Goal: Task Accomplishment & Management: Use online tool/utility

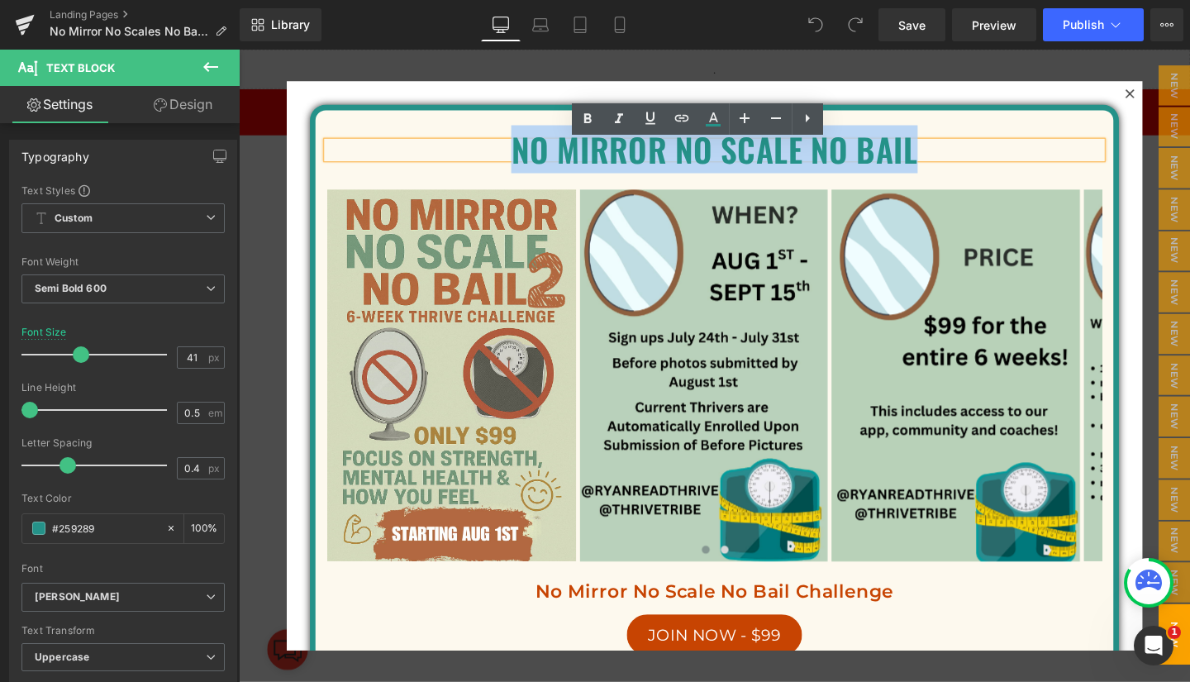
drag, startPoint x: 514, startPoint y: 162, endPoint x: 930, endPoint y: 156, distance: 416.4
click at [930, 156] on p "NO MIRROR NO SCALE NO BAIL" at bounding box center [739, 154] width 814 height 17
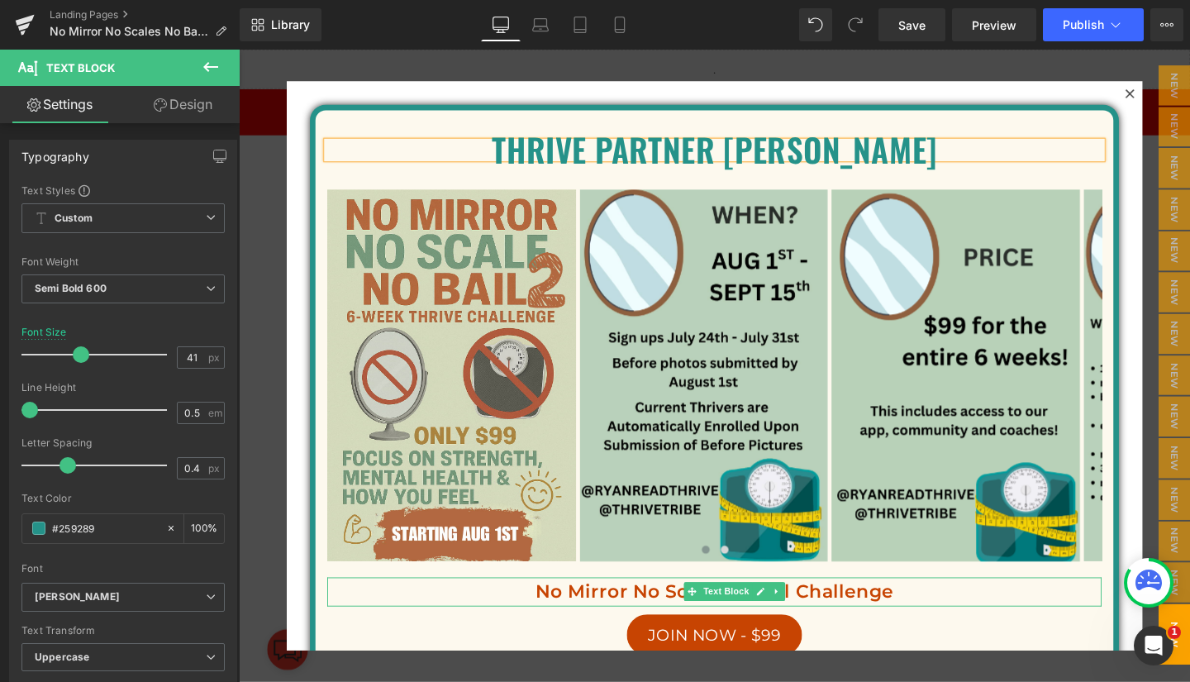
click at [673, 625] on p "No Mirror No Scale No Bail Challenge" at bounding box center [739, 619] width 814 height 31
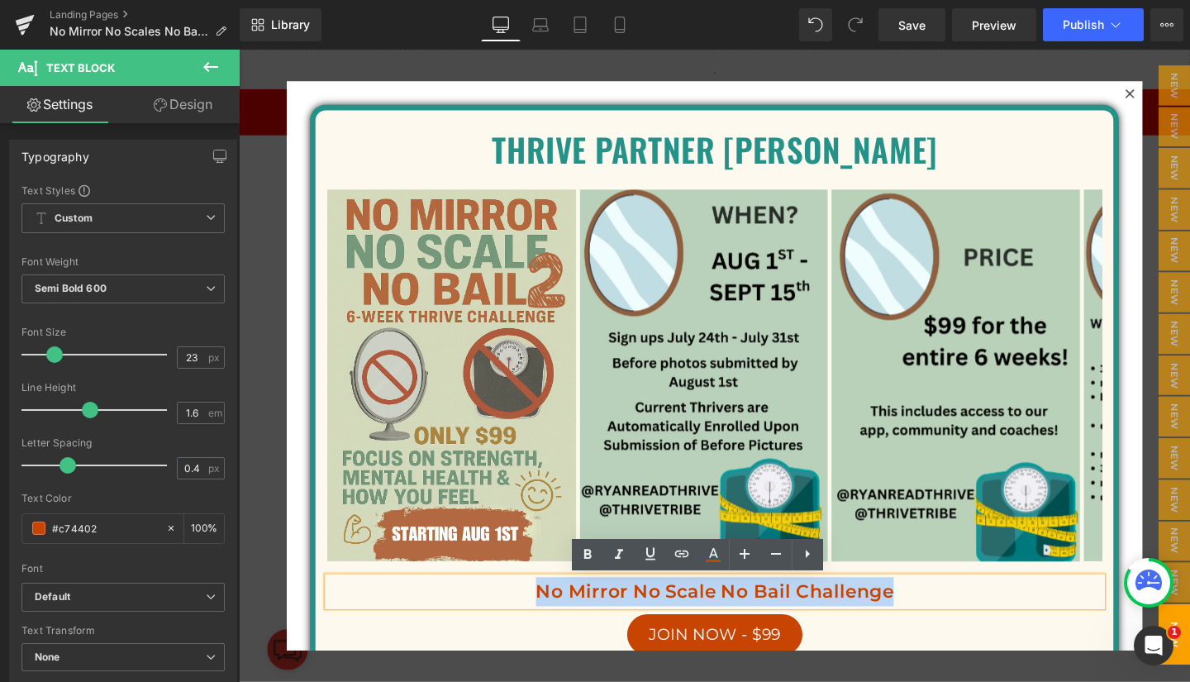
drag, startPoint x: 541, startPoint y: 615, endPoint x: 912, endPoint y: 597, distance: 371.3
click at [912, 597] on div "Thrive partner challene Text Block Image Image Image" at bounding box center [739, 433] width 839 height 591
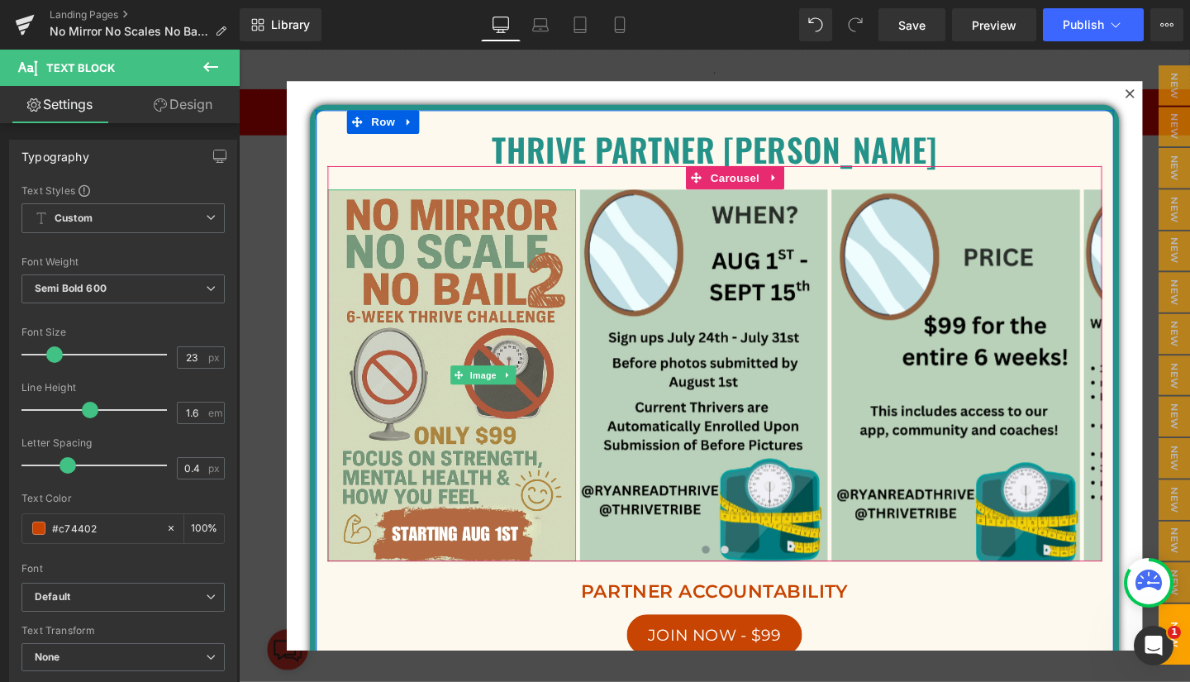
click at [437, 297] on img at bounding box center [462, 392] width 261 height 391
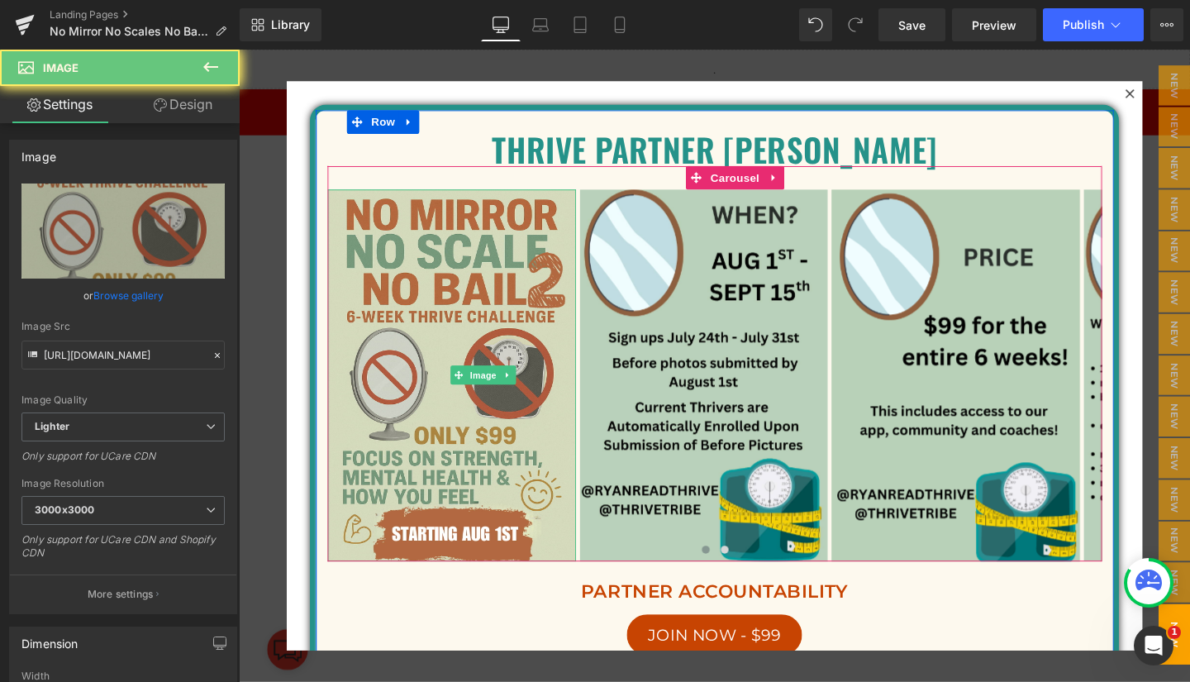
click at [437, 297] on img at bounding box center [462, 392] width 261 height 391
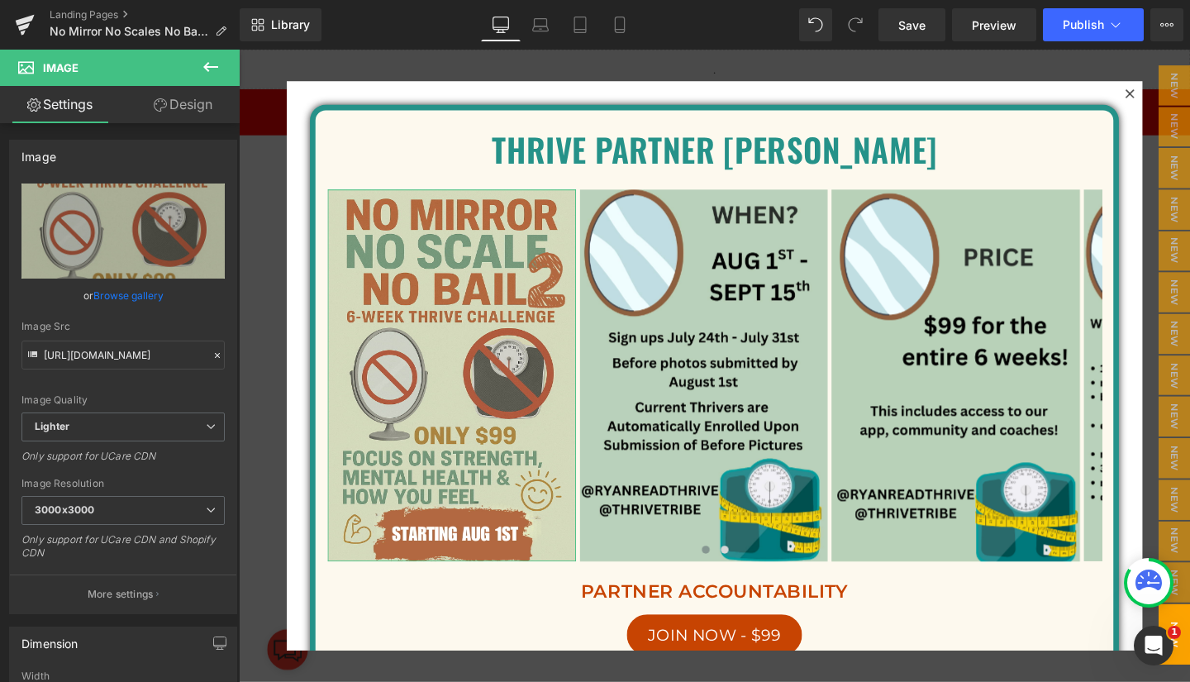
click at [127, 292] on link "Browse gallery" at bounding box center [128, 295] width 70 height 29
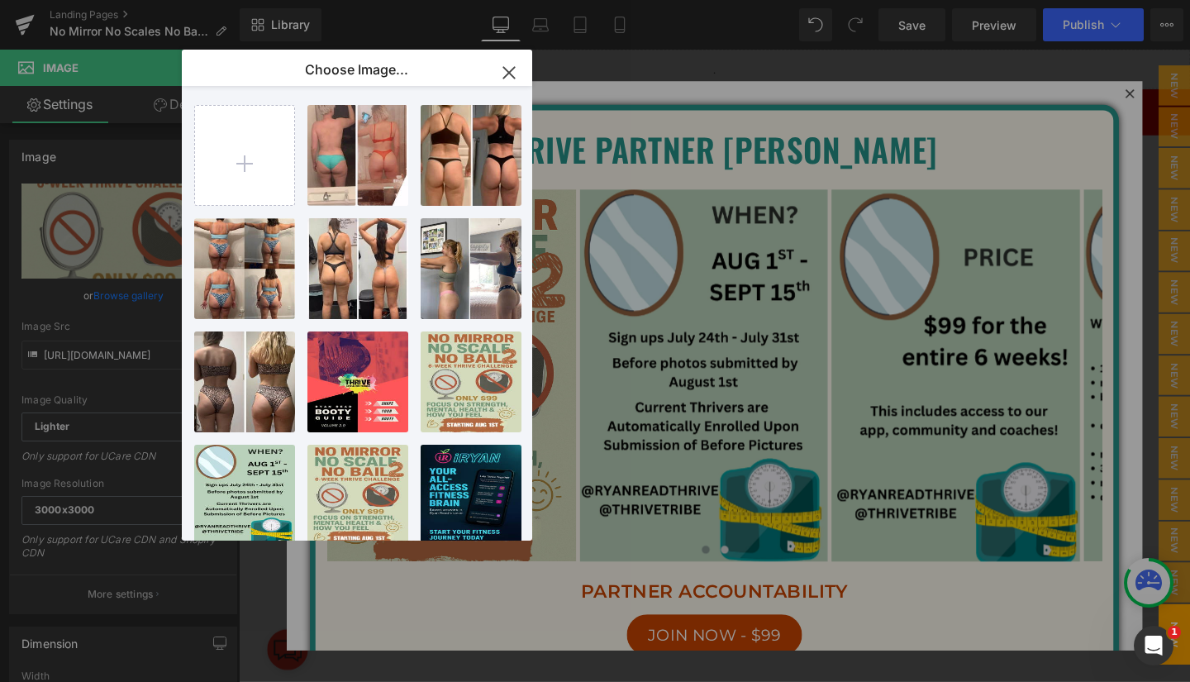
click at [241, 159] on input "file" at bounding box center [244, 155] width 99 height 99
click at [508, 69] on icon "button" at bounding box center [509, 72] width 26 height 26
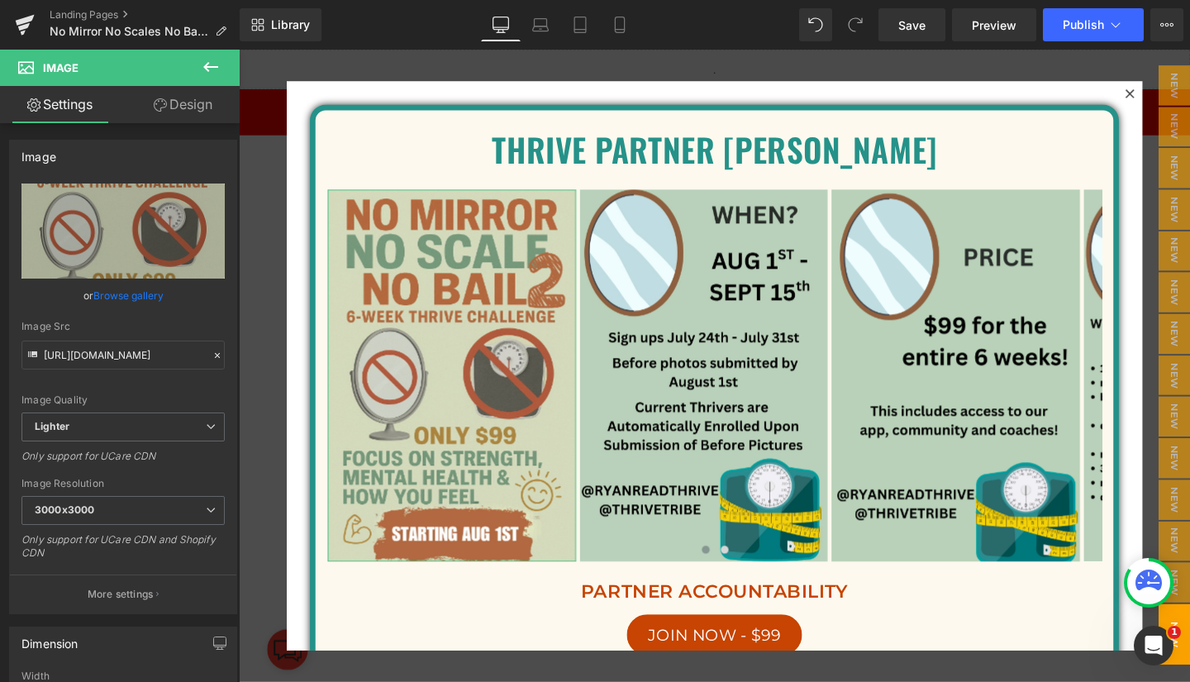
click at [109, 293] on link "Browse gallery" at bounding box center [128, 295] width 70 height 29
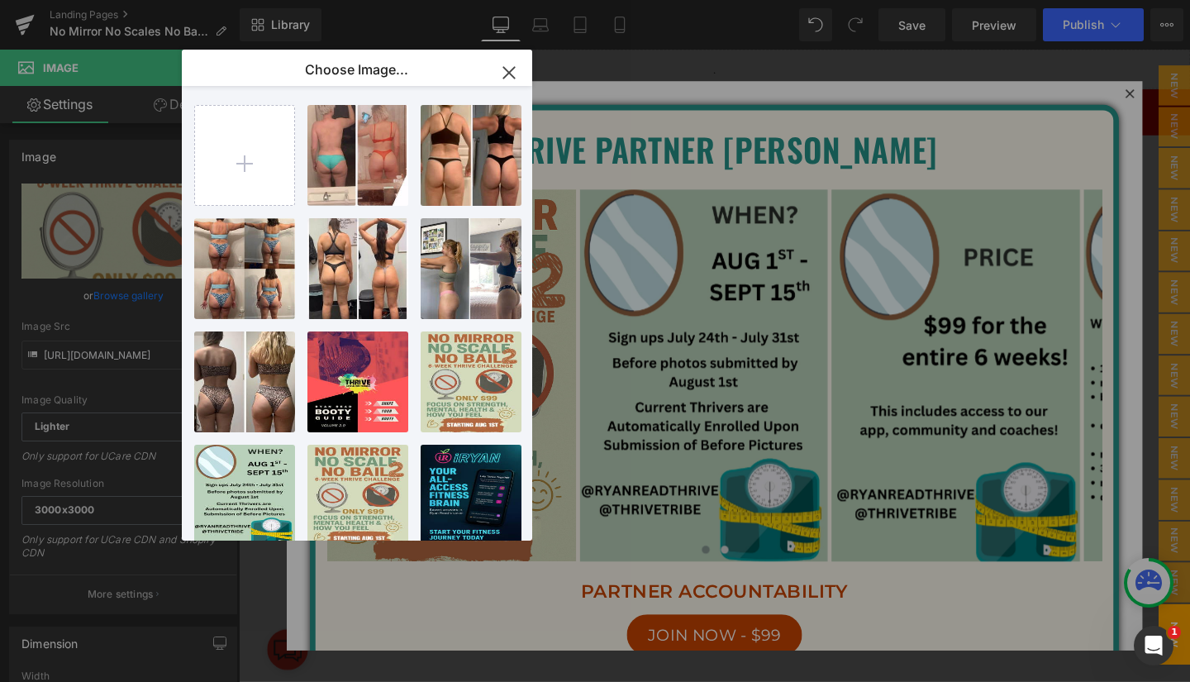
click at [249, 162] on input "file" at bounding box center [244, 155] width 99 height 99
type input "C:\fakepath\Red and Yellow Fitness Workout Facebook Post.png"
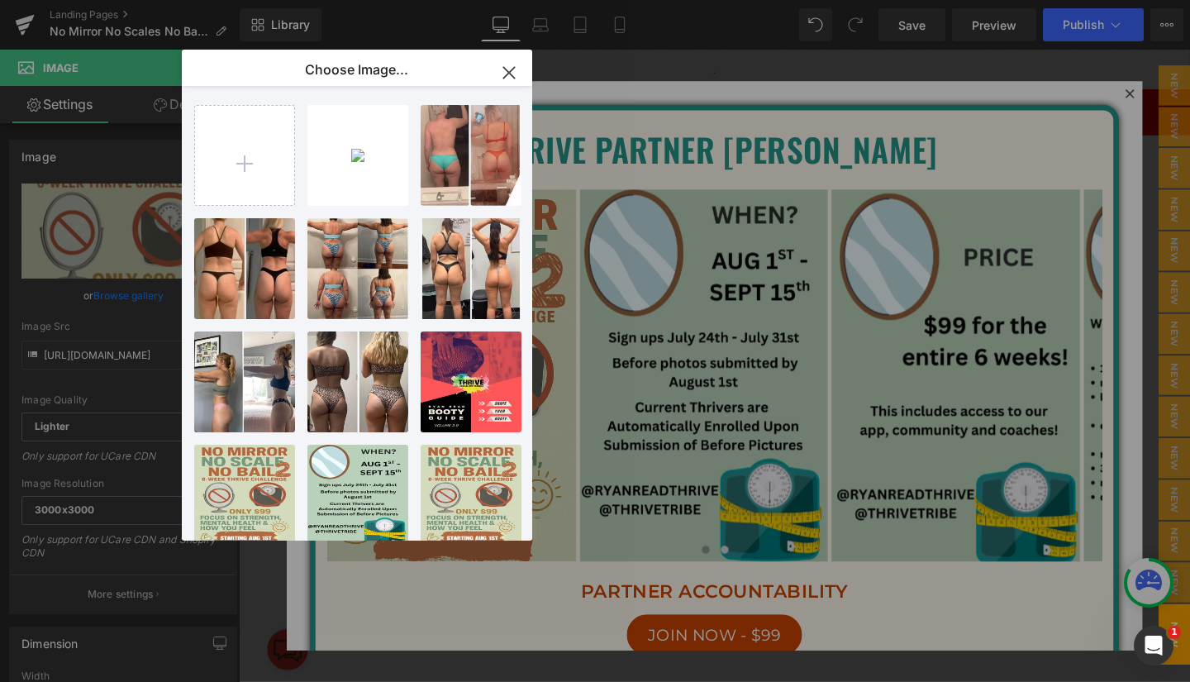
click at [0, 0] on p "552.04 KB" at bounding box center [0, 0] width 0 height 0
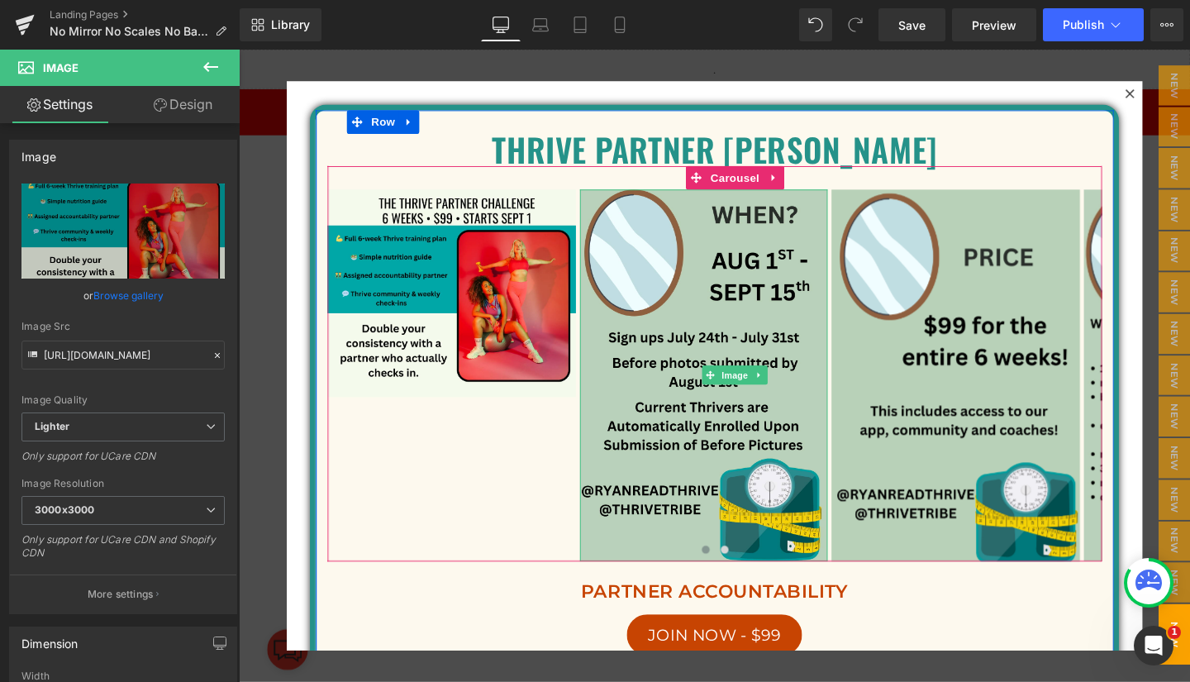
click at [787, 389] on icon at bounding box center [785, 392] width 9 height 10
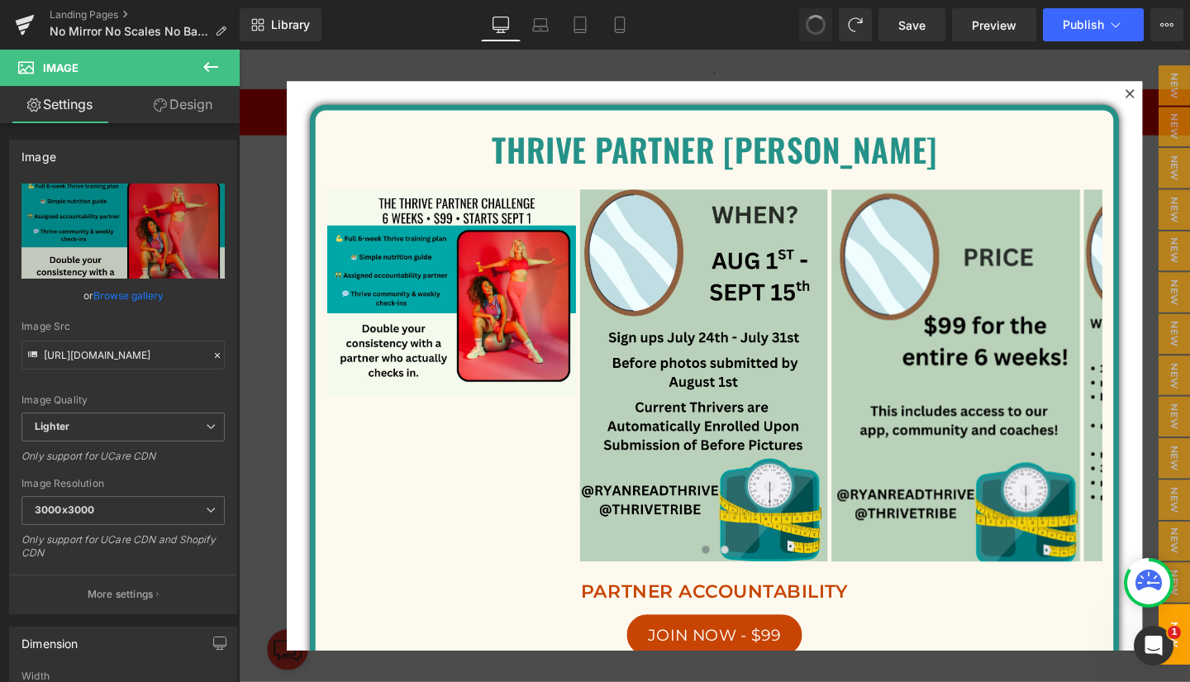
type input "[URL][DOMAIN_NAME]"
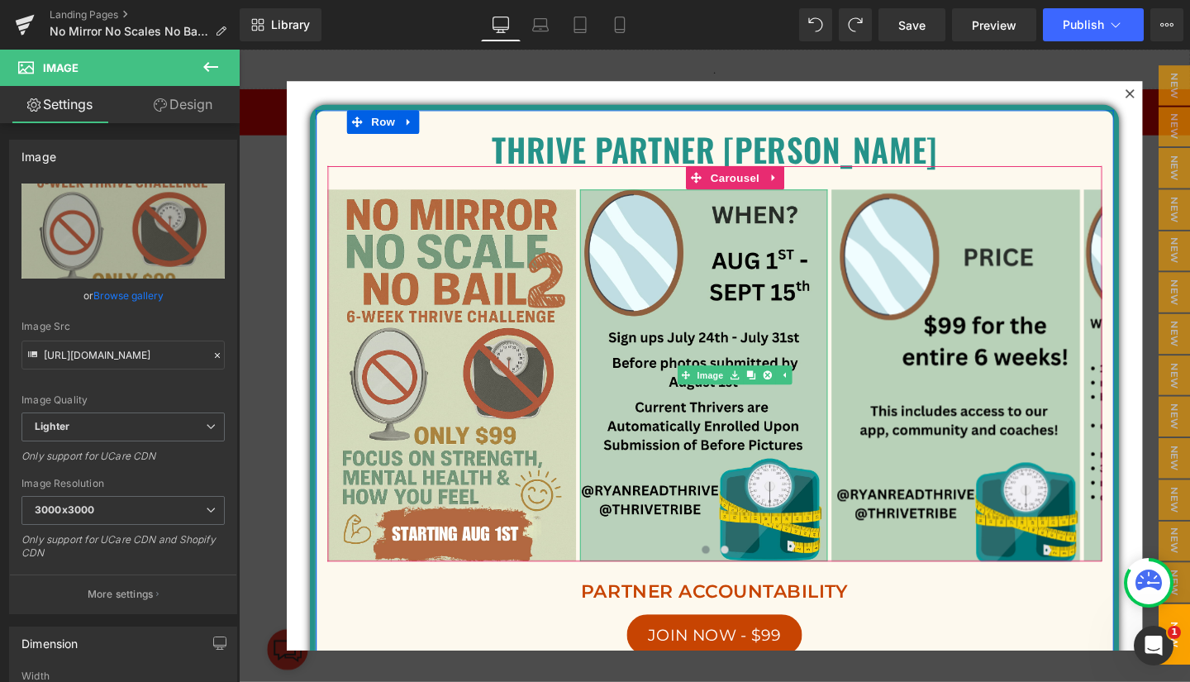
click at [668, 363] on img at bounding box center [726, 392] width 261 height 391
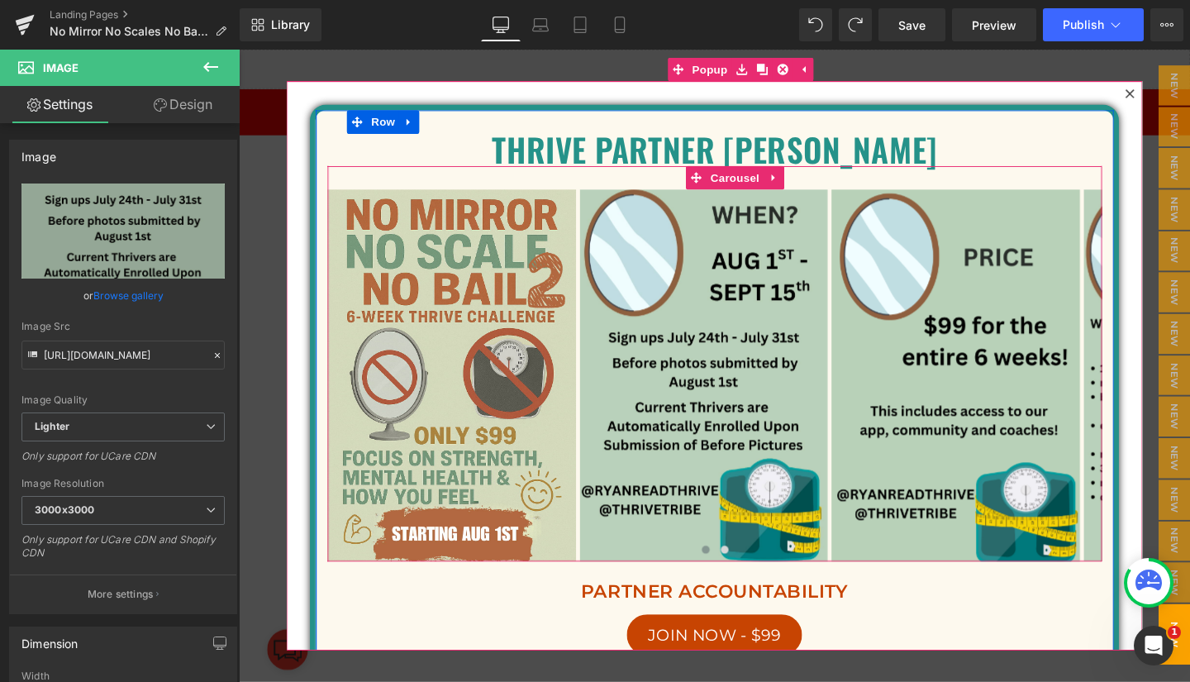
click at [1146, 387] on button "›" at bounding box center [1171, 392] width 50 height 50
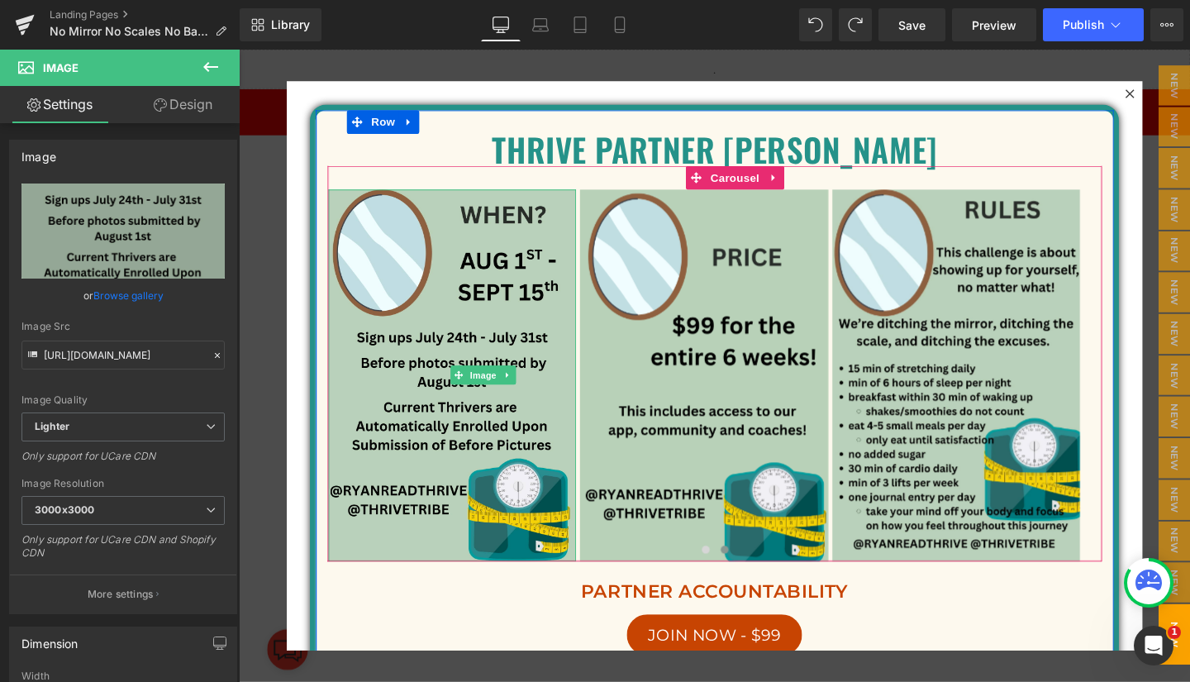
click at [469, 385] on link "Image" at bounding box center [486, 392] width 51 height 20
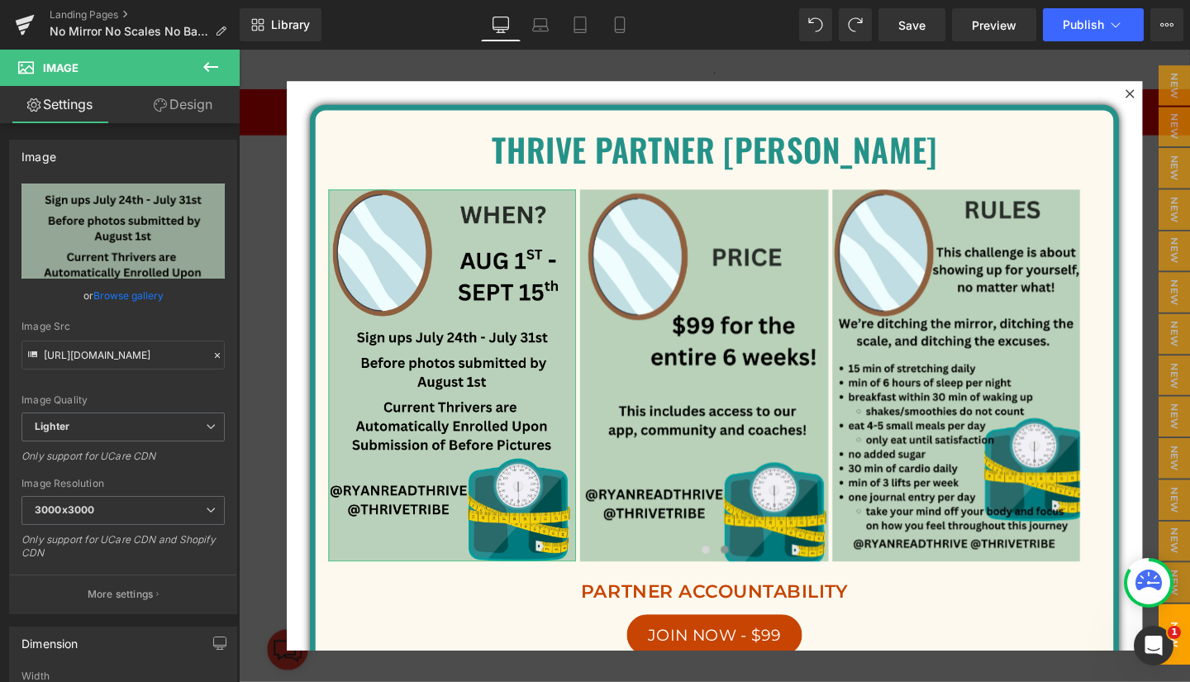
click at [143, 288] on link "Browse gallery" at bounding box center [128, 295] width 70 height 29
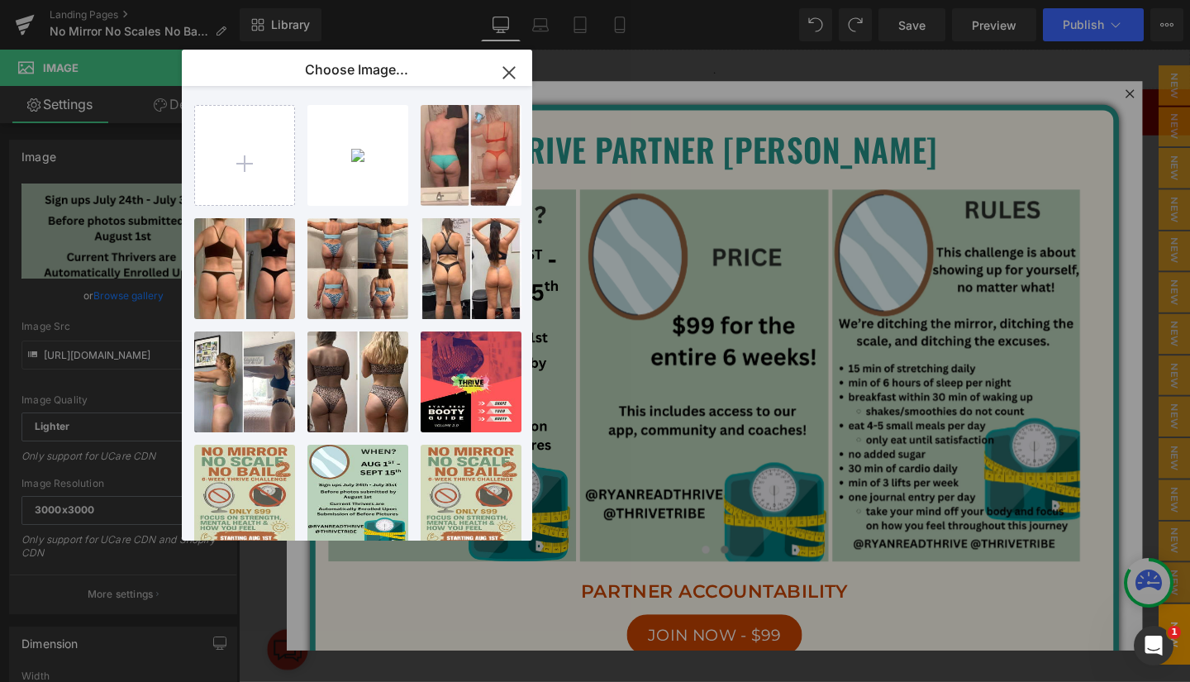
click at [252, 151] on input "file" at bounding box center [244, 155] width 99 height 99
type input "C:\fakepath\Teal and Blue Duo Tone Seamless Content Ideas Carousel Instagram Po…"
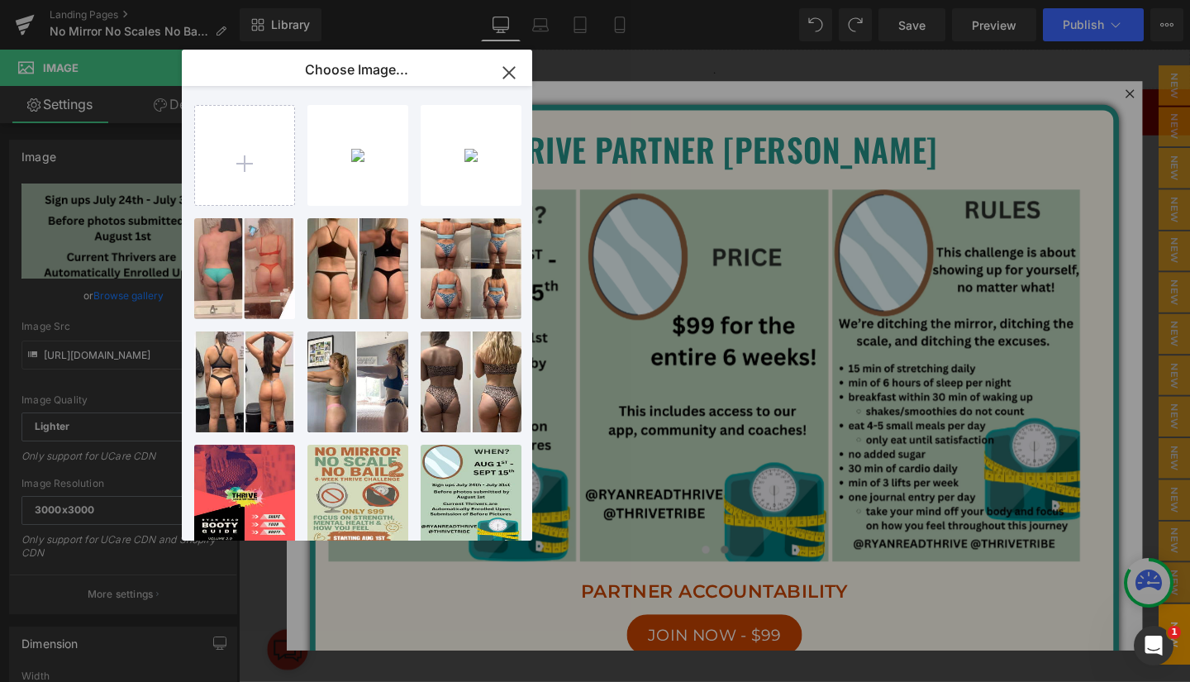
click at [265, 151] on input "file" at bounding box center [244, 155] width 99 height 99
type input "C:\fakepath\Teal and Blue Duo Tone Seamless Content Ideas Carousel Instagram Po…"
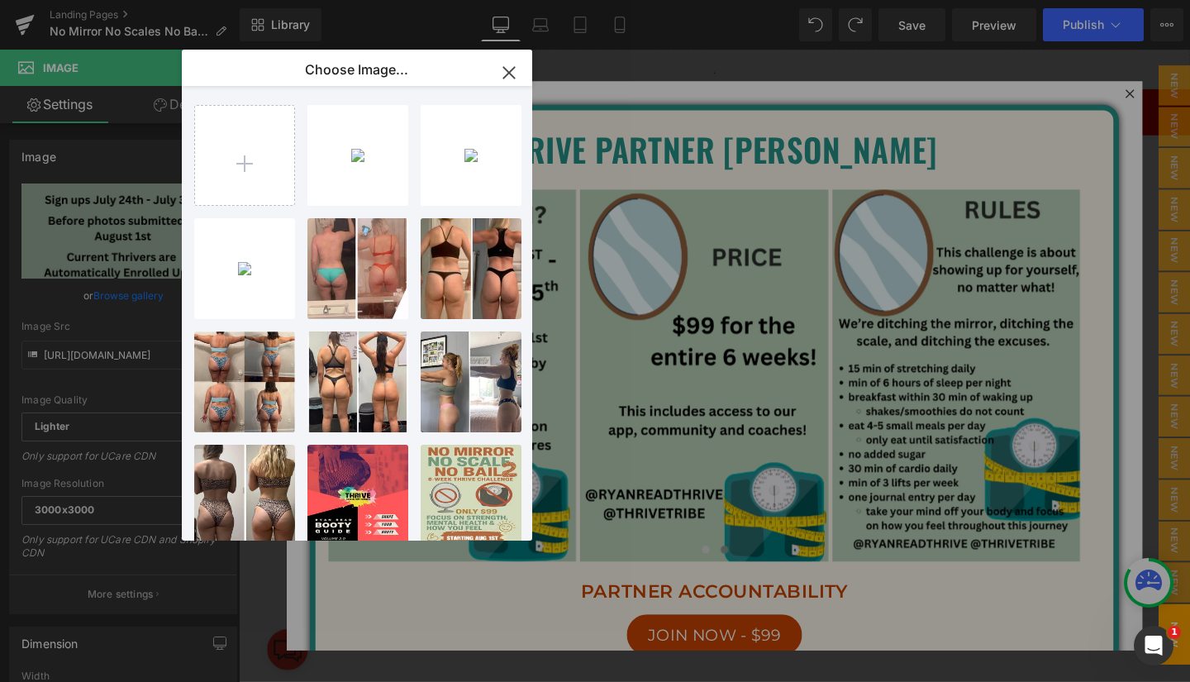
click at [255, 159] on input "file" at bounding box center [244, 155] width 99 height 99
type input "C:\fakepath\Teal and Blue Duo Tone Seamless Content Ideas Carousel Instagram Po…"
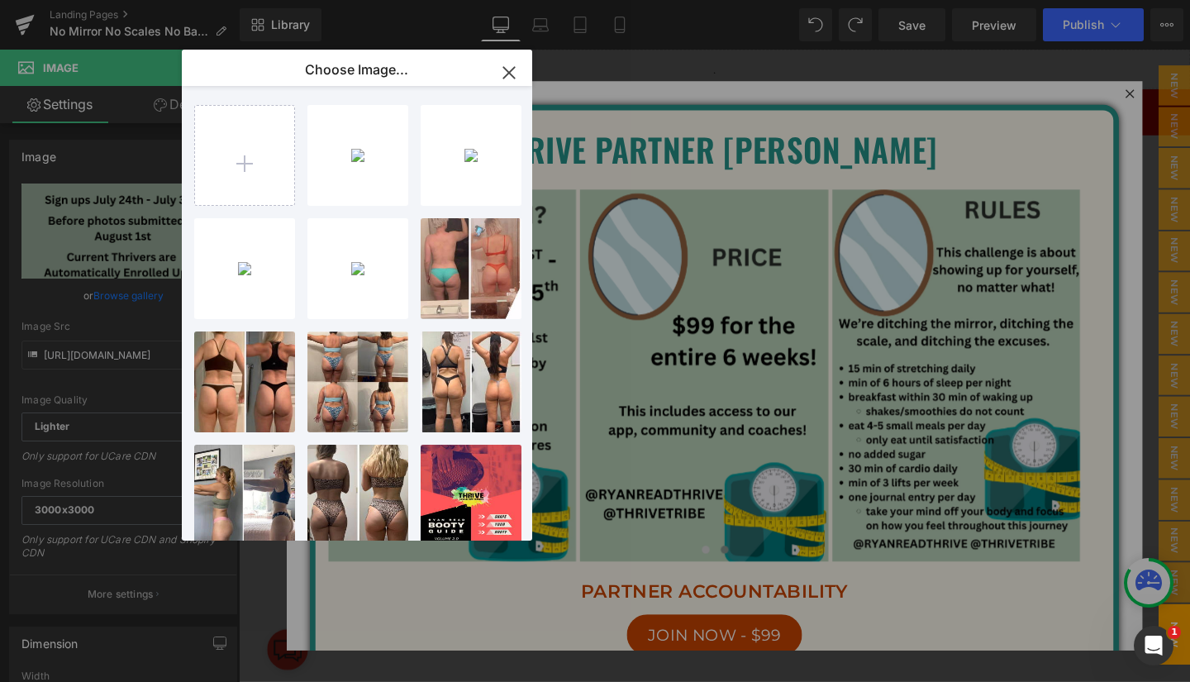
click at [249, 151] on input "file" at bounding box center [244, 155] width 99 height 99
type input "C:\fakepath\Teal and Blue Duo Tone Seamless Content Ideas Carousel Instagram Po…"
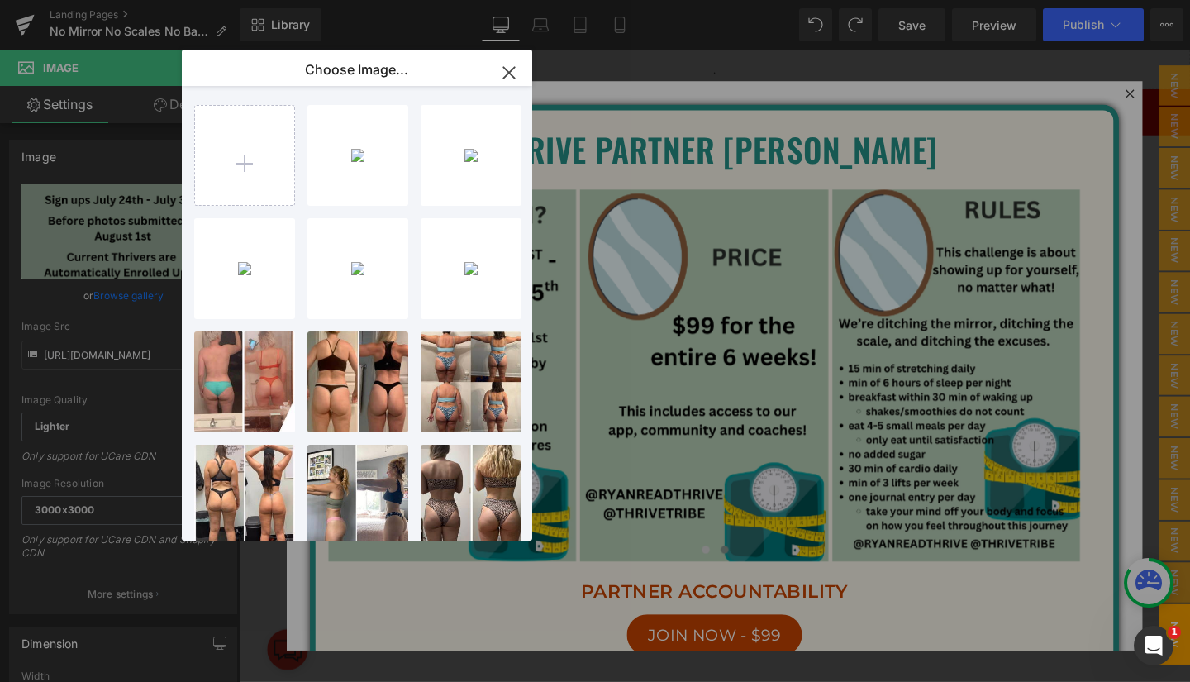
click at [0, 0] on div "Teal an...Post.png 559.13 KB" at bounding box center [0, 0] width 0 height 0
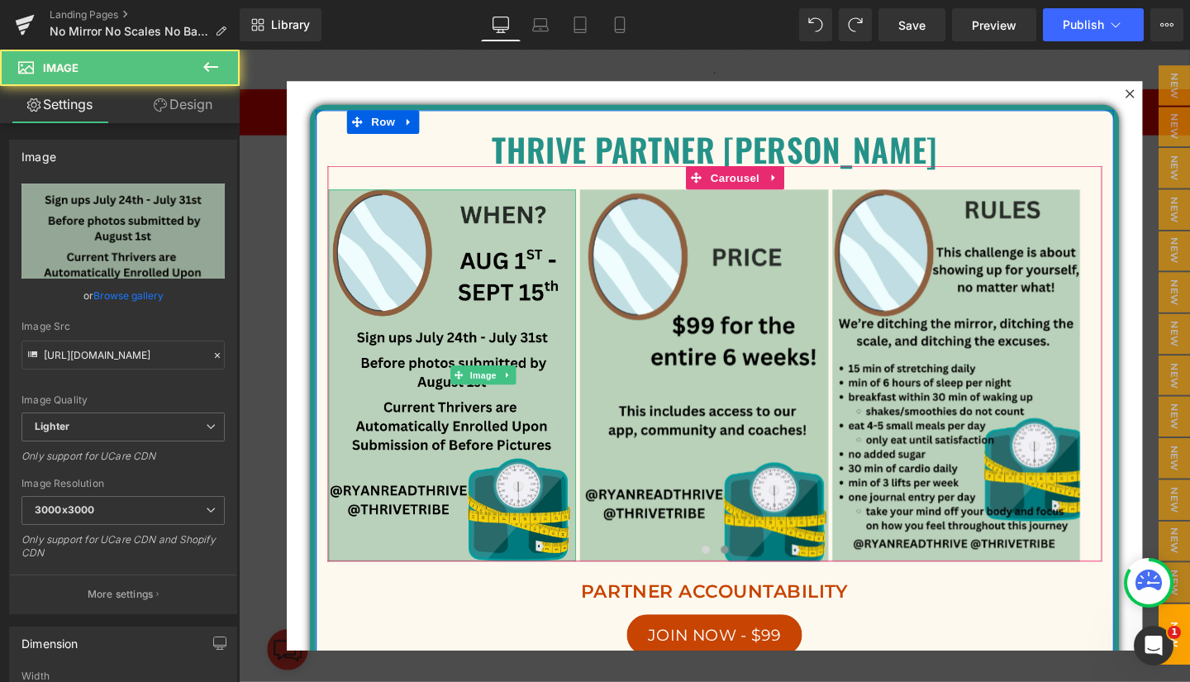
click at [480, 340] on img at bounding box center [462, 392] width 261 height 391
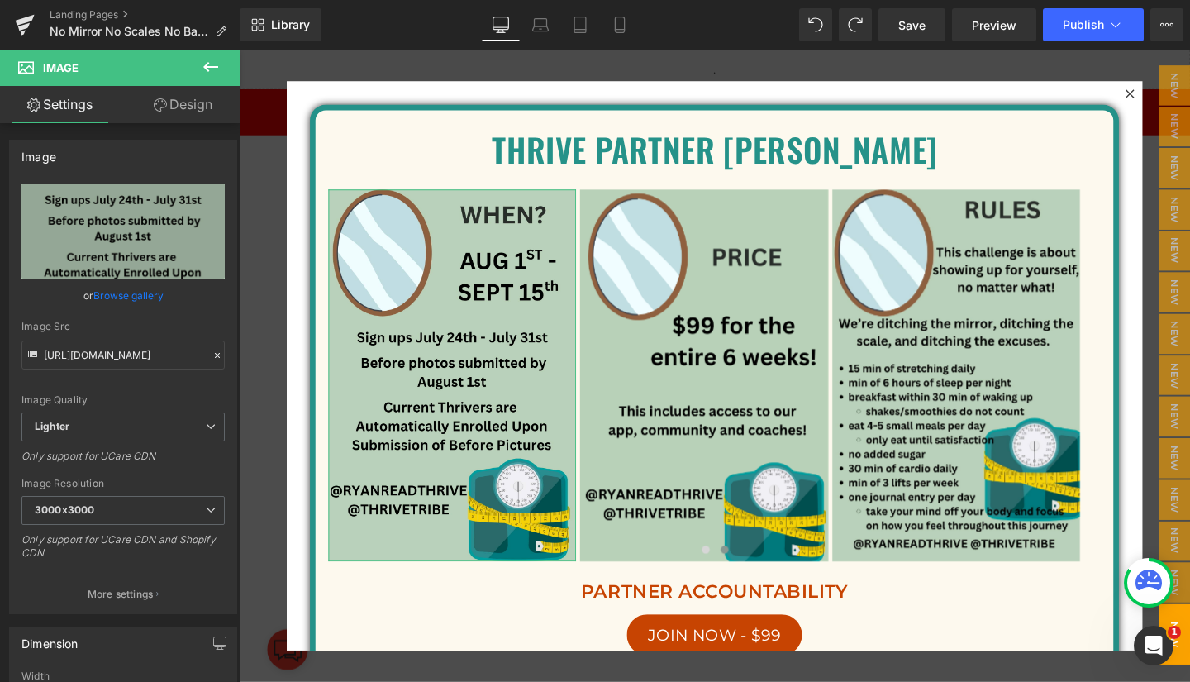
click at [140, 294] on link "Browse gallery" at bounding box center [128, 295] width 70 height 29
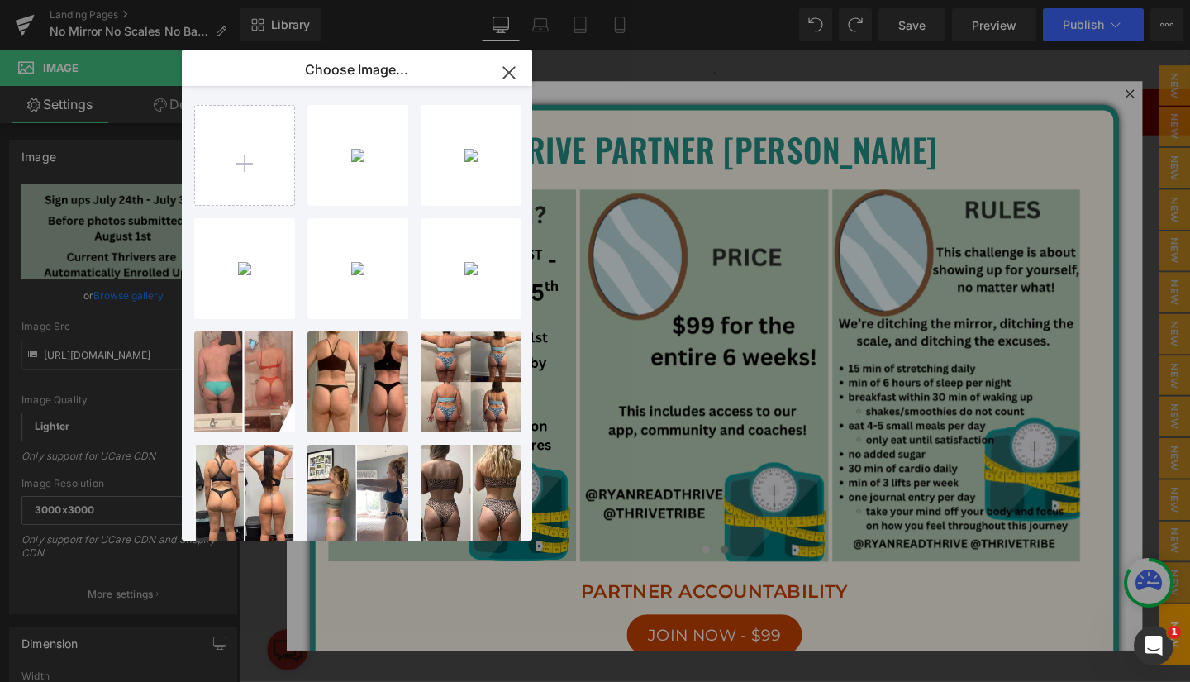
click at [0, 0] on p "559.13 KB" at bounding box center [0, 0] width 0 height 0
type input "[URL][DOMAIN_NAME]"
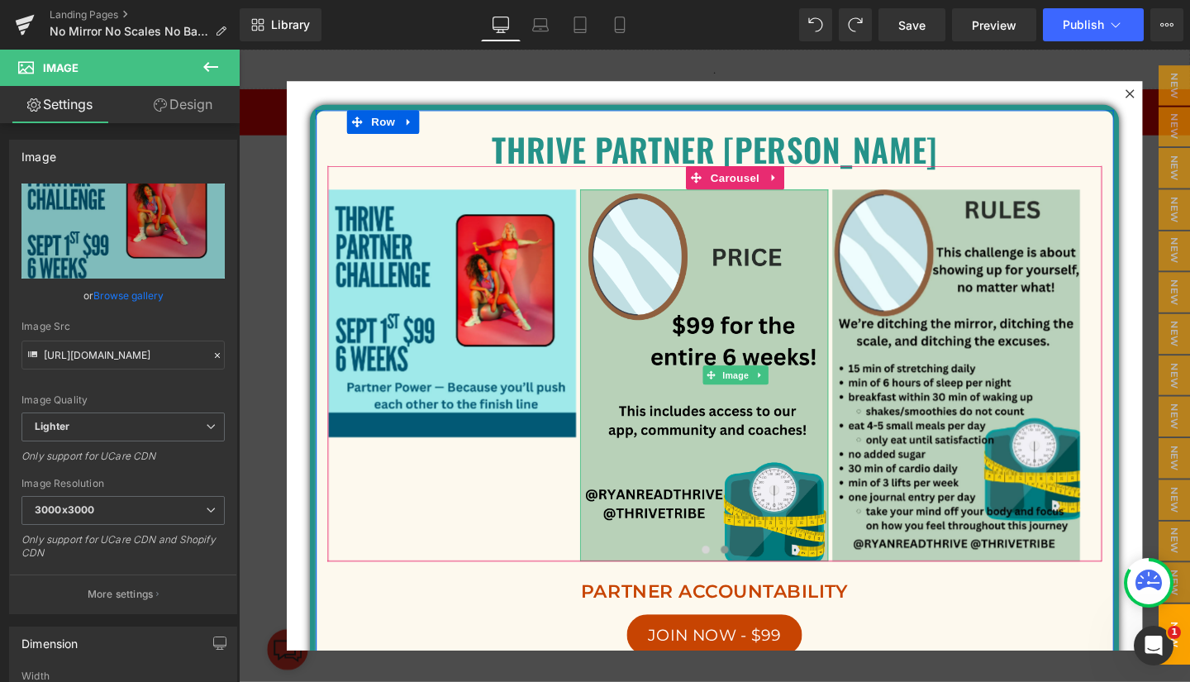
click at [694, 338] on img at bounding box center [727, 392] width 261 height 391
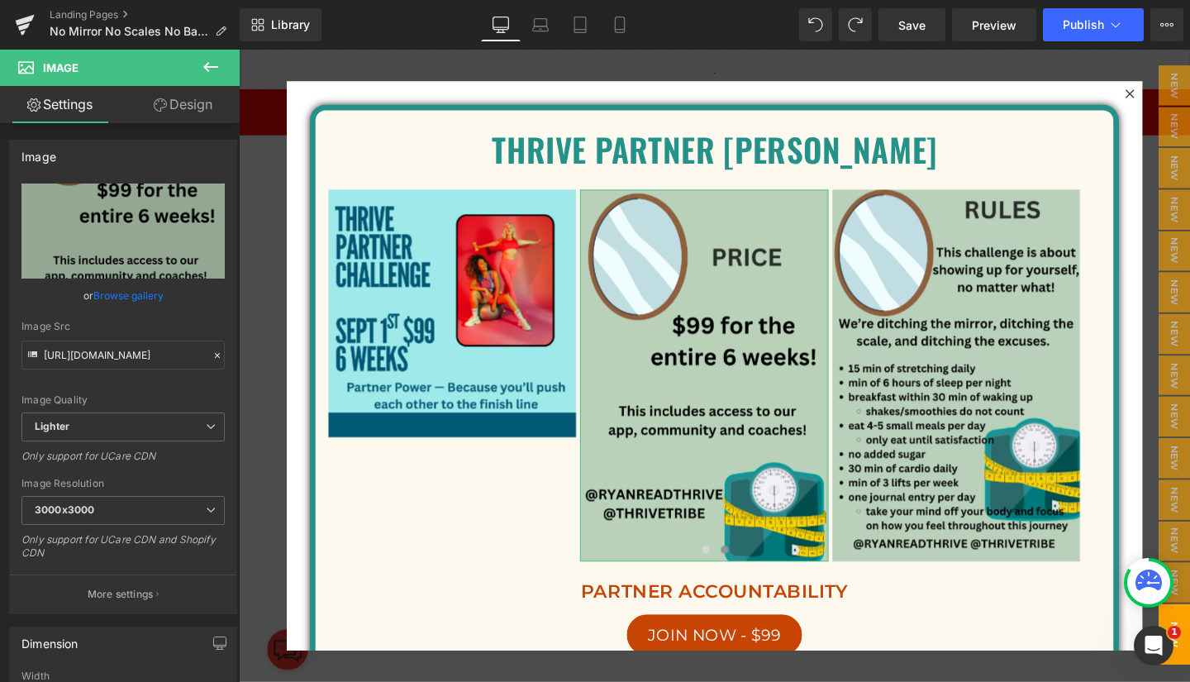
click at [126, 292] on link "Browse gallery" at bounding box center [128, 295] width 70 height 29
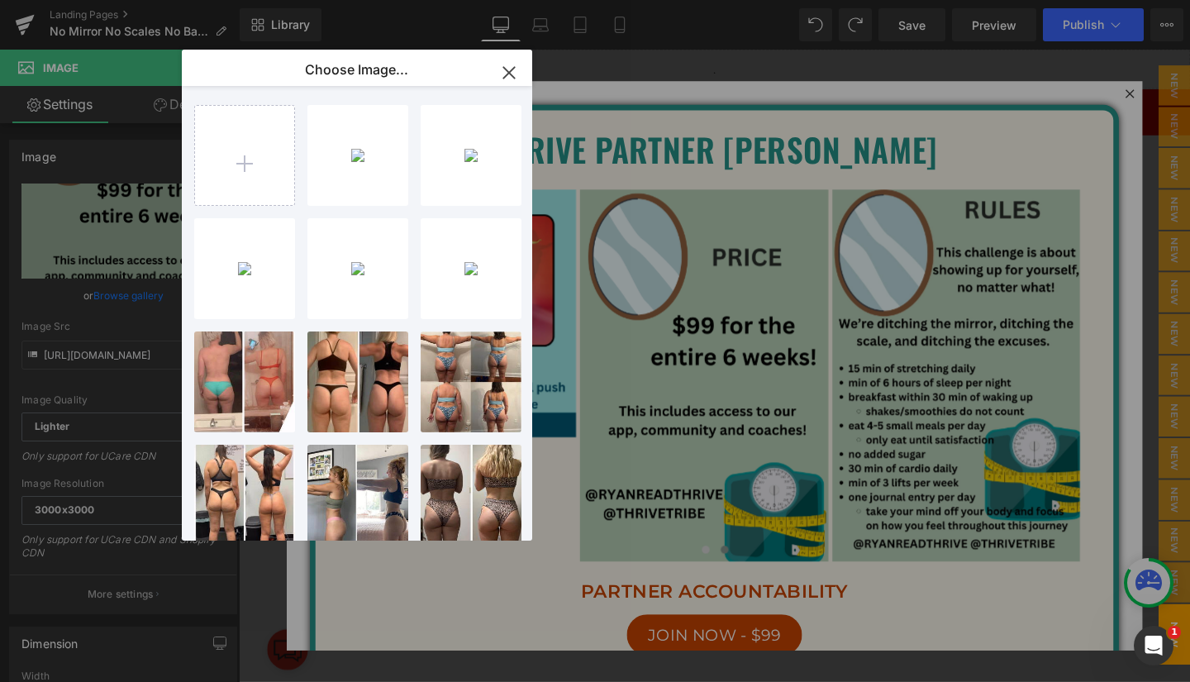
click at [0, 0] on div "Teal an... _1_.png 507.49 KB" at bounding box center [0, 0] width 0 height 0
type input "[URL][DOMAIN_NAME]"
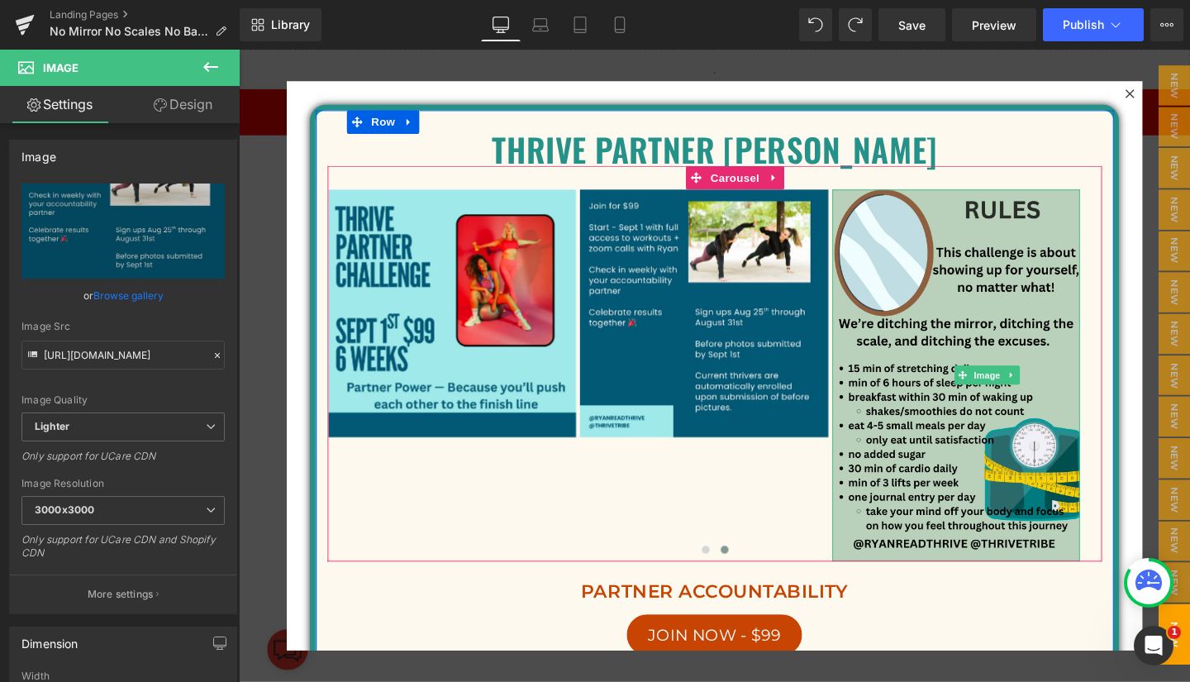
click at [1009, 370] on img at bounding box center [992, 392] width 261 height 391
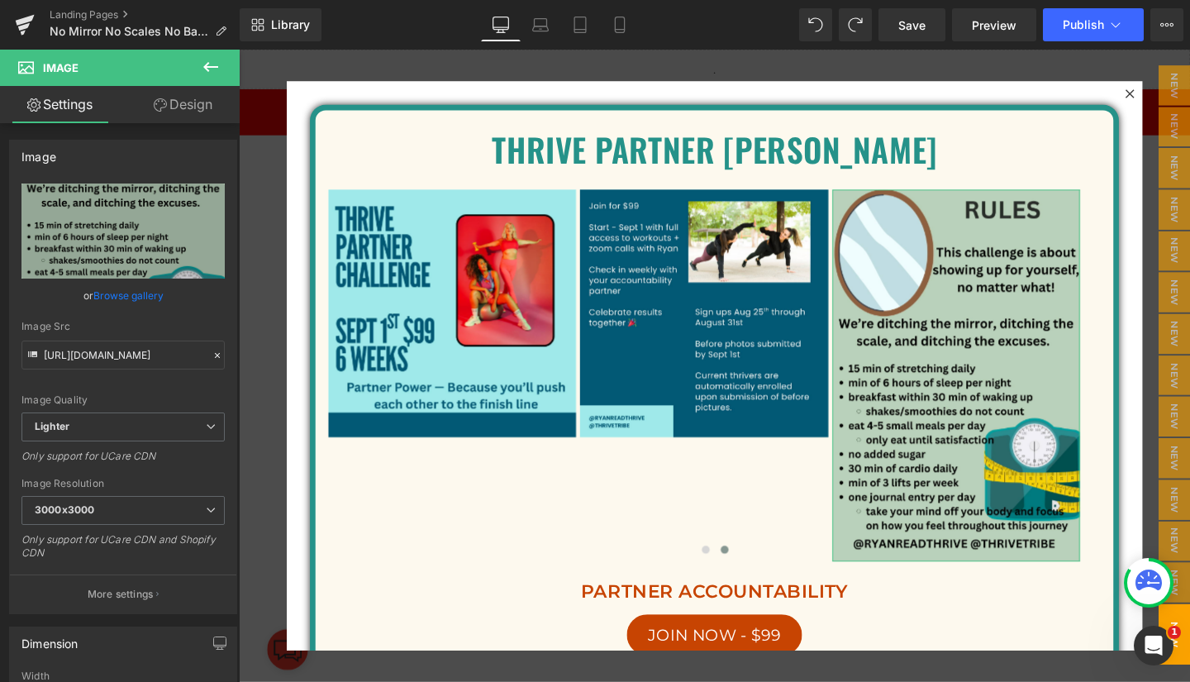
click at [126, 291] on link "Browse gallery" at bounding box center [128, 295] width 70 height 29
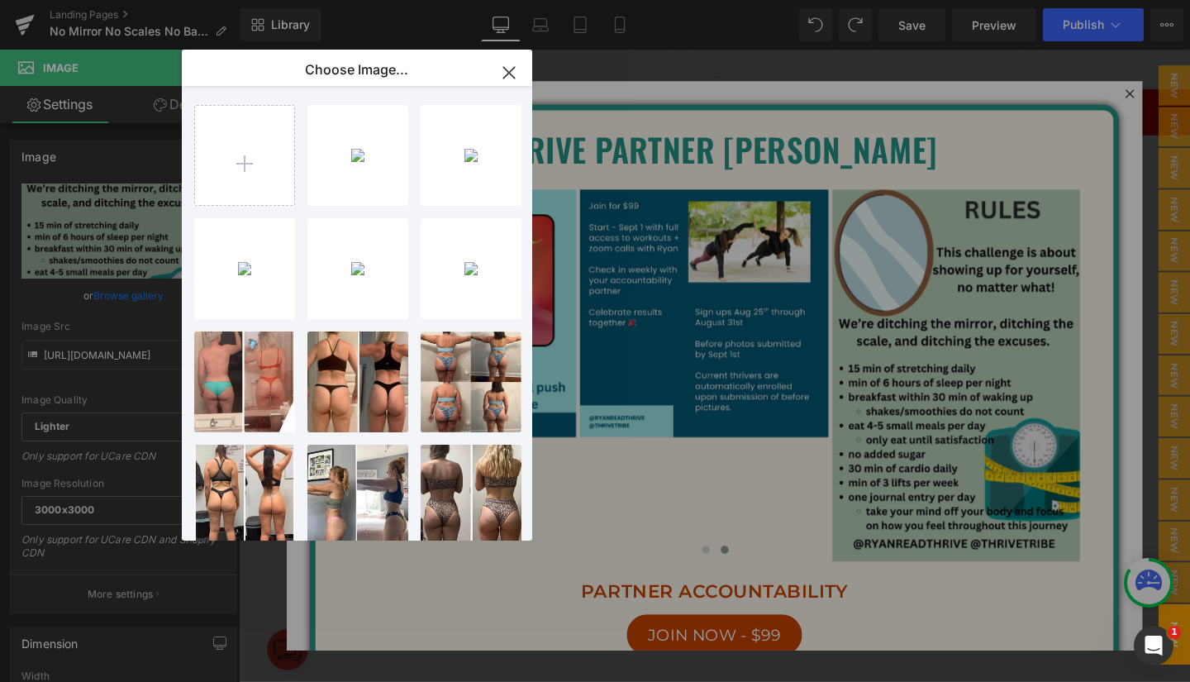
click at [0, 0] on div "Teal an... _2_.png 436.21 KB" at bounding box center [0, 0] width 0 height 0
type input "[URL][DOMAIN_NAME]"
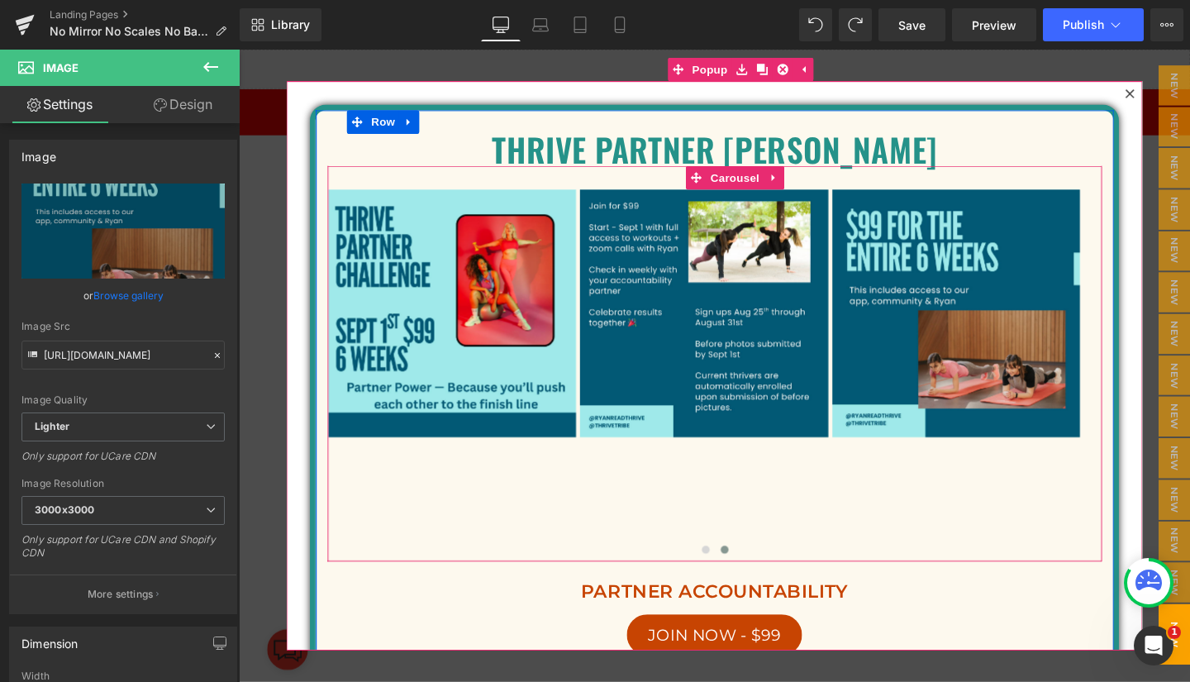
click at [1146, 397] on button "›" at bounding box center [1171, 392] width 50 height 50
click at [1146, 399] on button "›" at bounding box center [1171, 392] width 50 height 50
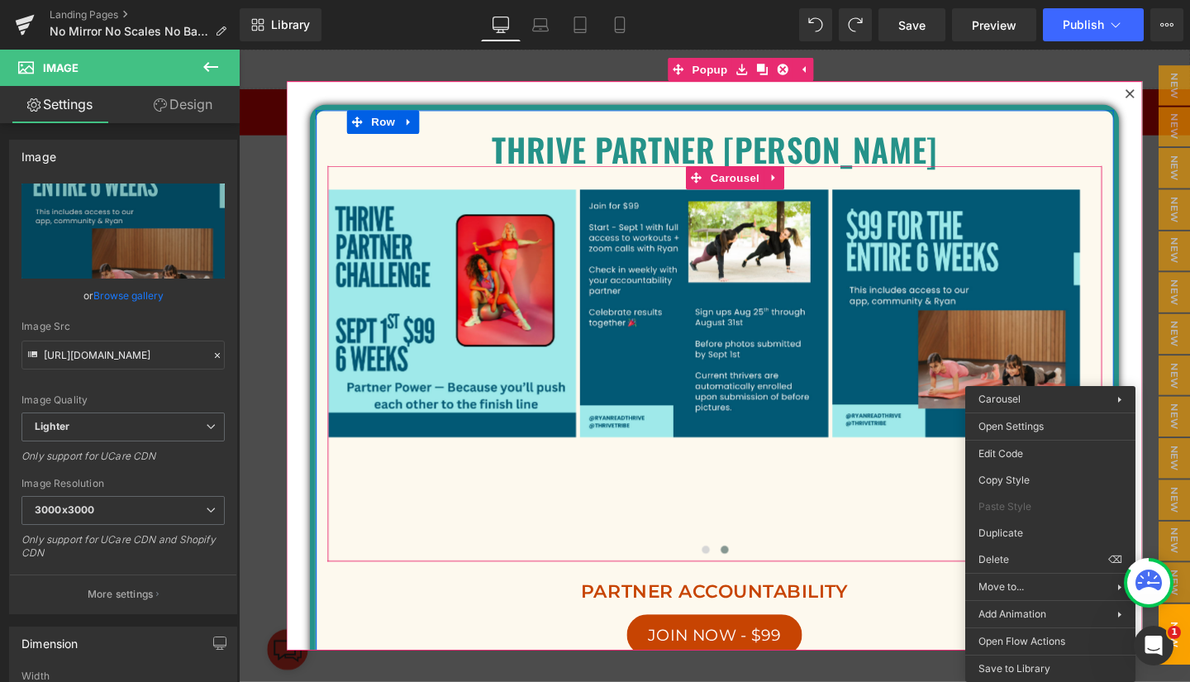
click at [332, 380] on button "‹" at bounding box center [308, 392] width 50 height 50
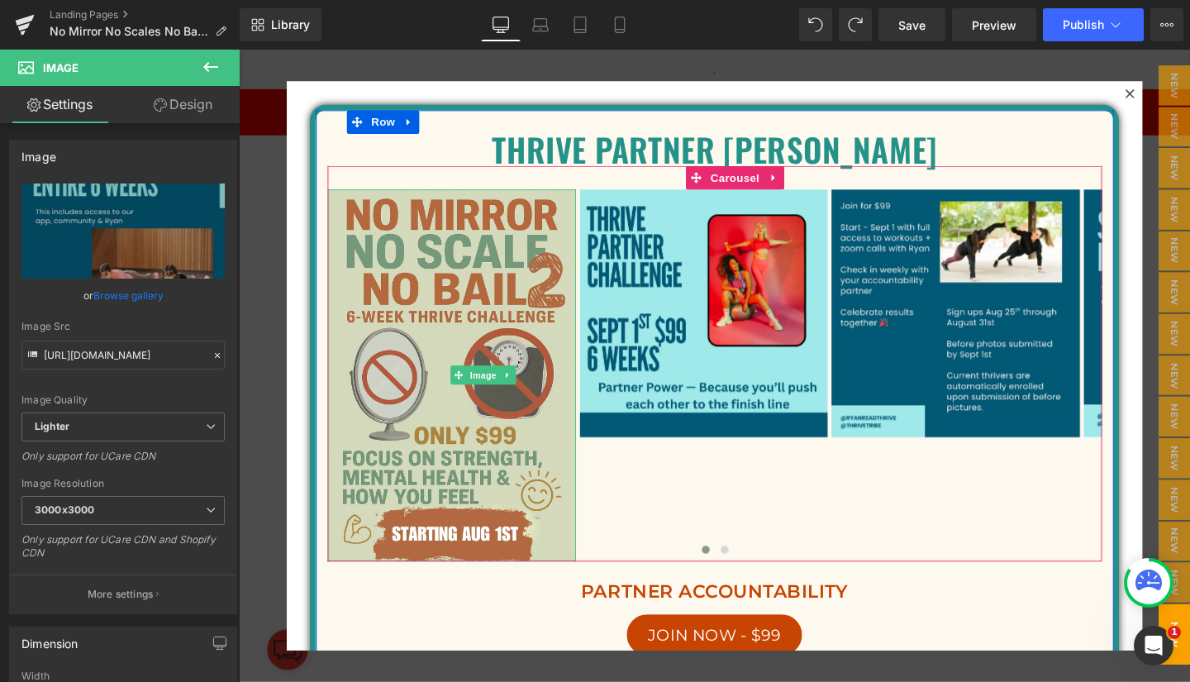
click at [421, 332] on img at bounding box center [462, 392] width 261 height 391
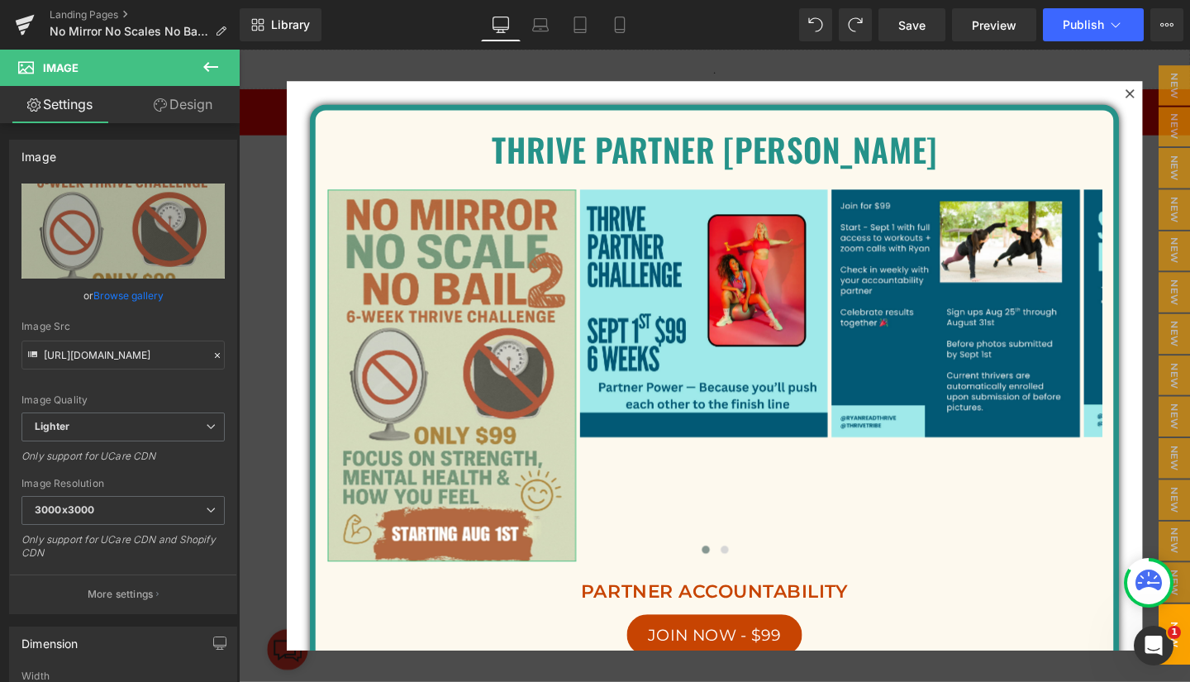
click at [109, 286] on link "Browse gallery" at bounding box center [128, 295] width 70 height 29
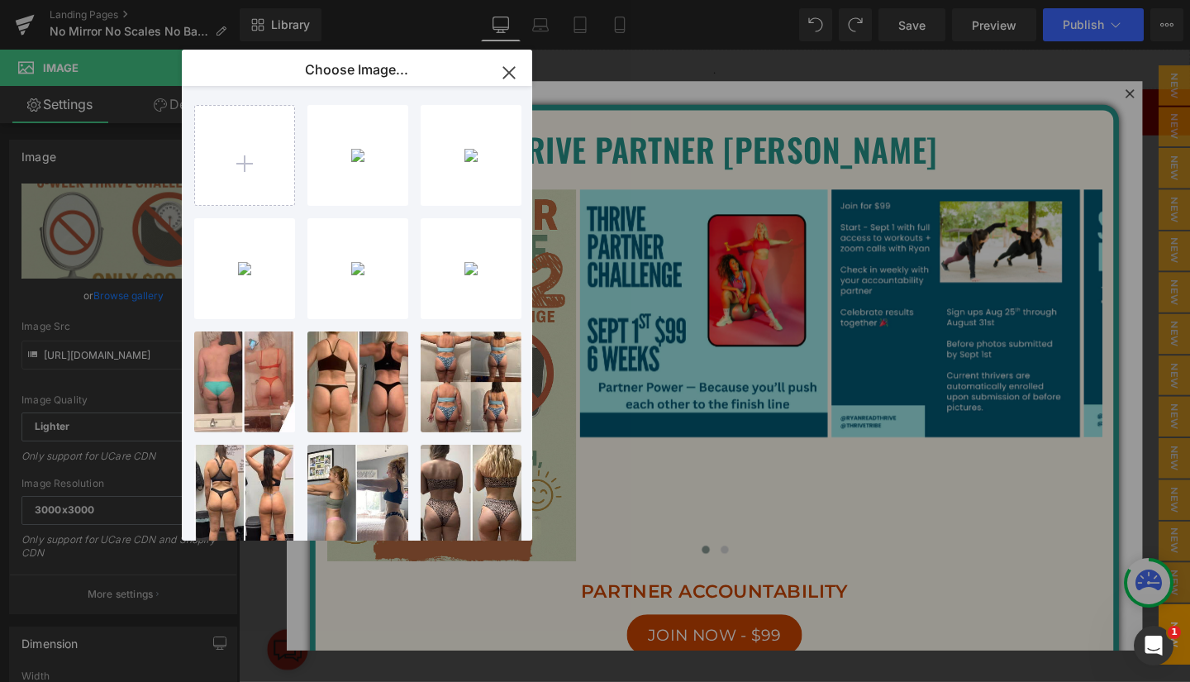
click at [0, 0] on div "Teal an...Post.png 559.13 KB" at bounding box center [0, 0] width 0 height 0
type input "[URL][DOMAIN_NAME]"
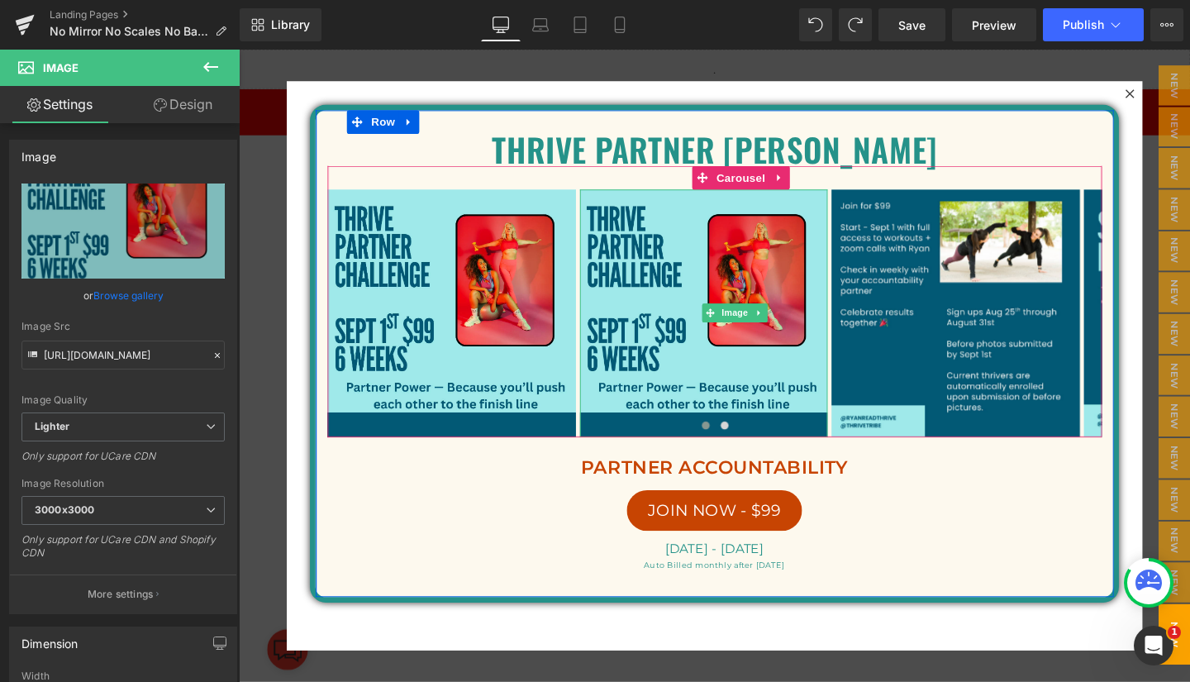
click at [734, 333] on span at bounding box center [733, 326] width 17 height 20
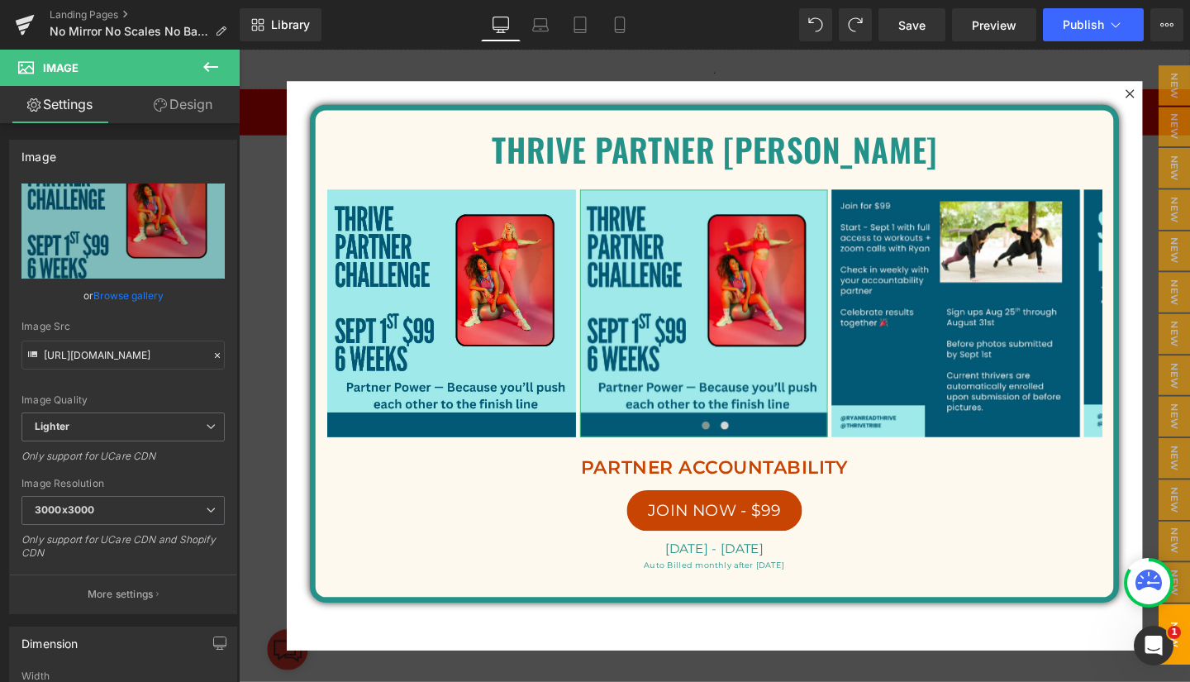
click at [138, 298] on link "Browse gallery" at bounding box center [128, 295] width 70 height 29
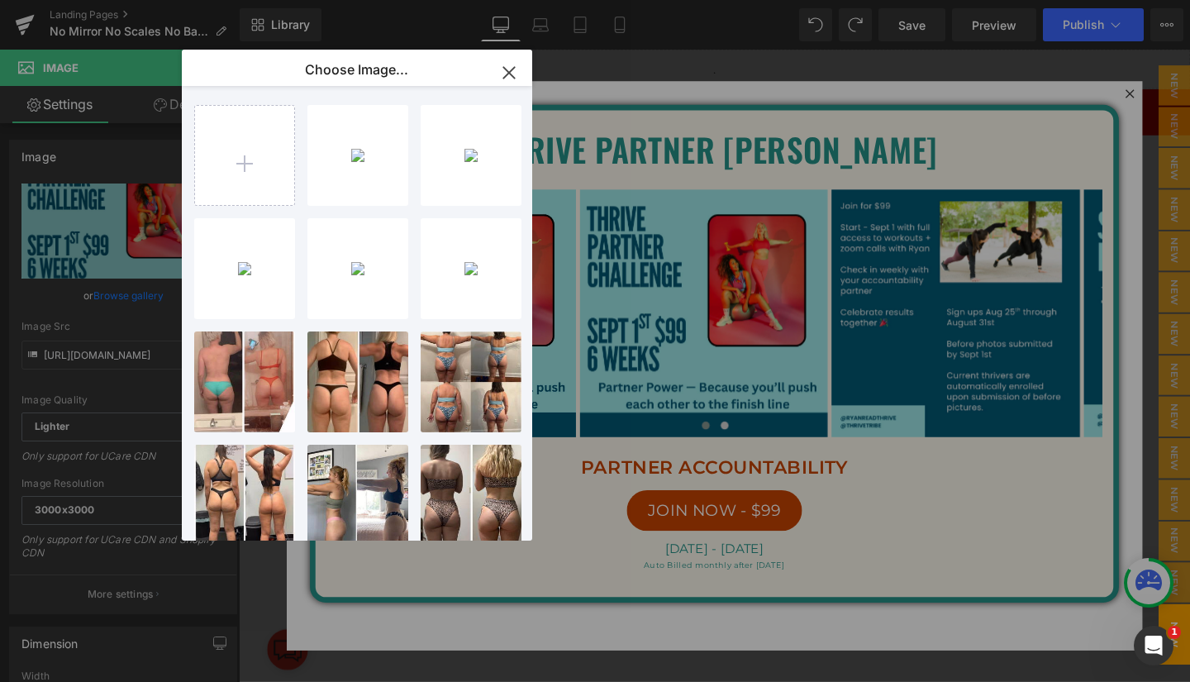
click at [0, 0] on p "Teal an... _1_.png" at bounding box center [0, 0] width 0 height 0
type input "[URL][DOMAIN_NAME]"
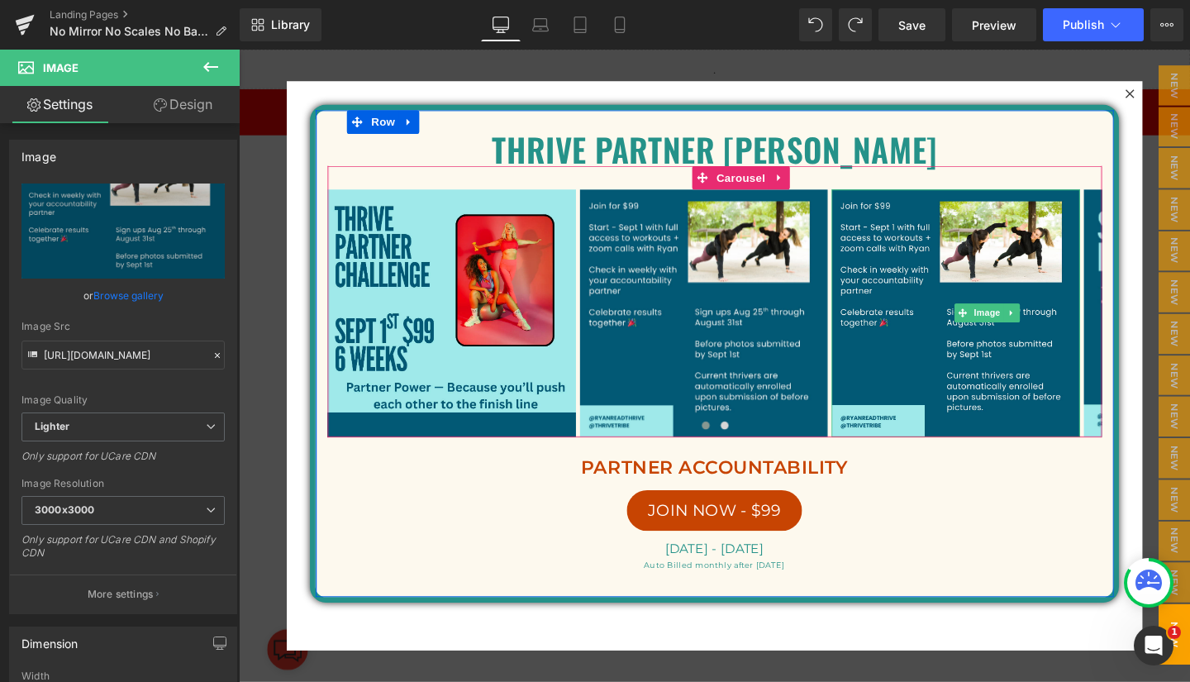
click at [966, 297] on img at bounding box center [992, 327] width 261 height 261
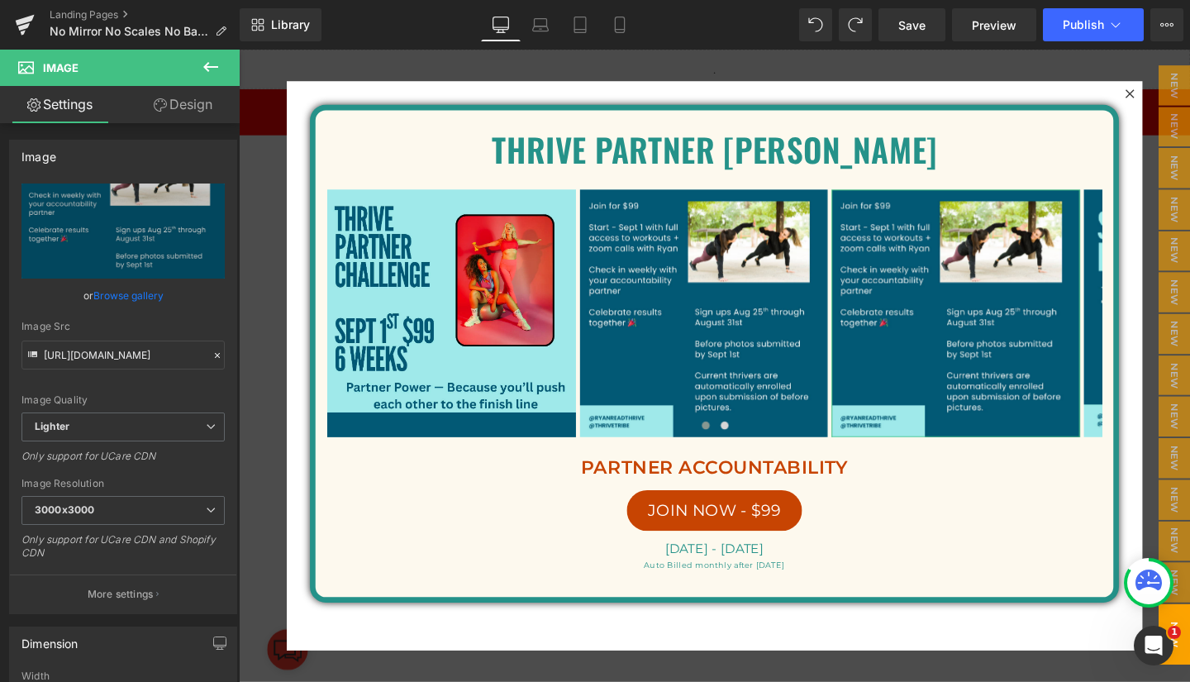
click at [120, 293] on link "Browse gallery" at bounding box center [128, 295] width 70 height 29
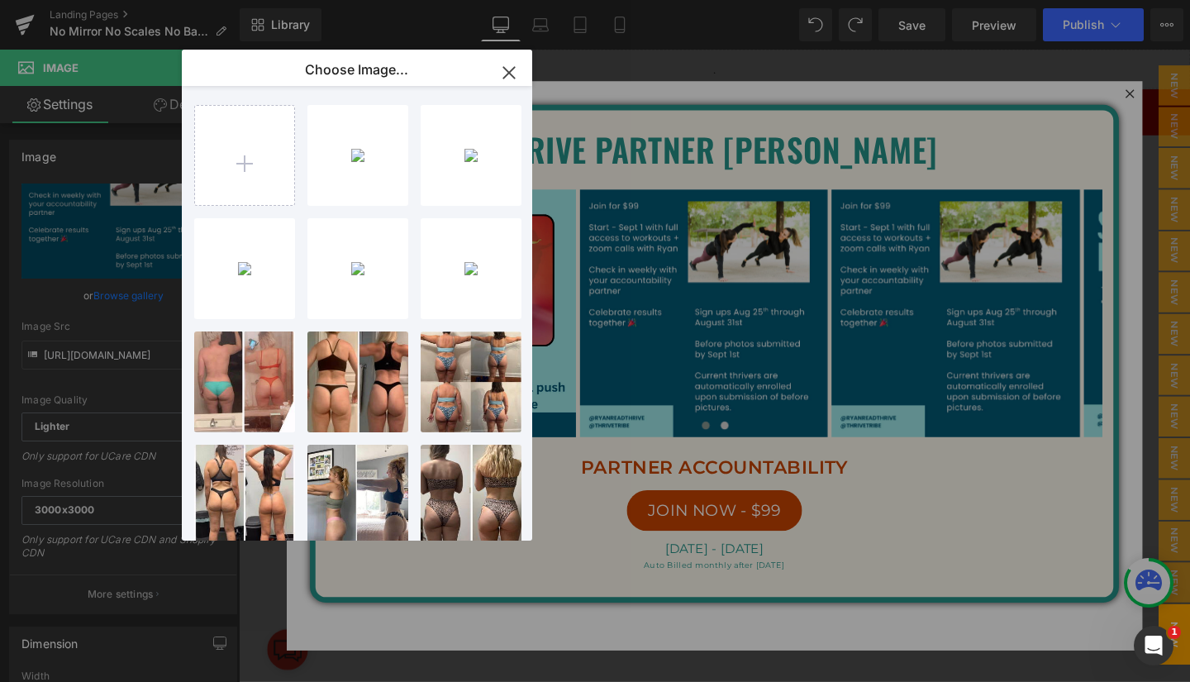
click at [0, 0] on div "Teal an... _2_.png 436.21 KB" at bounding box center [0, 0] width 0 height 0
type input "[URL][DOMAIN_NAME]"
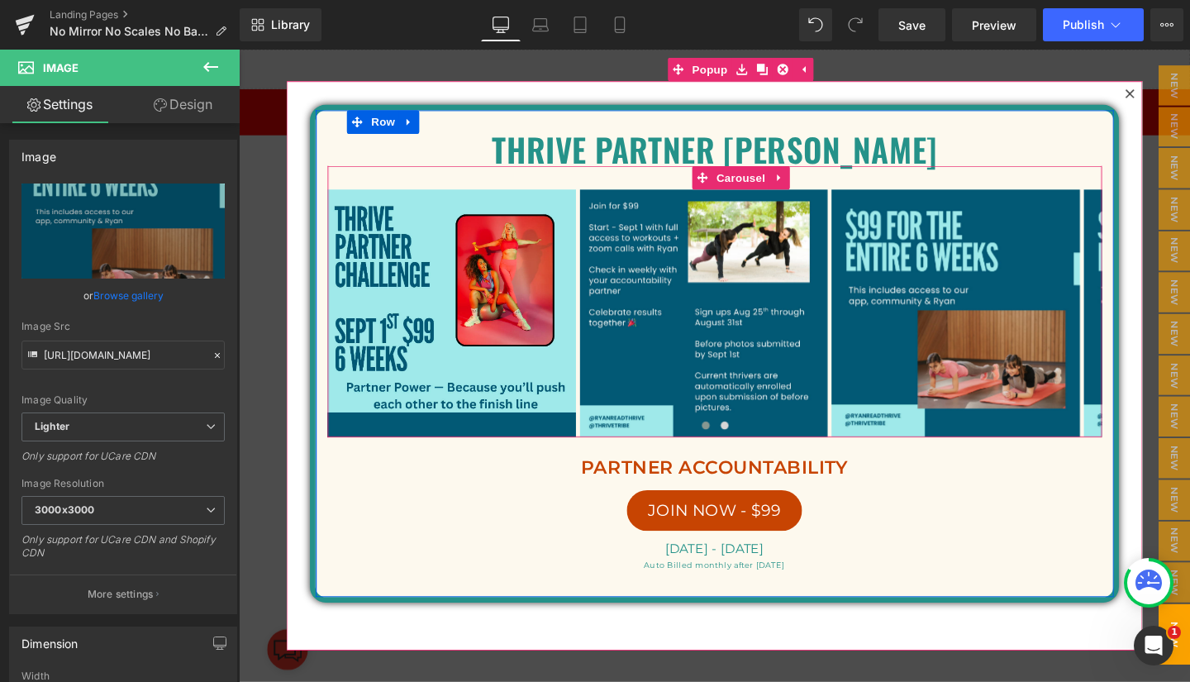
click at [1146, 321] on button "›" at bounding box center [1171, 327] width 50 height 50
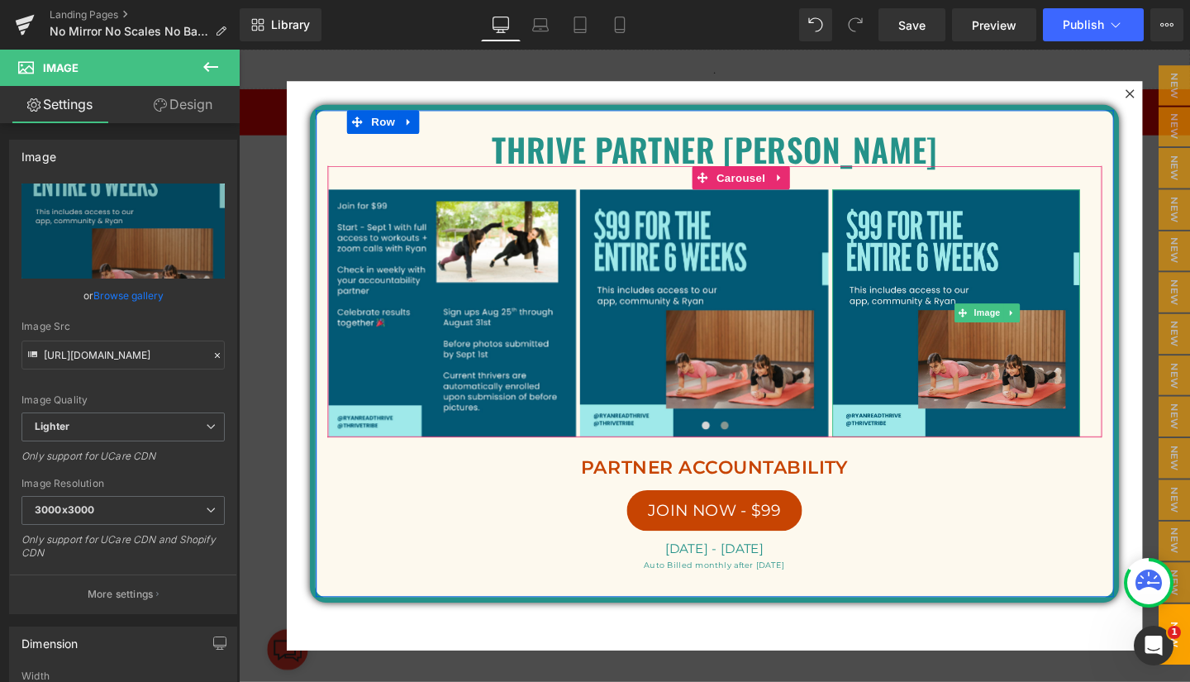
click at [1024, 323] on span "Image" at bounding box center [1025, 326] width 35 height 20
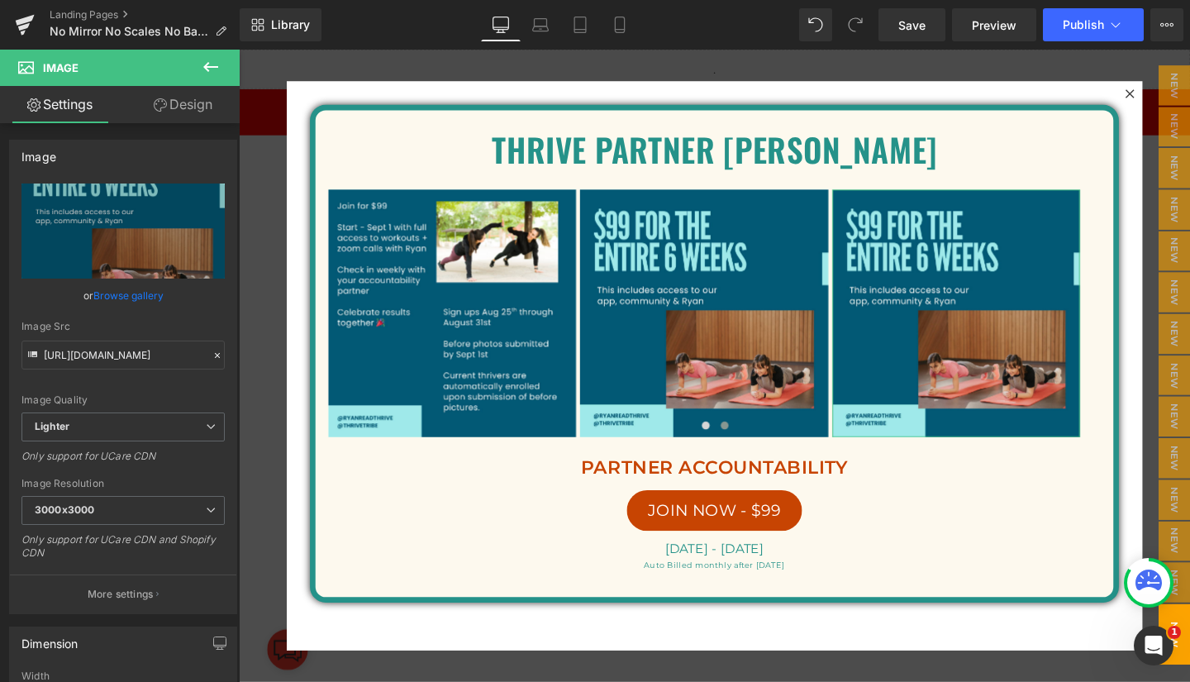
click at [114, 287] on link "Browse gallery" at bounding box center [128, 295] width 70 height 29
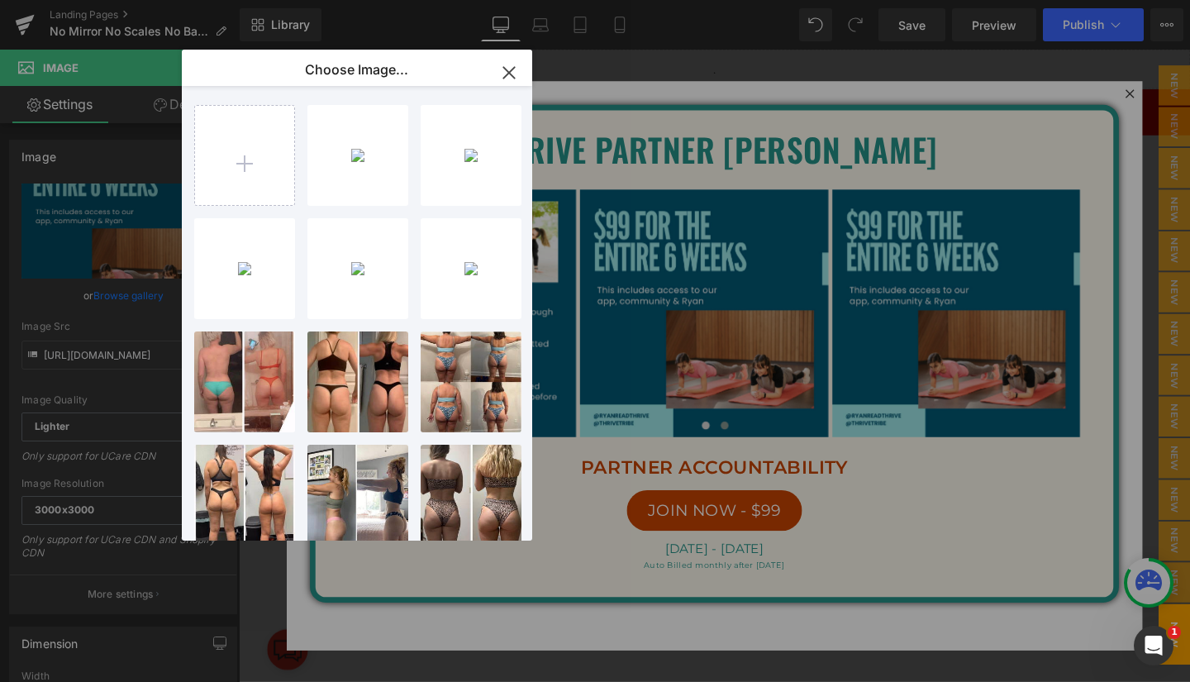
click at [0, 0] on div "Teal an... _3_.png 180.50 KB" at bounding box center [0, 0] width 0 height 0
type input "[URL][DOMAIN_NAME]"
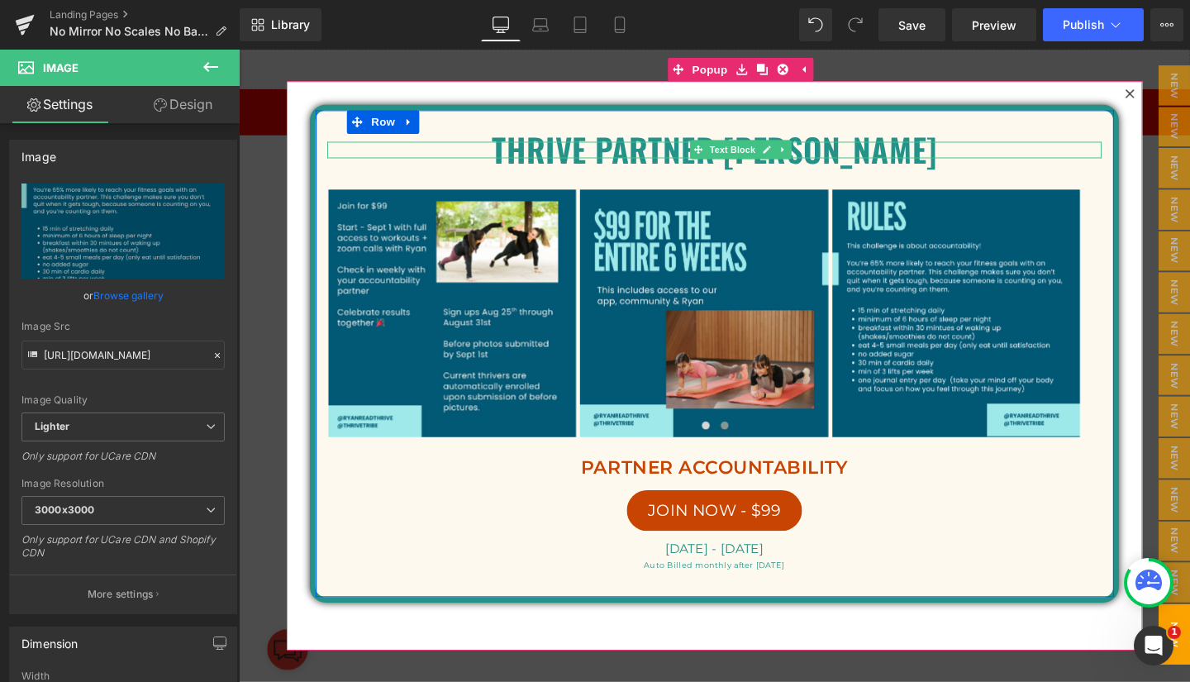
click at [892, 154] on p "Thrive partner [PERSON_NAME]" at bounding box center [739, 154] width 814 height 17
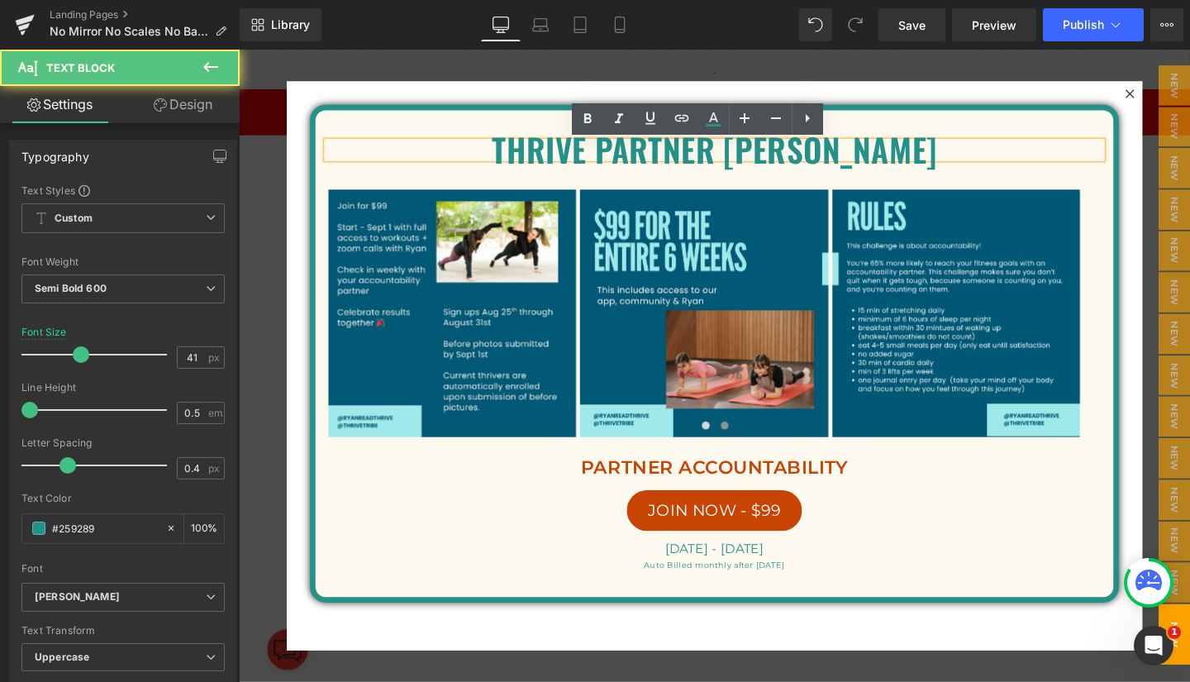
click at [899, 154] on p "Thrive partner [PERSON_NAME]" at bounding box center [739, 154] width 814 height 17
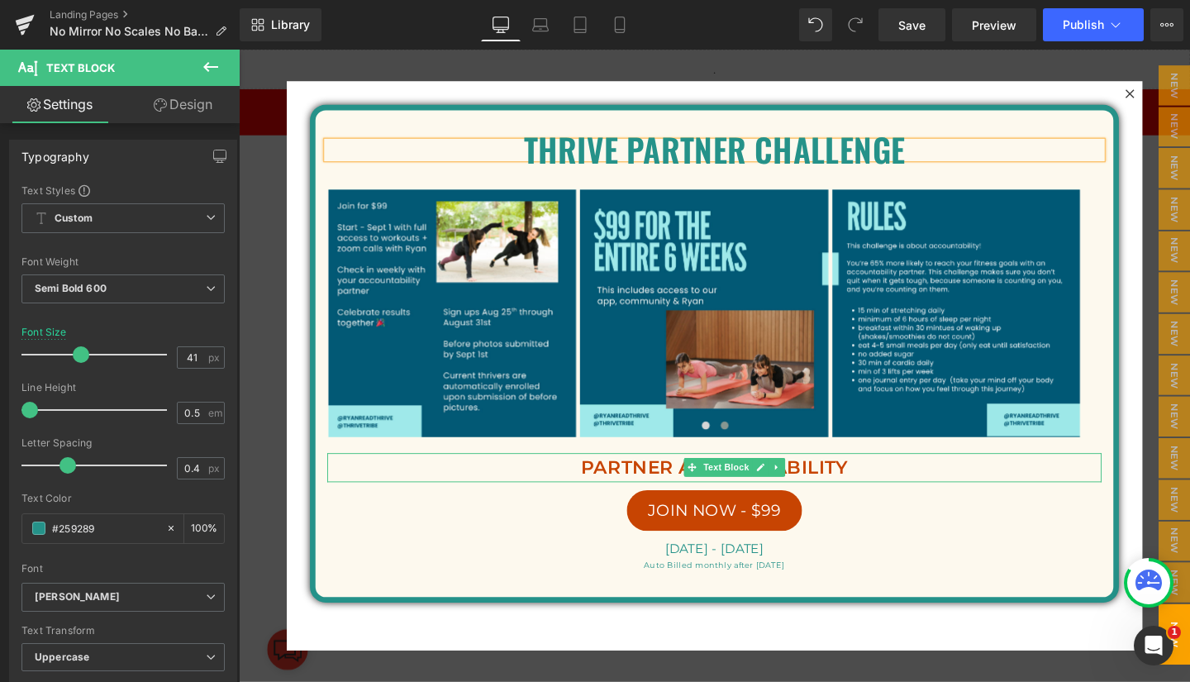
click at [641, 491] on p "PARTNER ACCOUNTABILITY" at bounding box center [739, 488] width 814 height 31
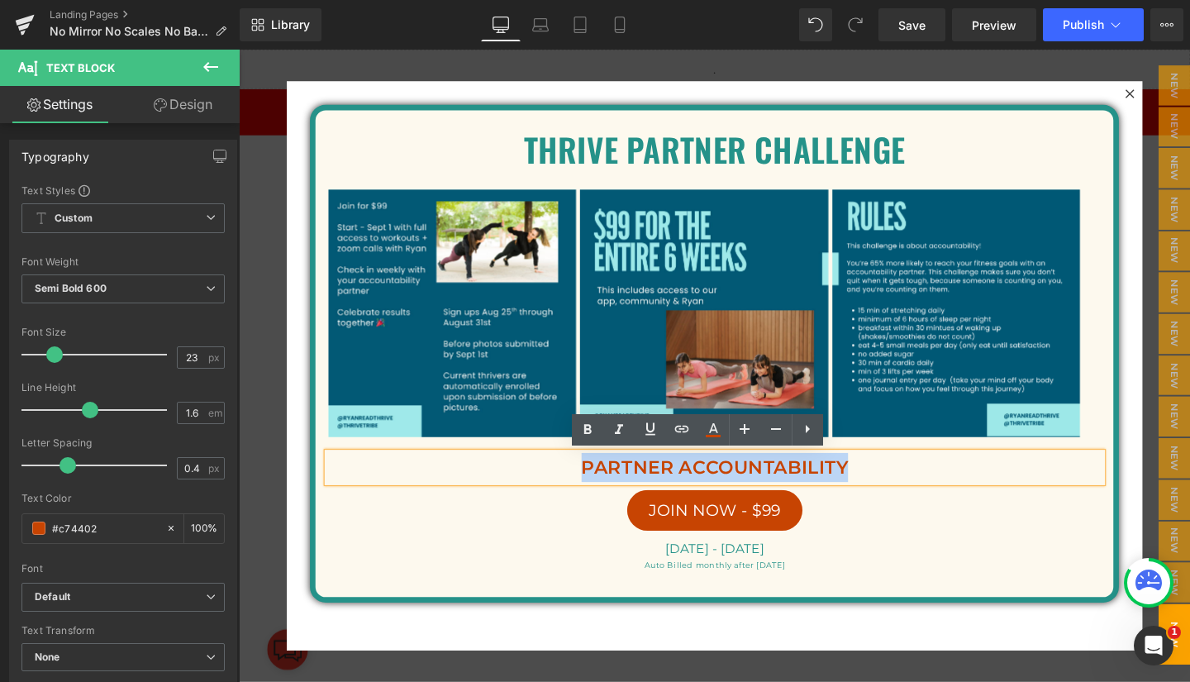
drag, startPoint x: 577, startPoint y: 490, endPoint x: 867, endPoint y: 492, distance: 290.8
click at [867, 492] on p "PARTNER ACCOUNTABILITY" at bounding box center [739, 488] width 814 height 31
click at [669, 158] on p "Thrive partner challenge" at bounding box center [739, 154] width 814 height 17
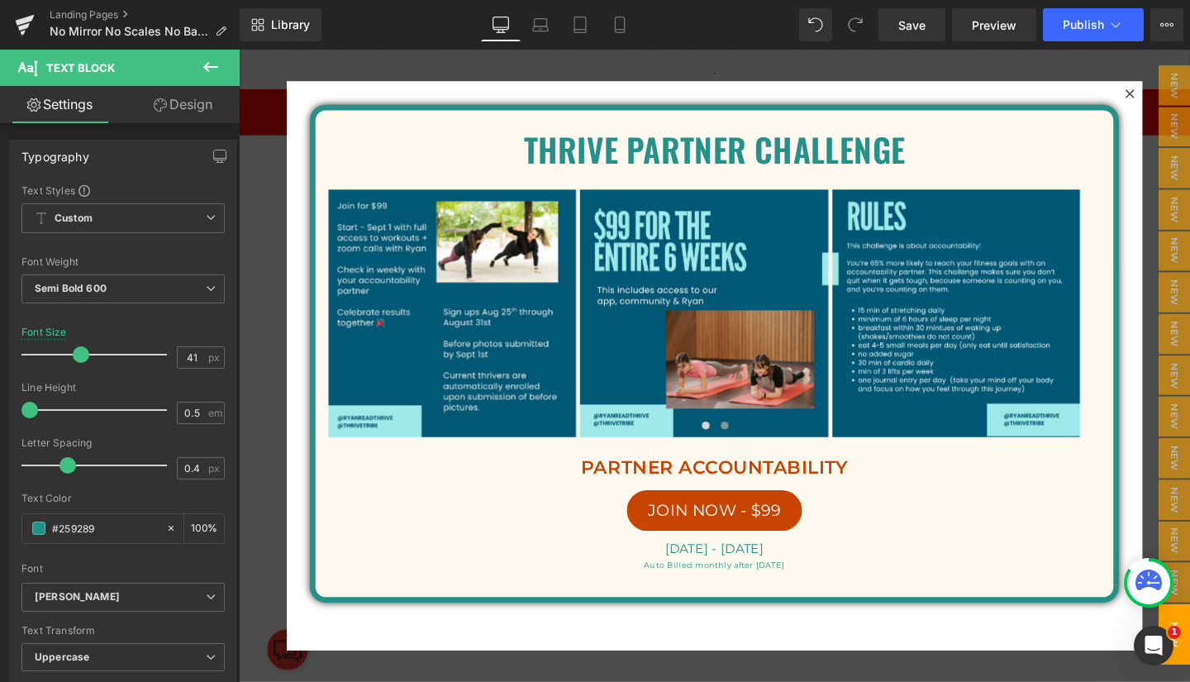
drag, startPoint x: 104, startPoint y: 529, endPoint x: 53, endPoint y: 526, distance: 51.3
click at [53, 526] on input "#259289" at bounding box center [105, 528] width 106 height 18
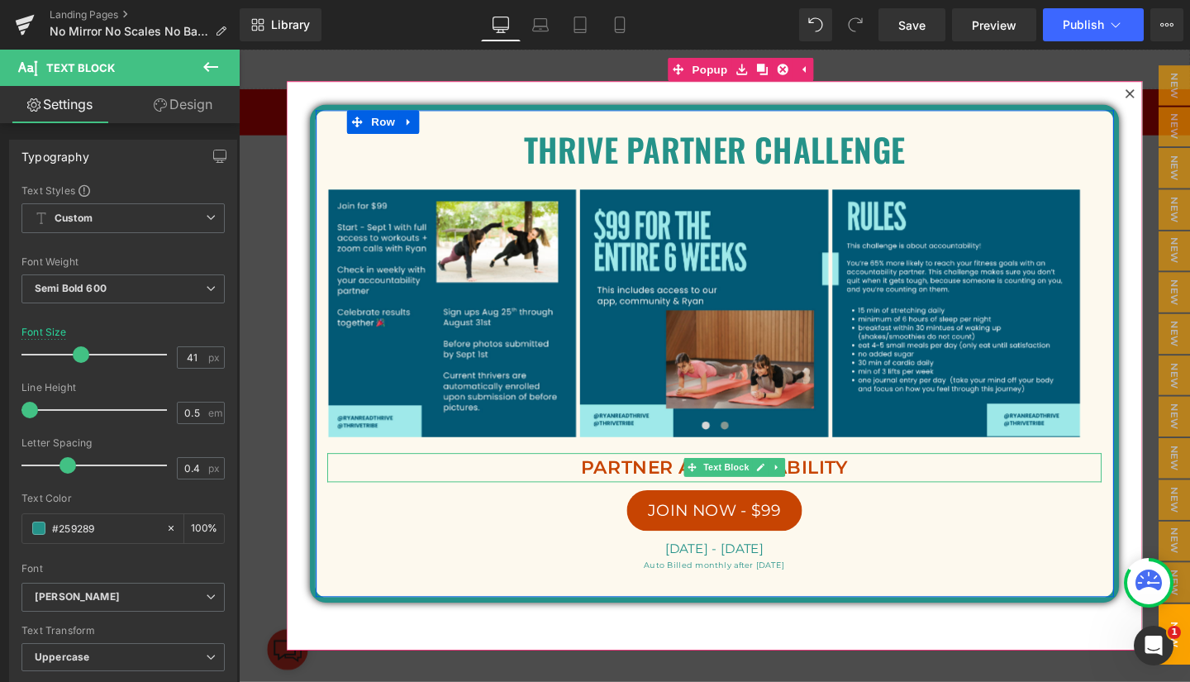
click at [701, 478] on p "PARTNER ACCOUNTABILITY" at bounding box center [739, 488] width 814 height 31
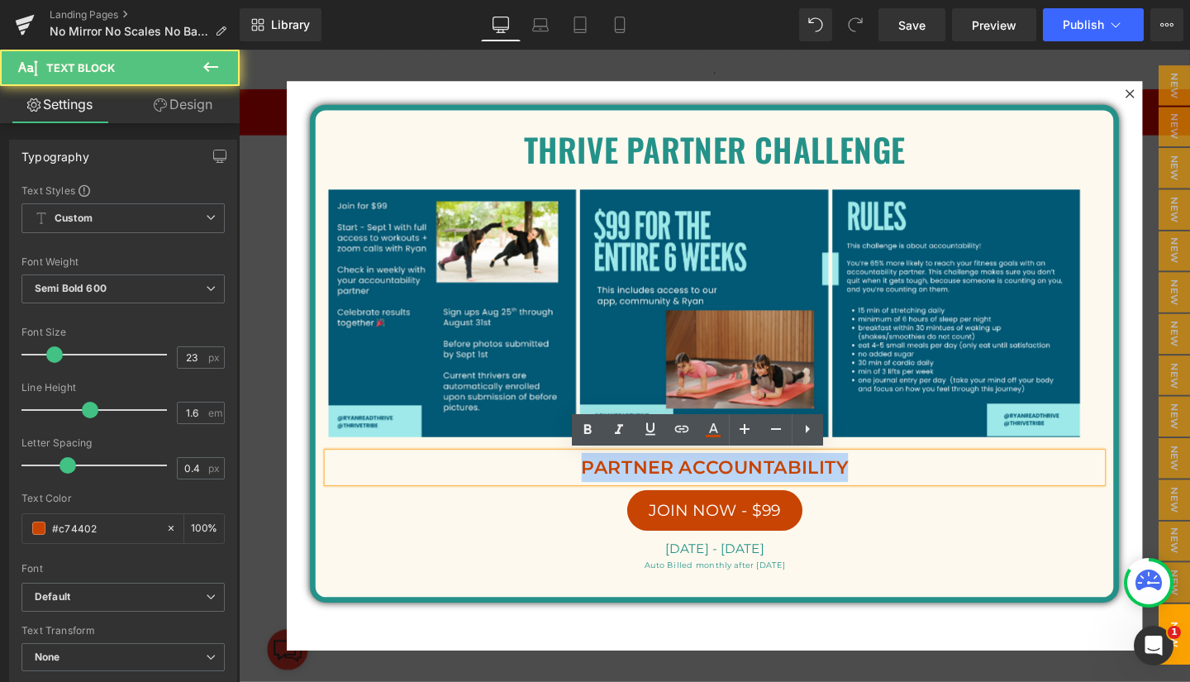
drag, startPoint x: 590, startPoint y: 487, endPoint x: 878, endPoint y: 478, distance: 288.4
click at [878, 478] on p "PARTNER ACCOUNTABILITY" at bounding box center [739, 488] width 814 height 31
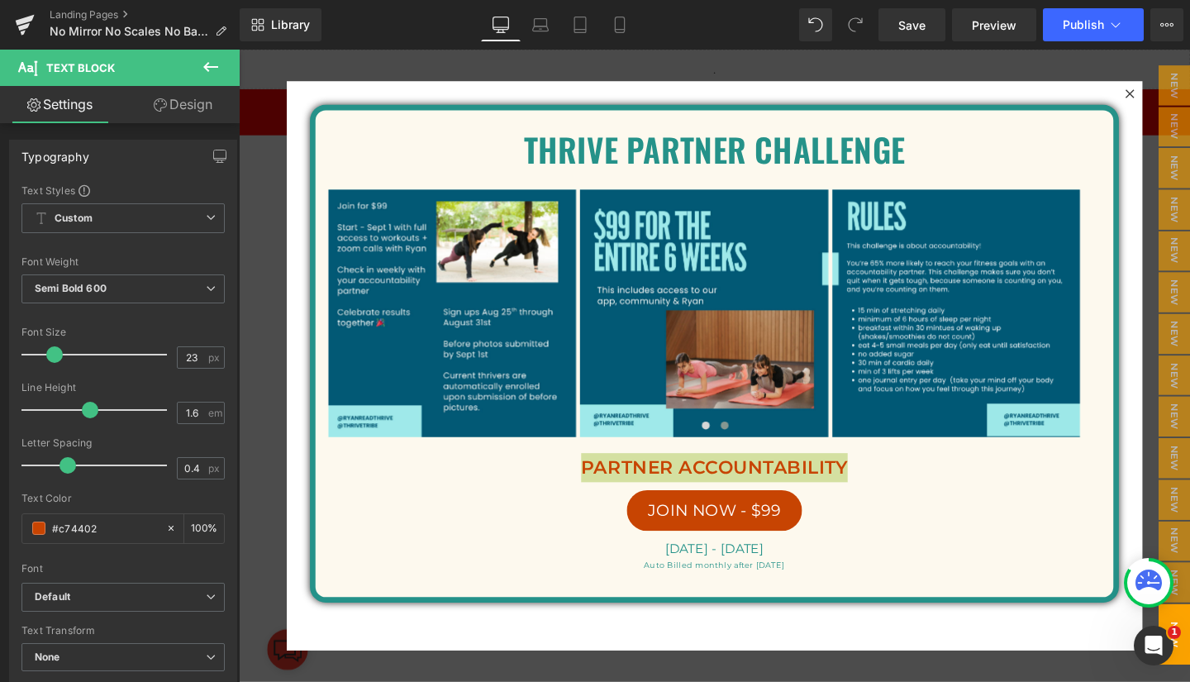
drag, startPoint x: 115, startPoint y: 521, endPoint x: 32, endPoint y: 524, distance: 82.7
click at [32, 524] on div "#c74402" at bounding box center [93, 528] width 143 height 29
paste input "259289"
type input "#259289"
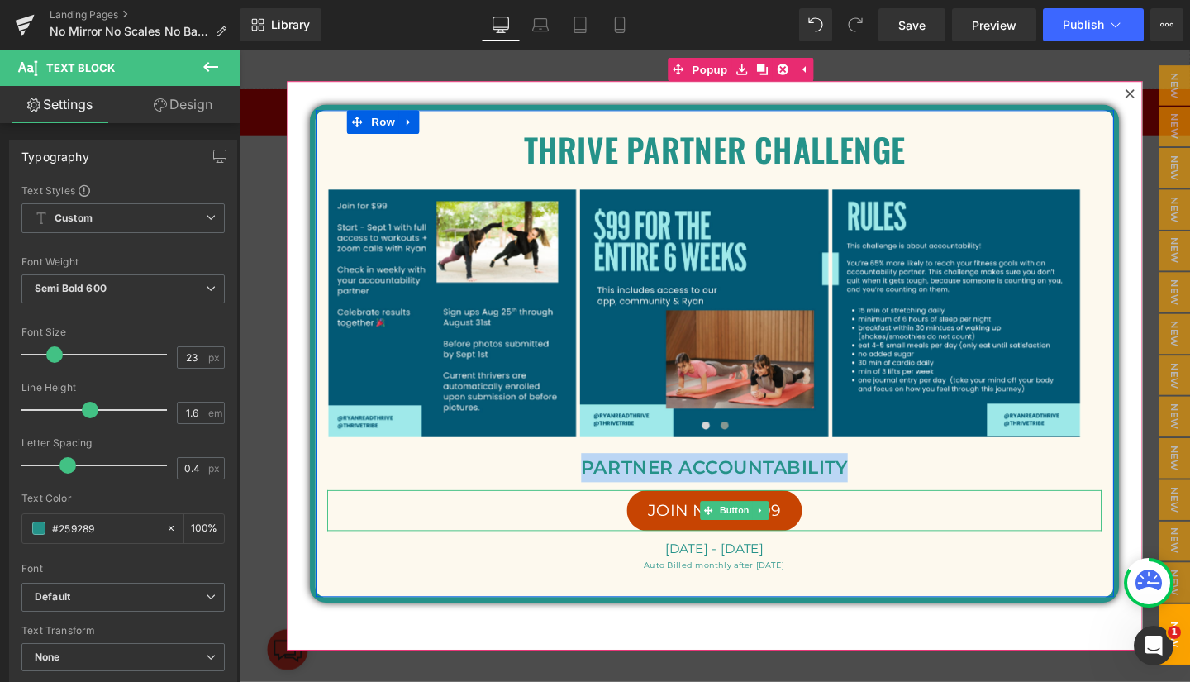
click at [647, 534] on link "JOIN NOW - $99" at bounding box center [739, 533] width 184 height 43
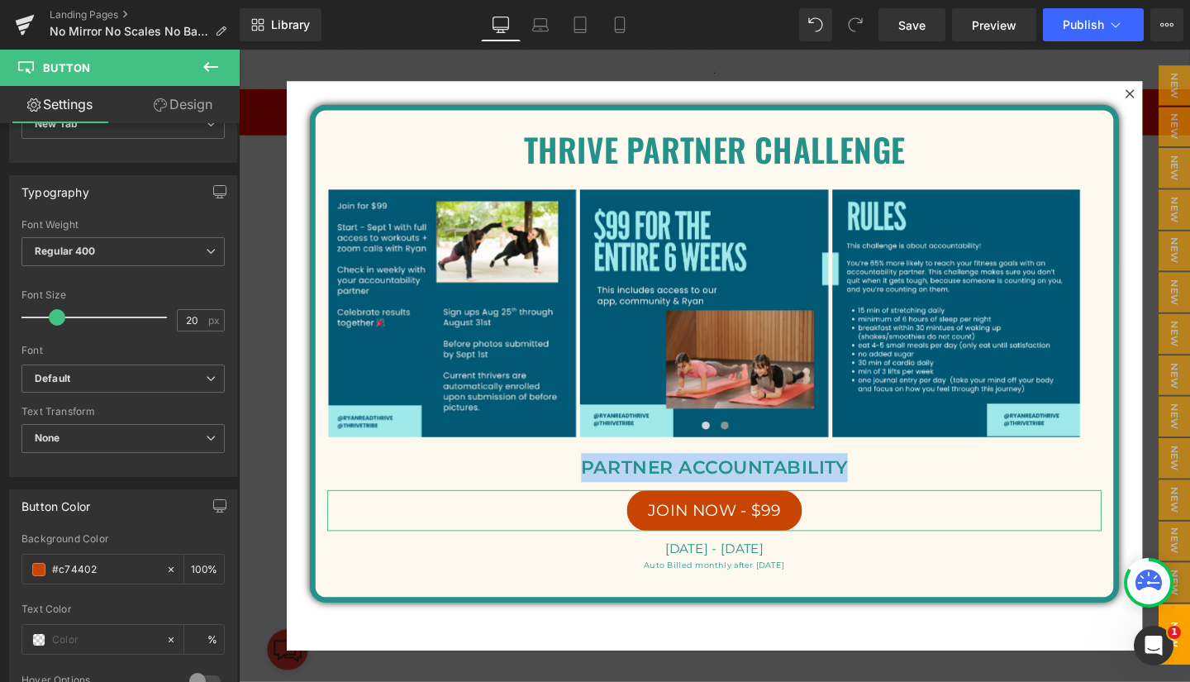
scroll to position [443, 0]
drag, startPoint x: 108, startPoint y: 565, endPoint x: 40, endPoint y: 566, distance: 68.6
click at [40, 566] on div "#c74402" at bounding box center [93, 568] width 143 height 29
paste input "259289"
type input "#259289"
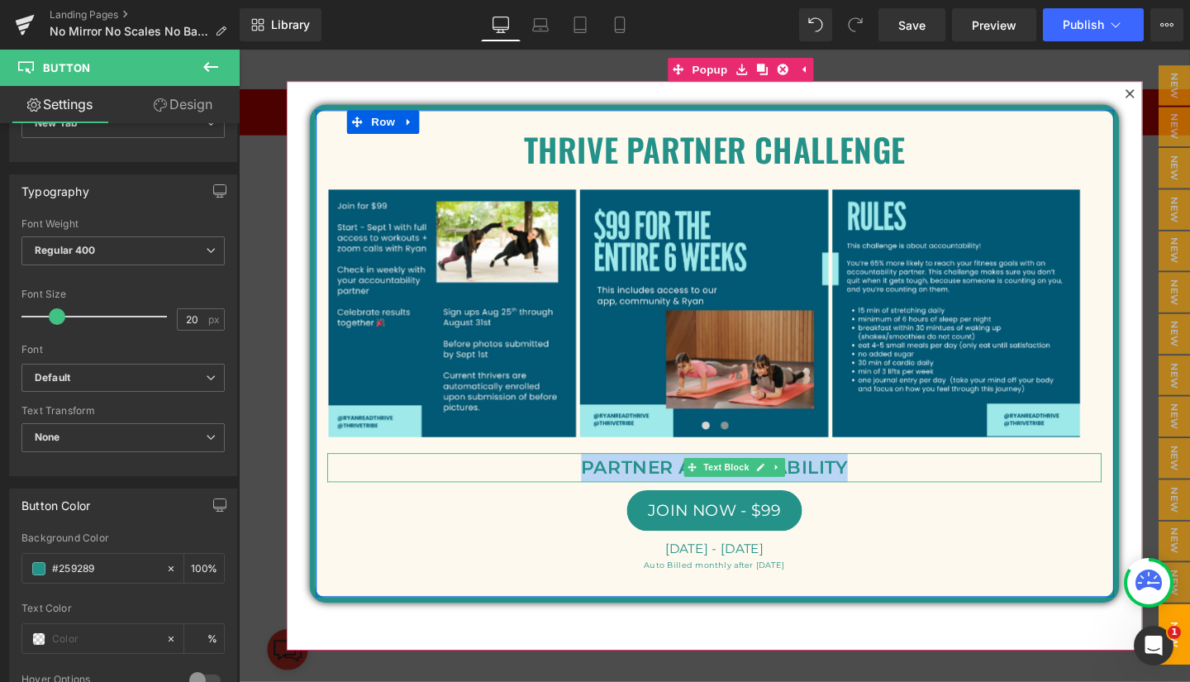
click at [477, 497] on p "PARTNER ACCOUNTABILITY" at bounding box center [739, 488] width 814 height 31
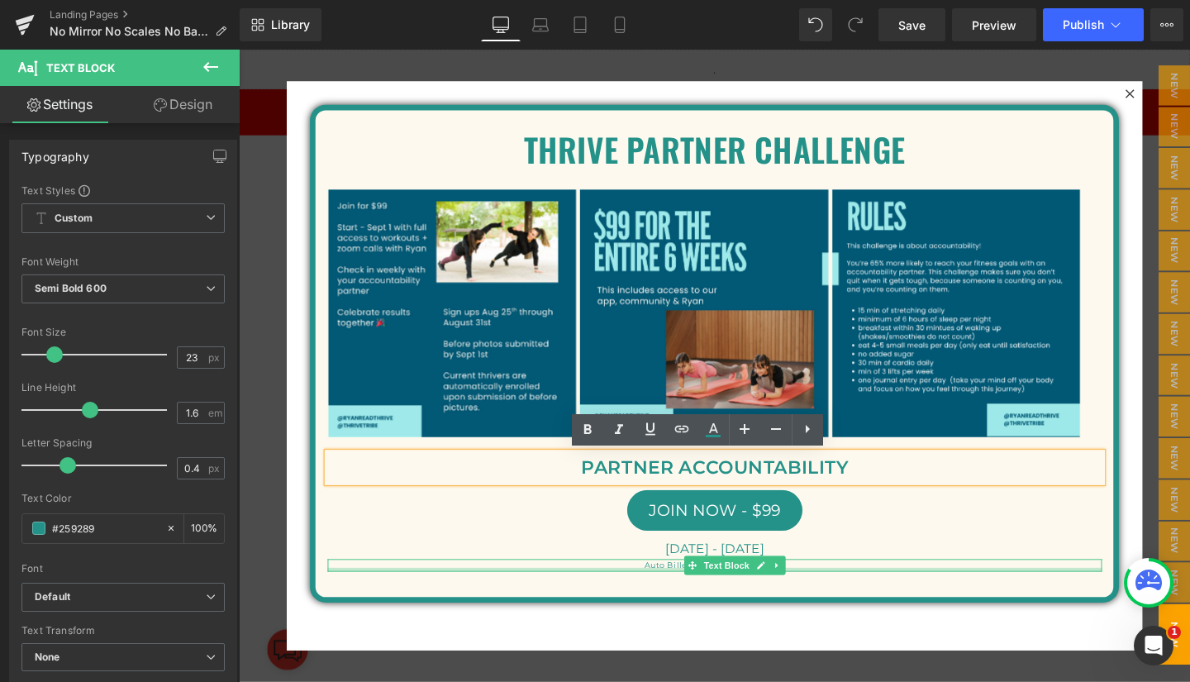
click at [1072, 597] on div at bounding box center [739, 596] width 814 height 4
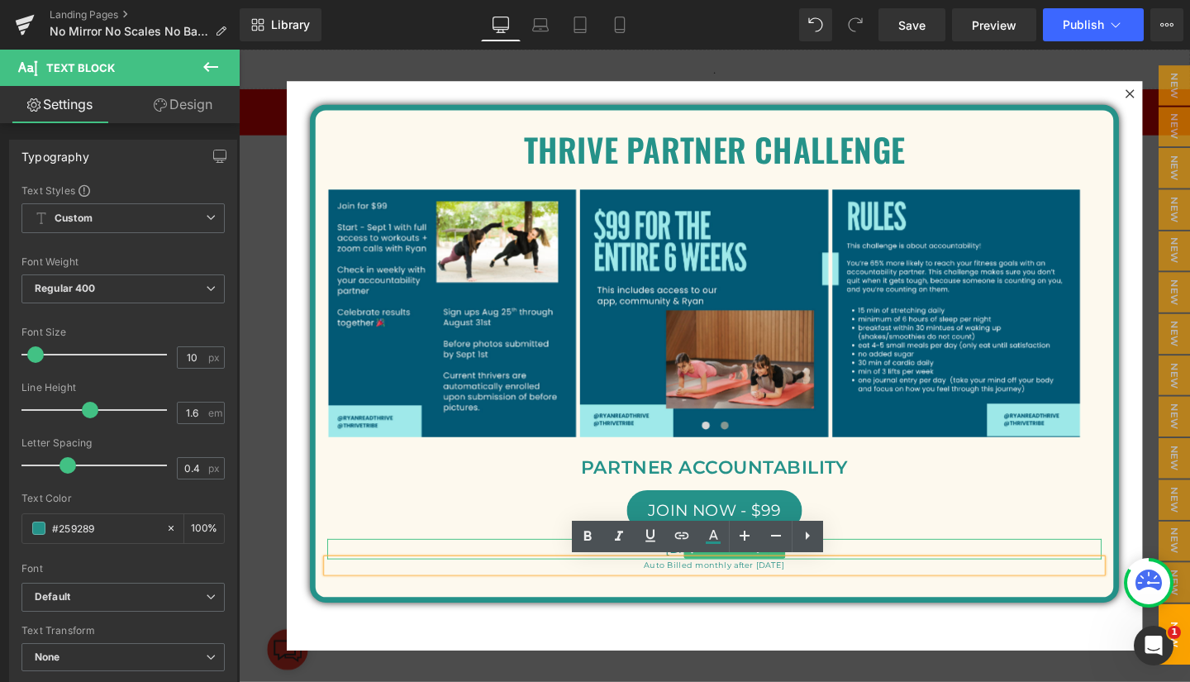
click at [860, 570] on p "[DATE] - [DATE]" at bounding box center [739, 573] width 814 height 21
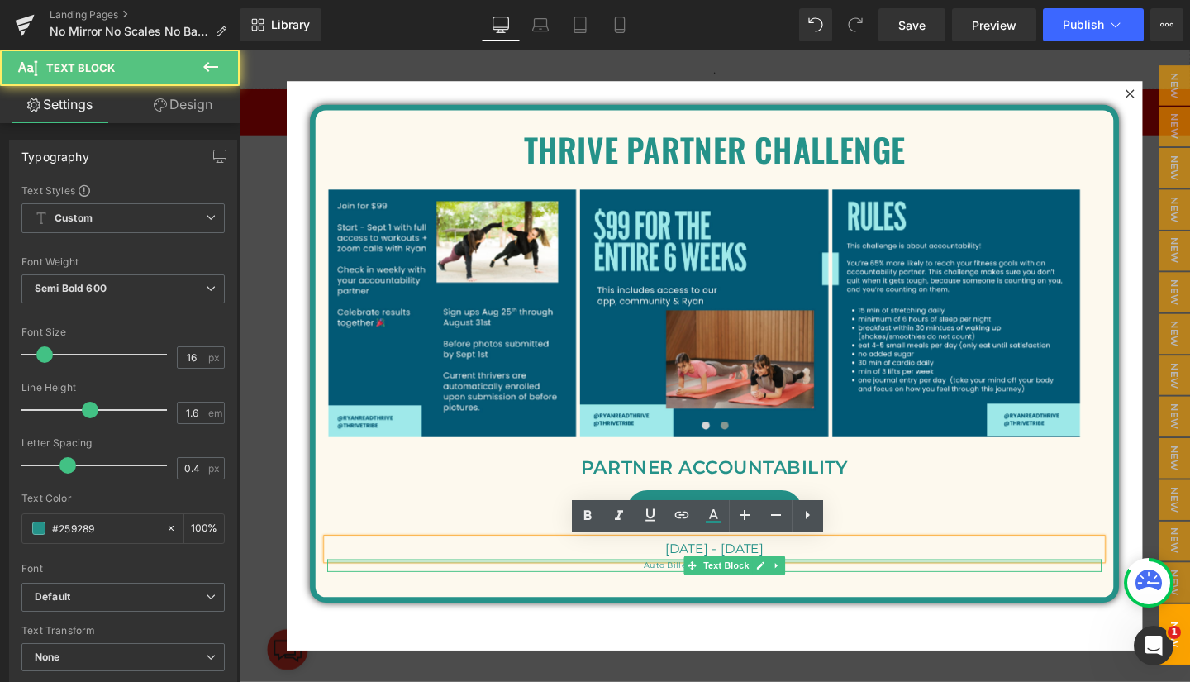
drag, startPoint x: 820, startPoint y: 575, endPoint x: 615, endPoint y: 587, distance: 205.2
click at [615, 587] on div "Thrive partner challenge Text Block Image Image Image" at bounding box center [739, 368] width 839 height 460
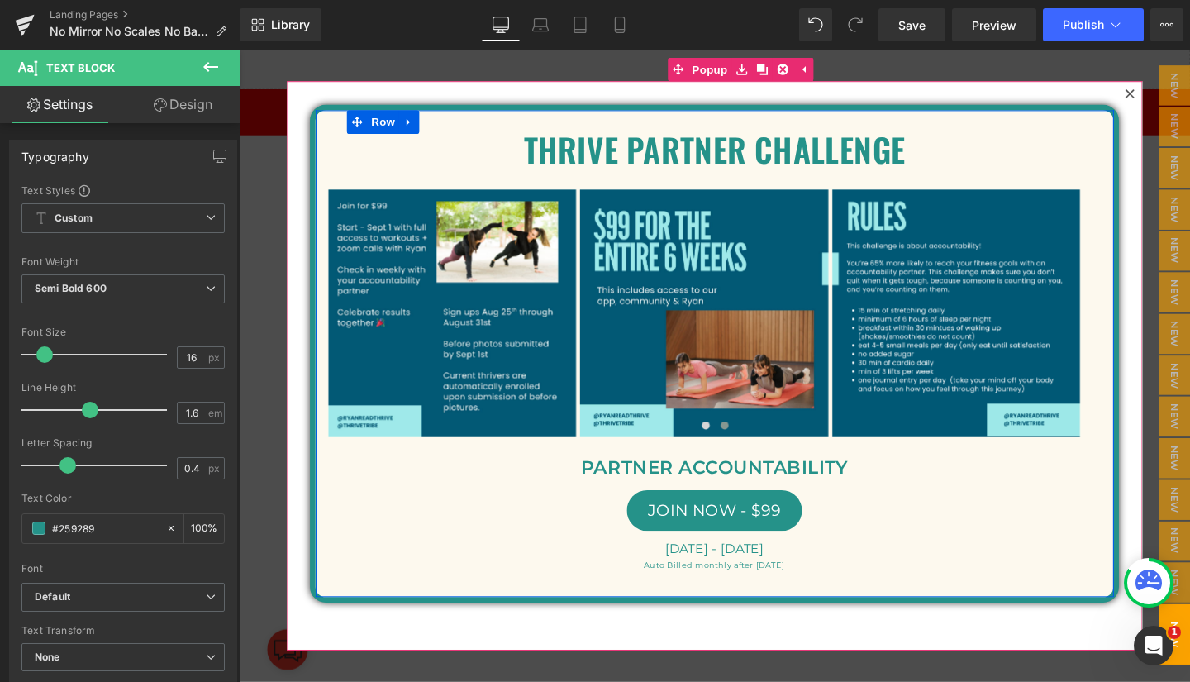
click at [935, 509] on div "Thrive partner challenge Text Block Image Image Image" at bounding box center [739, 368] width 839 height 460
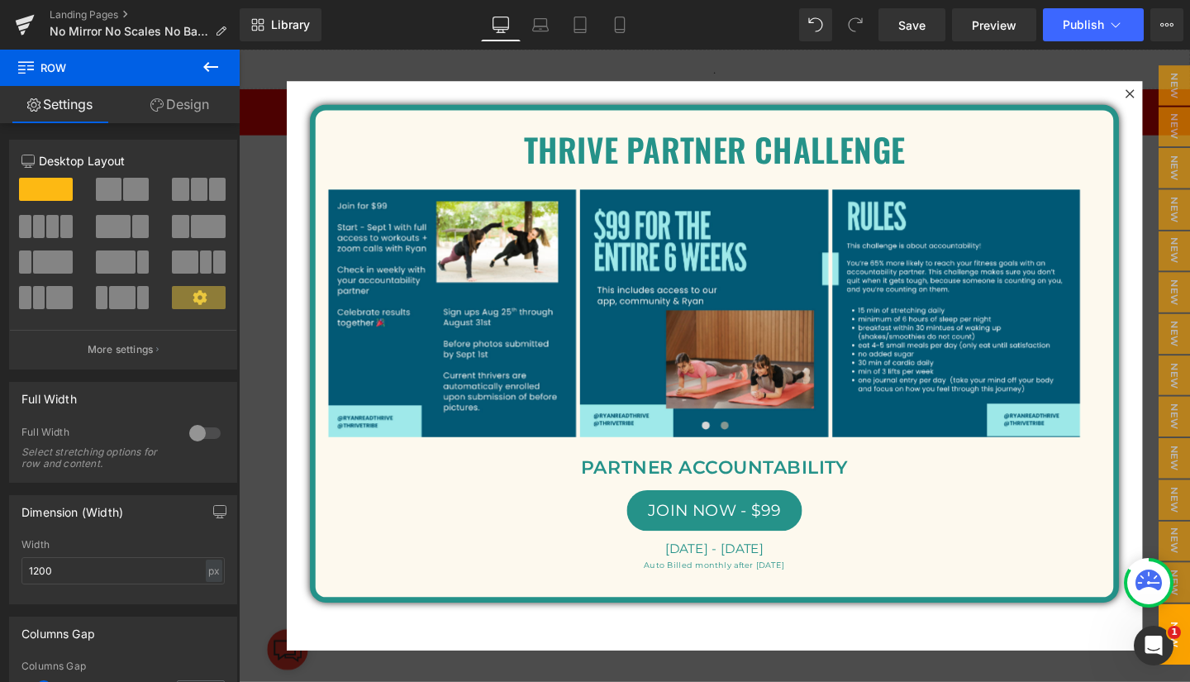
click at [905, 17] on span "Save" at bounding box center [911, 25] width 27 height 17
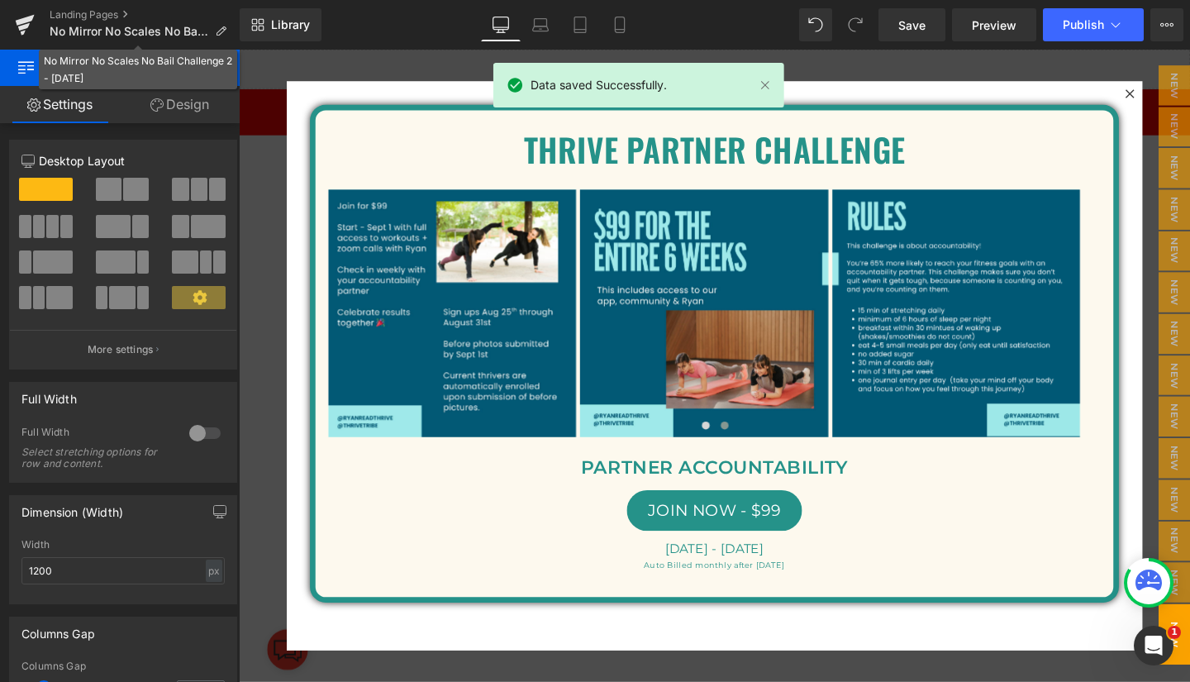
click at [119, 36] on span "No Mirror No Scales No Bail Challenge 2 - [DATE]" at bounding box center [129, 31] width 159 height 13
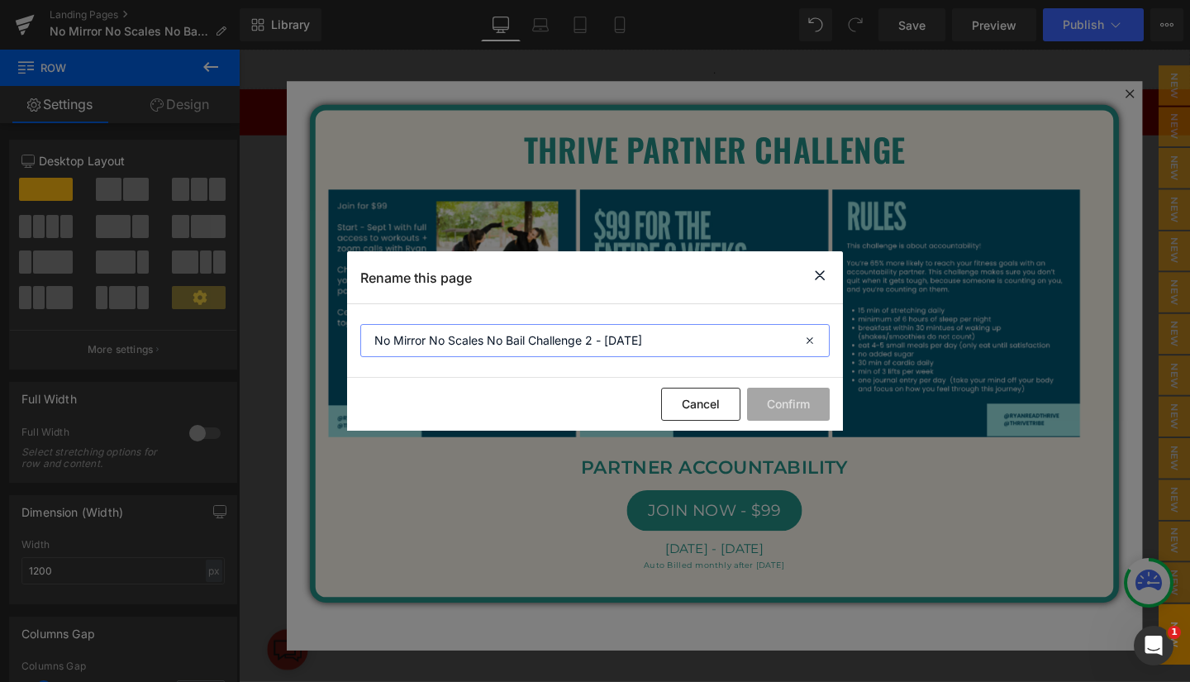
drag, startPoint x: 673, startPoint y: 339, endPoint x: 345, endPoint y: 340, distance: 328.0
click at [345, 340] on div "Rename this page No Mirror No Scales No Bail Challenge 2 - [DATE] Cancel Confirm" at bounding box center [595, 341] width 1190 height 682
type input "p"
type input "PARTNER CHALLENGE - [DATE]"
click at [777, 410] on button "Confirm" at bounding box center [788, 403] width 83 height 33
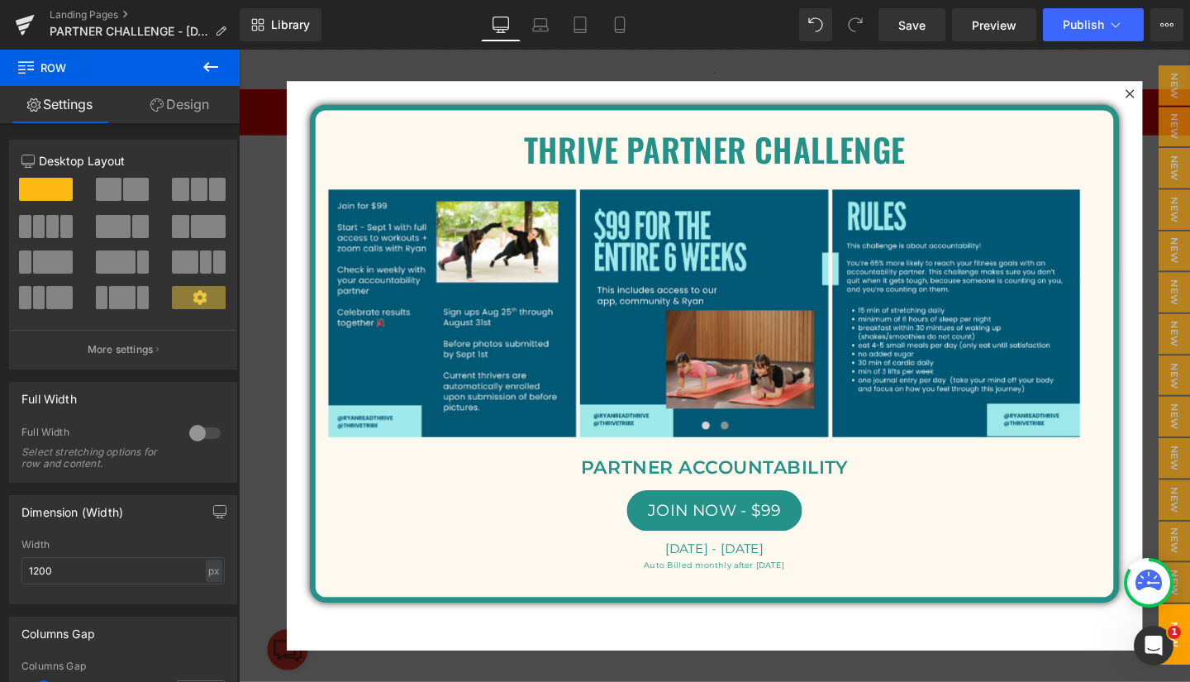
click at [919, 23] on span "Save" at bounding box center [911, 25] width 27 height 17
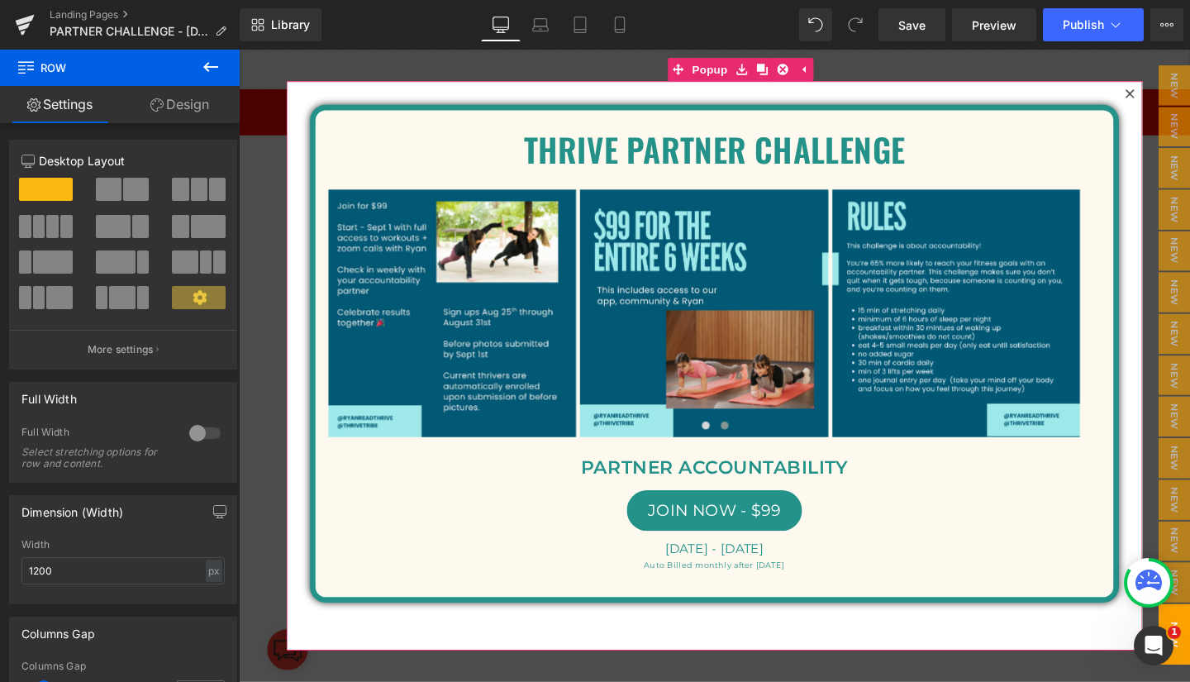
click at [1171, 93] on icon at bounding box center [1176, 96] width 10 height 10
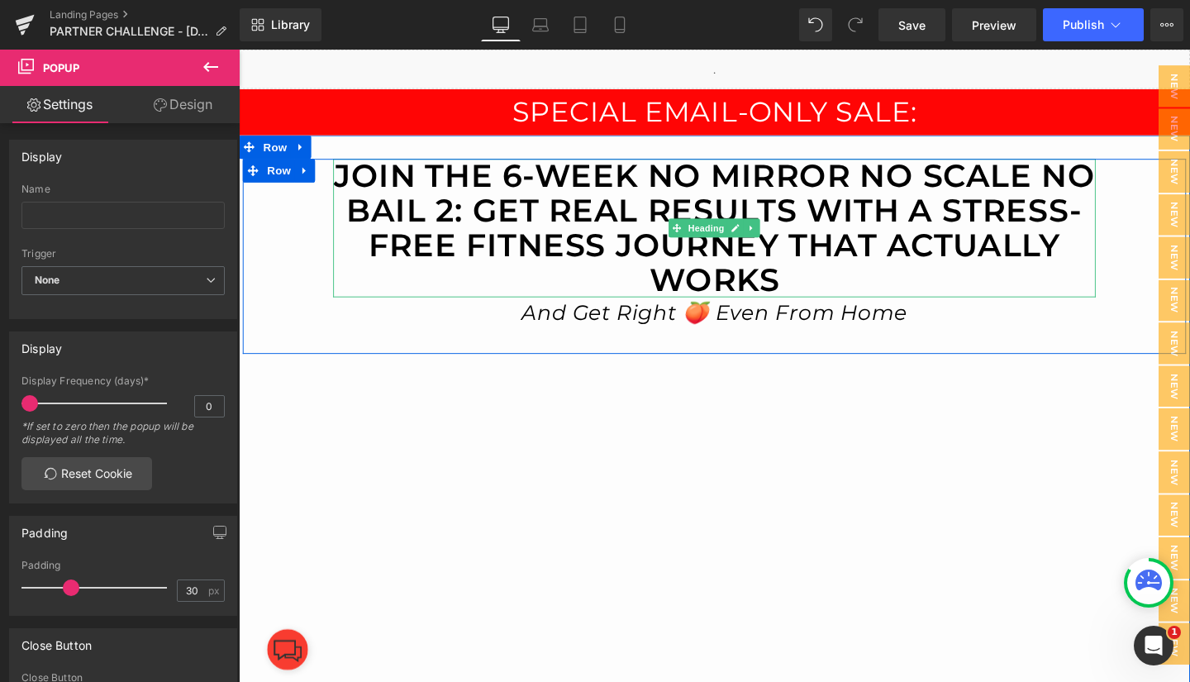
click at [644, 211] on h1 "JOIN THE 6-WEEK no mirror no scale no bail 2: GET REAL RESULTS WITH A STRESS-FR…" at bounding box center [738, 236] width 801 height 145
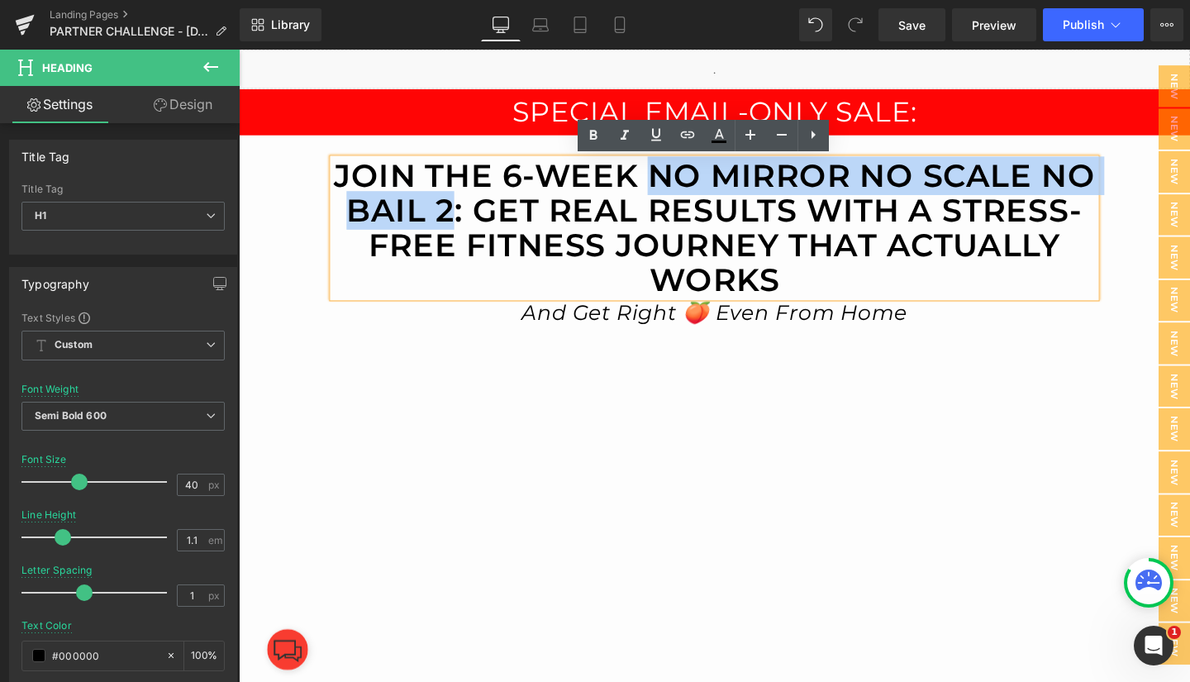
drag, startPoint x: 668, startPoint y: 184, endPoint x: 460, endPoint y: 222, distance: 211.6
click at [460, 222] on h1 "JOIN THE 6-WEEK no mirror no scale no bail 2: GET REAL RESULTS WITH A STRESS-FR…" at bounding box center [738, 236] width 801 height 145
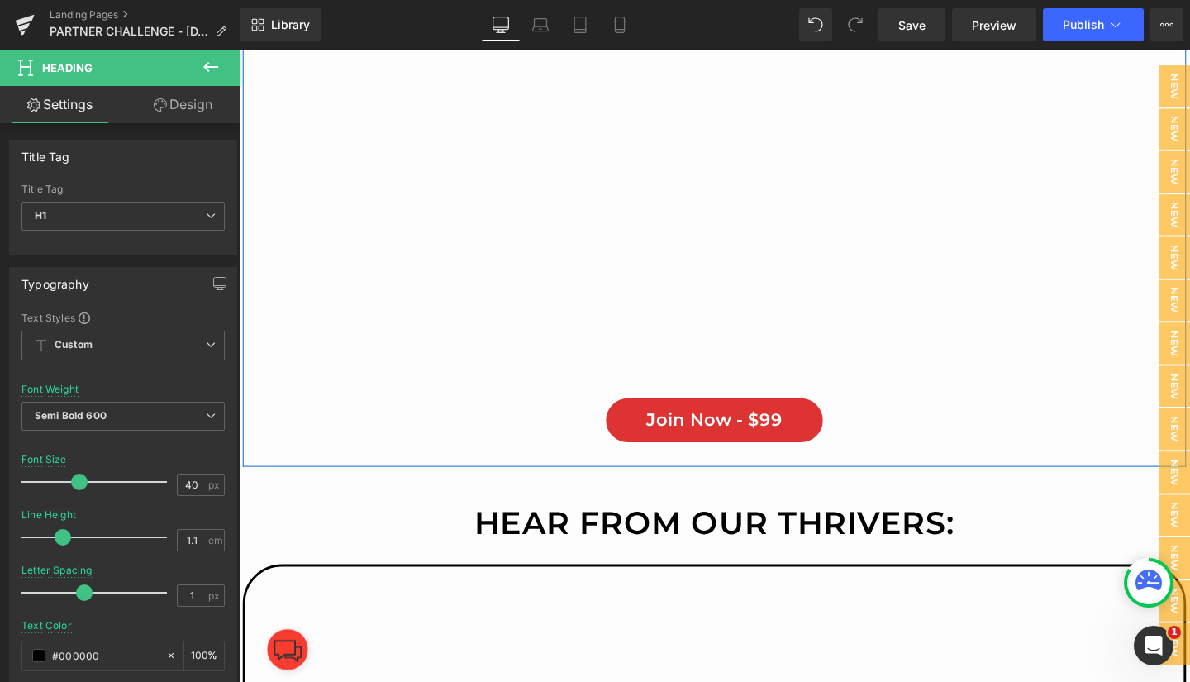
scroll to position [519, 0]
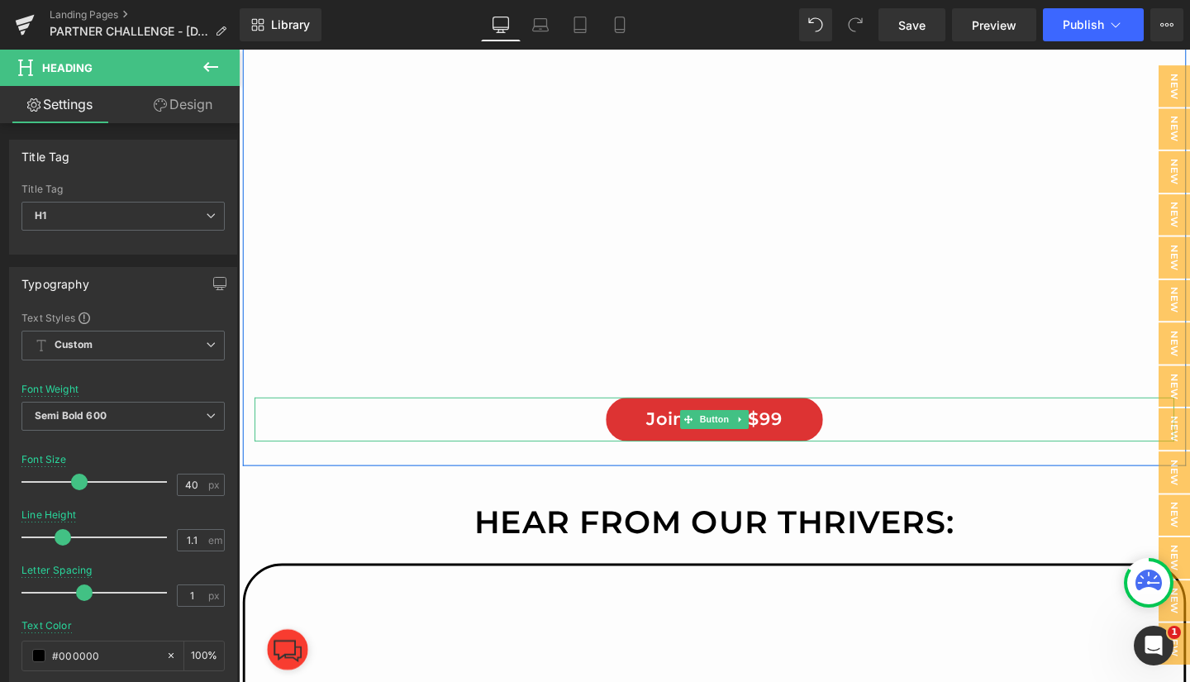
drag, startPoint x: 648, startPoint y: 430, endPoint x: 901, endPoint y: 550, distance: 280.8
click at [648, 430] on link "Join Now - $99" at bounding box center [739, 437] width 229 height 45
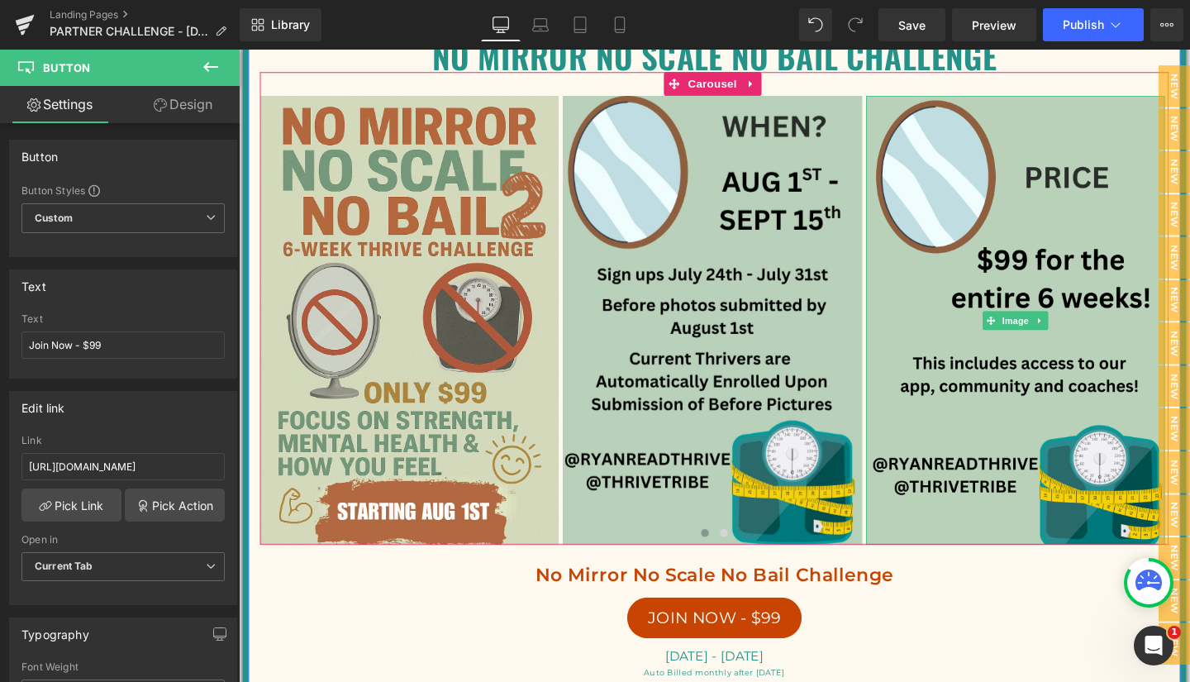
scroll to position [12934, 0]
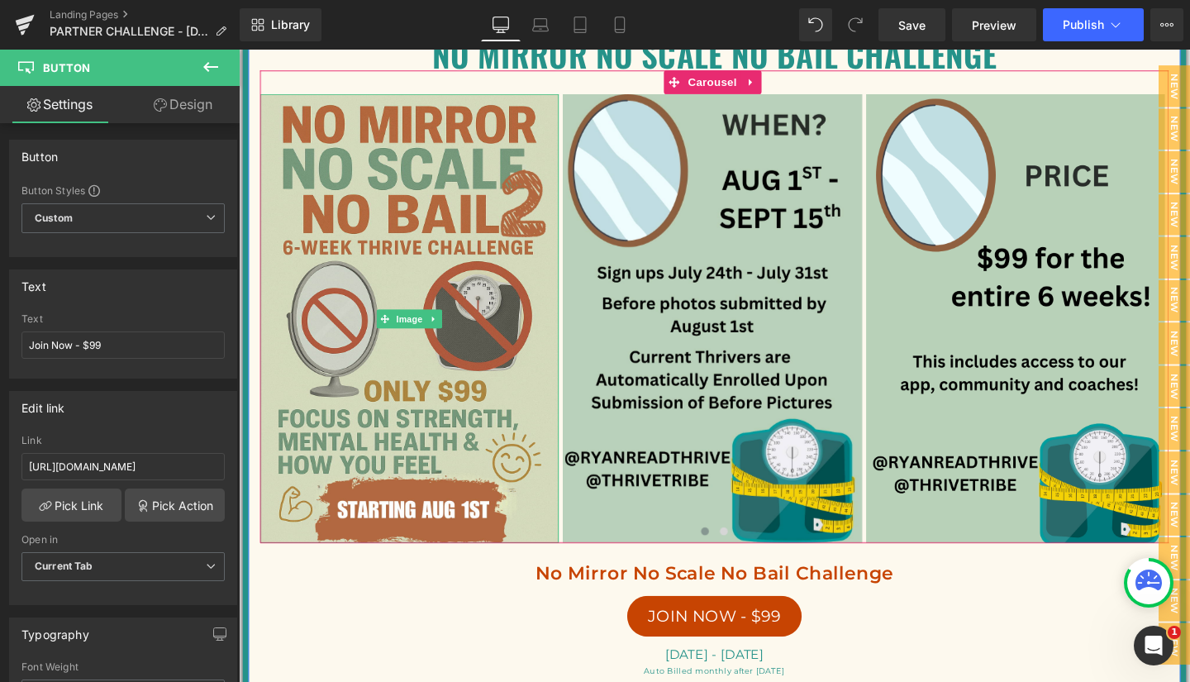
click at [411, 343] on span "Image" at bounding box center [418, 333] width 35 height 20
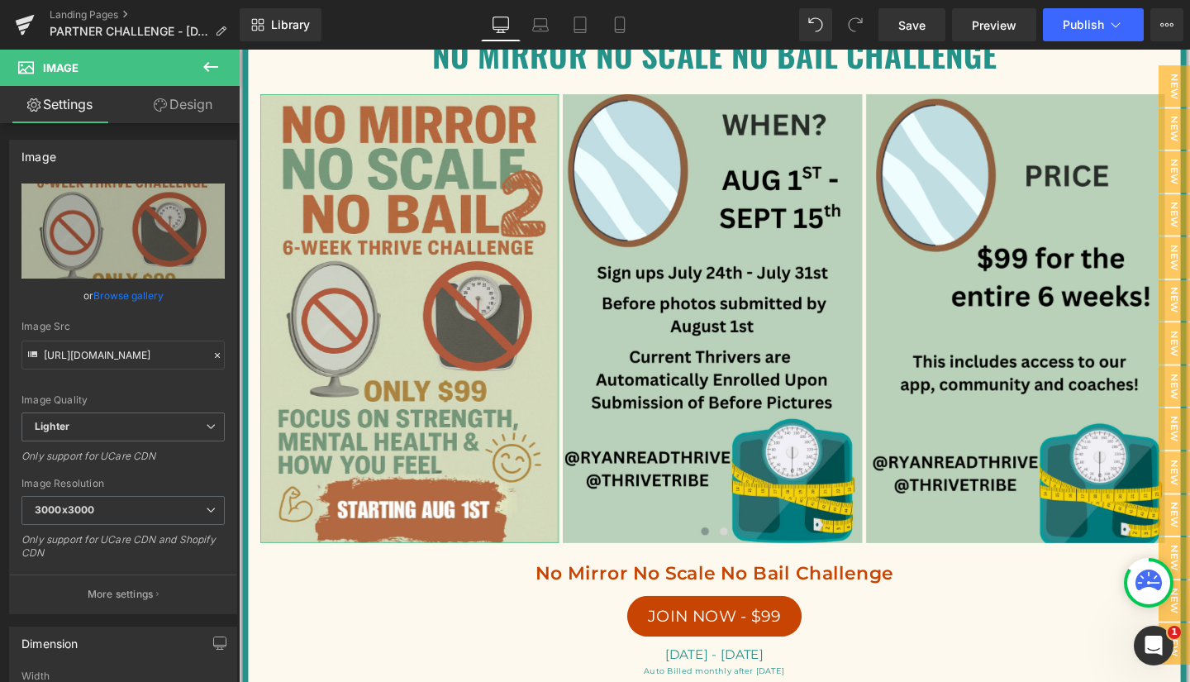
click at [117, 290] on link "Browse gallery" at bounding box center [128, 295] width 70 height 29
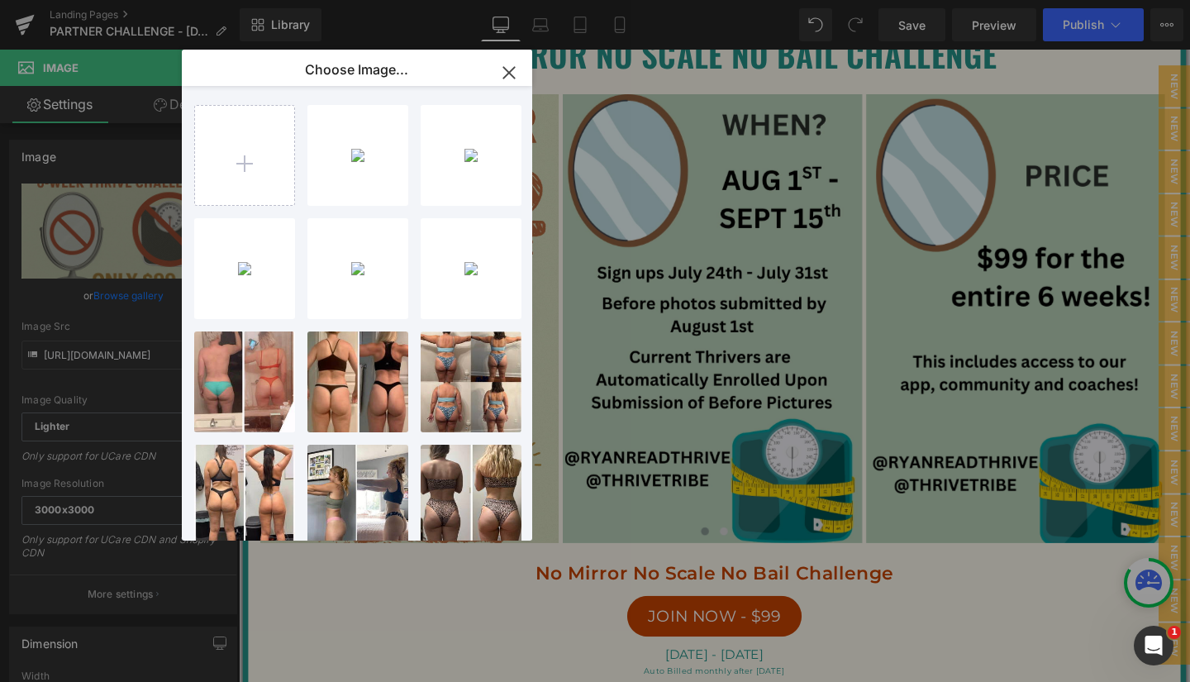
click at [0, 0] on div "Teal an...Post.png 559.13 KB" at bounding box center [0, 0] width 0 height 0
type input "[URL][DOMAIN_NAME]"
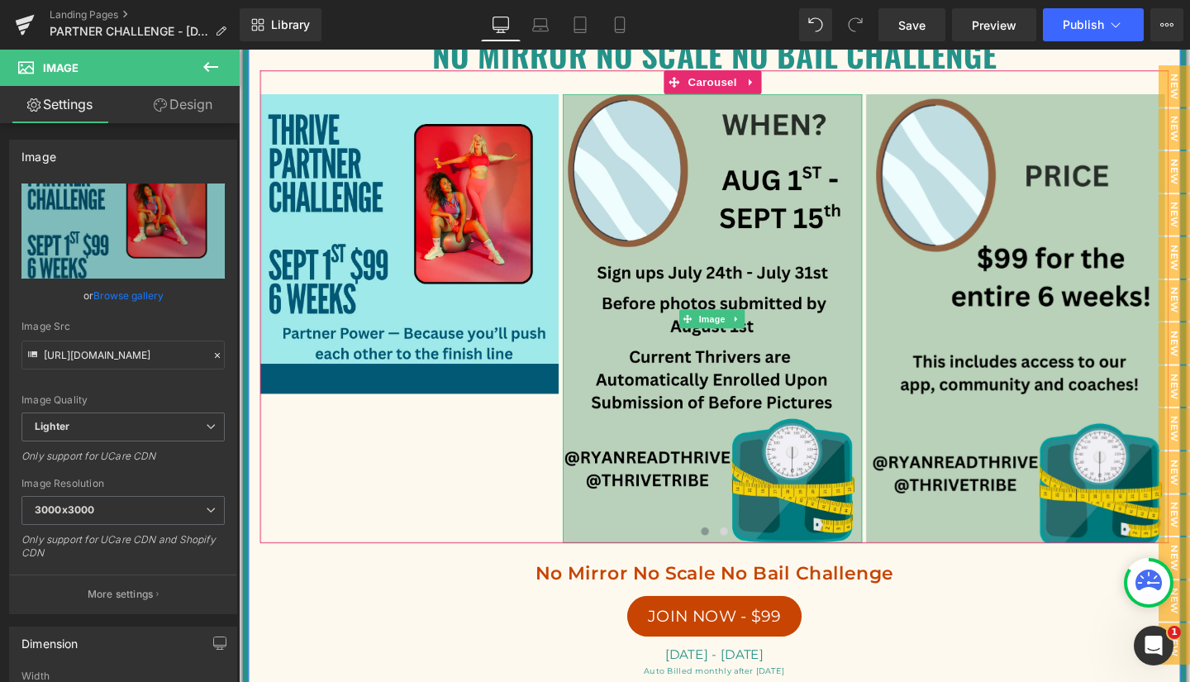
click at [729, 344] on span "Image" at bounding box center [737, 334] width 35 height 20
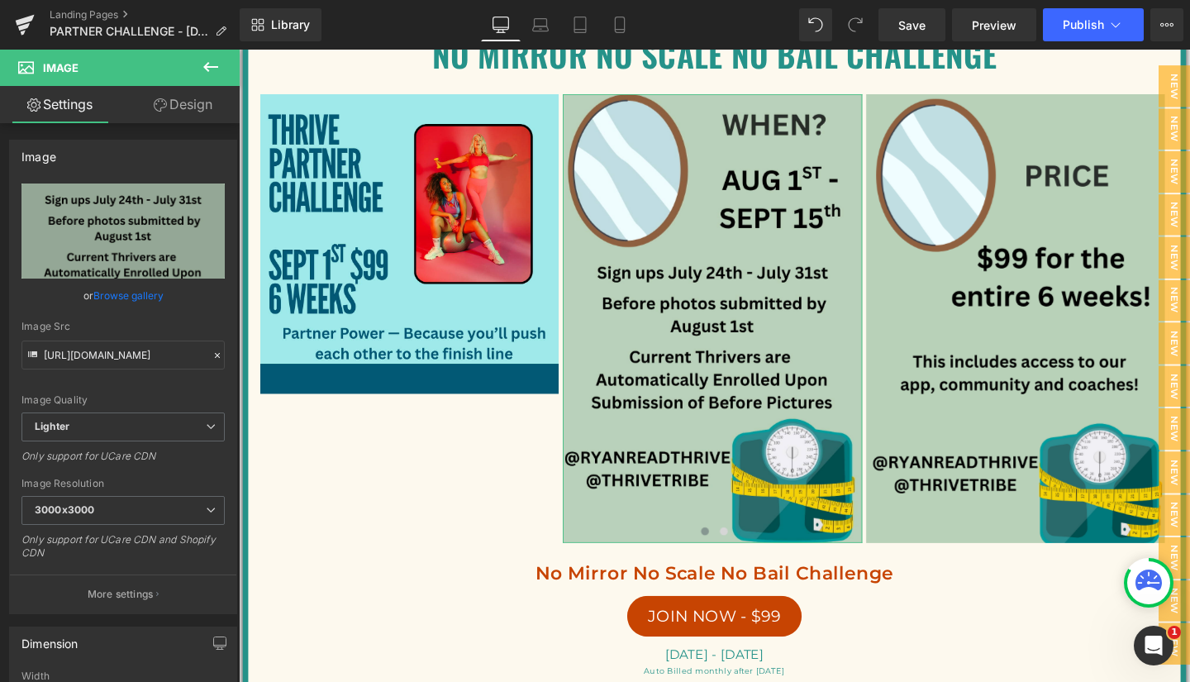
click at [124, 297] on link "Browse gallery" at bounding box center [128, 295] width 70 height 29
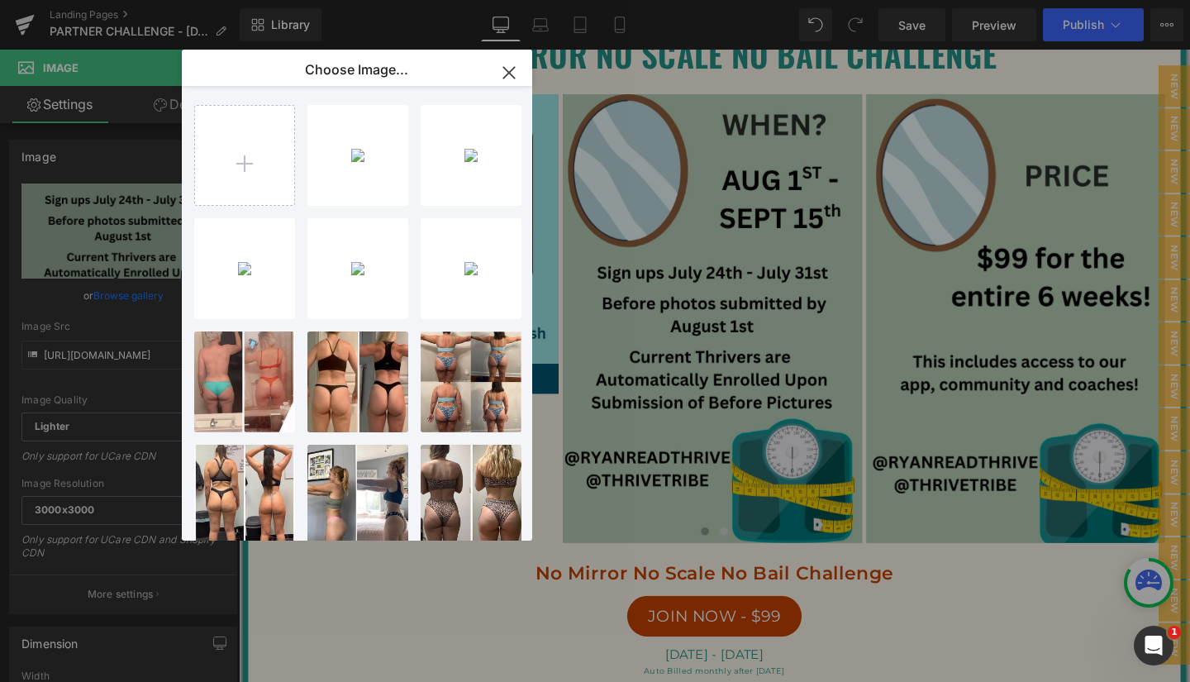
click at [0, 0] on div "Teal an... _1_.png 507.49 KB" at bounding box center [0, 0] width 0 height 0
type input "[URL][DOMAIN_NAME]"
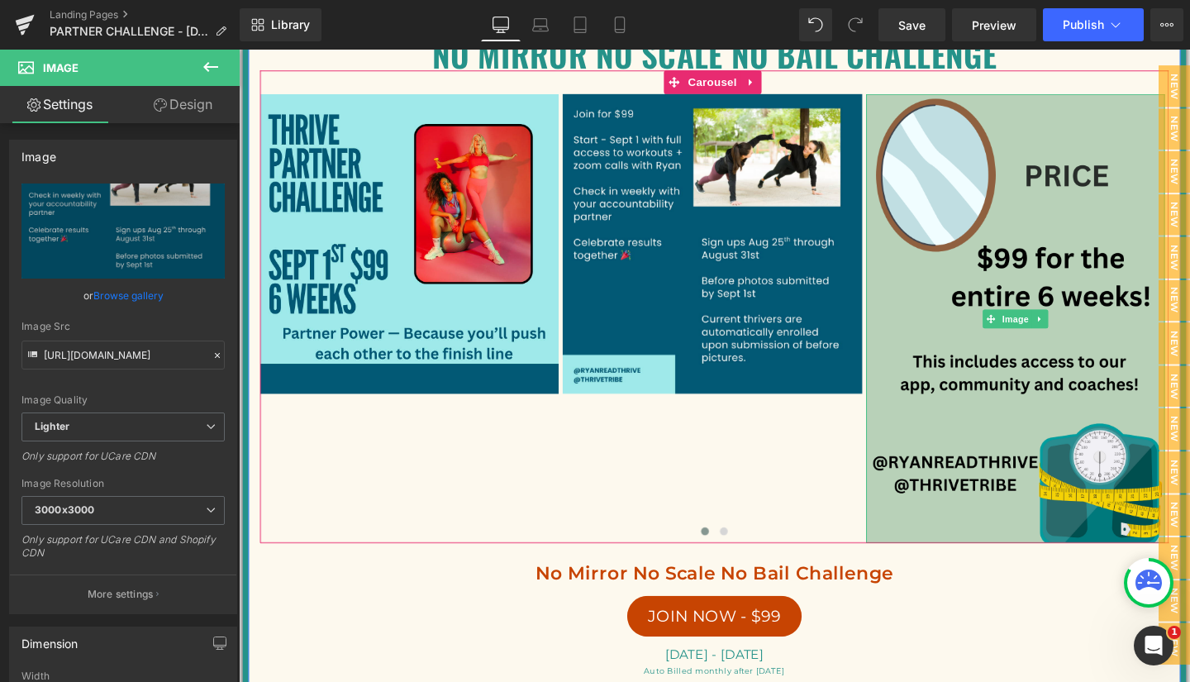
click at [1046, 349] on img at bounding box center [1055, 332] width 314 height 471
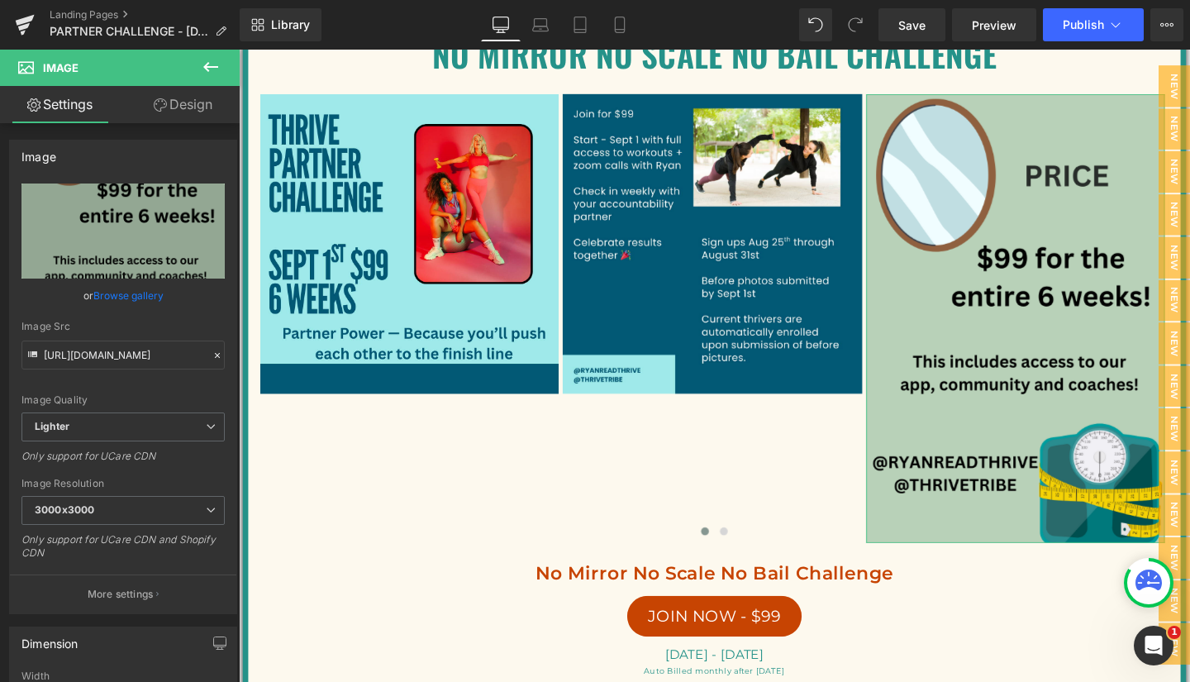
click at [119, 292] on link "Browse gallery" at bounding box center [128, 295] width 70 height 29
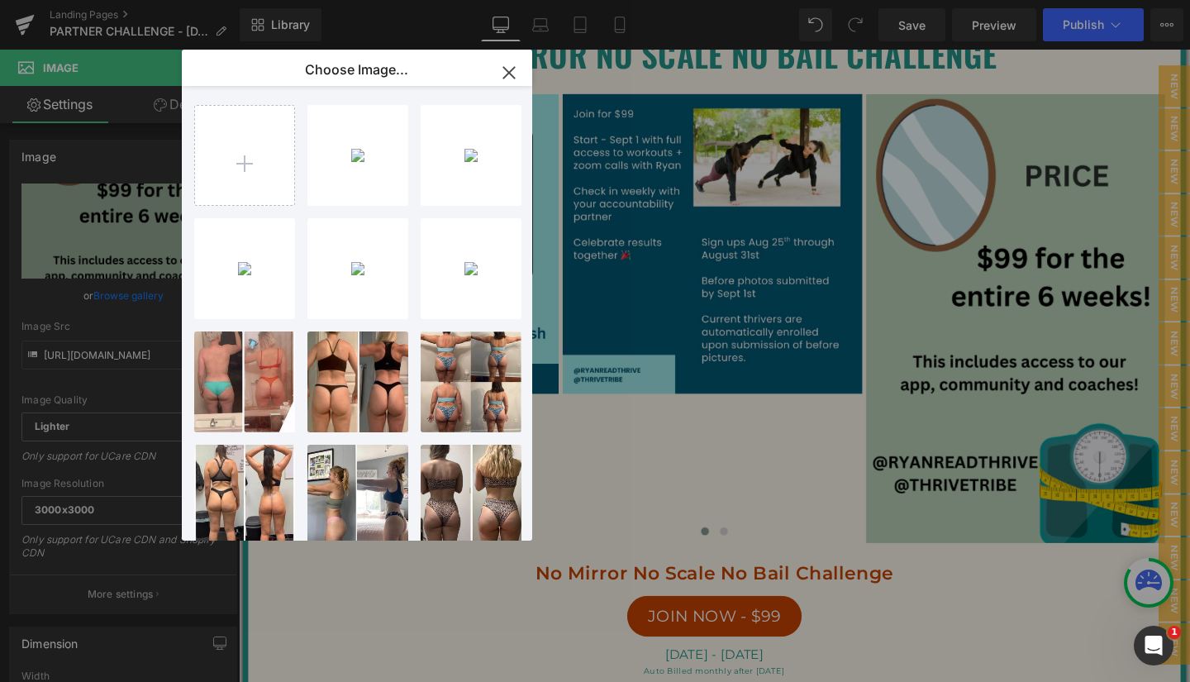
click at [0, 0] on div "Teal an... _2_.png 436.21 KB" at bounding box center [0, 0] width 0 height 0
type input "[URL][DOMAIN_NAME]"
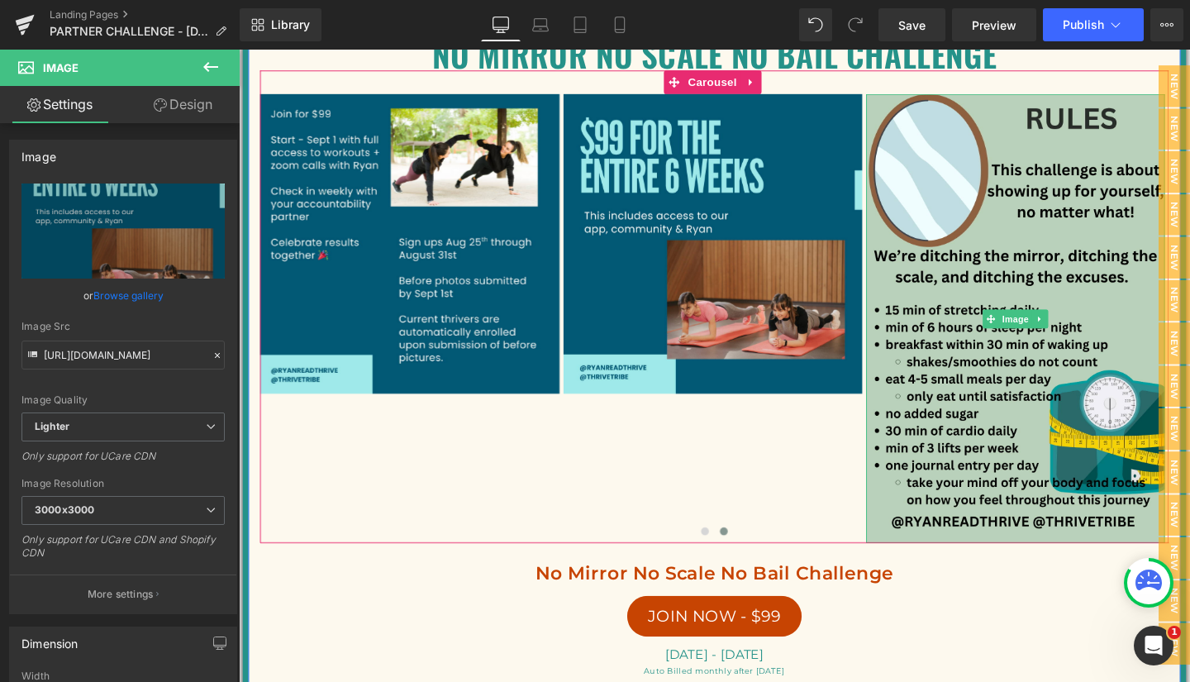
click at [1046, 343] on span "Image" at bounding box center [1055, 333] width 35 height 20
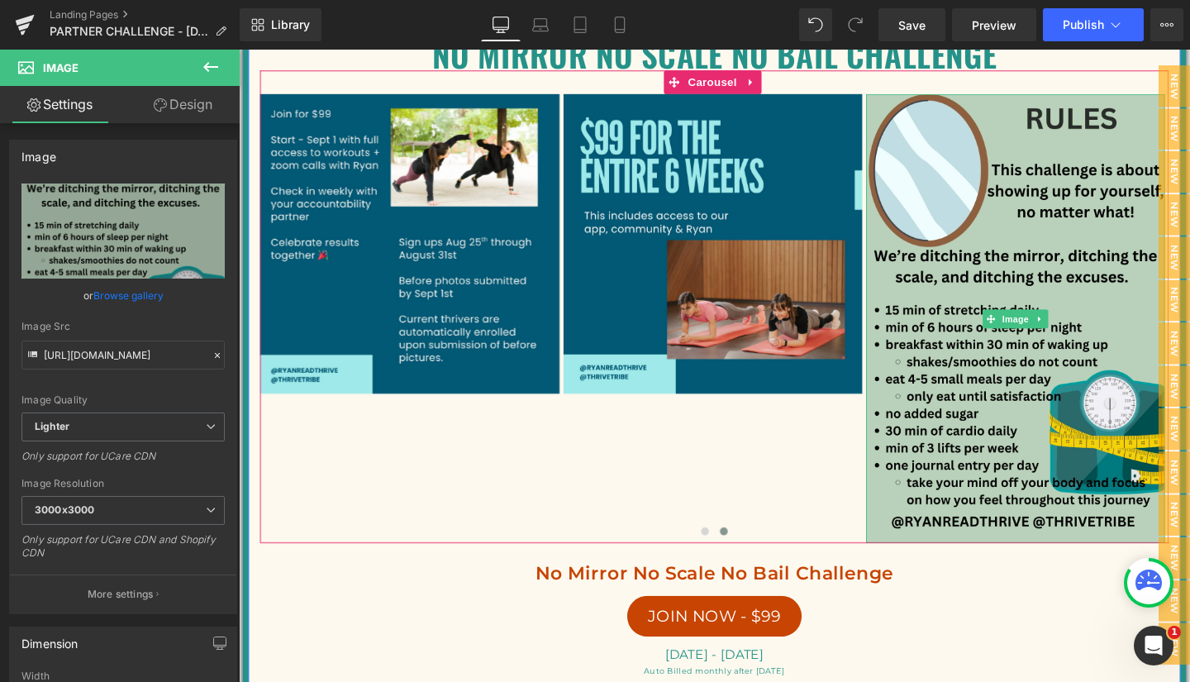
click at [1046, 344] on span "Image" at bounding box center [1055, 334] width 35 height 20
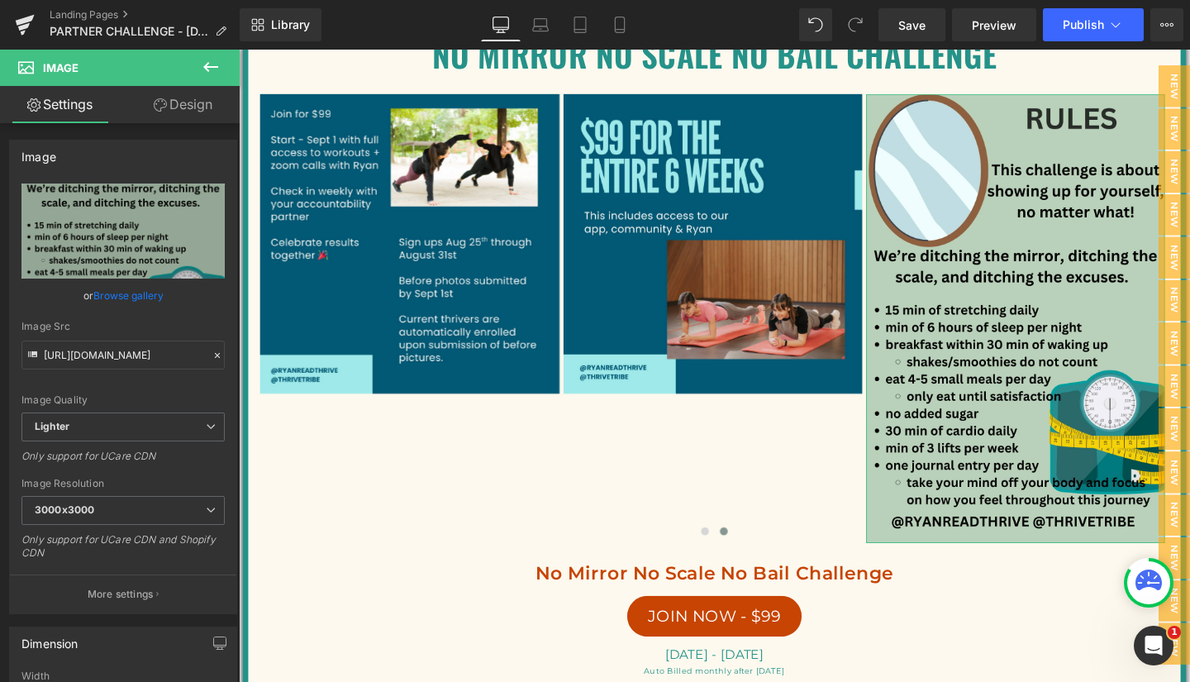
click at [112, 294] on link "Browse gallery" at bounding box center [128, 295] width 70 height 29
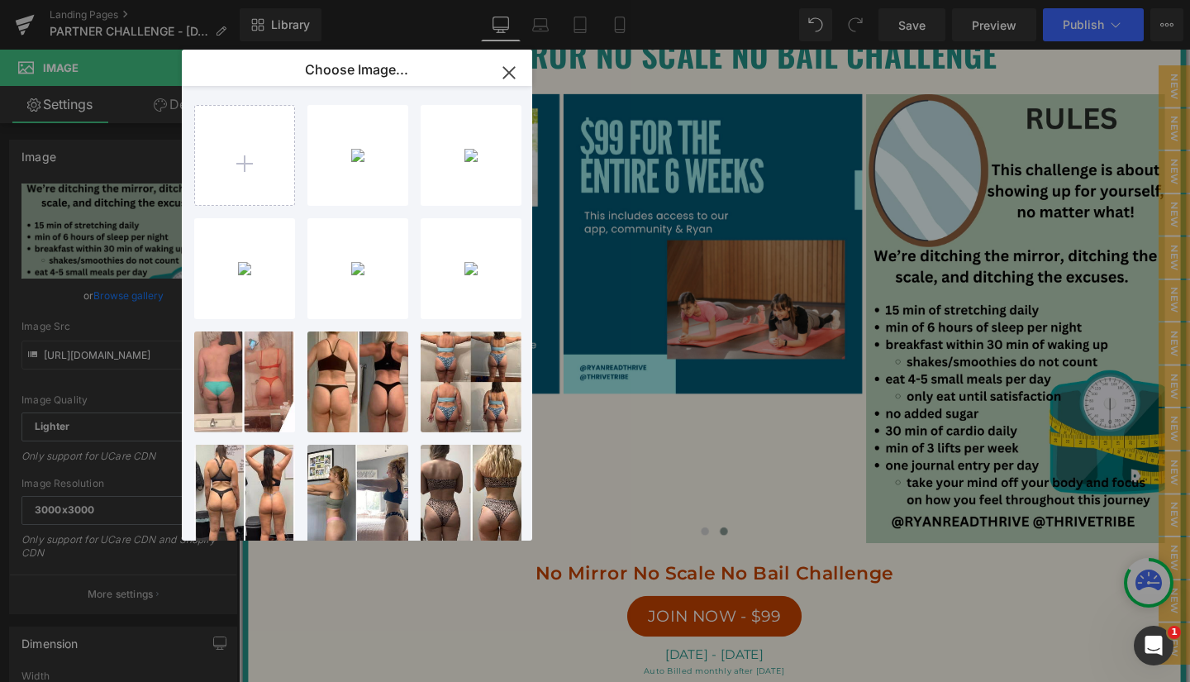
click at [0, 0] on div "Teal an... _3_.png 180.50 KB" at bounding box center [0, 0] width 0 height 0
type input "[URL][DOMAIN_NAME]"
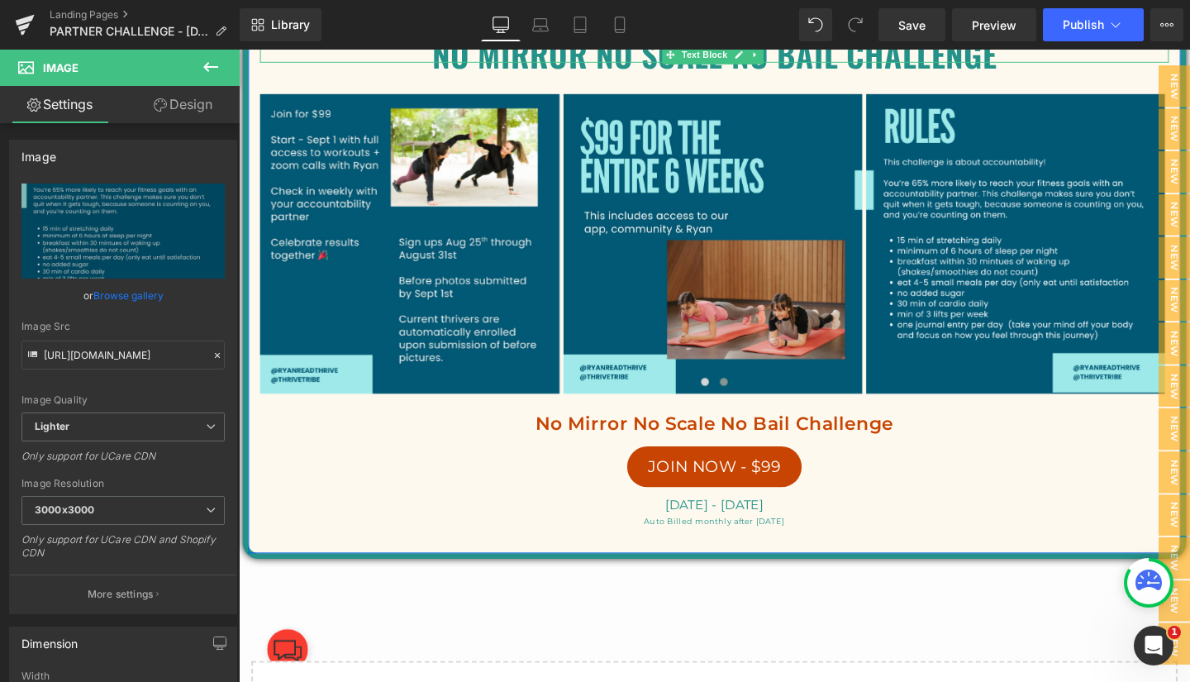
click at [663, 64] on p "No mirror no scale no bail challenge" at bounding box center [738, 55] width 955 height 17
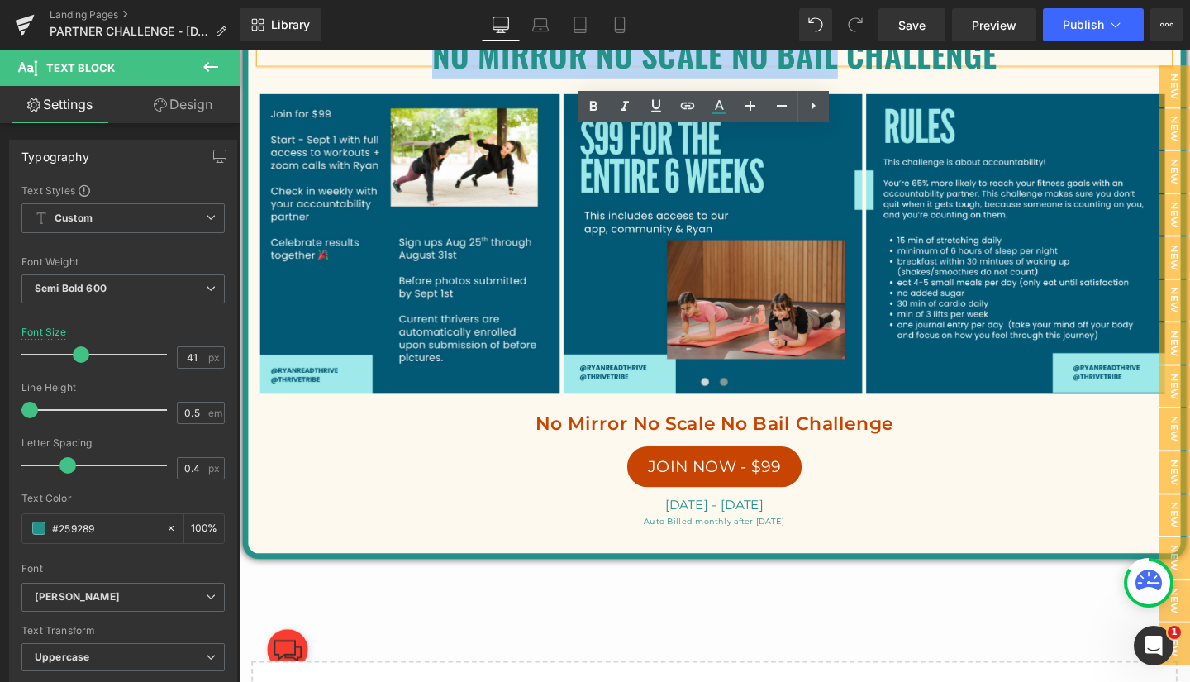
drag, startPoint x: 443, startPoint y: 80, endPoint x: 855, endPoint y: 93, distance: 412.4
click at [855, 64] on p "No mirror no scale no bail challenge" at bounding box center [738, 55] width 955 height 17
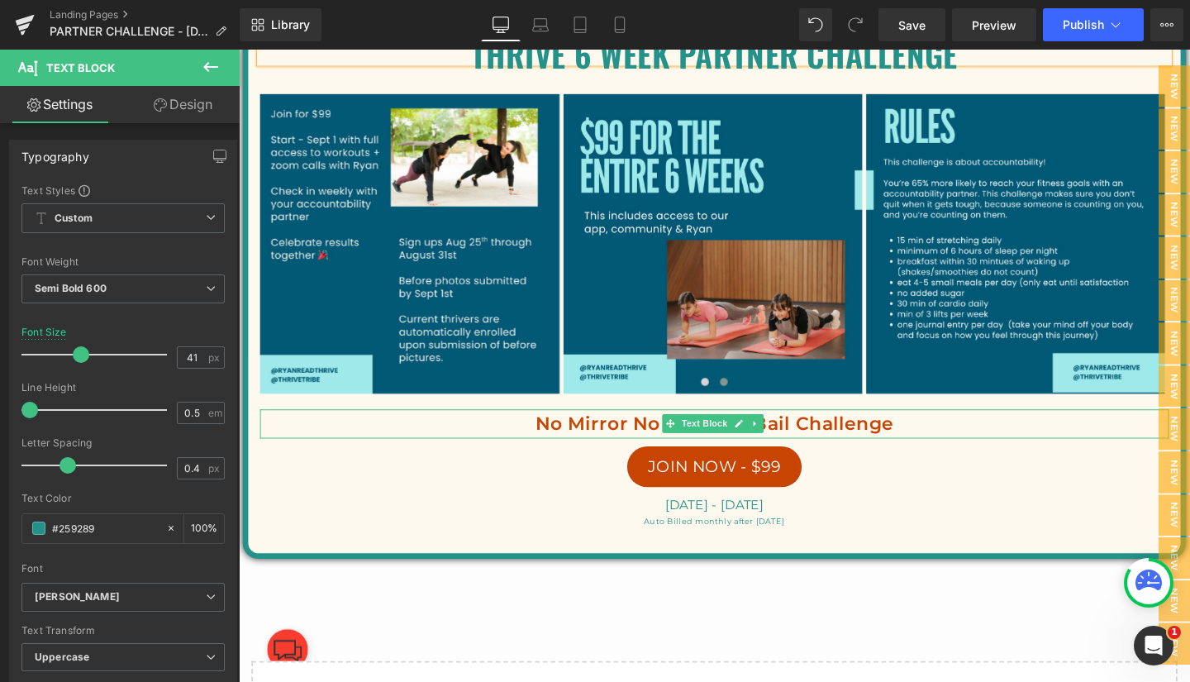
click at [620, 459] on p "No Mirror No Scale No Bail Challenge" at bounding box center [738, 443] width 955 height 31
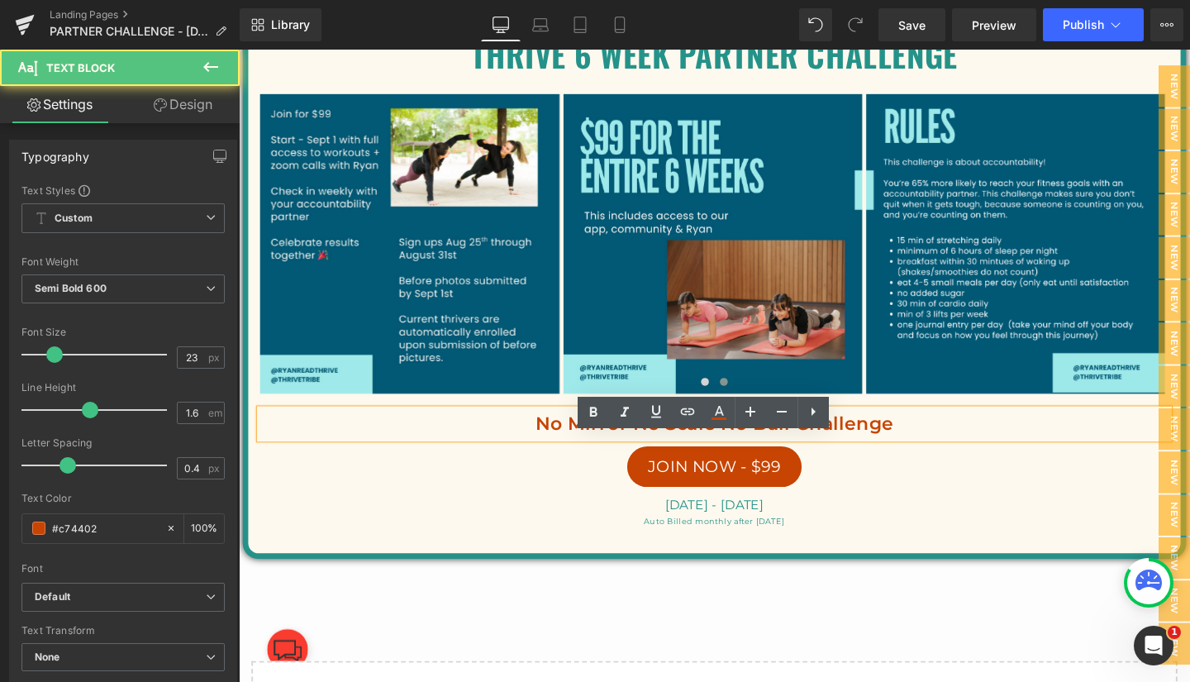
click at [548, 459] on p "No Mirror No Scale No Bail Challenge" at bounding box center [738, 443] width 955 height 31
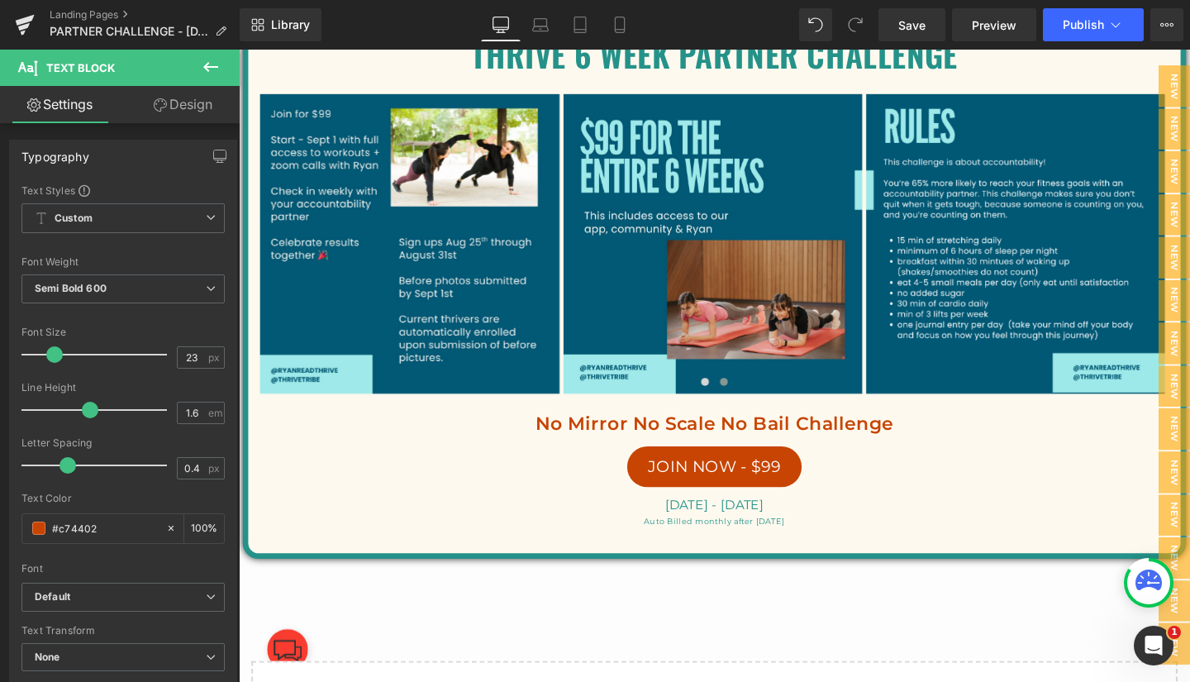
drag, startPoint x: 123, startPoint y: 527, endPoint x: 55, endPoint y: 525, distance: 68.6
click at [55, 525] on input "#c74402" at bounding box center [105, 528] width 106 height 18
type input "#259289"
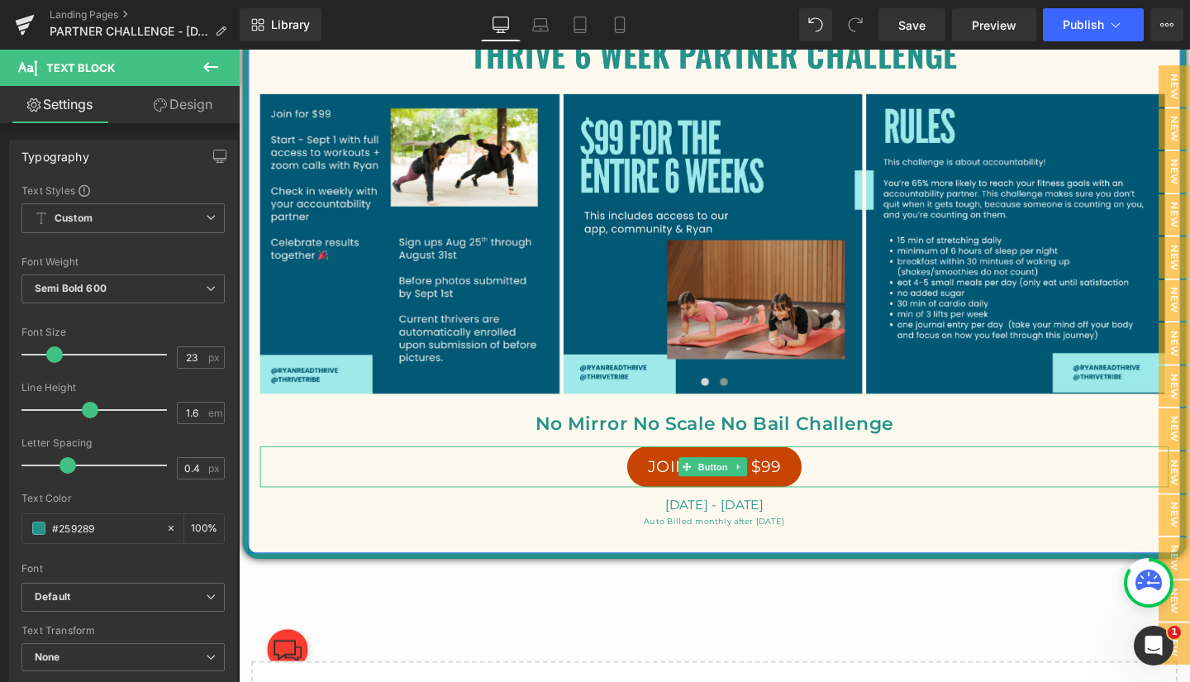
click at [660, 502] on link "JOIN NOW - $99" at bounding box center [739, 488] width 184 height 43
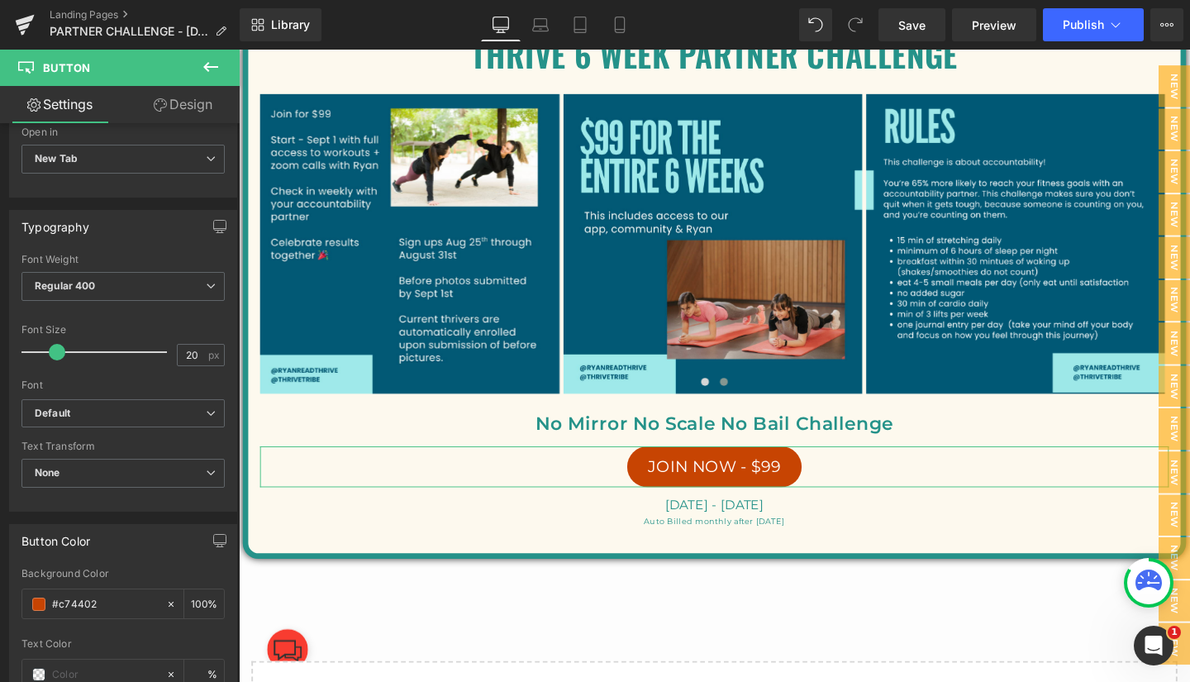
scroll to position [416, 0]
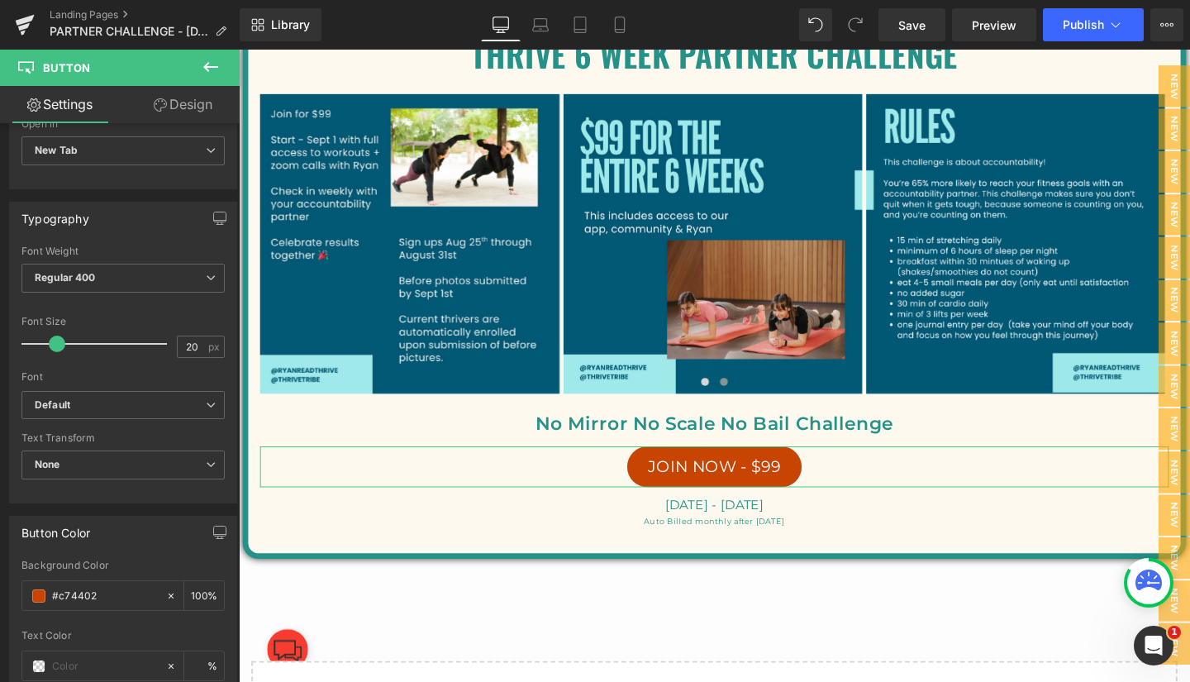
drag, startPoint x: 115, startPoint y: 597, endPoint x: 48, endPoint y: 596, distance: 66.9
click at [48, 596] on div "#c74402" at bounding box center [93, 595] width 143 height 29
paste input "259289"
type input "#259289"
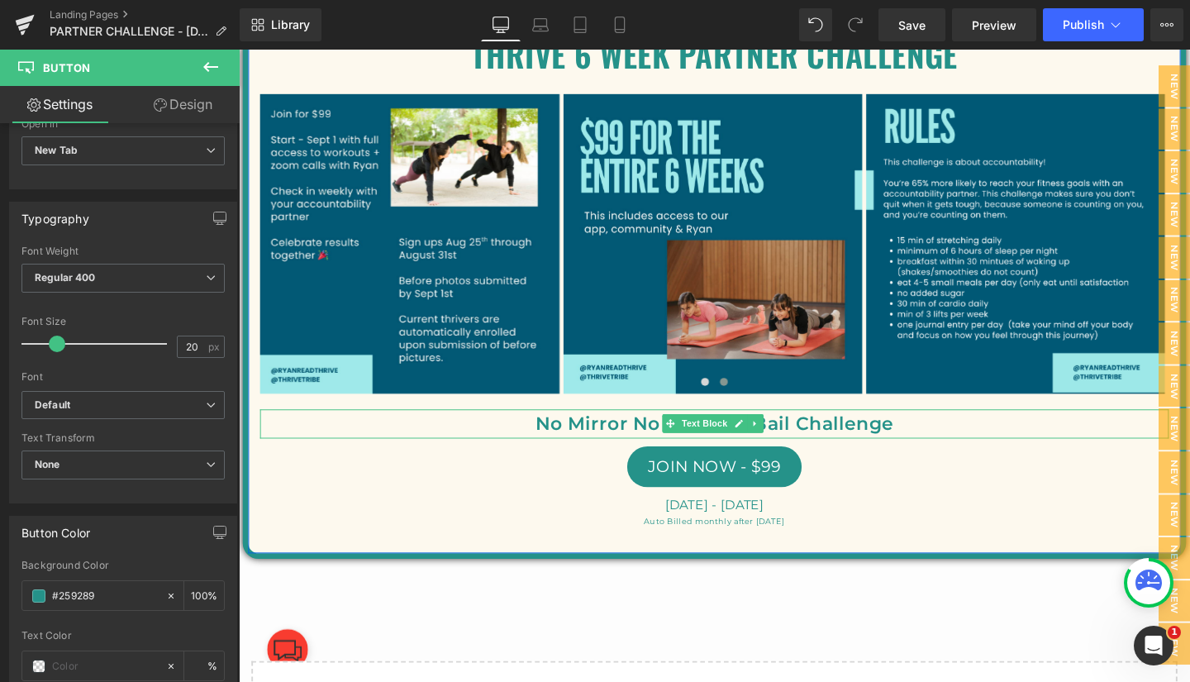
click at [600, 459] on p "No Mirror No Scale No Bail Challenge" at bounding box center [738, 443] width 955 height 31
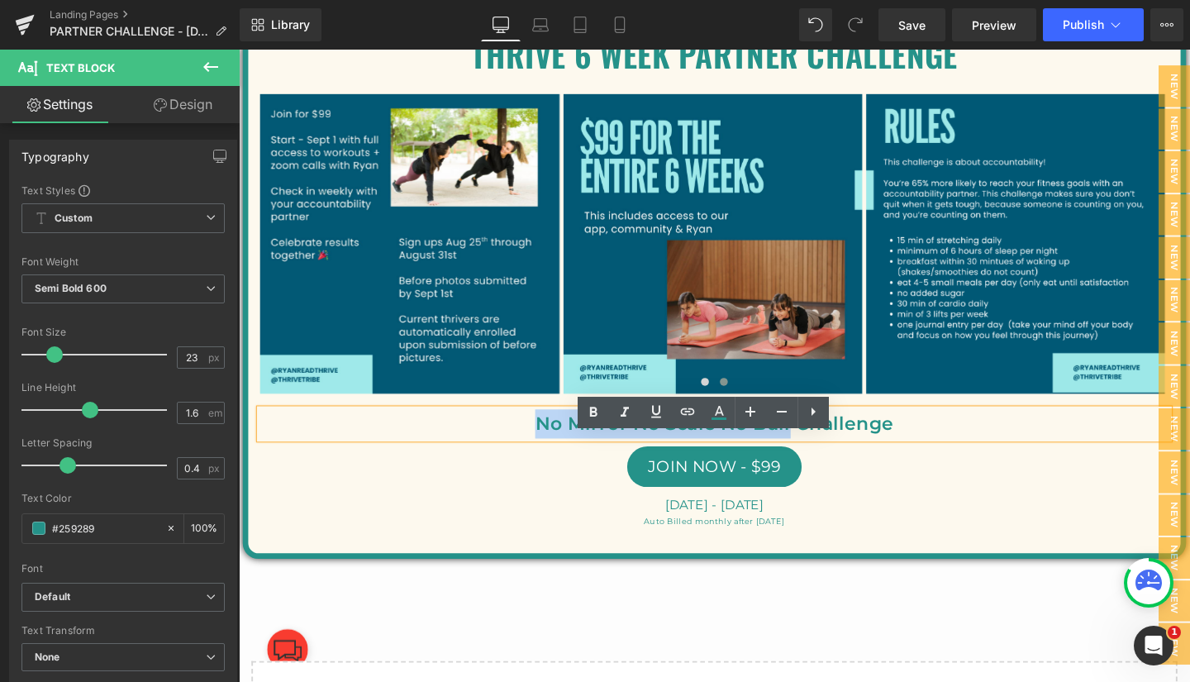
drag, startPoint x: 548, startPoint y: 473, endPoint x: 810, endPoint y: 469, distance: 262.7
click at [810, 459] on p "No Mirror No Scale No Bail Challenge" at bounding box center [738, 443] width 955 height 31
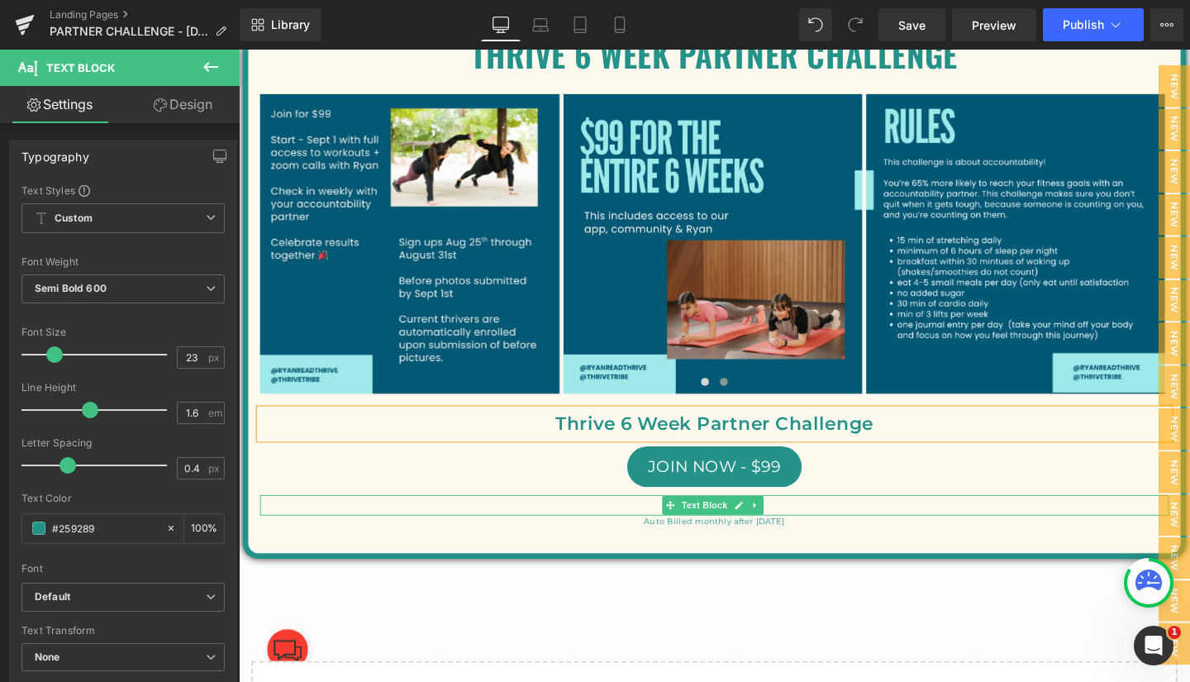
click at [687, 536] on span "[DATE] - [DATE]" at bounding box center [739, 528] width 104 height 16
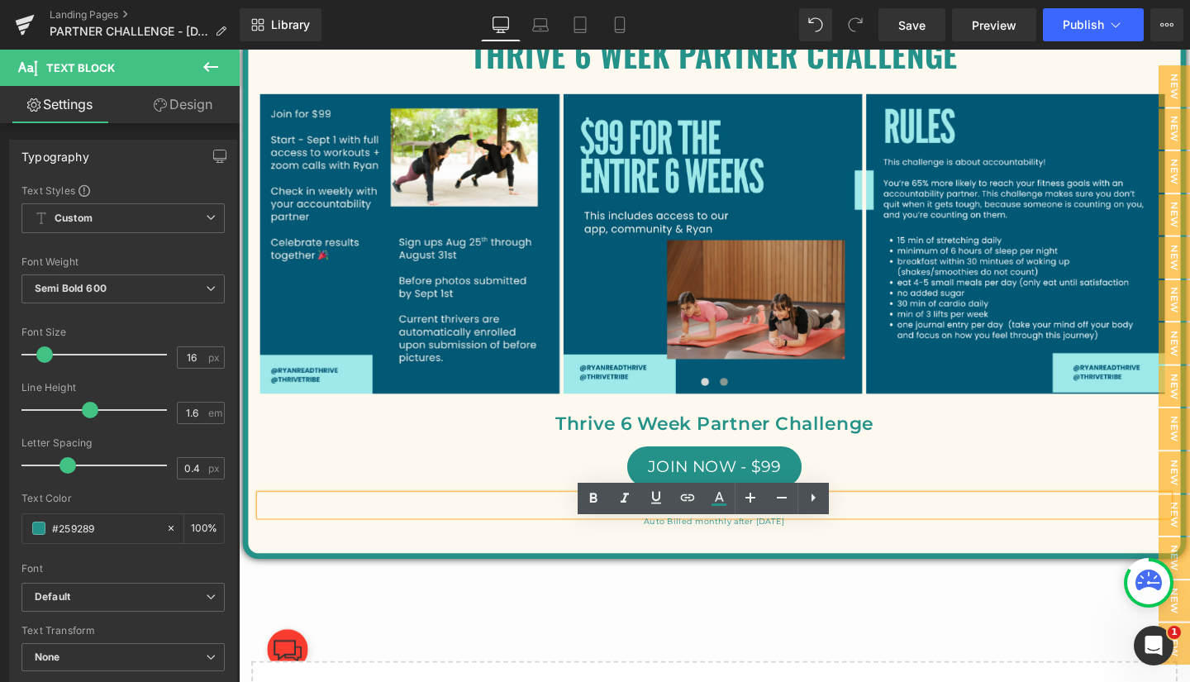
drag, startPoint x: 666, startPoint y: 553, endPoint x: 803, endPoint y: 559, distance: 137.3
click at [803, 539] on p "[DATE] - [DATE]" at bounding box center [738, 528] width 955 height 21
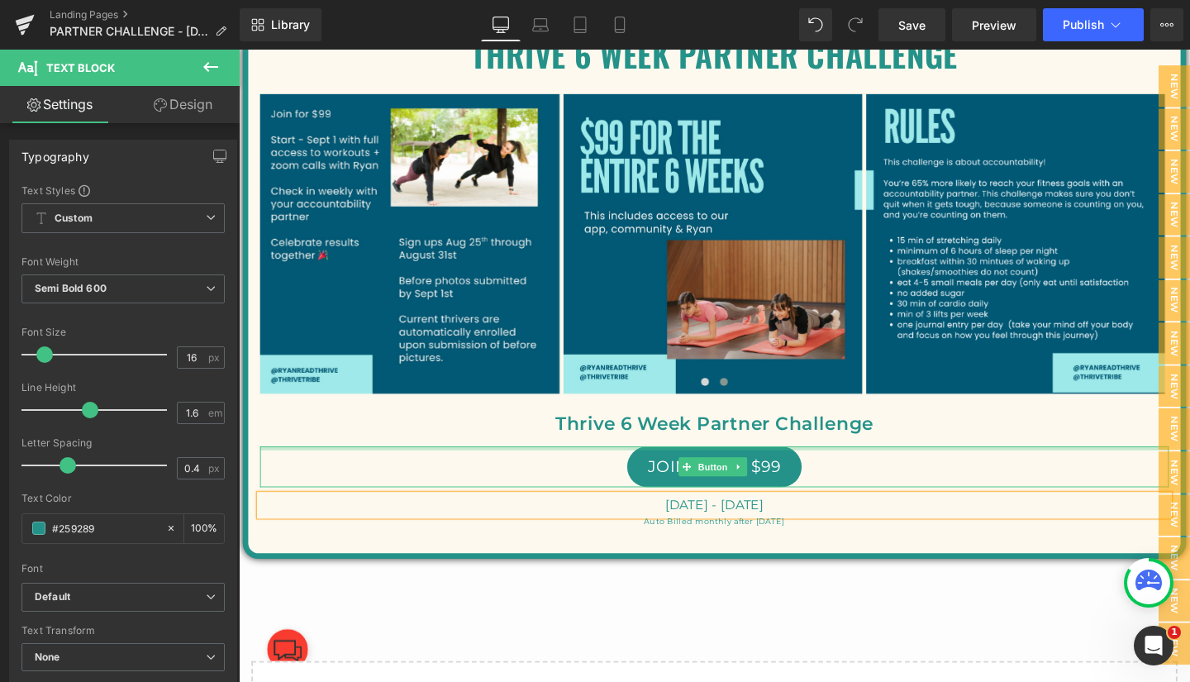
click at [953, 491] on div "THRIVE 6 WEEK PARTNER challenge Text Block Image Image Image" at bounding box center [739, 296] width 980 height 514
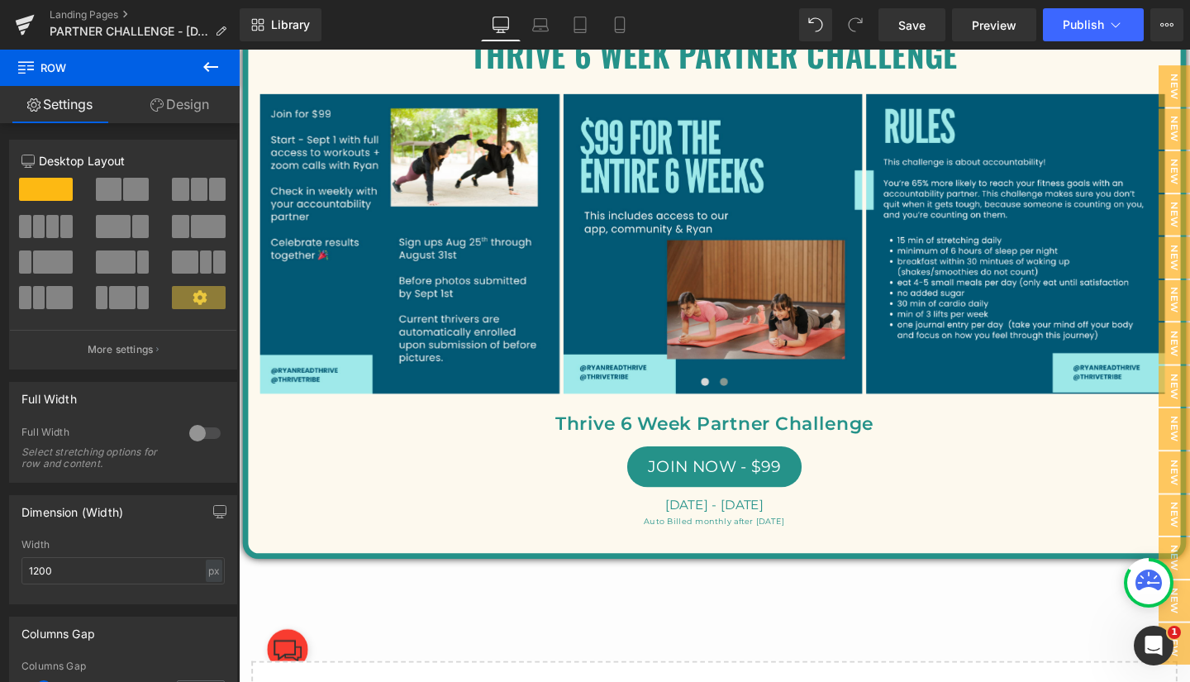
click at [919, 23] on span "Save" at bounding box center [911, 25] width 27 height 17
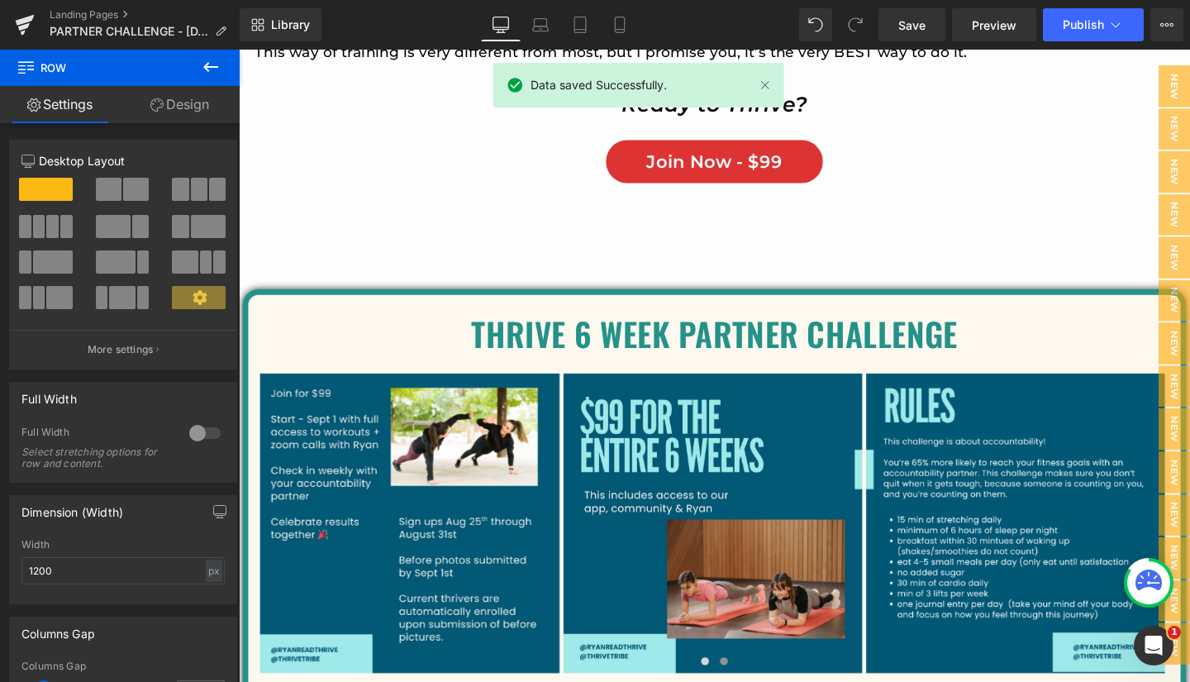
scroll to position [12640, 0]
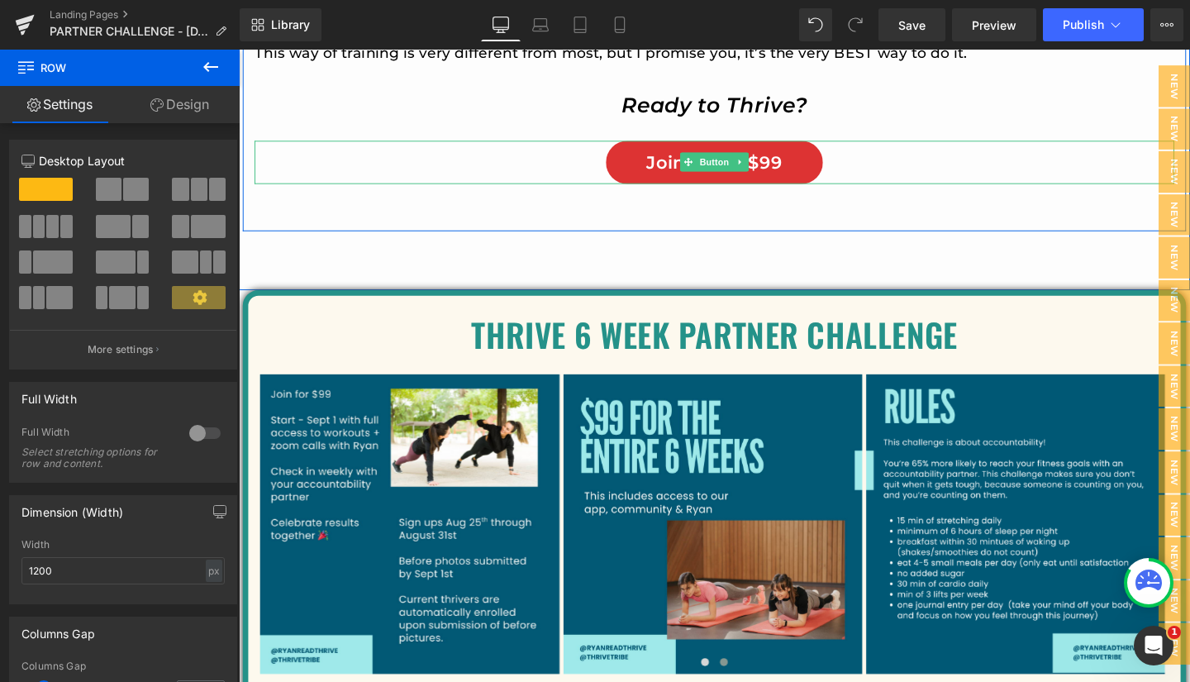
click at [632, 183] on link "Join Now - $99" at bounding box center [739, 167] width 229 height 45
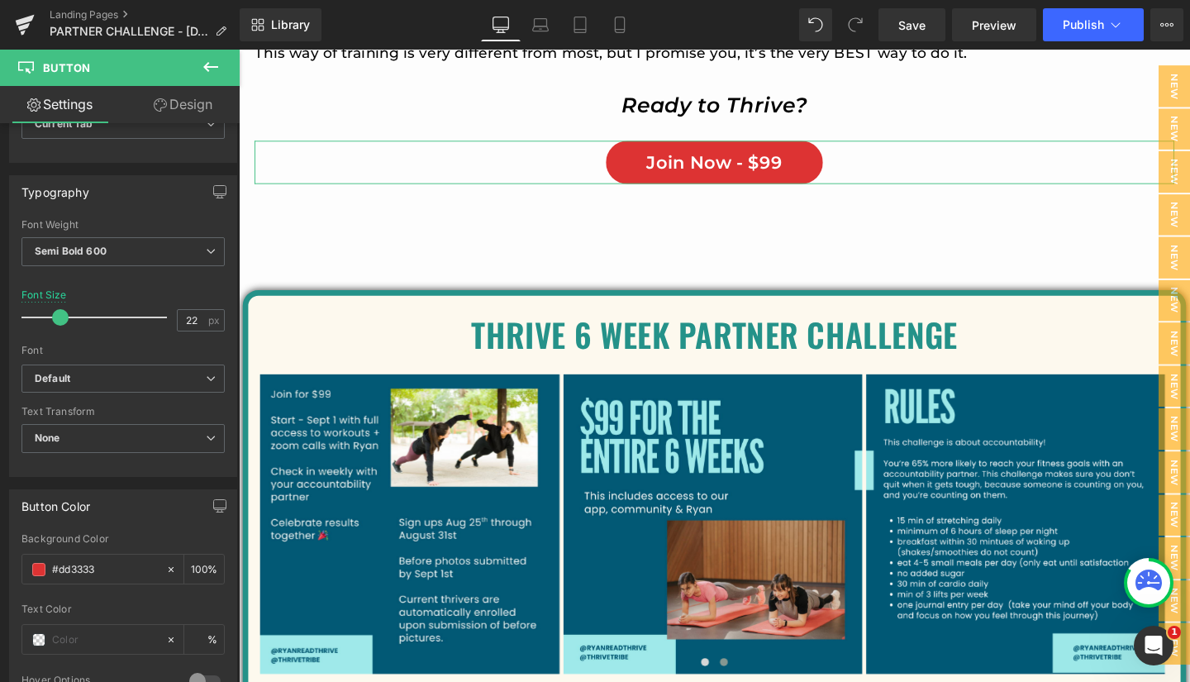
scroll to position [444, 0]
drag, startPoint x: 112, startPoint y: 562, endPoint x: 7, endPoint y: 558, distance: 105.0
click at [7, 558] on div "Button Color #dd3333 Background Color #dd3333 100 % Text Color % 0 Hover Option…" at bounding box center [123, 592] width 247 height 234
type input "#259289"
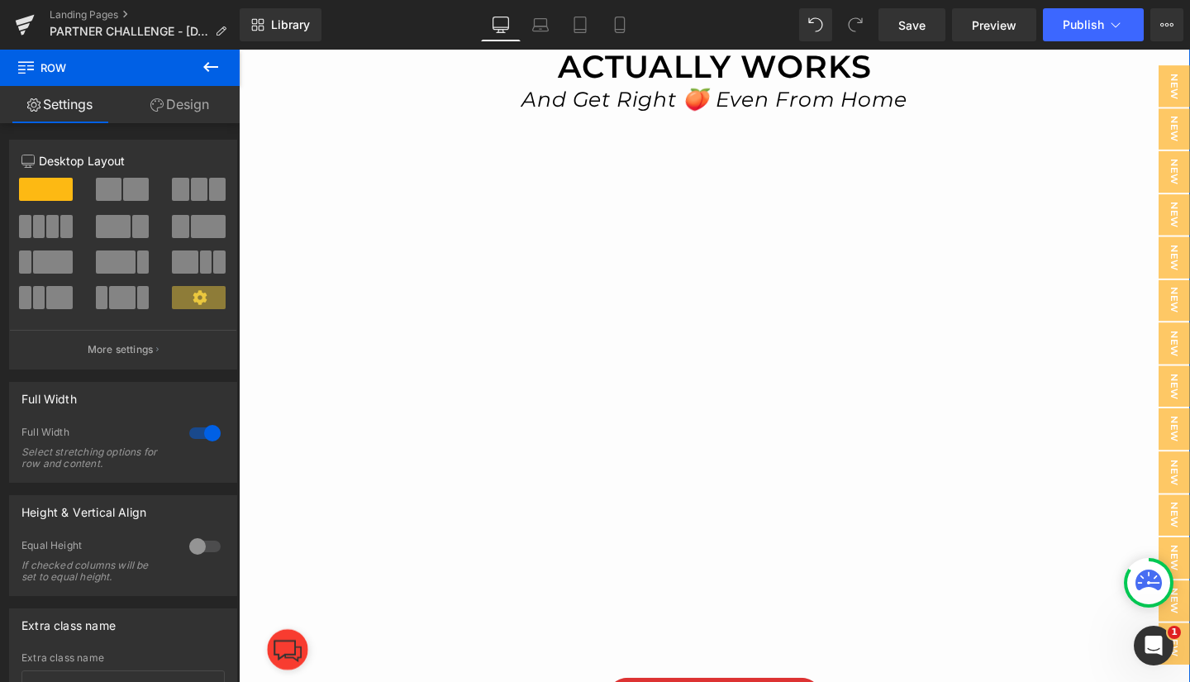
scroll to position [0, 0]
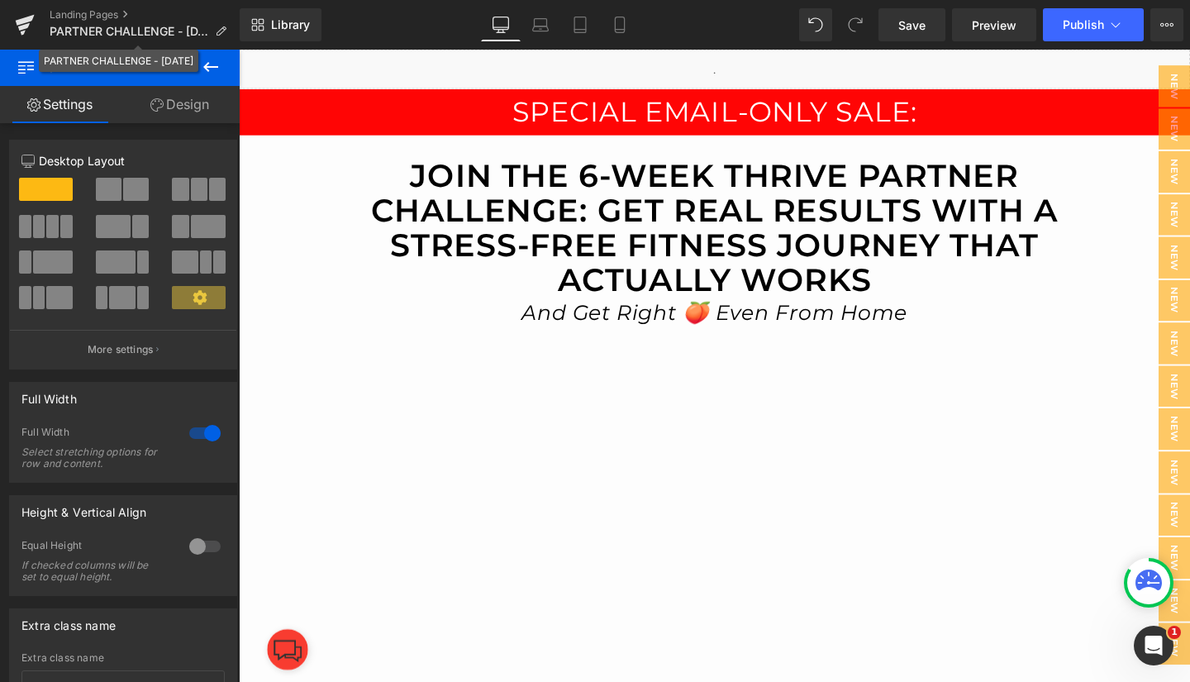
click at [137, 22] on p "PARTNER CHALLENGE - [DATE]" at bounding box center [138, 31] width 190 height 20
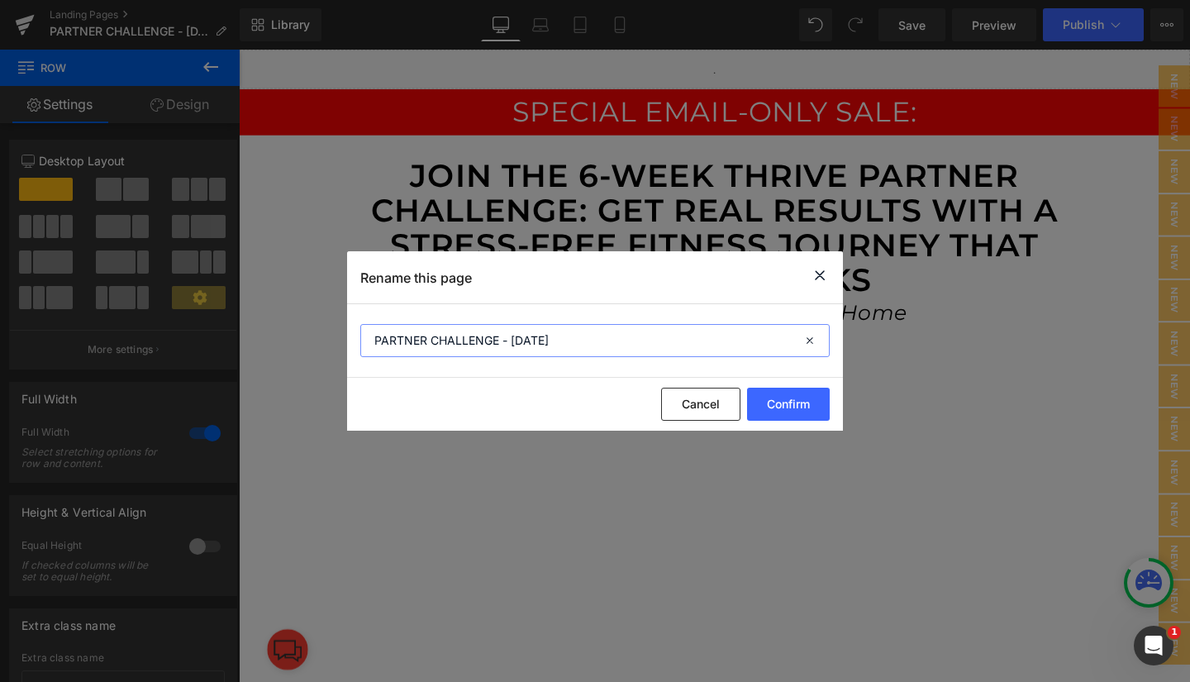
click at [373, 340] on input "PARTNER CHALLENGE - [DATE]" at bounding box center [594, 340] width 469 height 33
click at [632, 342] on input "PARTNER CHALLENGE - [DATE]" at bounding box center [594, 340] width 469 height 33
type input "PARTNER CHALLENGE - [DATE] - EMAIL"
click at [789, 408] on button "Confirm" at bounding box center [788, 403] width 83 height 33
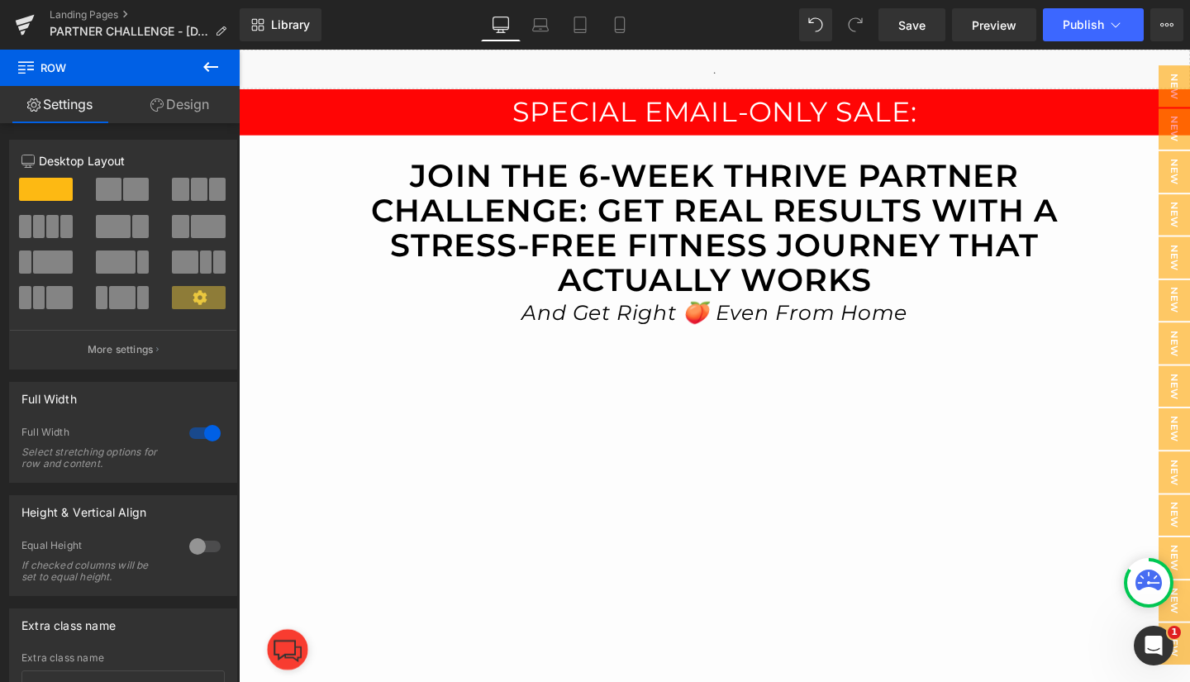
click at [911, 14] on link "Save" at bounding box center [911, 24] width 67 height 33
click at [990, 21] on span "Preview" at bounding box center [994, 25] width 45 height 17
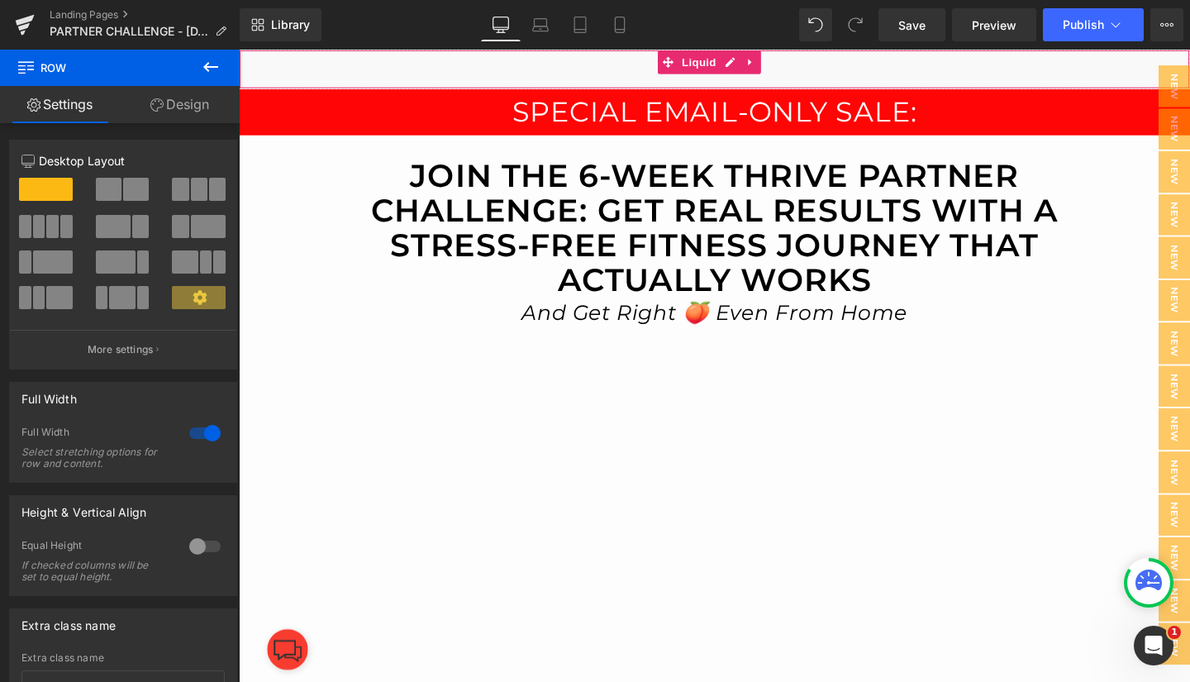
click at [772, 63] on icon at bounding box center [777, 63] width 12 height 12
click at [523, 70] on div "Liquid" at bounding box center [739, 70] width 1000 height 41
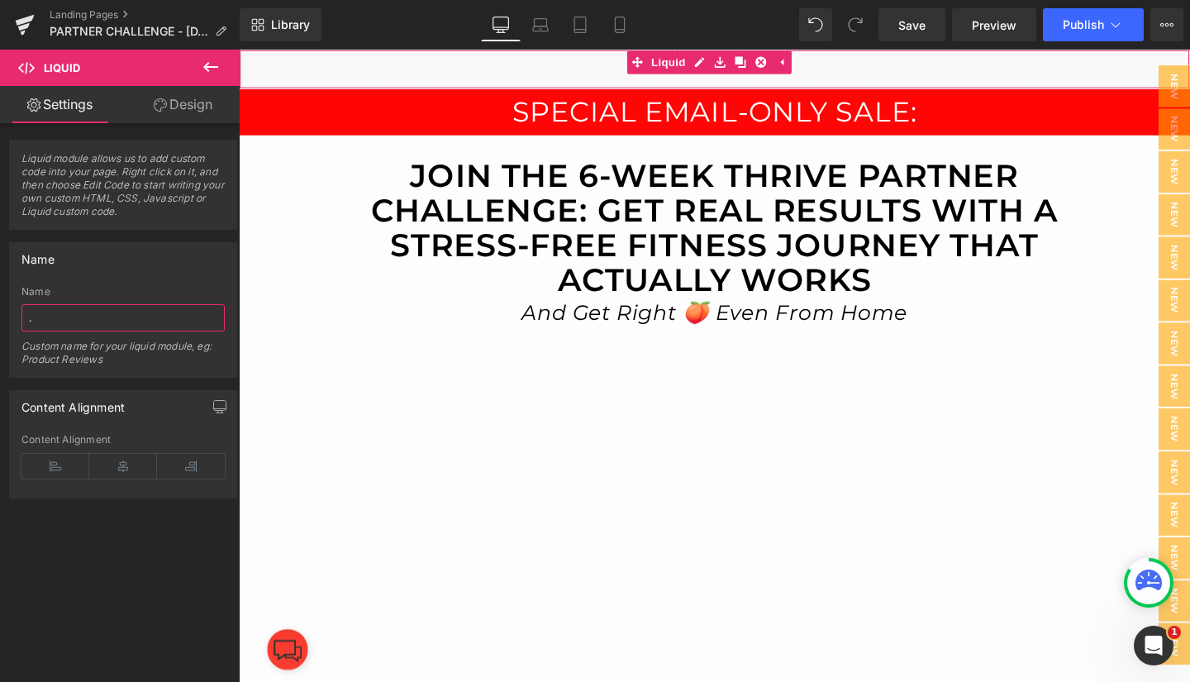
click at [71, 316] on input "." at bounding box center [122, 317] width 203 height 27
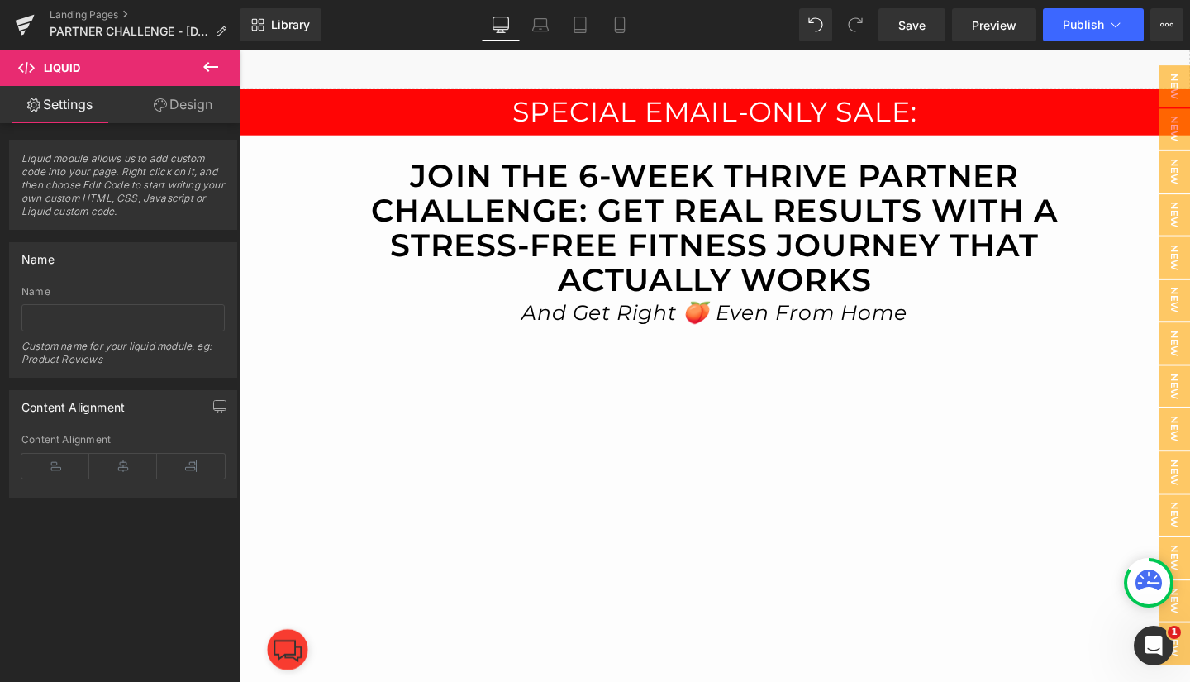
click at [915, 23] on span "Save" at bounding box center [911, 25] width 27 height 17
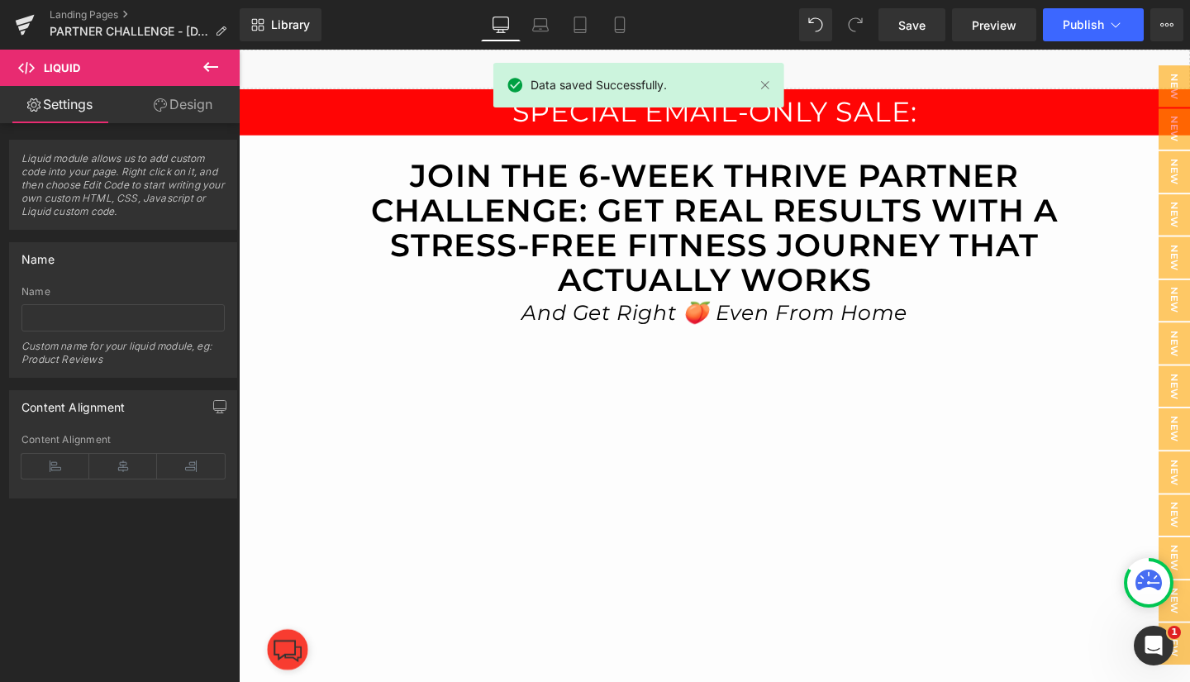
click at [981, 18] on span "Preview" at bounding box center [994, 25] width 45 height 17
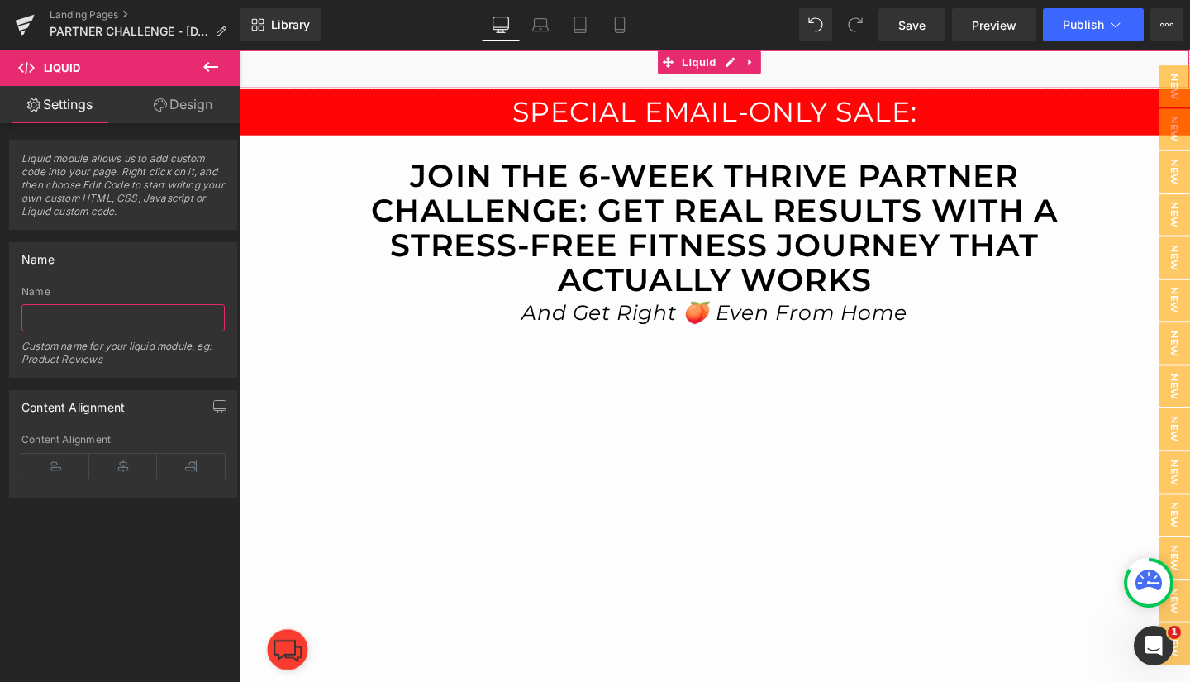
click at [73, 311] on input "text" at bounding box center [122, 317] width 203 height 27
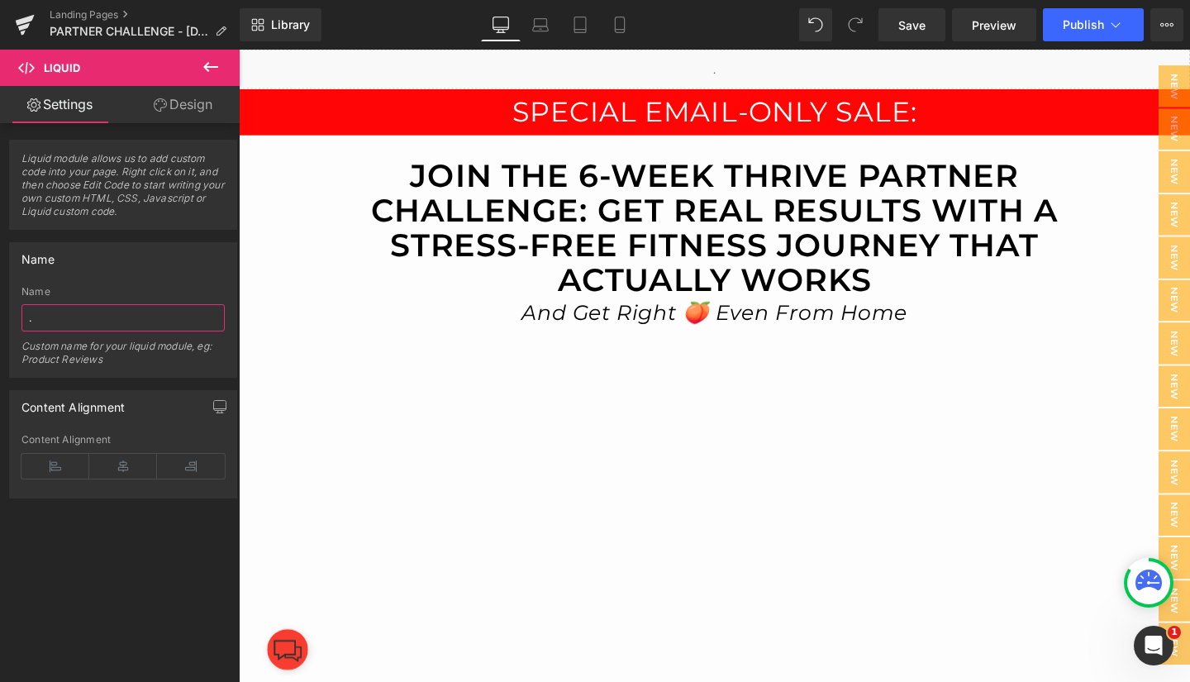
type input "."
click at [904, 24] on span "Save" at bounding box center [911, 25] width 27 height 17
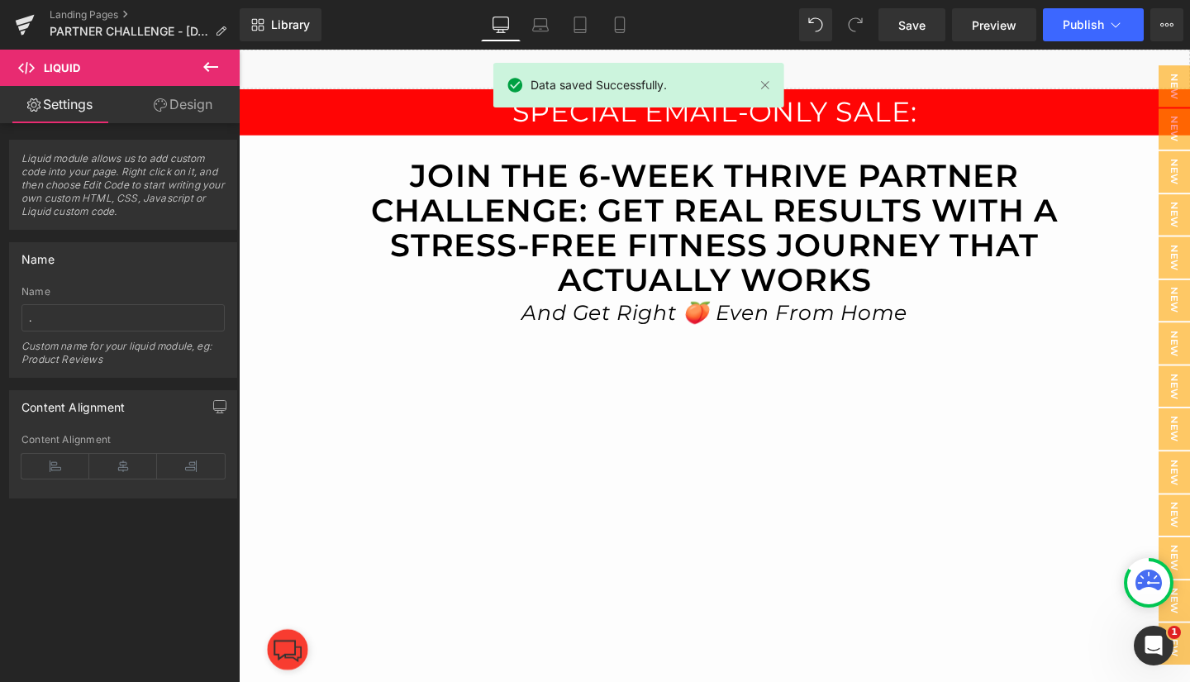
click at [994, 21] on span "Preview" at bounding box center [994, 25] width 45 height 17
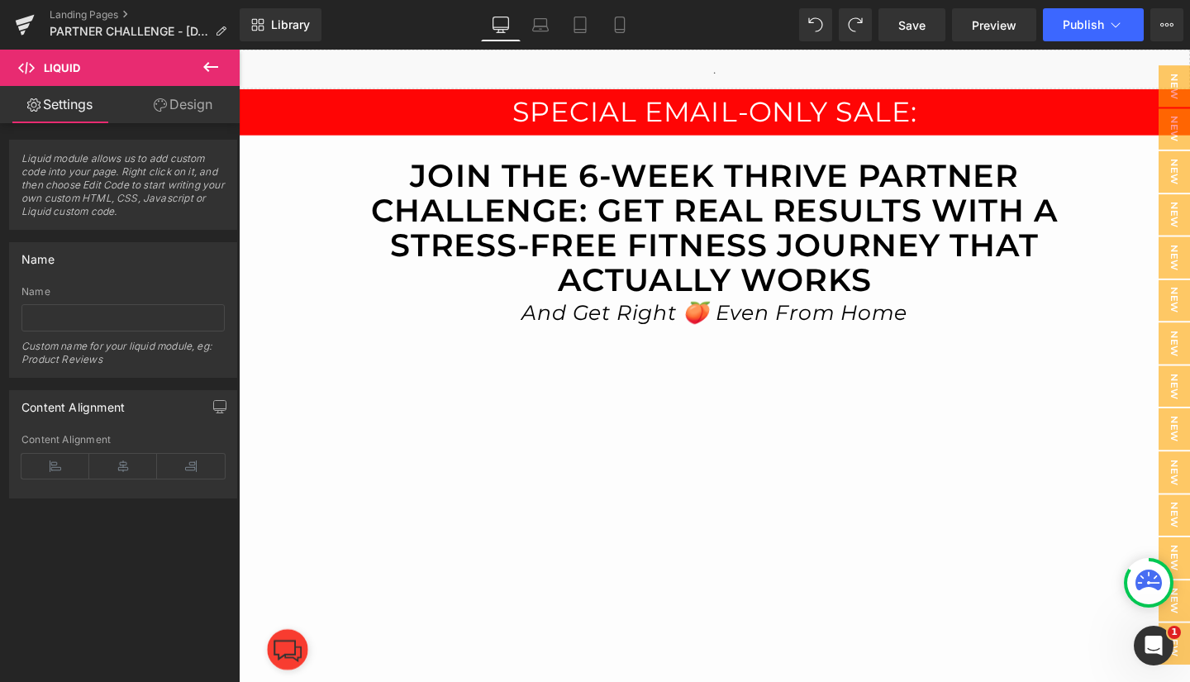
type input "."
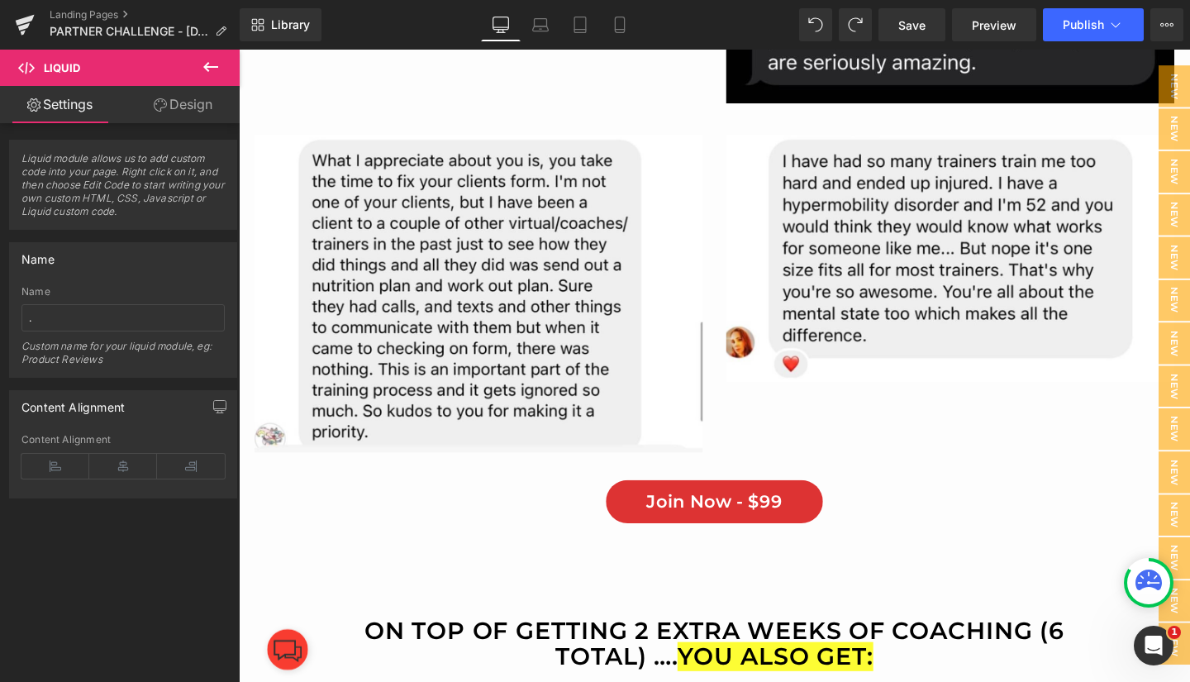
scroll to position [13216, 0]
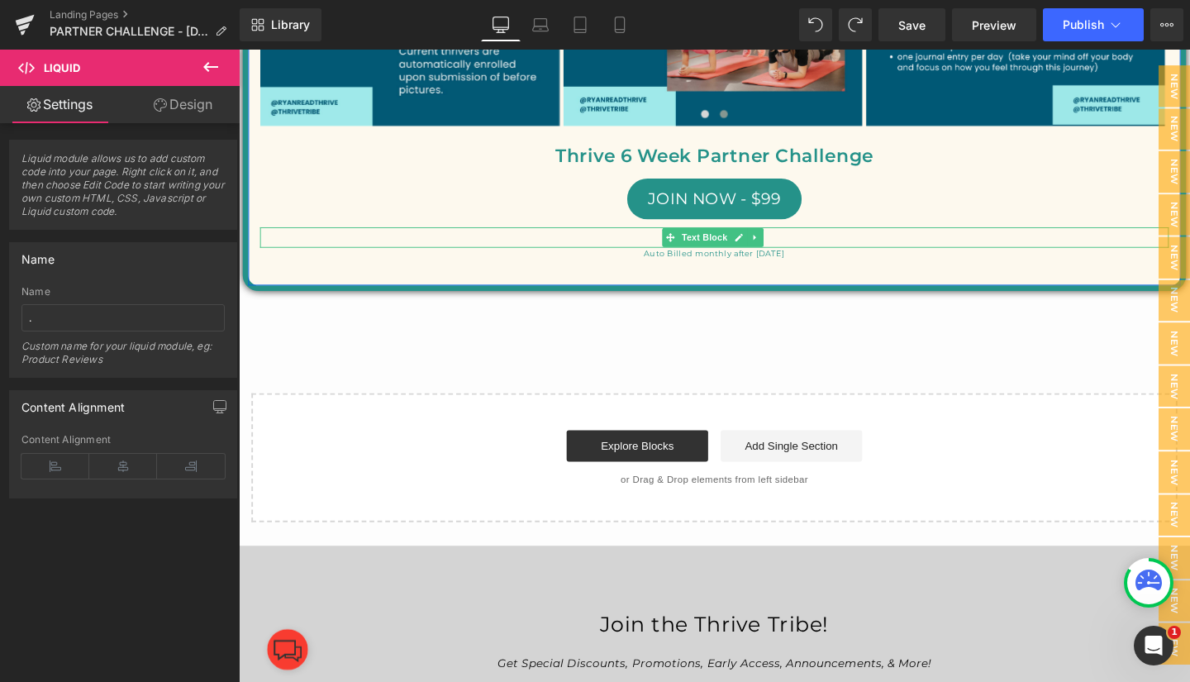
click at [810, 258] on p "[DATE] - [DATE]" at bounding box center [738, 246] width 955 height 21
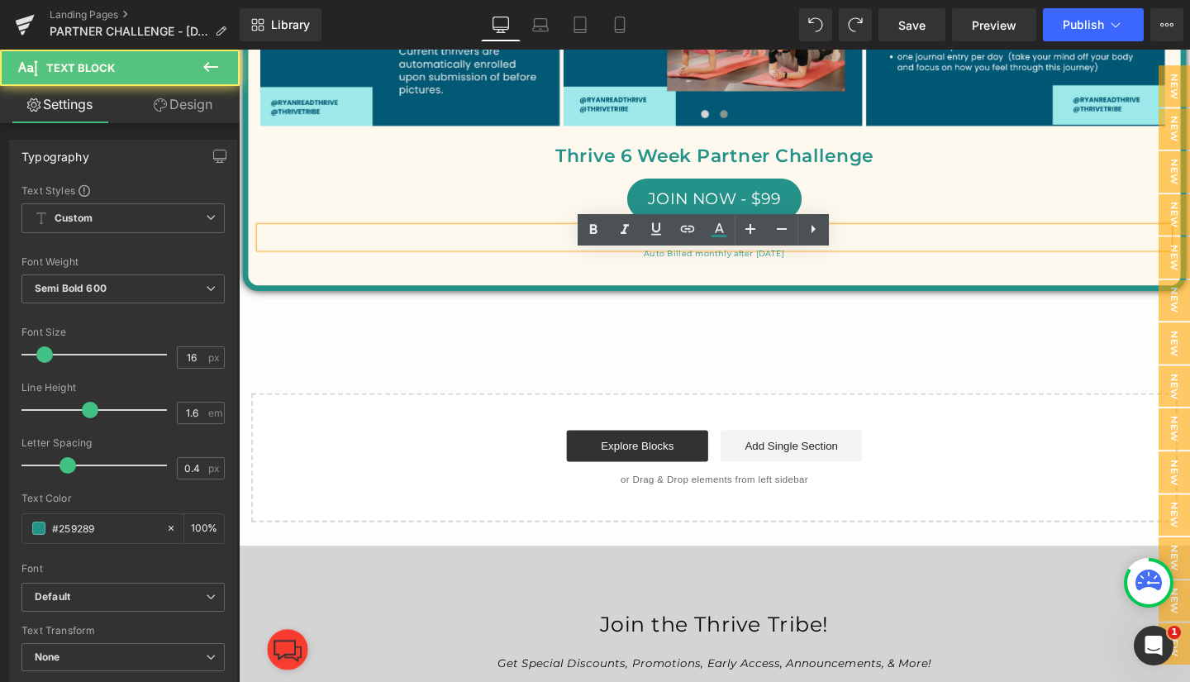
drag, startPoint x: 810, startPoint y: 267, endPoint x: 662, endPoint y: 280, distance: 148.5
click at [662, 258] on p "[DATE] - [DATE]" at bounding box center [738, 246] width 955 height 21
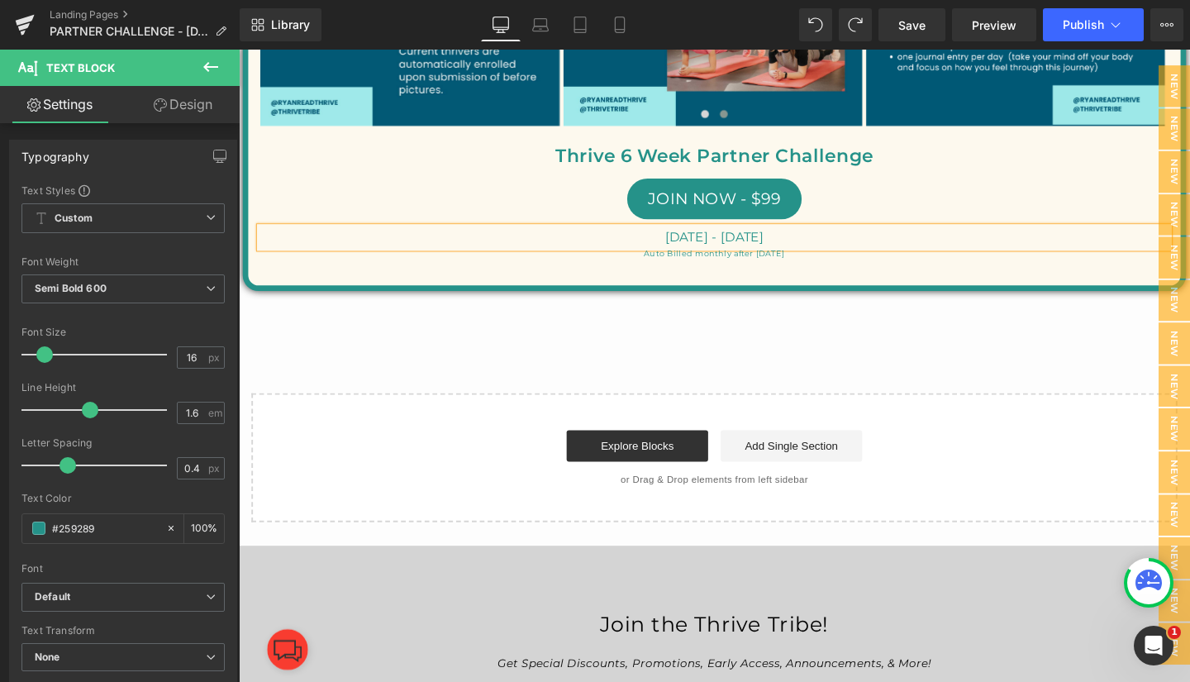
click at [919, 20] on span "Save" at bounding box center [911, 25] width 27 height 17
click at [991, 24] on span "Preview" at bounding box center [994, 25] width 45 height 17
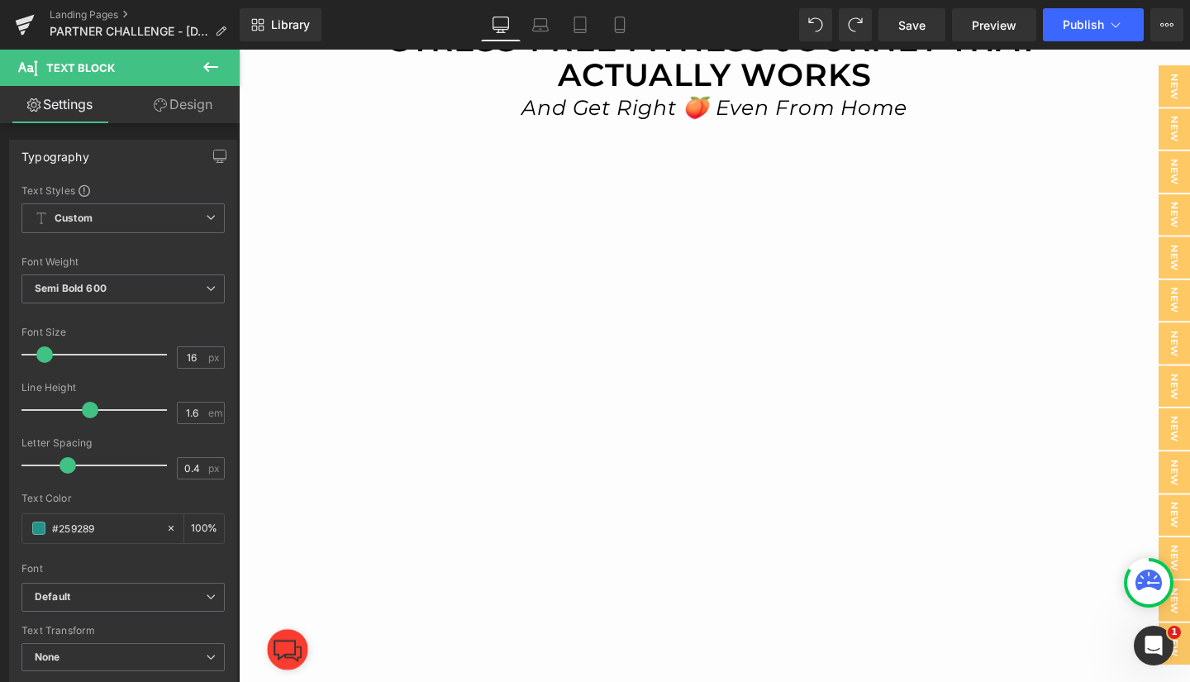
scroll to position [0, 0]
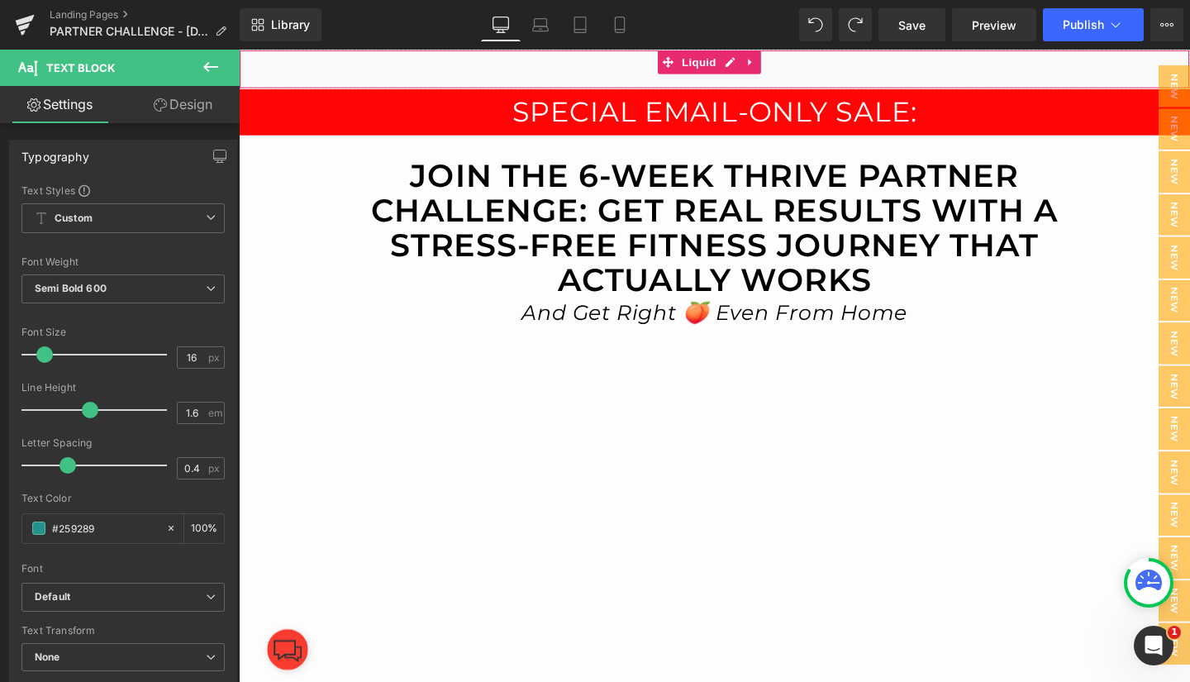
click at [474, 67] on div "Liquid" at bounding box center [739, 70] width 1000 height 41
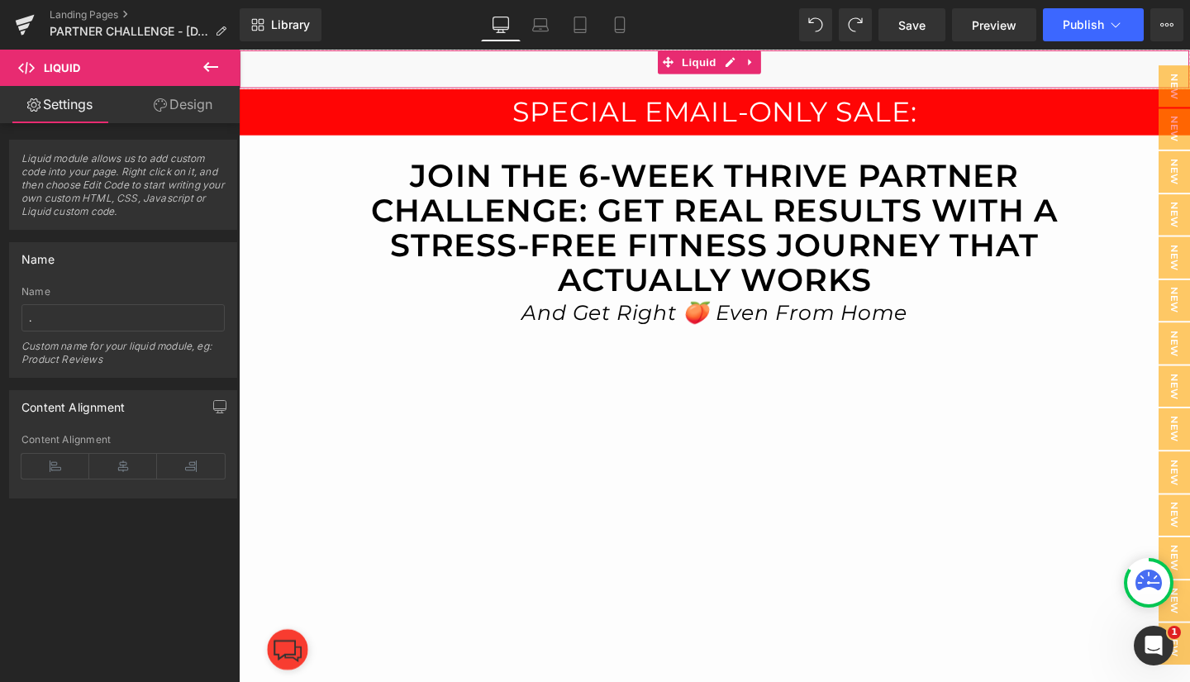
click at [777, 59] on icon at bounding box center [777, 63] width 12 height 12
click at [785, 60] on icon at bounding box center [788, 63] width 12 height 12
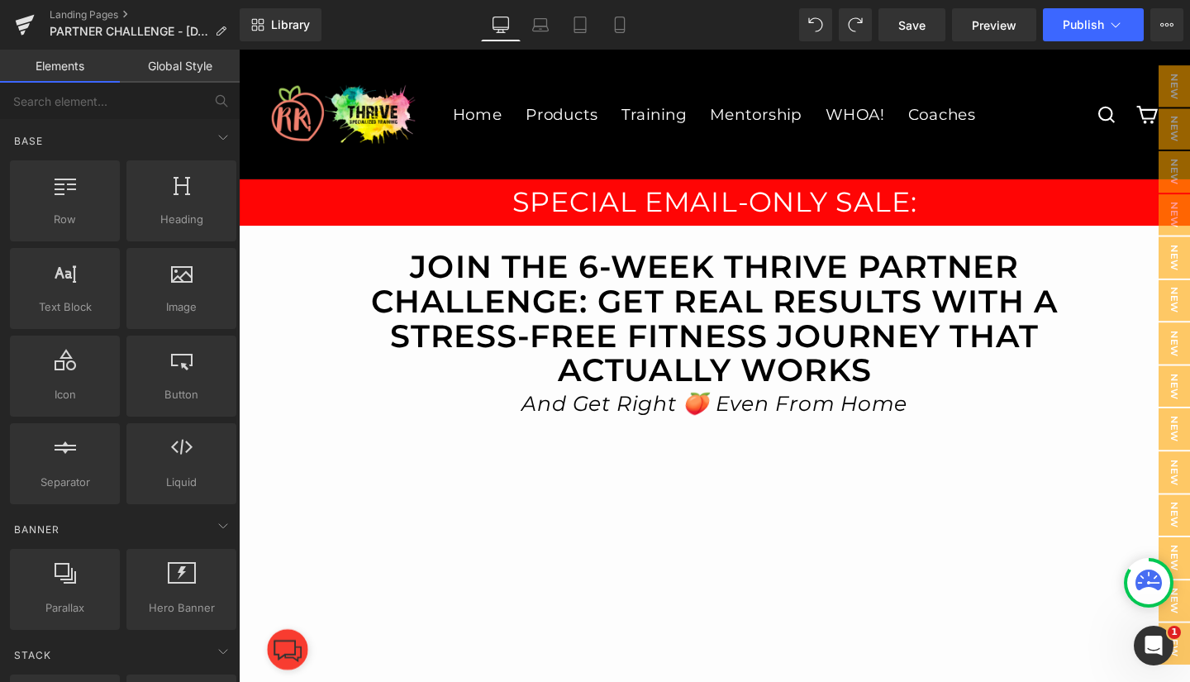
click at [913, 25] on span "Save" at bounding box center [911, 25] width 27 height 17
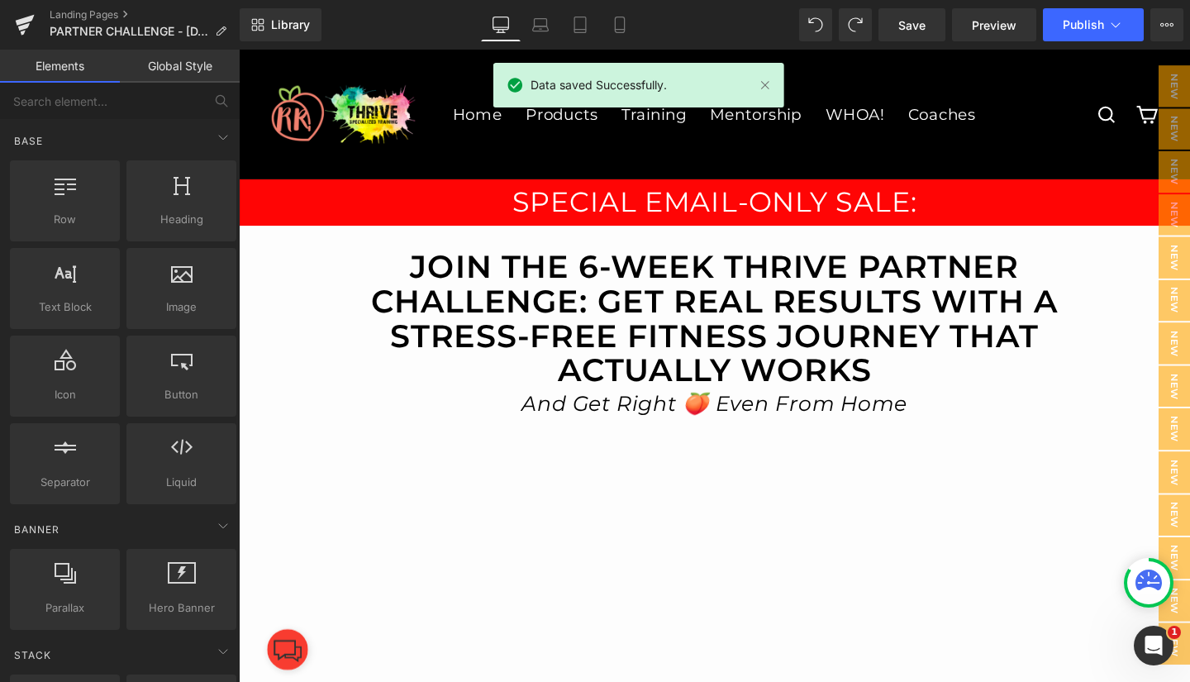
click at [992, 25] on span "Preview" at bounding box center [994, 25] width 45 height 17
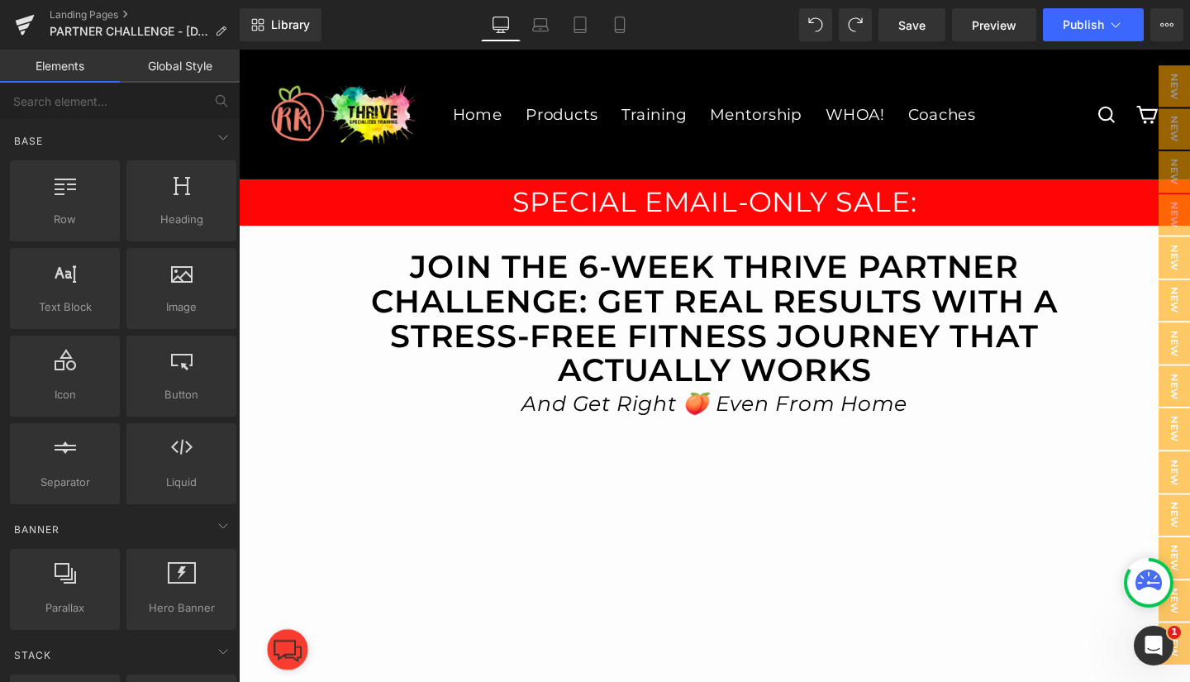
click at [912, 19] on span "Save" at bounding box center [911, 25] width 27 height 17
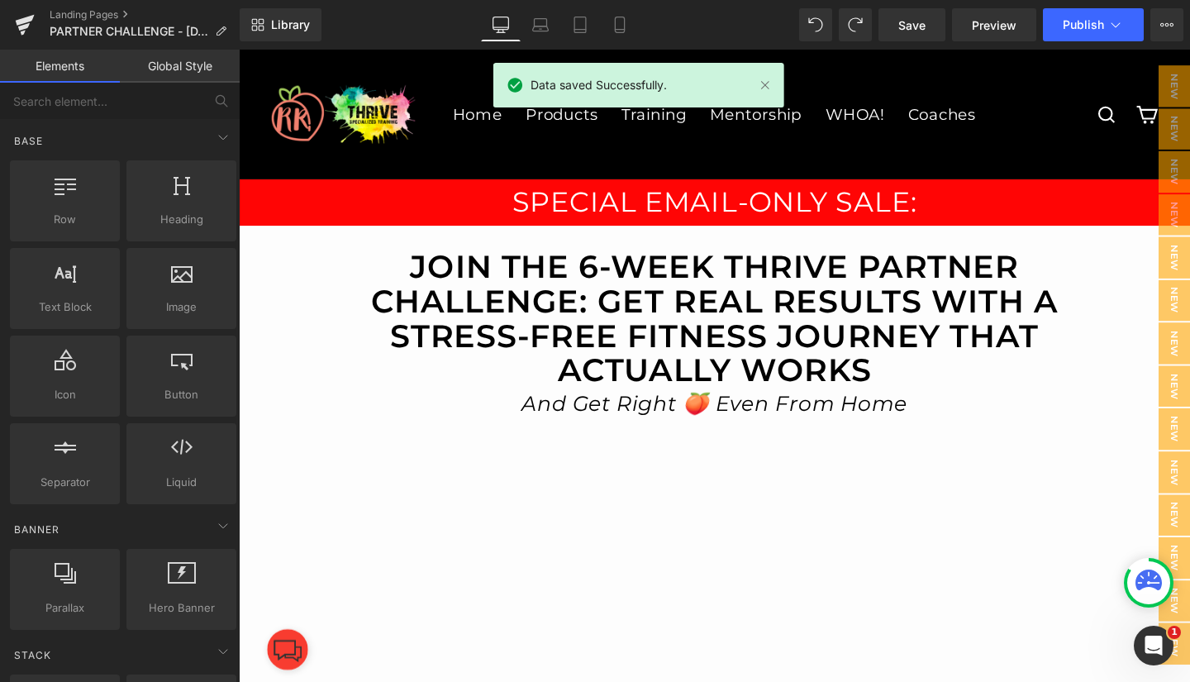
click at [21, 21] on icon at bounding box center [25, 20] width 19 height 11
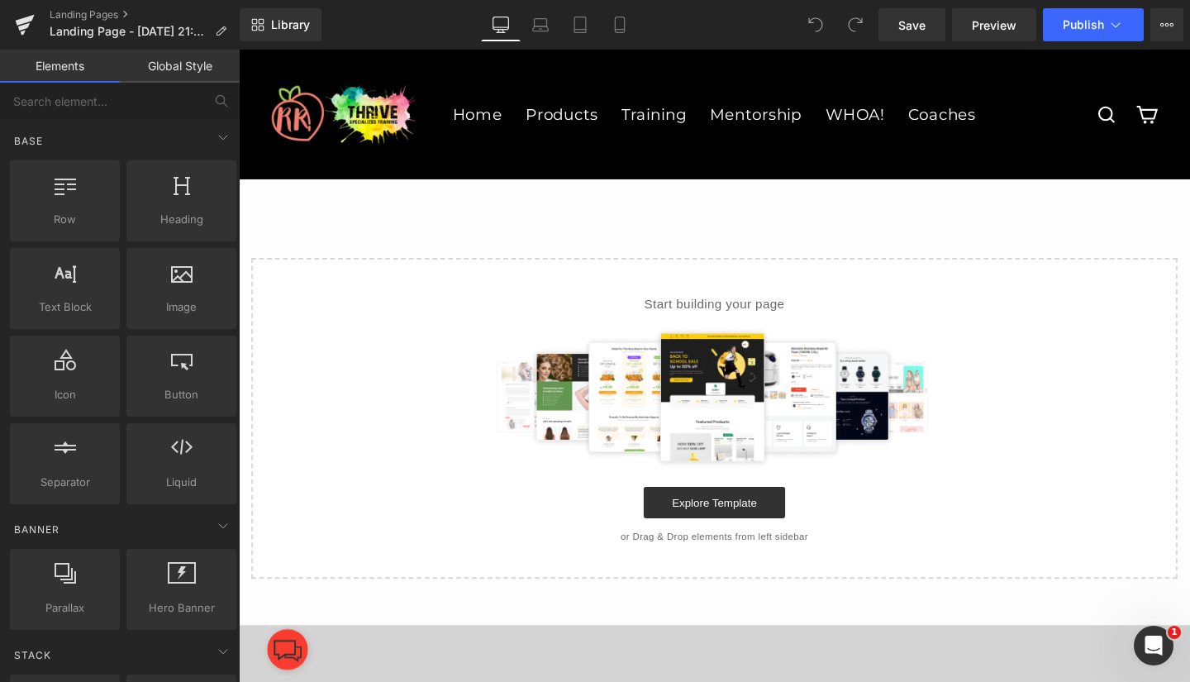
click at [733, 521] on link "Explore Template" at bounding box center [738, 525] width 149 height 33
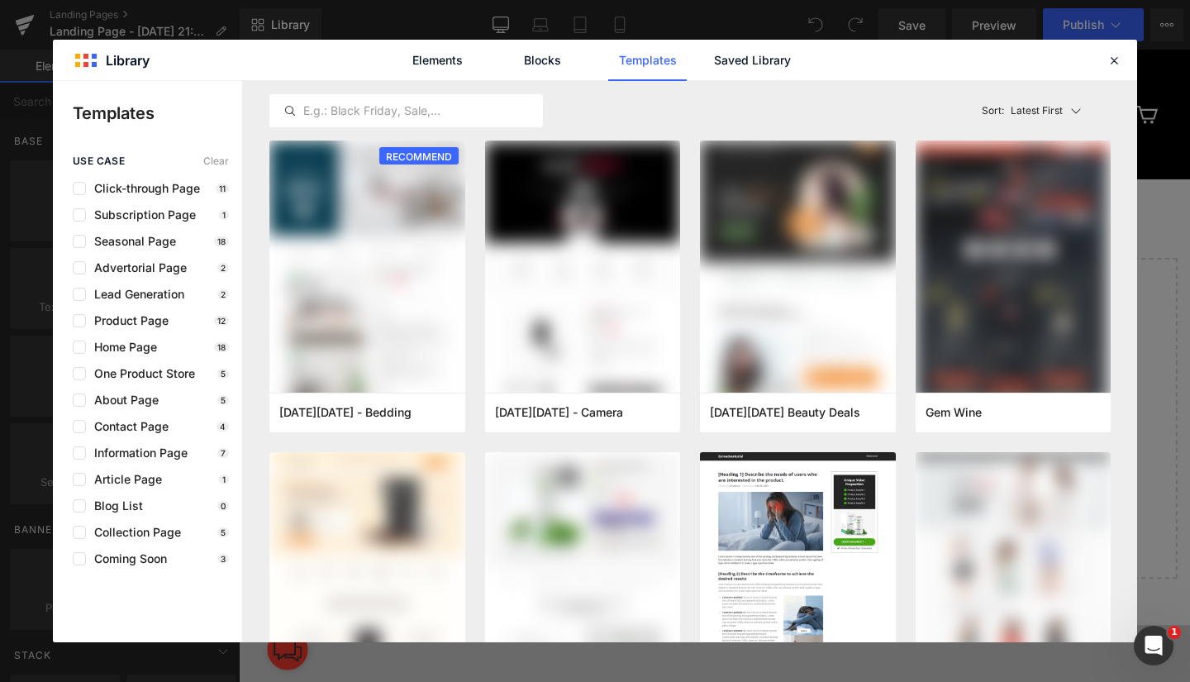
click at [758, 57] on link "Saved Library" at bounding box center [752, 60] width 78 height 41
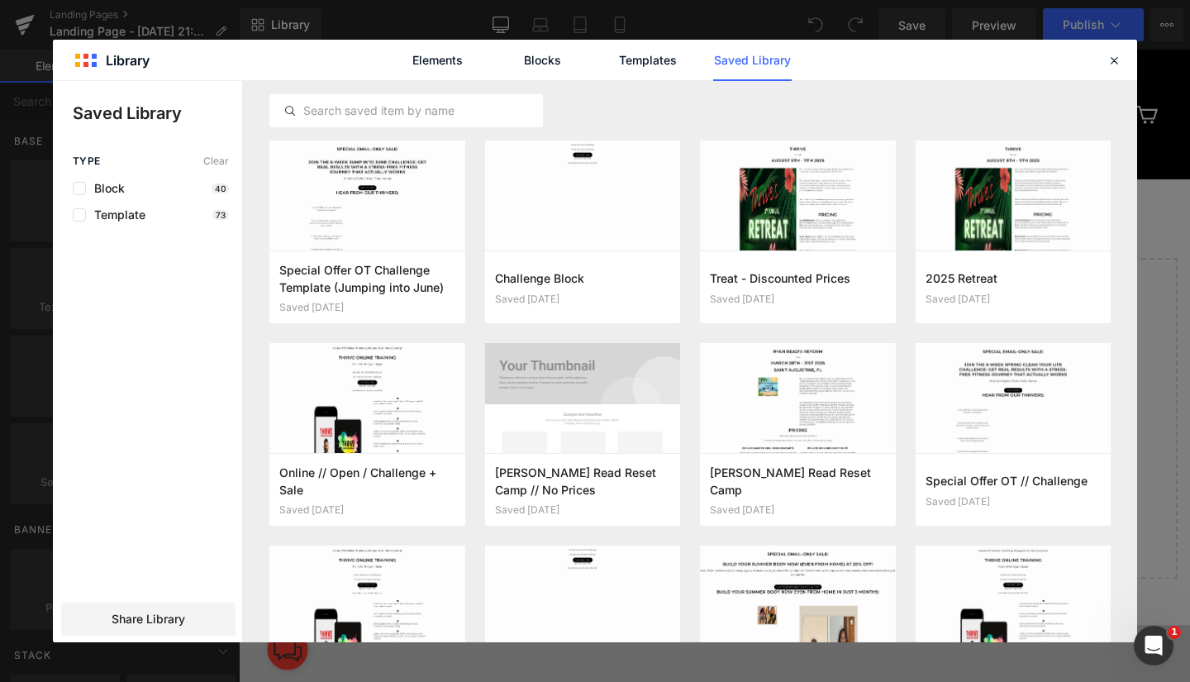
click at [0, 0] on button "Add to page" at bounding box center [0, 0] width 0 height 0
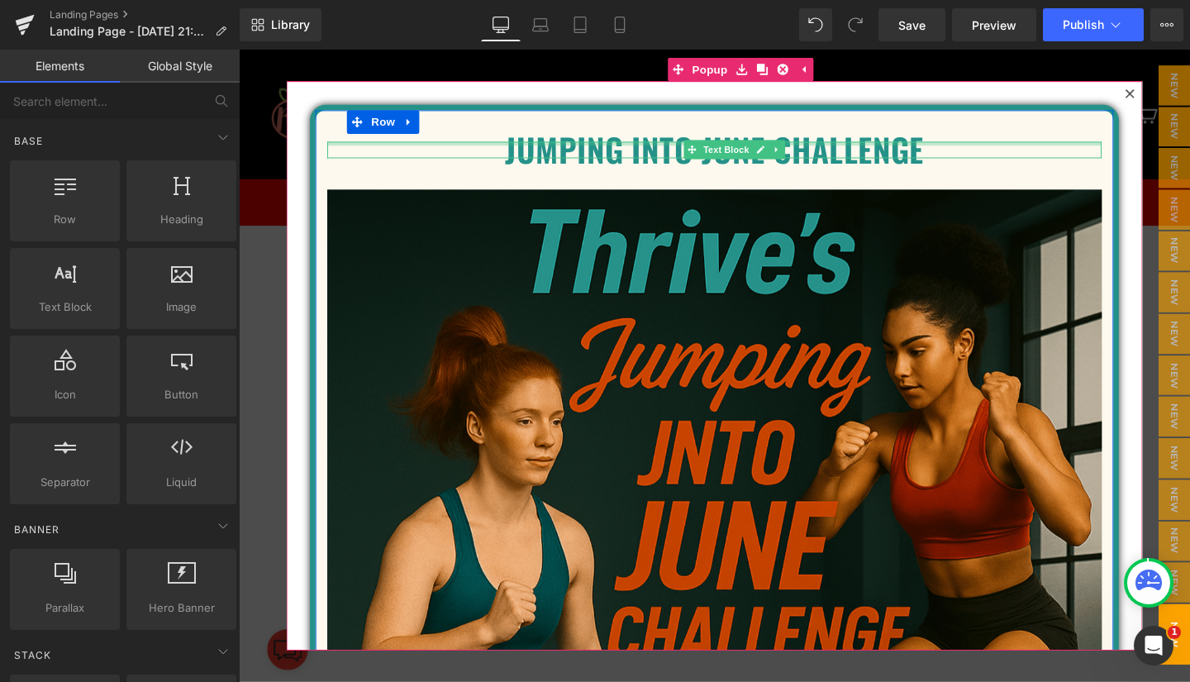
drag, startPoint x: 631, startPoint y: 146, endPoint x: 614, endPoint y: 152, distance: 18.3
click at [631, 146] on div at bounding box center [739, 148] width 814 height 4
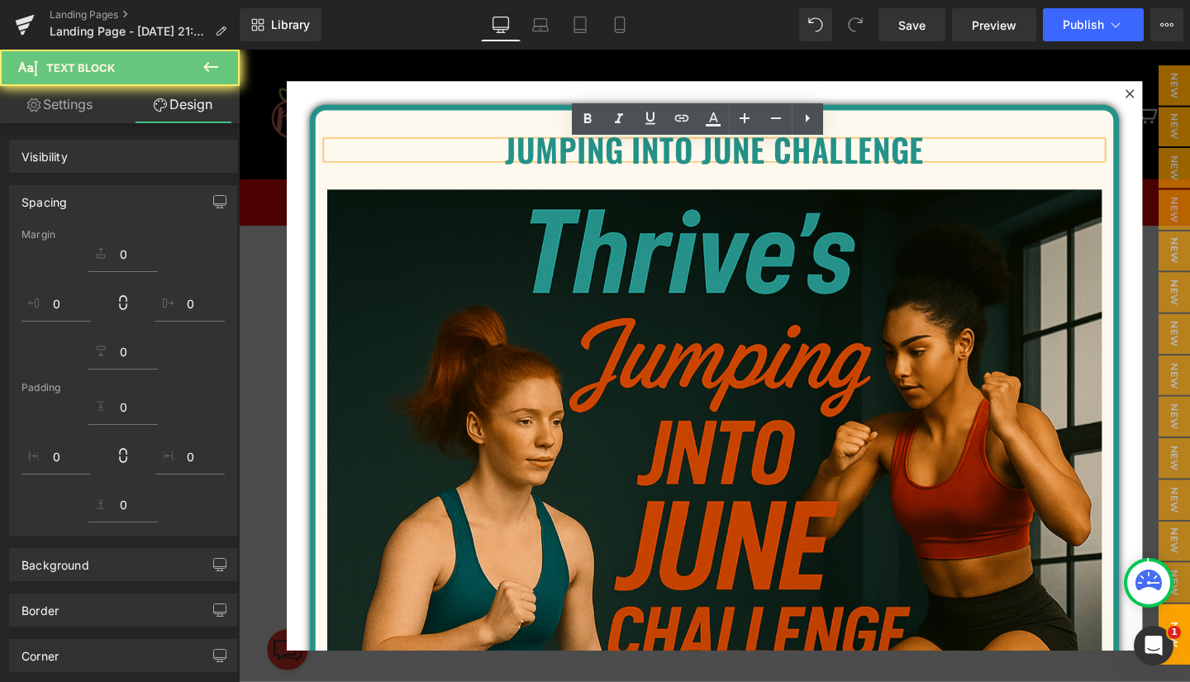
click at [609, 153] on p "JUmping Into June Challenge" at bounding box center [739, 154] width 814 height 17
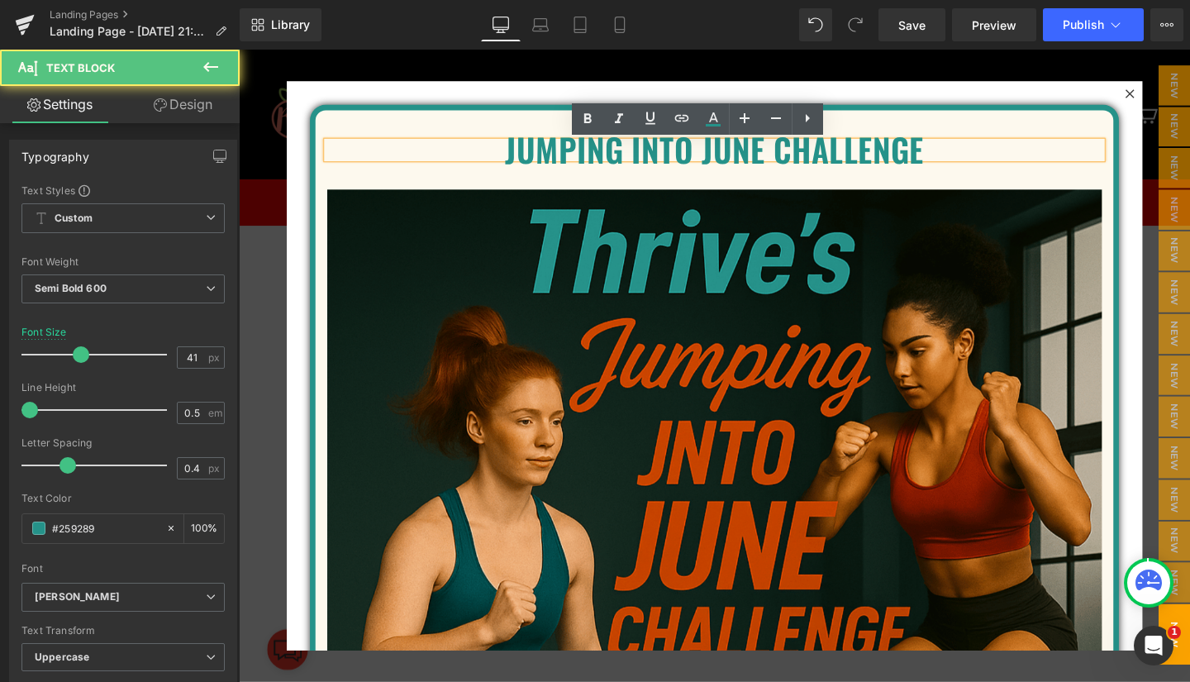
click at [579, 150] on p "JUmping Into June Challenge" at bounding box center [739, 154] width 814 height 17
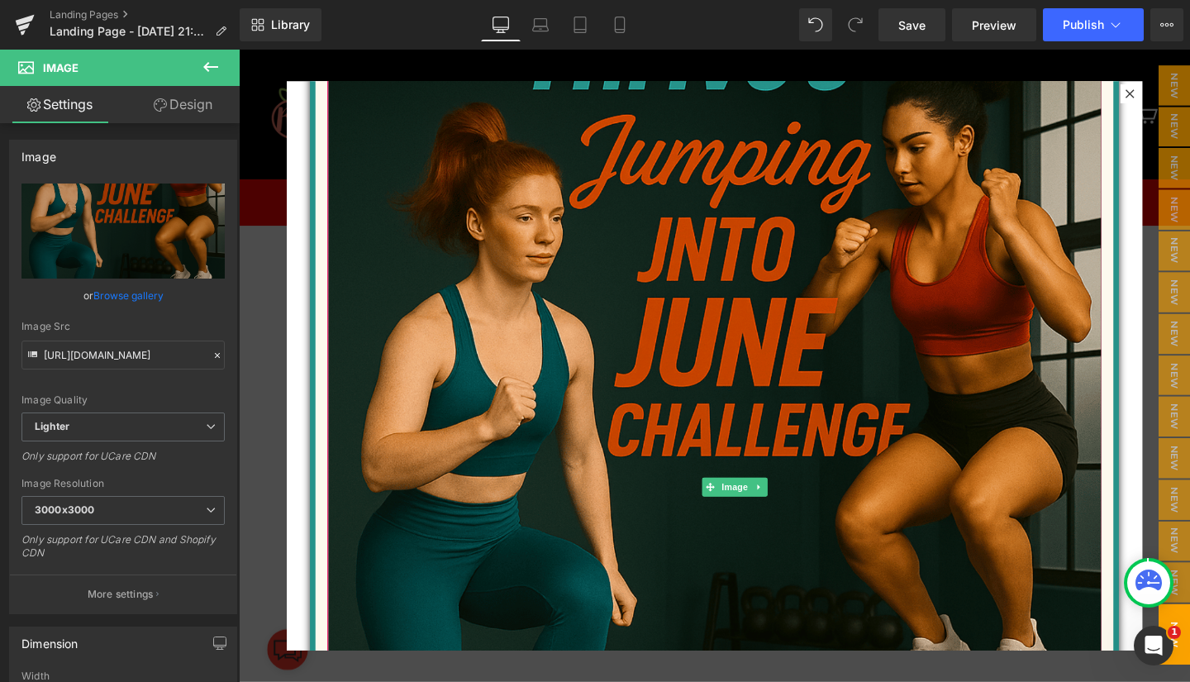
scroll to position [221, 0]
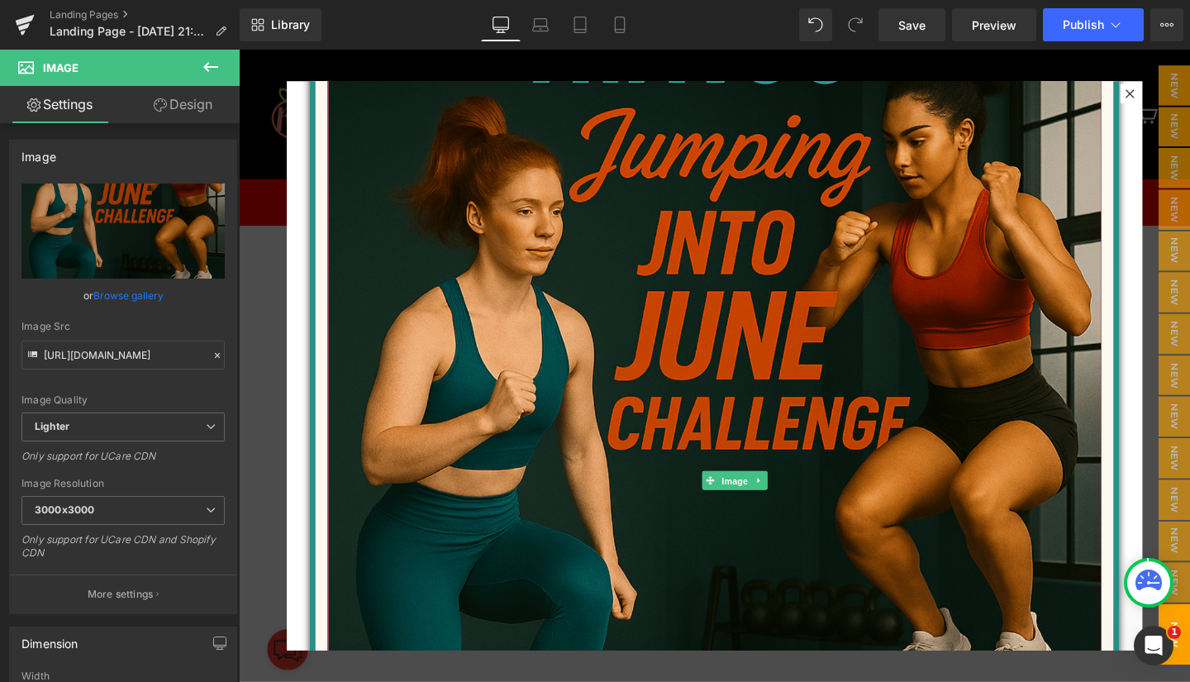
click at [756, 493] on span "Image" at bounding box center [760, 503] width 35 height 20
click at [130, 295] on link "Browse gallery" at bounding box center [128, 295] width 70 height 29
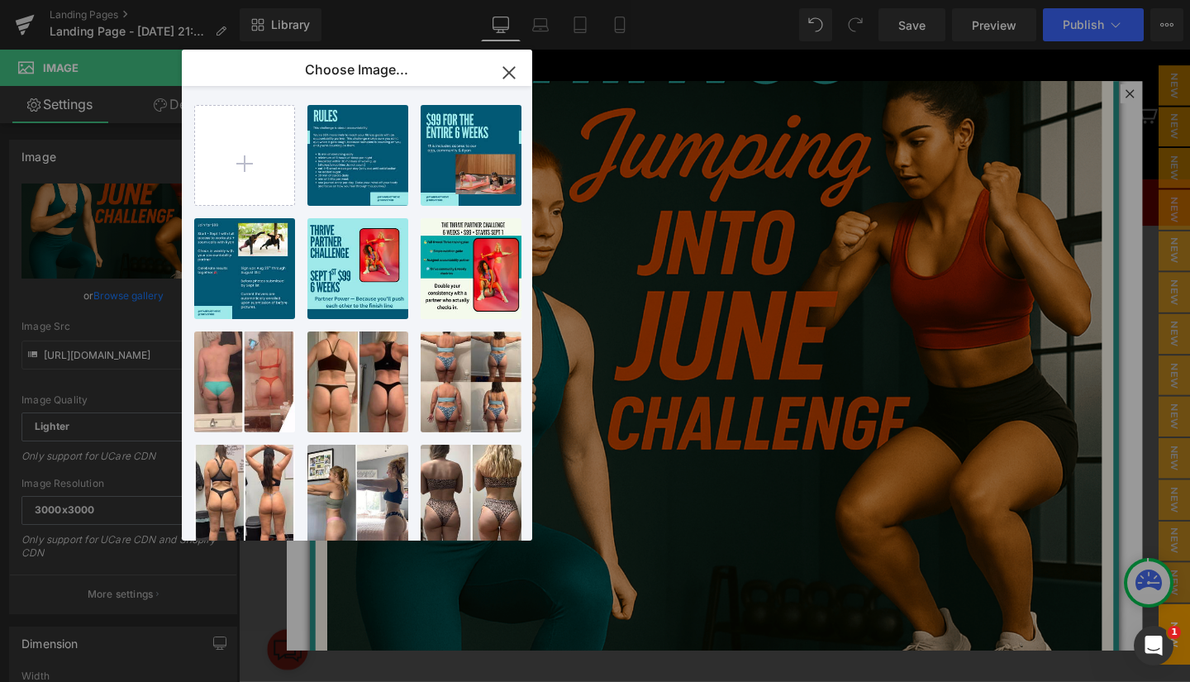
click at [0, 0] on div "Teal an...Post.png 559.13 KB" at bounding box center [0, 0] width 0 height 0
type input "[URL][DOMAIN_NAME]"
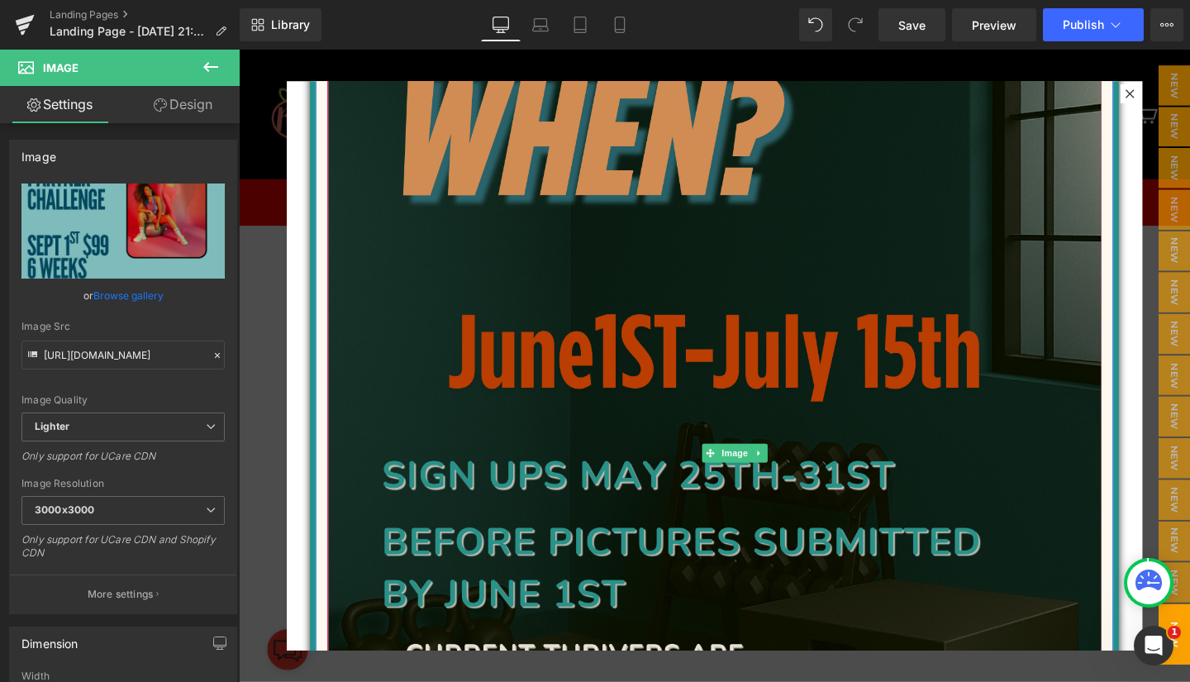
scroll to position [1066, 0]
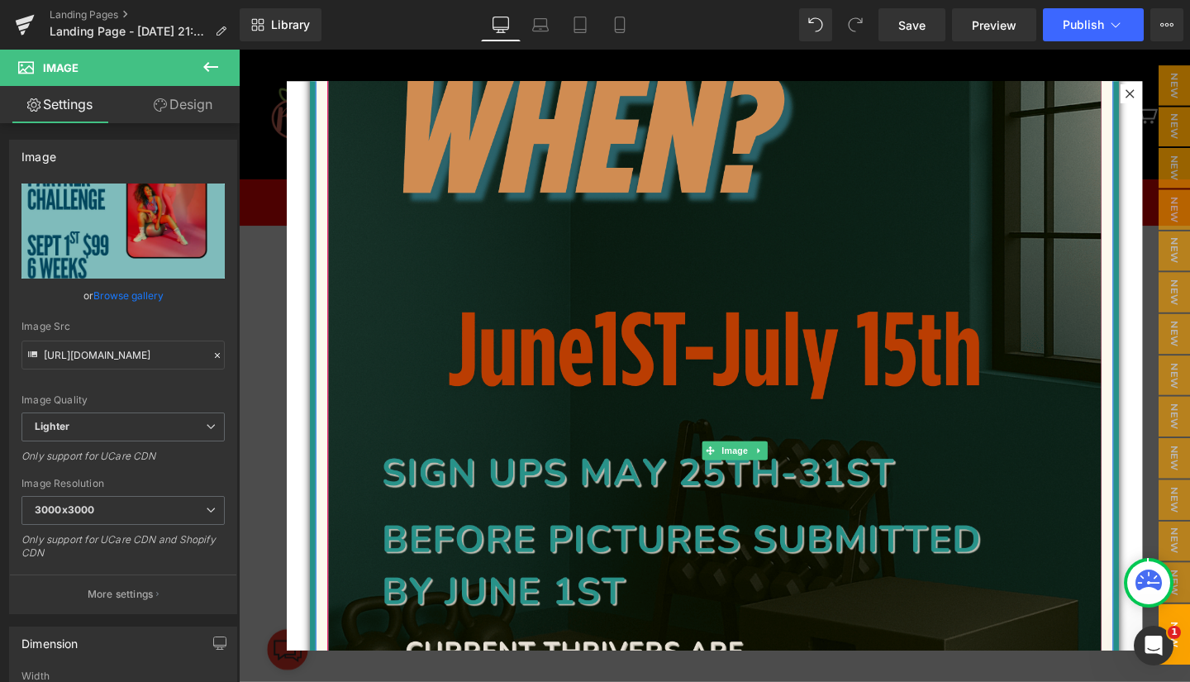
click at [758, 461] on span "Image" at bounding box center [760, 471] width 35 height 20
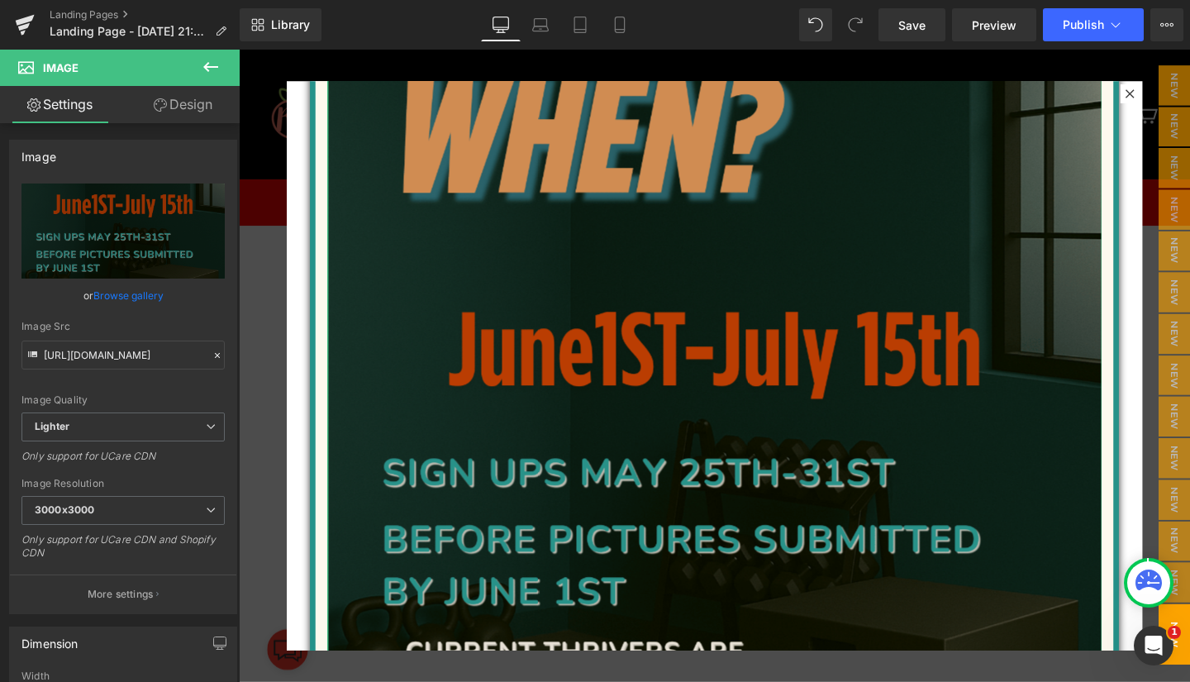
click at [124, 292] on link "Browse gallery" at bounding box center [128, 295] width 70 height 29
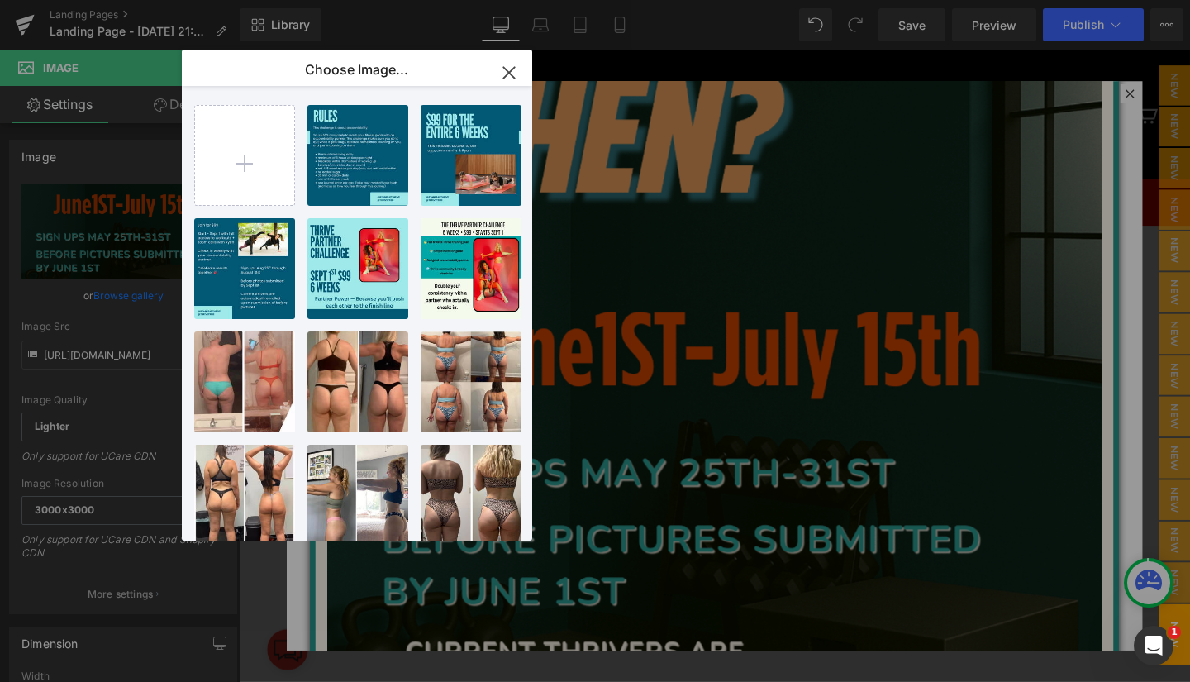
click at [0, 0] on div "Teal an... _1_.png 507.49 KB" at bounding box center [0, 0] width 0 height 0
type input "[URL][DOMAIN_NAME]"
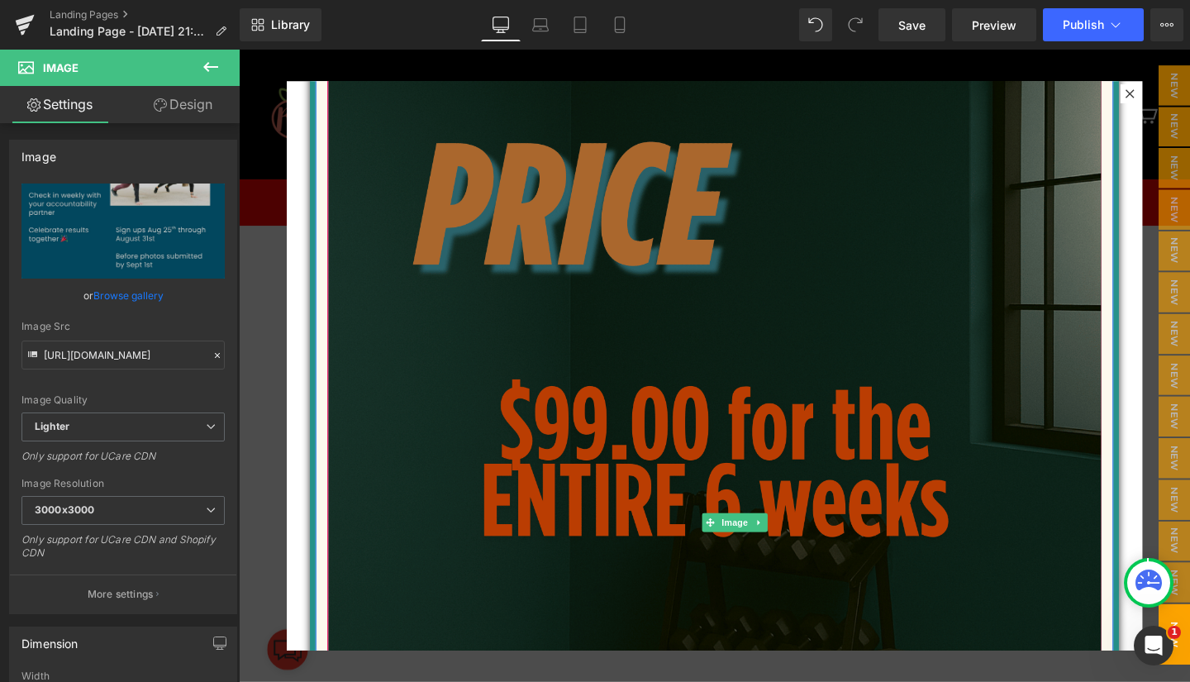
scroll to position [1811, 0]
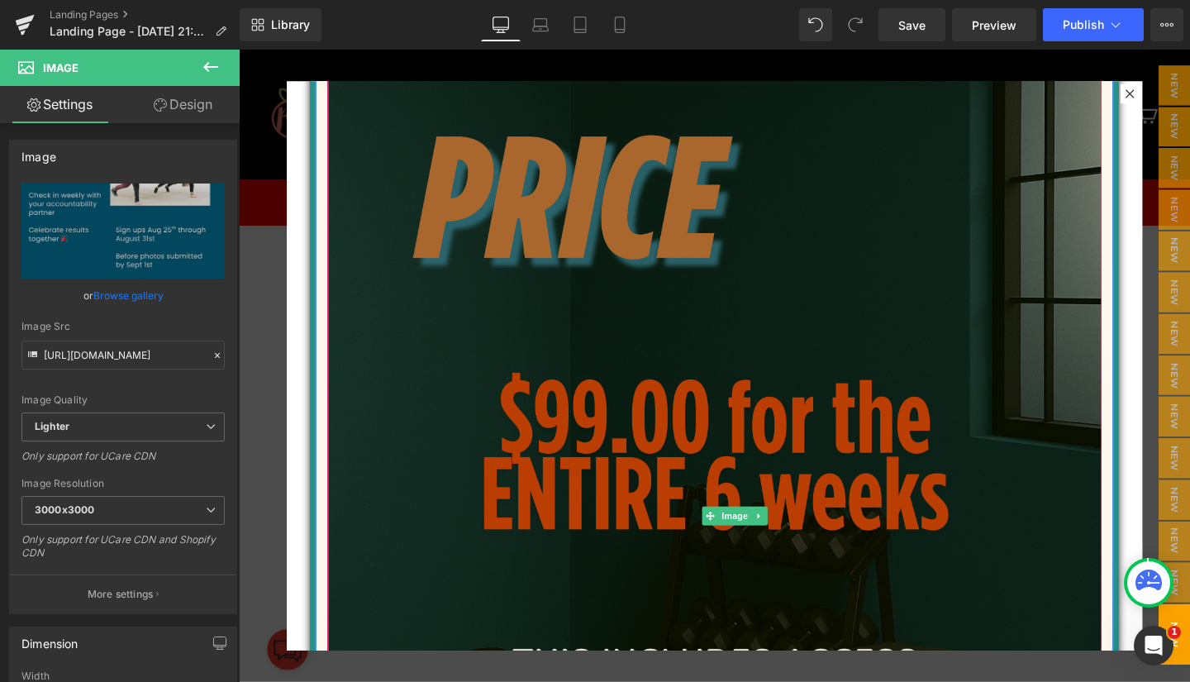
click at [755, 530] on span "Image" at bounding box center [760, 540] width 35 height 20
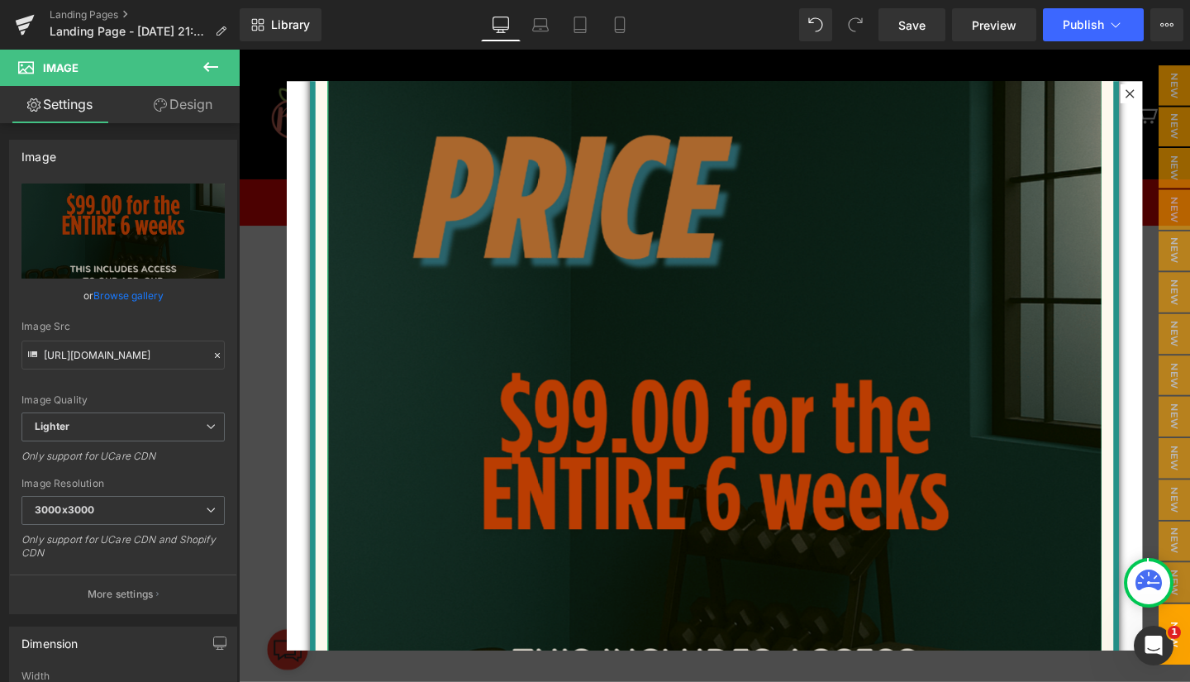
click at [133, 295] on link "Browse gallery" at bounding box center [128, 295] width 70 height 29
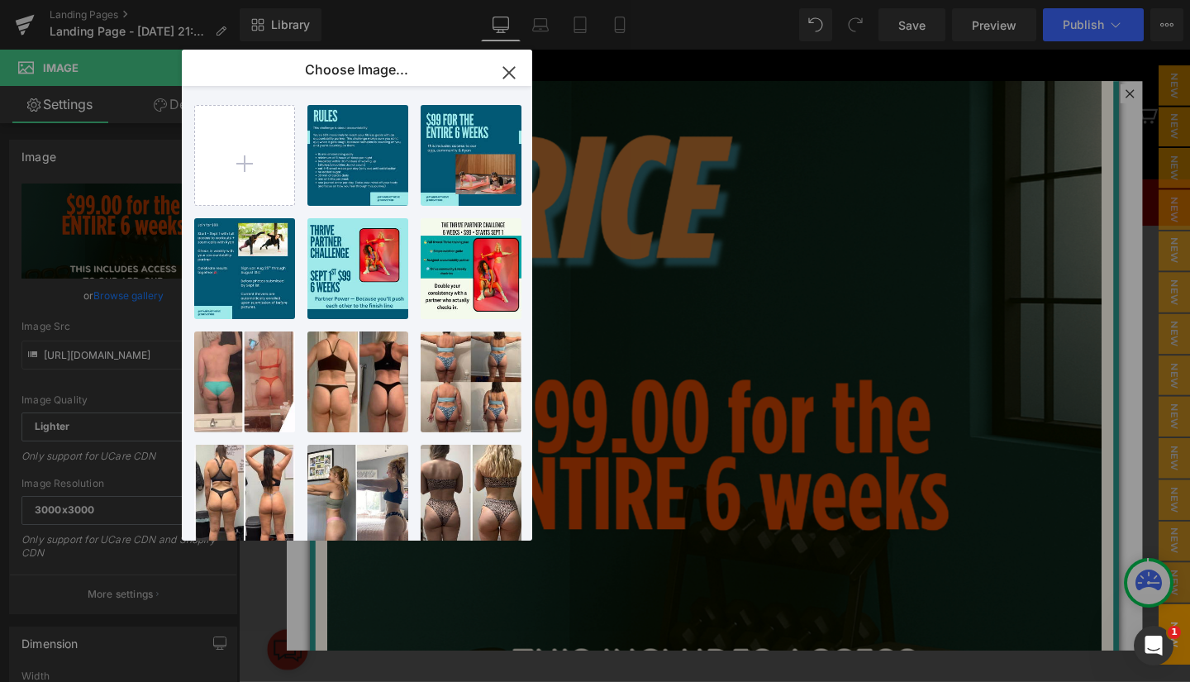
click at [0, 0] on p "436.21 KB" at bounding box center [0, 0] width 0 height 0
type input "[URL][DOMAIN_NAME]"
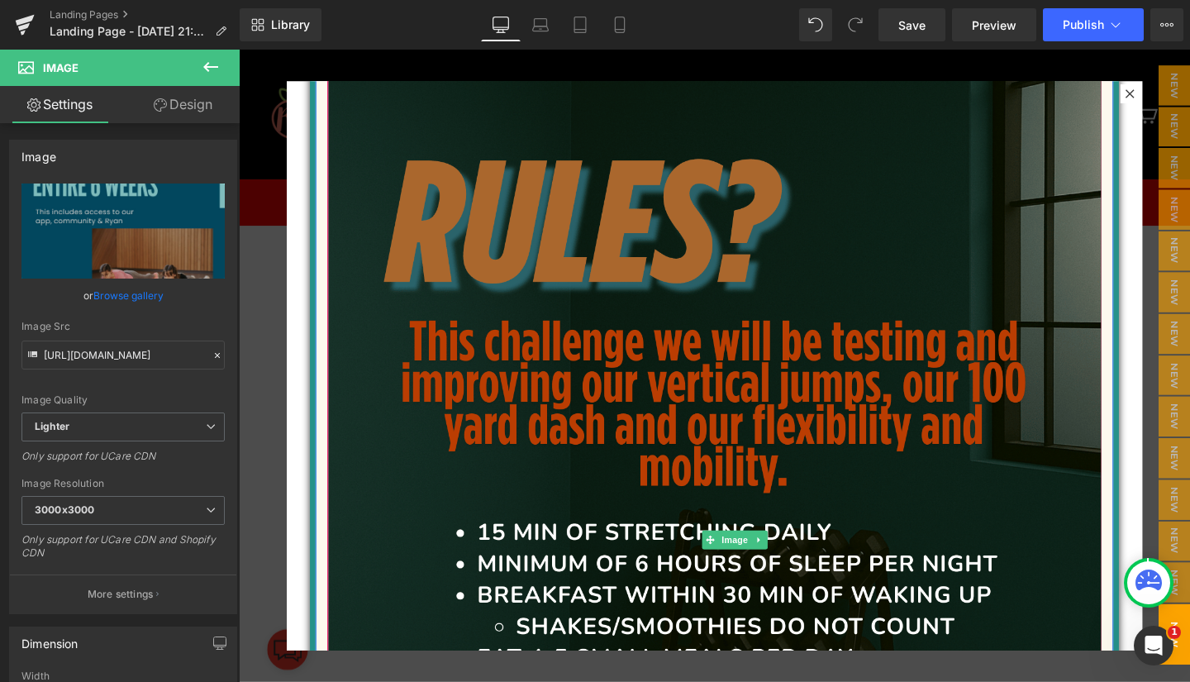
scroll to position [2605, 0]
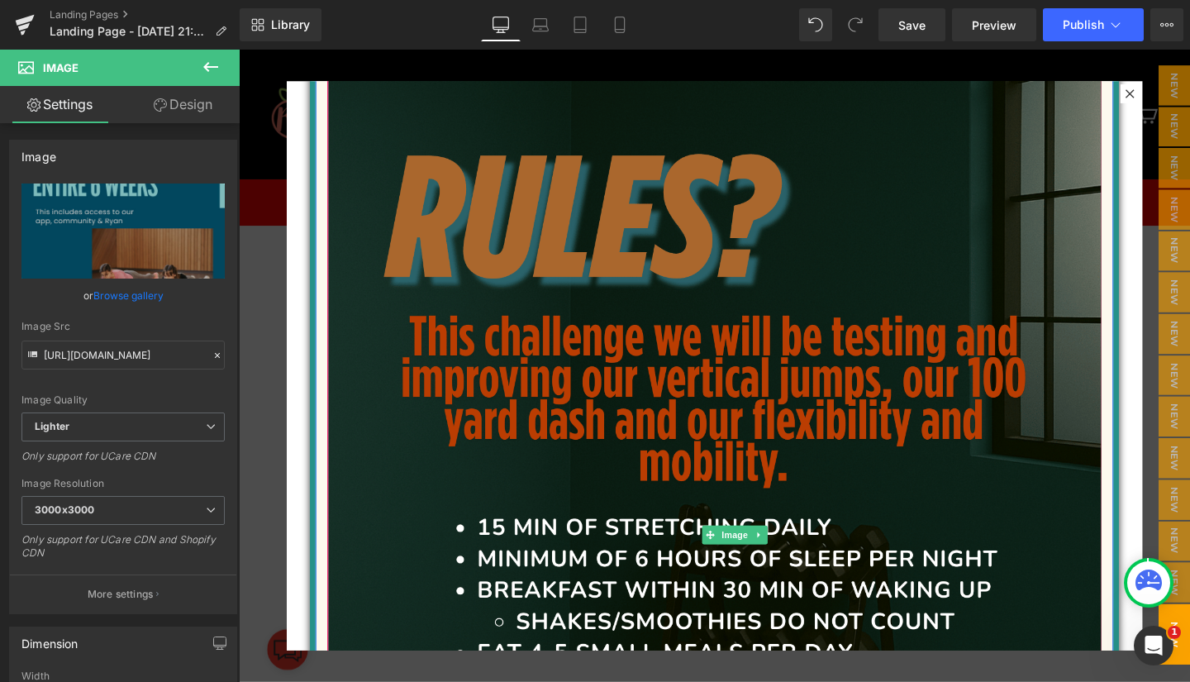
click at [753, 549] on span "Image" at bounding box center [760, 559] width 35 height 20
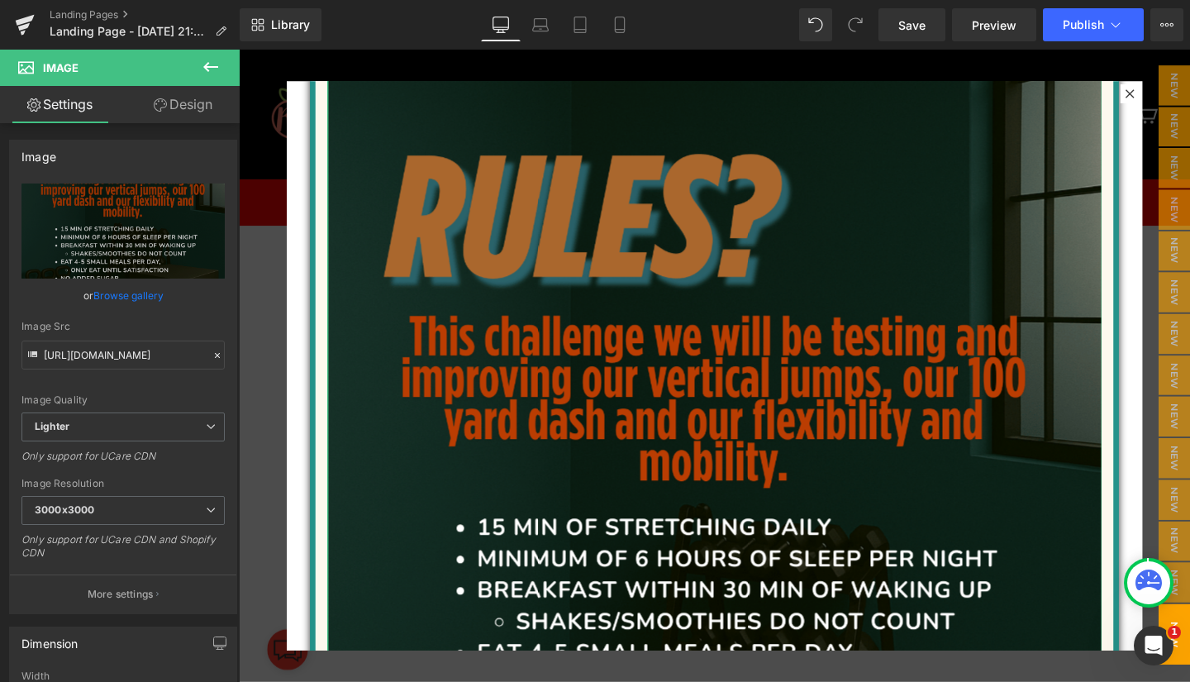
click at [113, 301] on link "Browse gallery" at bounding box center [128, 295] width 70 height 29
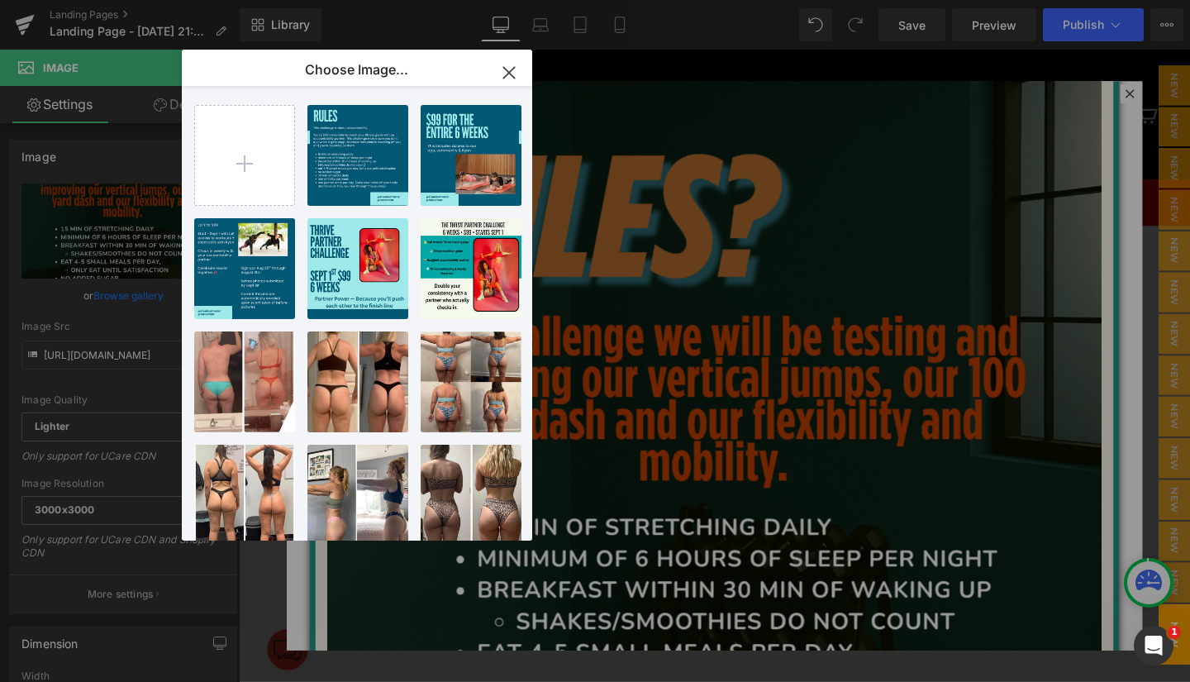
click at [0, 0] on p "180.50 KB" at bounding box center [0, 0] width 0 height 0
type input "[URL][DOMAIN_NAME]"
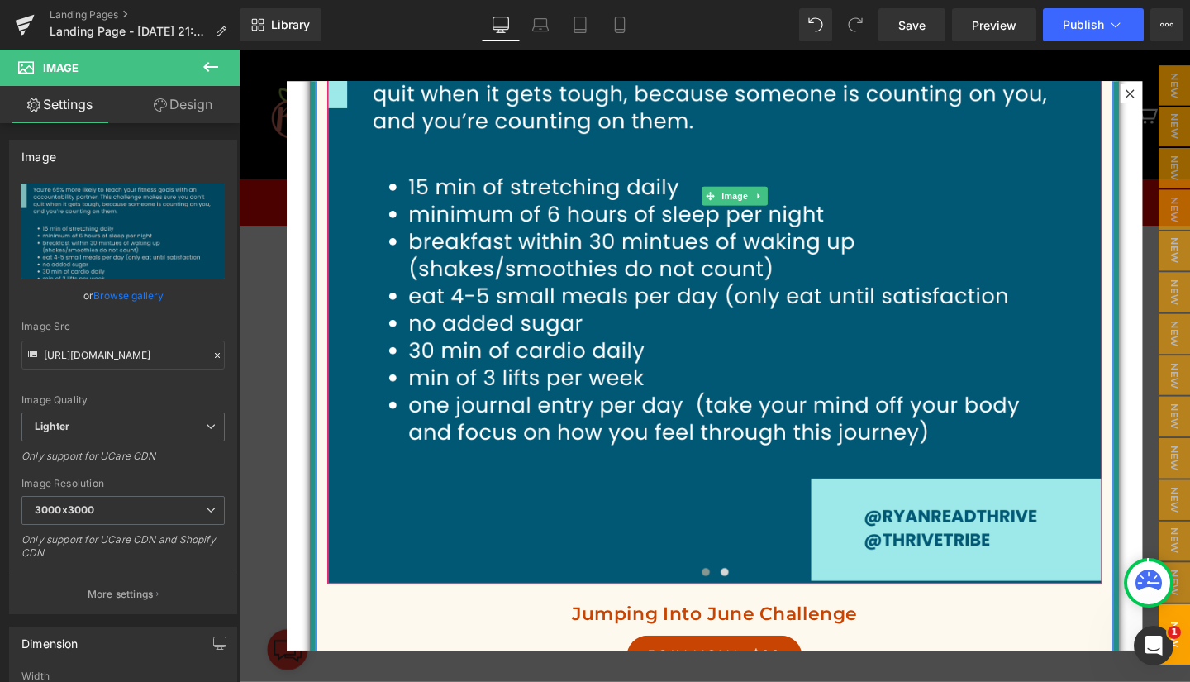
scroll to position [2900, 0]
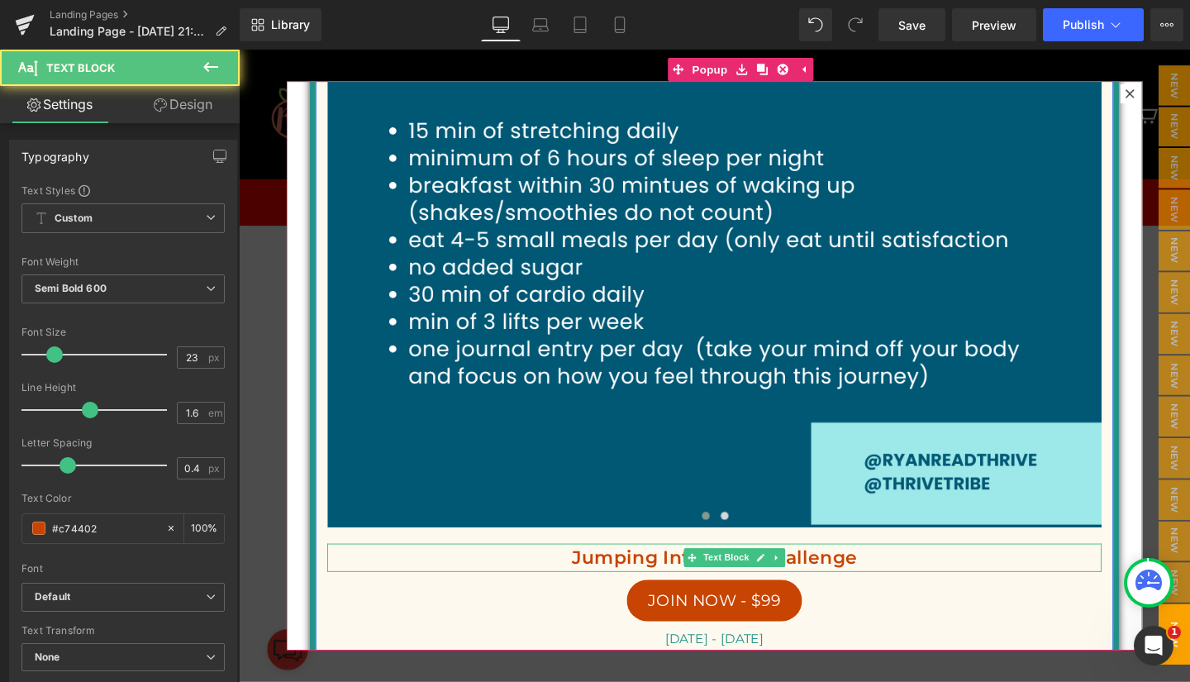
click at [650, 568] on p "Jumping Into June Challenge" at bounding box center [739, 583] width 814 height 31
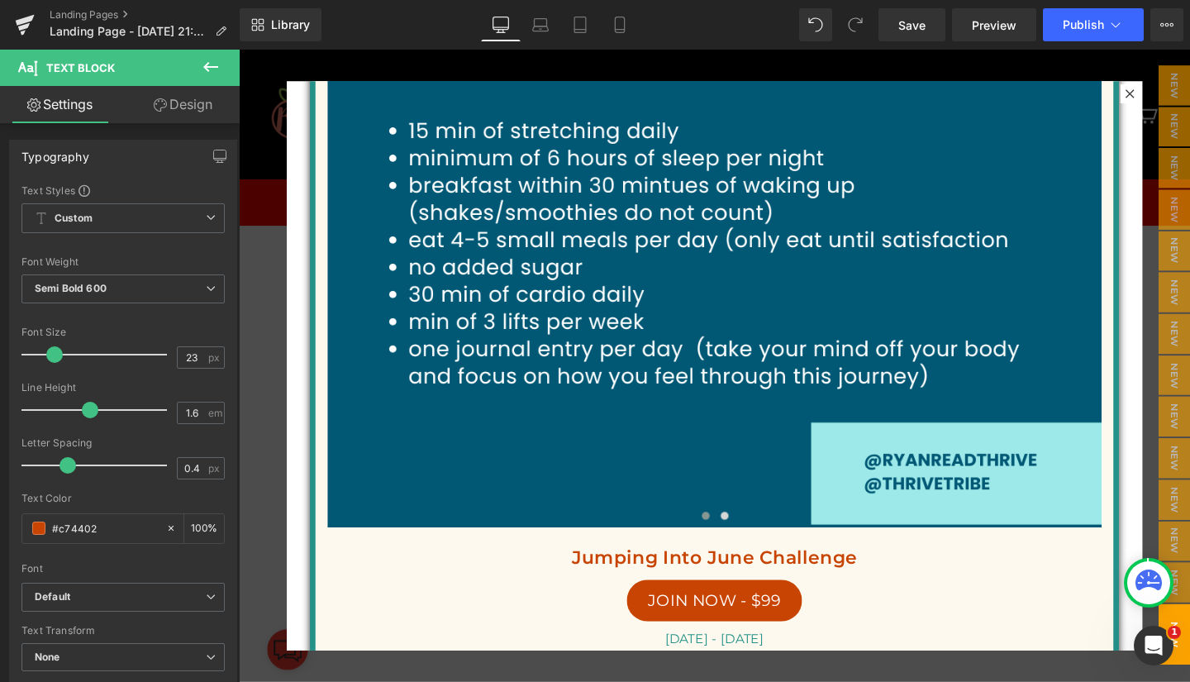
drag, startPoint x: 109, startPoint y: 536, endPoint x: 30, endPoint y: 525, distance: 80.0
click at [30, 525] on div "#c74402" at bounding box center [93, 528] width 143 height 29
paste input "259289"
type input "#259289"
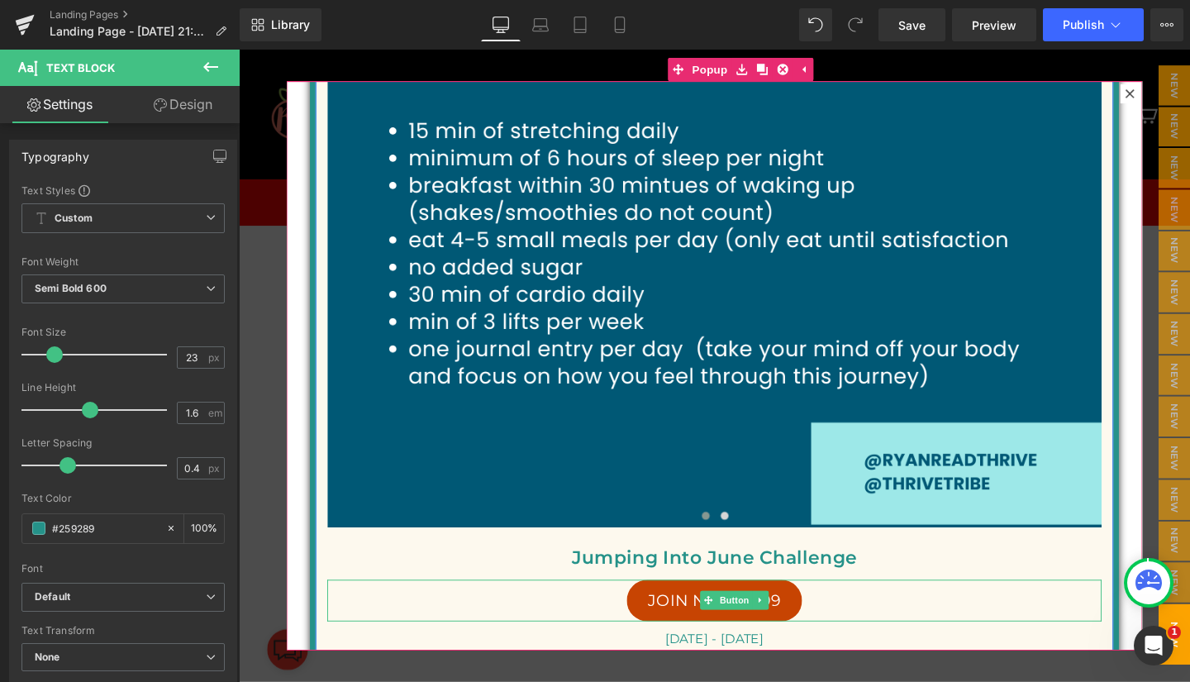
click at [647, 607] on link "JOIN NOW - $99" at bounding box center [739, 628] width 184 height 43
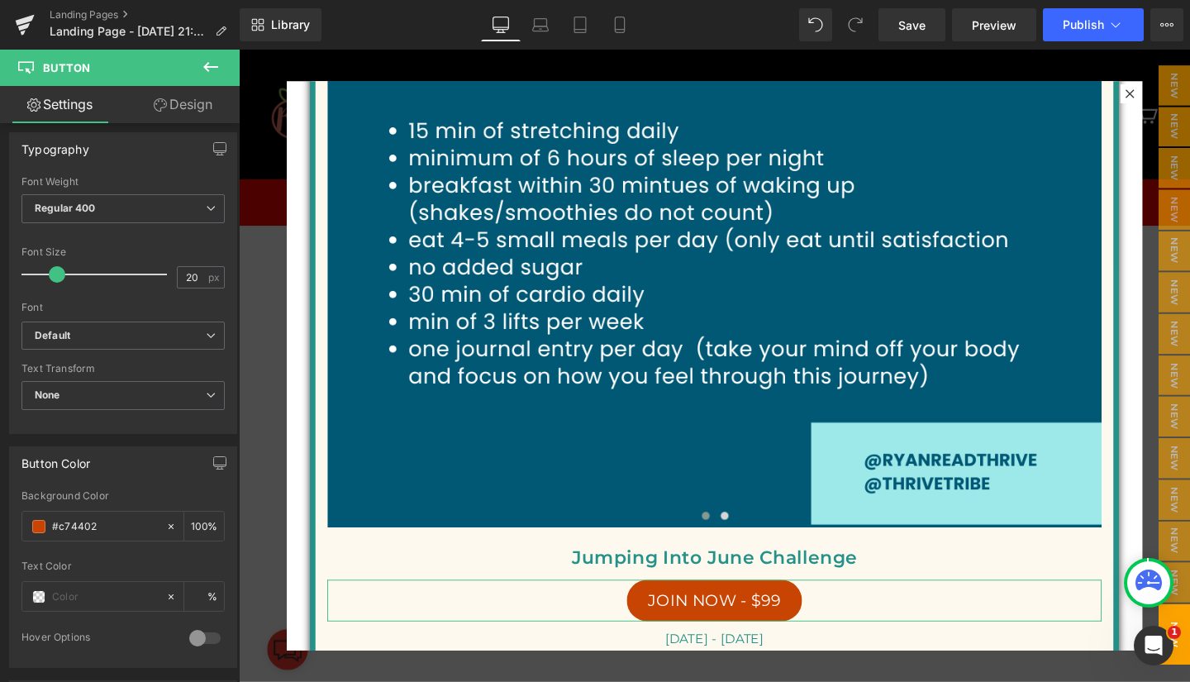
scroll to position [486, 0]
drag, startPoint x: 124, startPoint y: 522, endPoint x: 43, endPoint y: 526, distance: 81.1
click at [43, 526] on div "#c74402" at bounding box center [93, 525] width 143 height 29
paste input "259289"
type input "#259289"
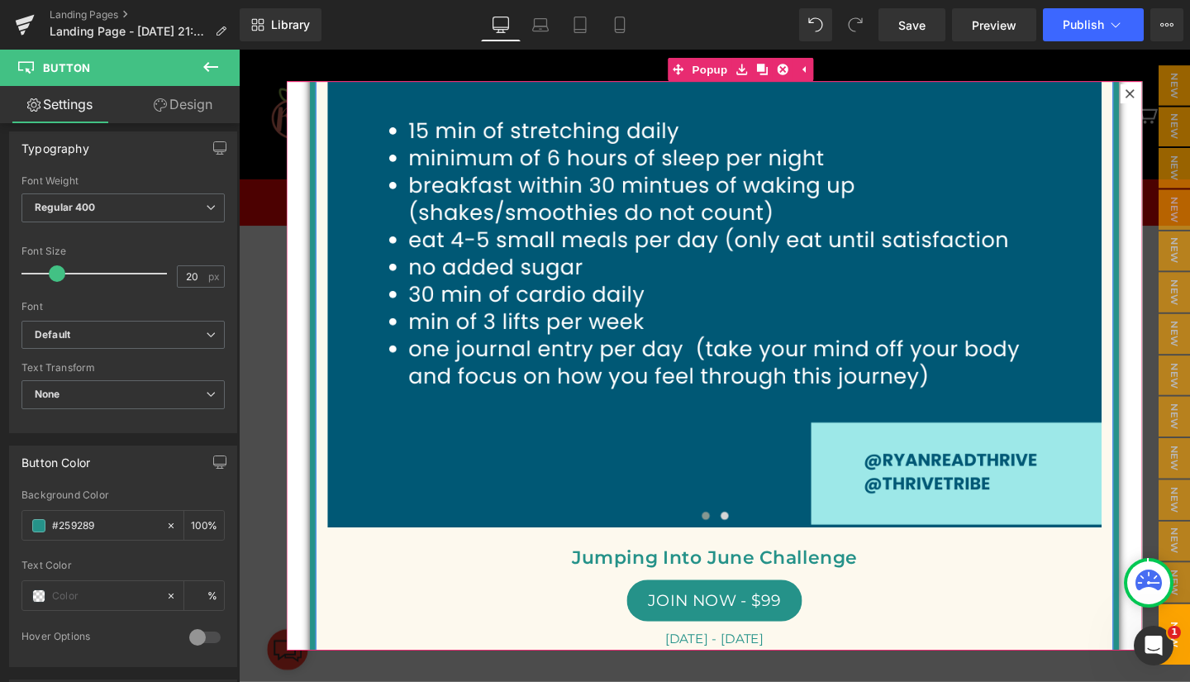
click at [619, 568] on p "Jumping Into June Challenge" at bounding box center [739, 583] width 814 height 31
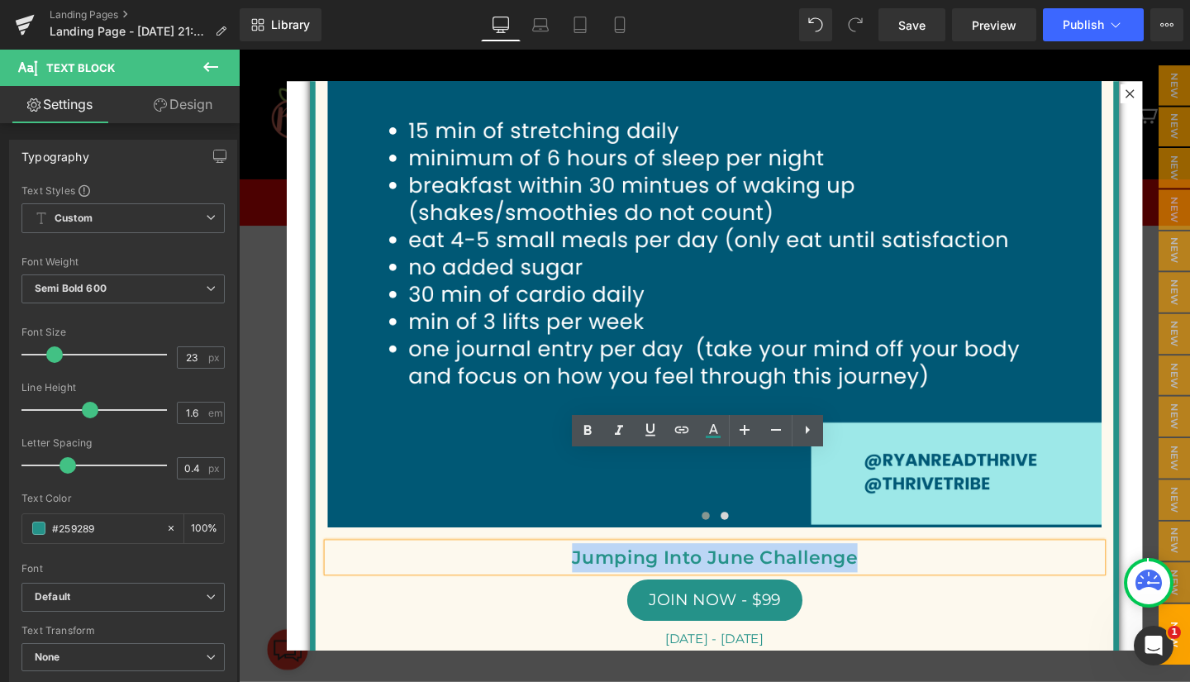
drag, startPoint x: 580, startPoint y: 487, endPoint x: 875, endPoint y: 490, distance: 294.9
click at [875, 568] on p "Jumping Into June Challenge" at bounding box center [739, 583] width 814 height 31
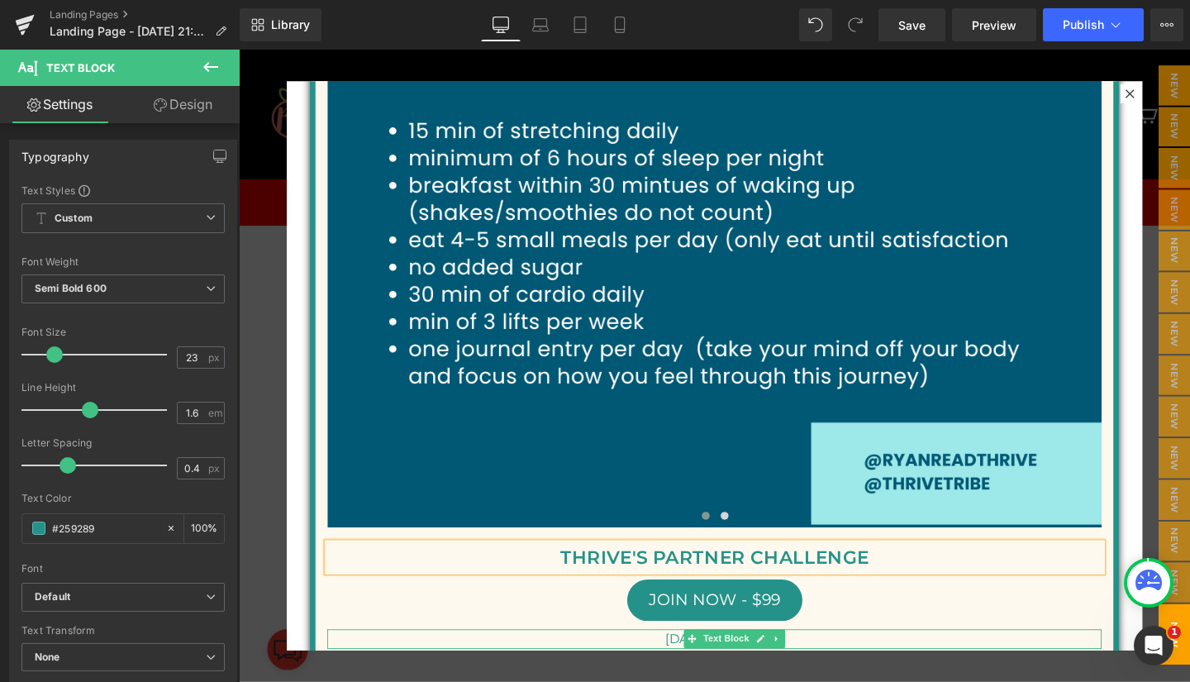
click at [687, 661] on span "[DATE] - [DATE]" at bounding box center [739, 669] width 104 height 16
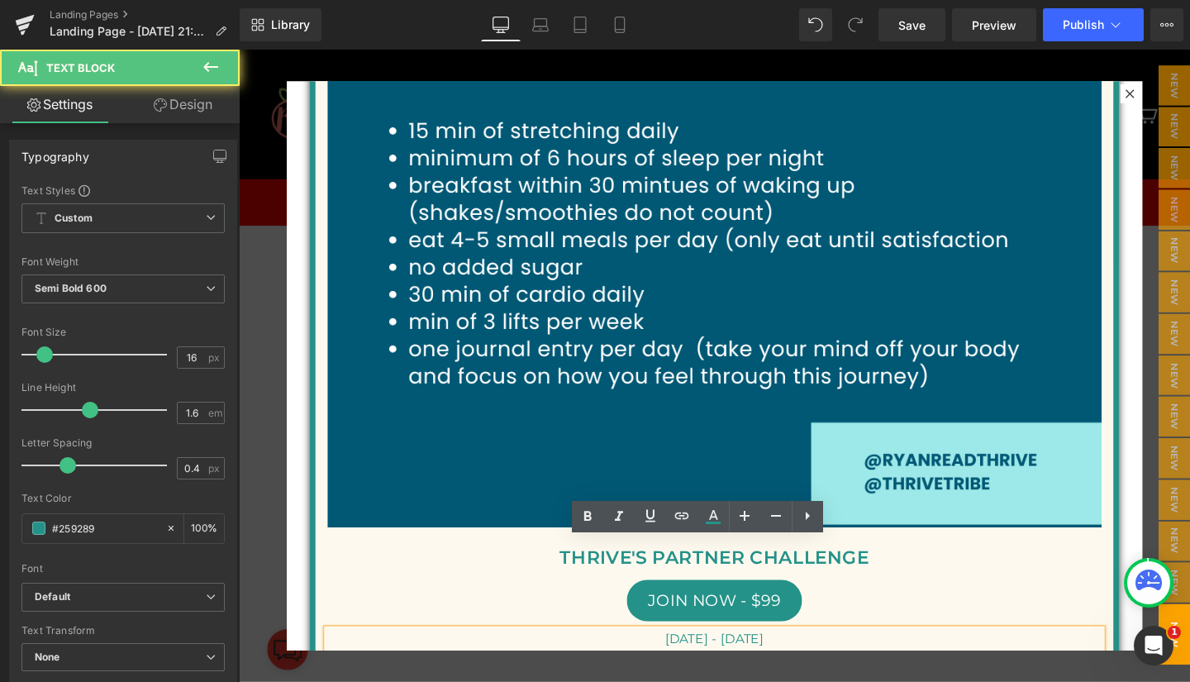
drag, startPoint x: 655, startPoint y: 576, endPoint x: 792, endPoint y: 581, distance: 137.2
click at [792, 658] on p "[DATE] - [DATE]" at bounding box center [739, 668] width 814 height 21
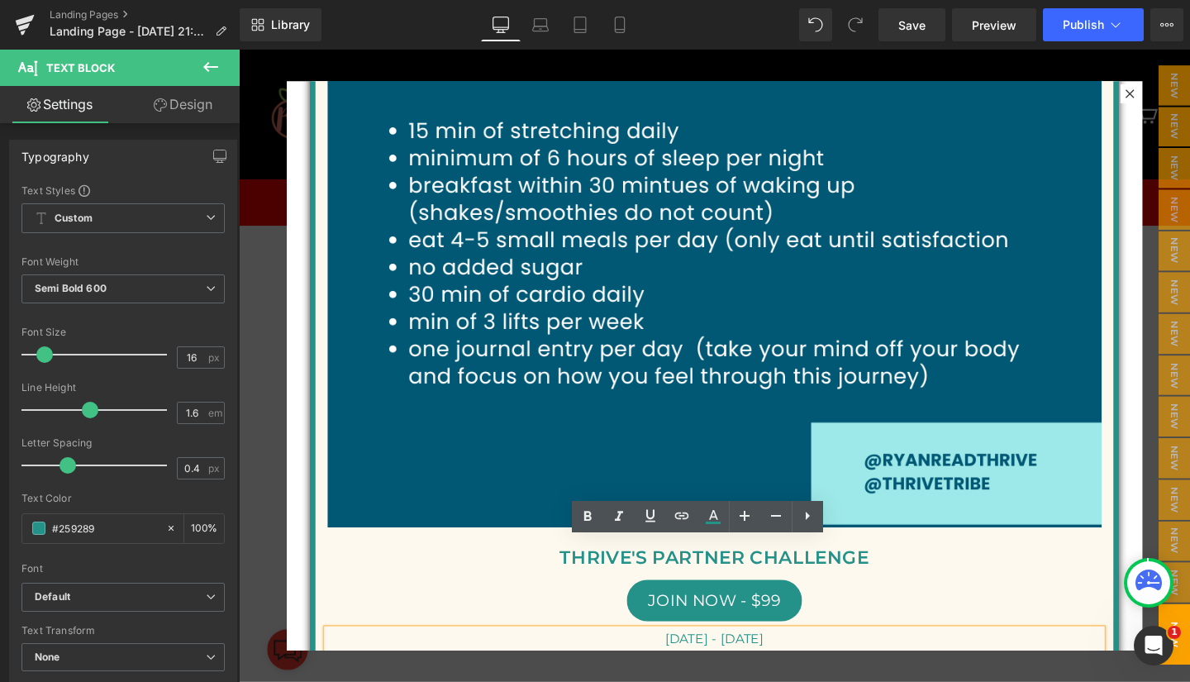
click at [791, 661] on span "[DATE] - [DATE]" at bounding box center [739, 669] width 104 height 16
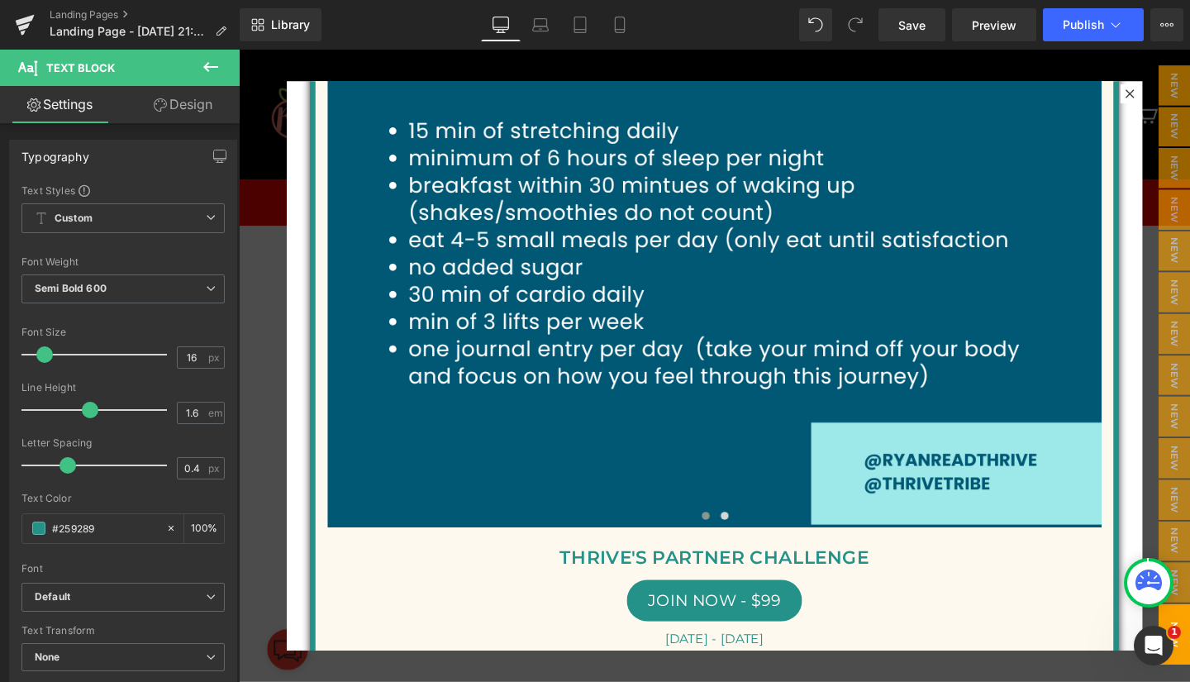
click at [919, 25] on span "Save" at bounding box center [911, 25] width 27 height 17
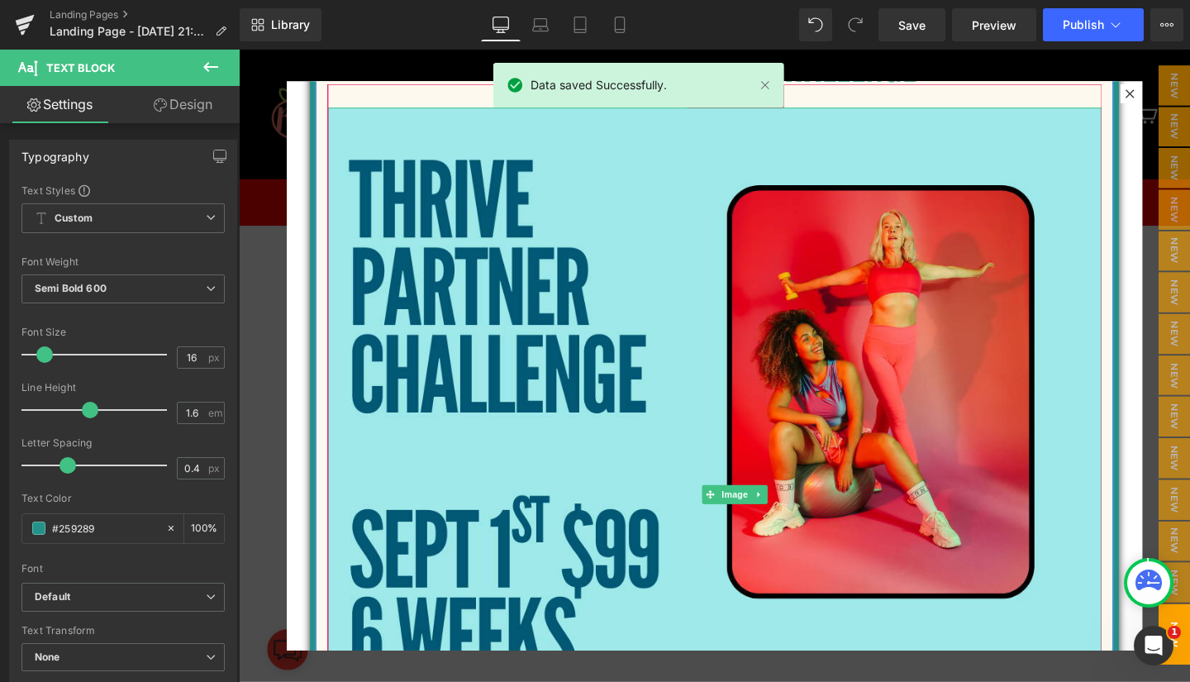
scroll to position [0, 0]
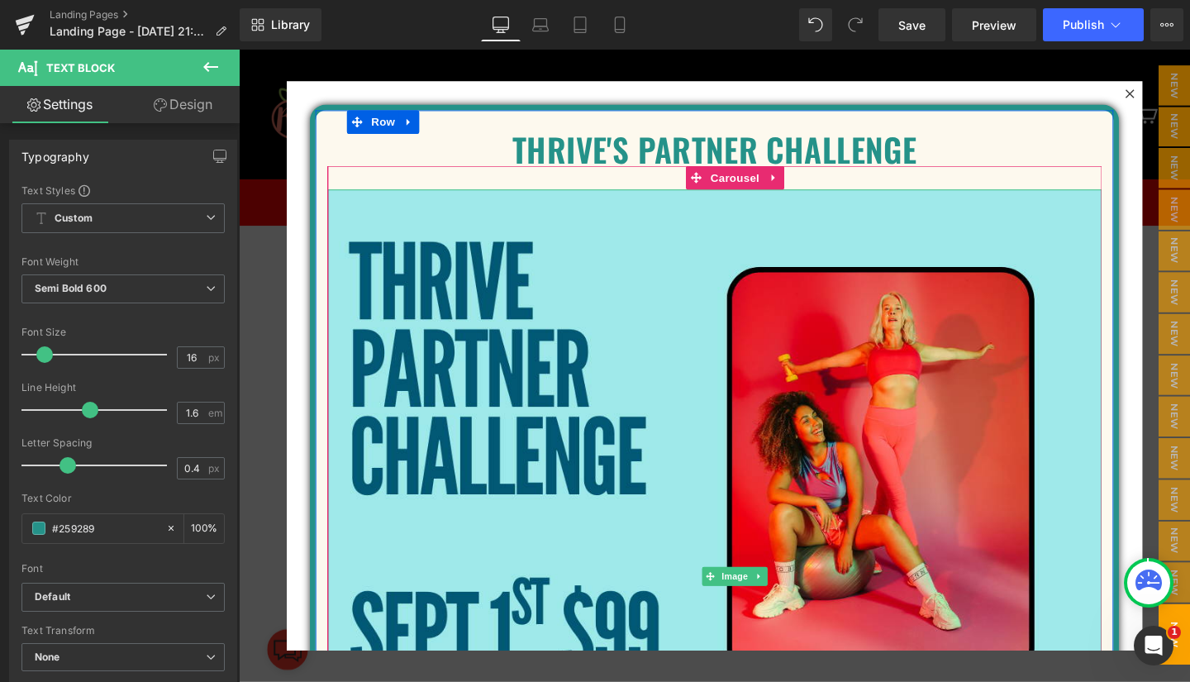
click at [467, 293] on img at bounding box center [739, 604] width 814 height 814
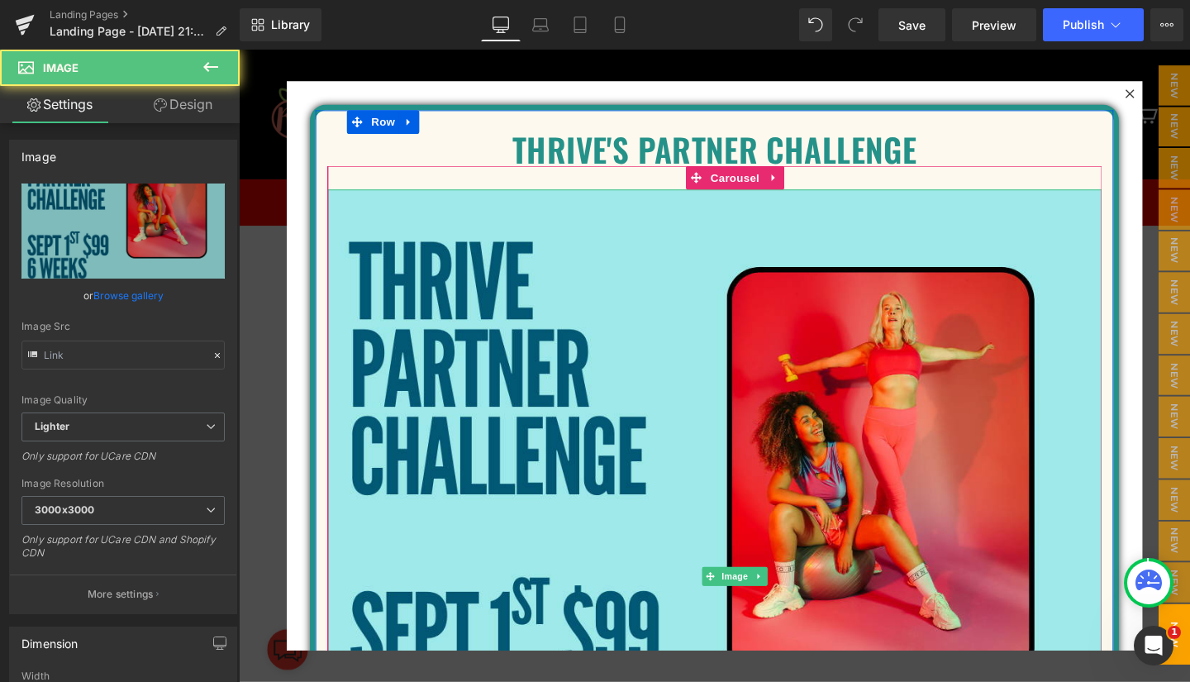
type input "[URL][DOMAIN_NAME]"
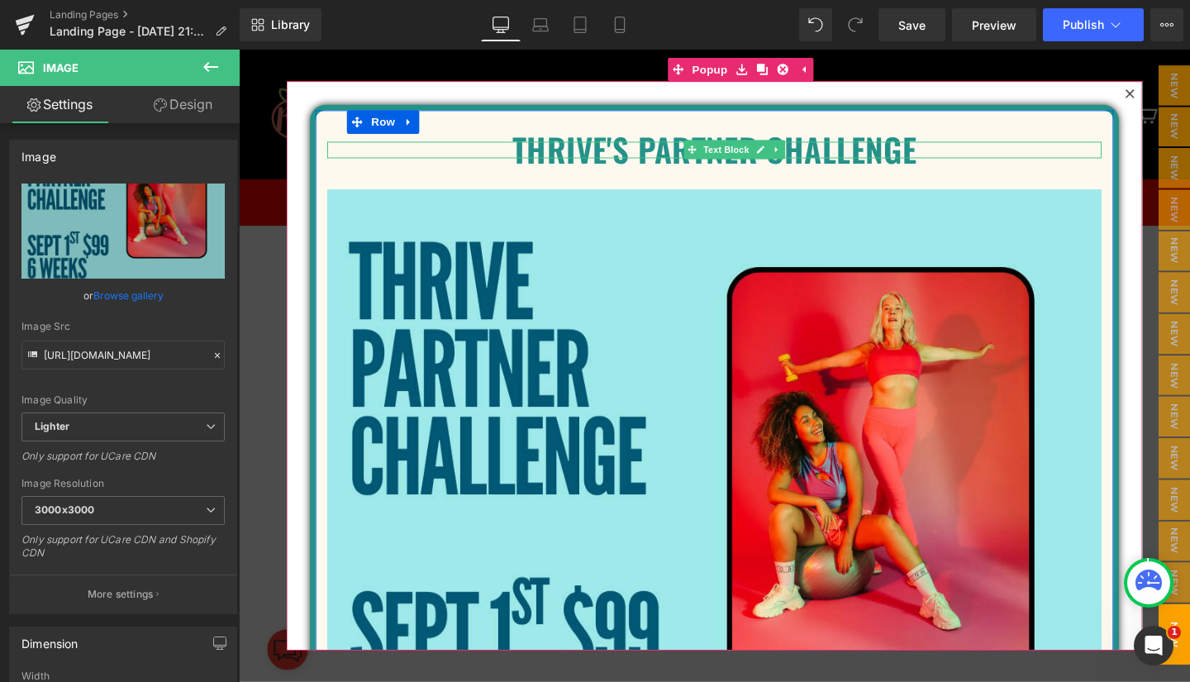
click at [561, 148] on p "THRIVE'S PARTNER CHALLENGE" at bounding box center [739, 154] width 814 height 17
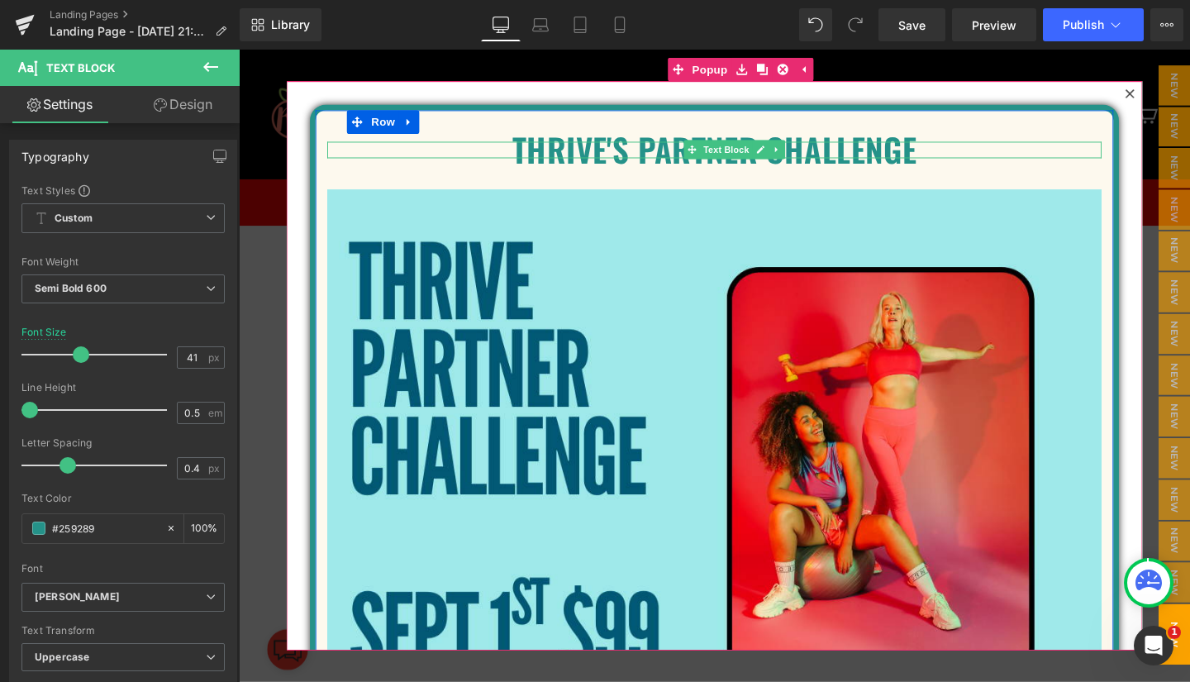
click at [525, 150] on p "THRIVE'S PARTNER CHALLENGE" at bounding box center [739, 154] width 814 height 17
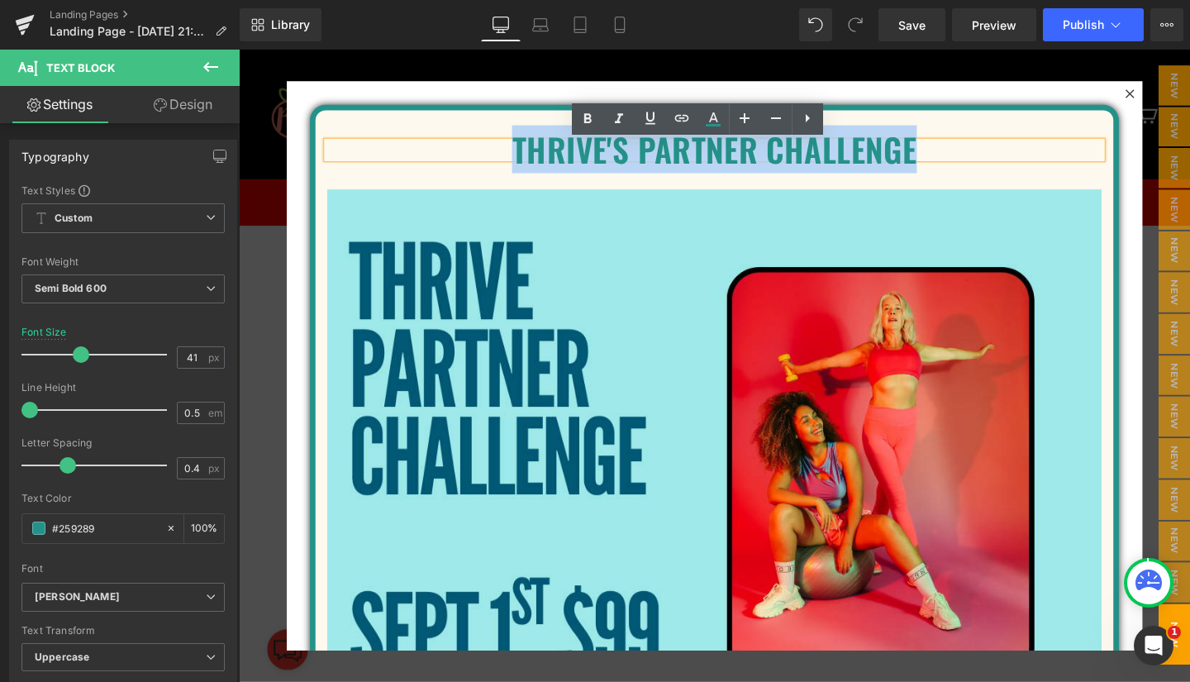
drag, startPoint x: 517, startPoint y: 149, endPoint x: 934, endPoint y: 152, distance: 416.4
click at [934, 152] on p "THRIVE'S PARTNER CHALLENGE" at bounding box center [739, 154] width 814 height 17
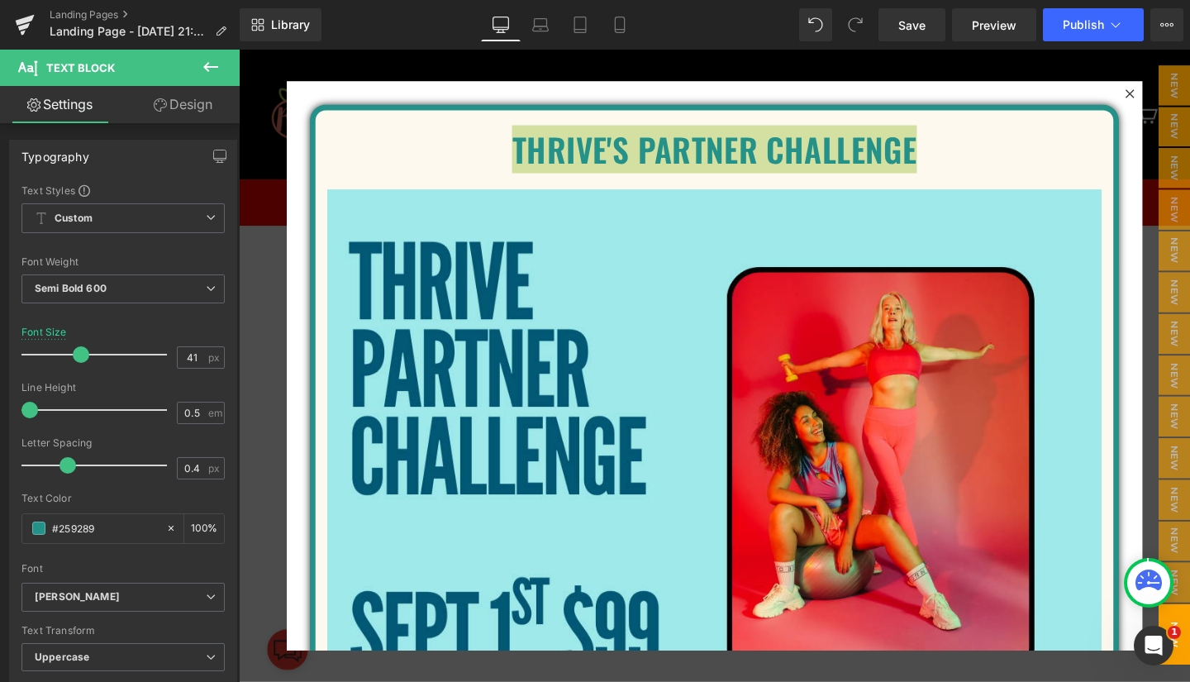
drag, startPoint x: 116, startPoint y: 525, endPoint x: 49, endPoint y: 523, distance: 67.8
click at [49, 523] on div "#259289" at bounding box center [93, 528] width 143 height 29
paste input "005875"
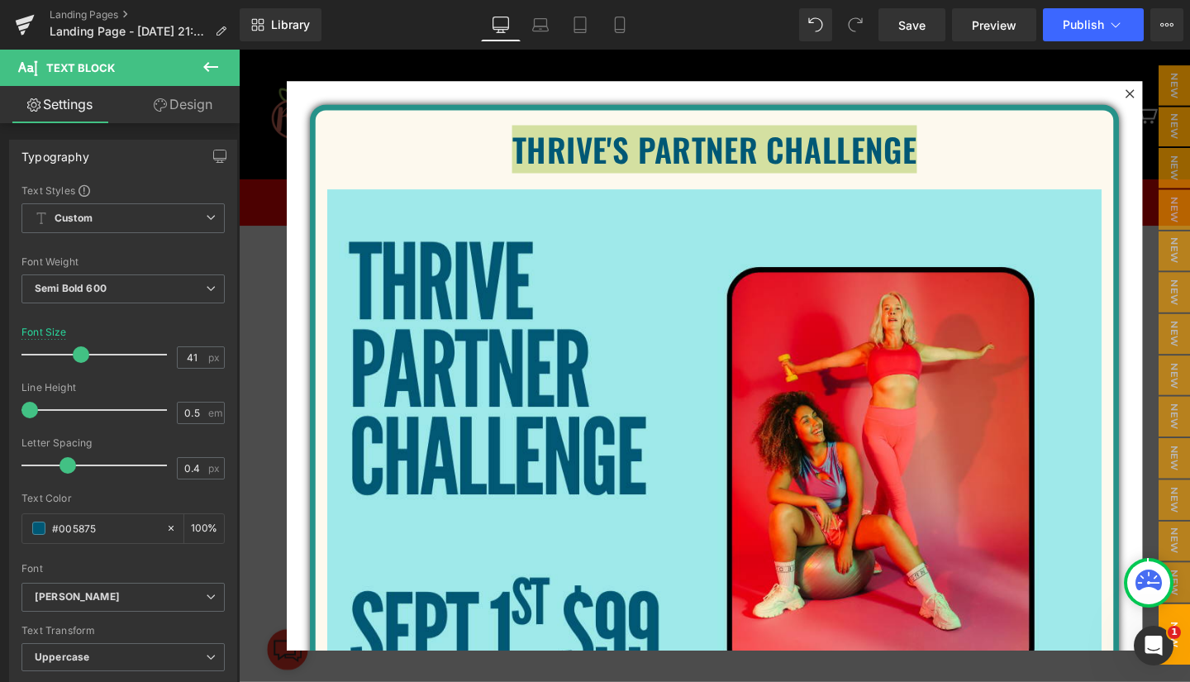
type input "#005875"
click at [143, 563] on div "Font" at bounding box center [122, 569] width 203 height 12
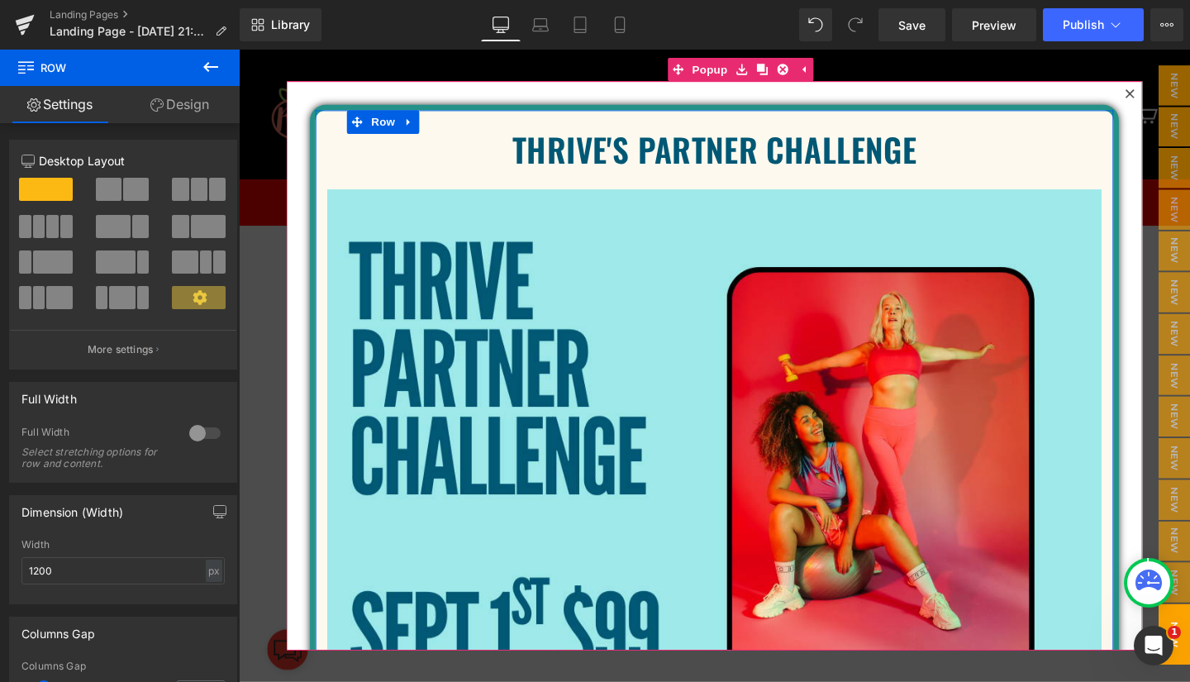
click at [1076, 107] on div "THRIVE'S PARTNER CHALLENGE Text Block Image Image Image" at bounding box center [739, 382] width 900 height 598
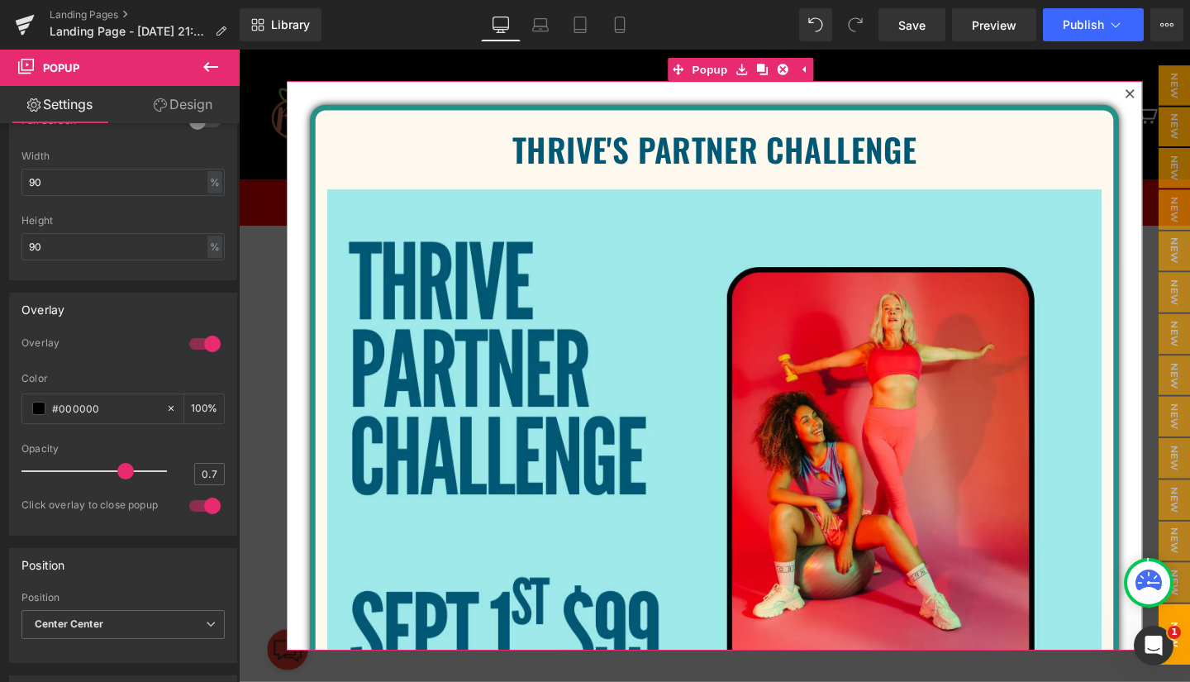
scroll to position [744, 0]
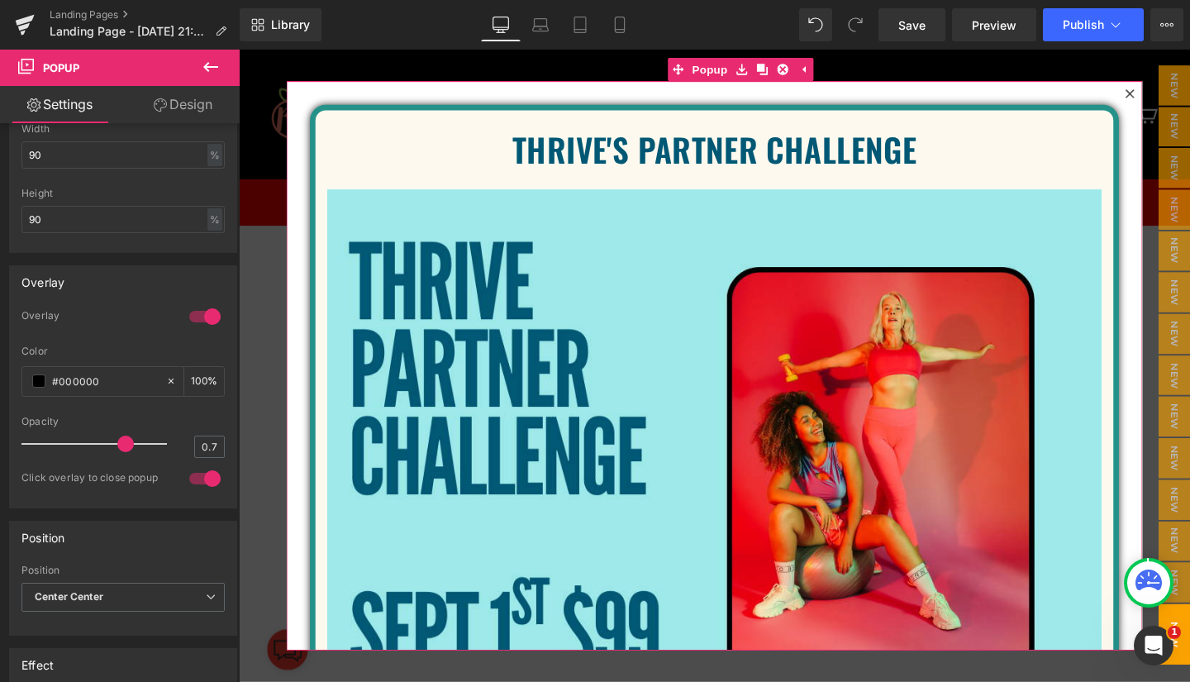
drag, startPoint x: 120, startPoint y: 384, endPoint x: 37, endPoint y: 387, distance: 82.7
click at [37, 387] on div "#000000" at bounding box center [93, 381] width 143 height 29
paste input "5875"
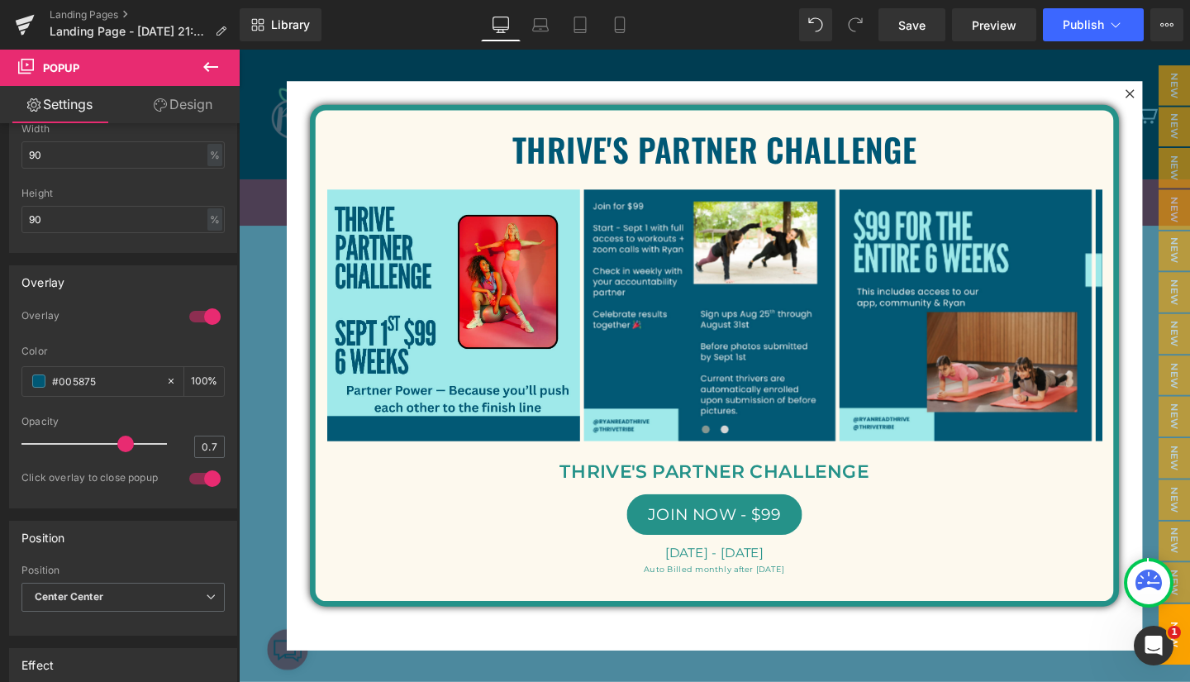
type input "#005875"
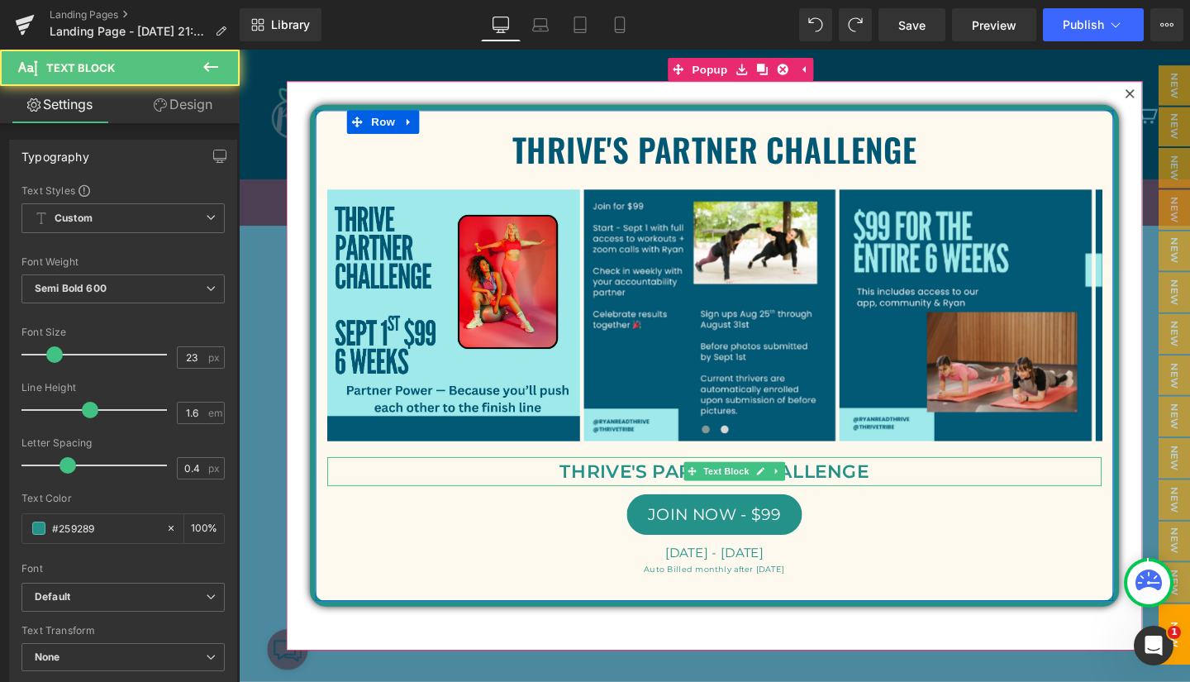
click at [658, 493] on p "THRIVE'S PARTNER CHALLENGE" at bounding box center [739, 493] width 814 height 31
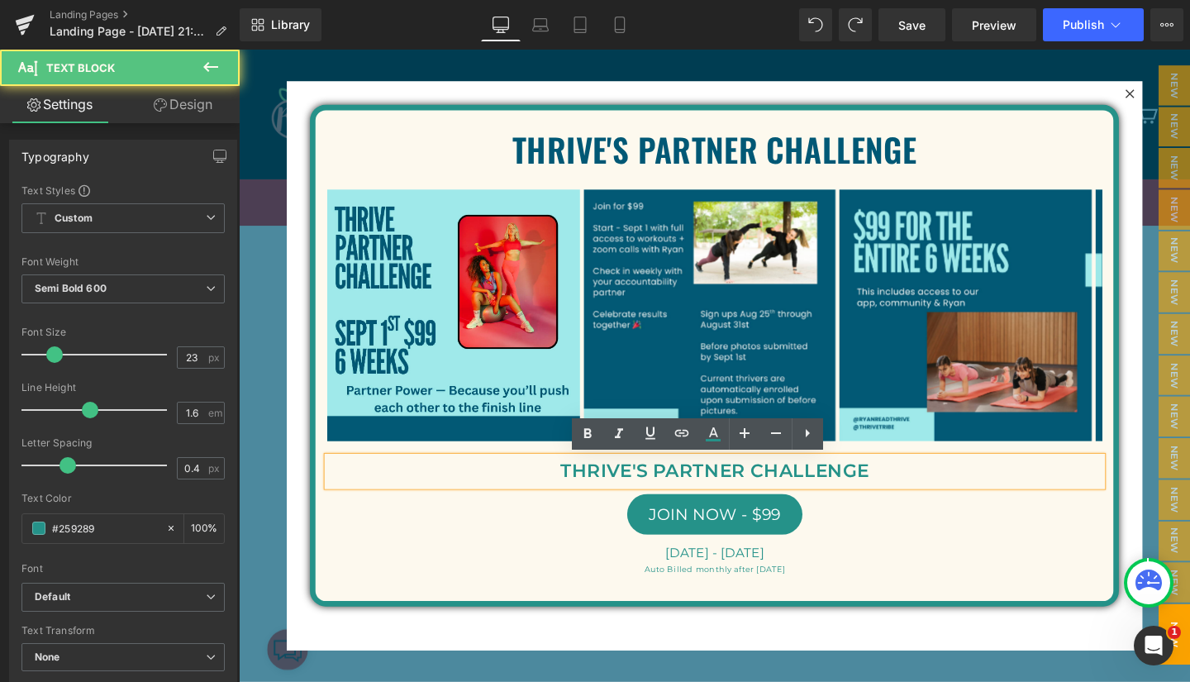
click at [568, 489] on p "THRIVE'S PARTNER CHALLENGE" at bounding box center [739, 493] width 814 height 31
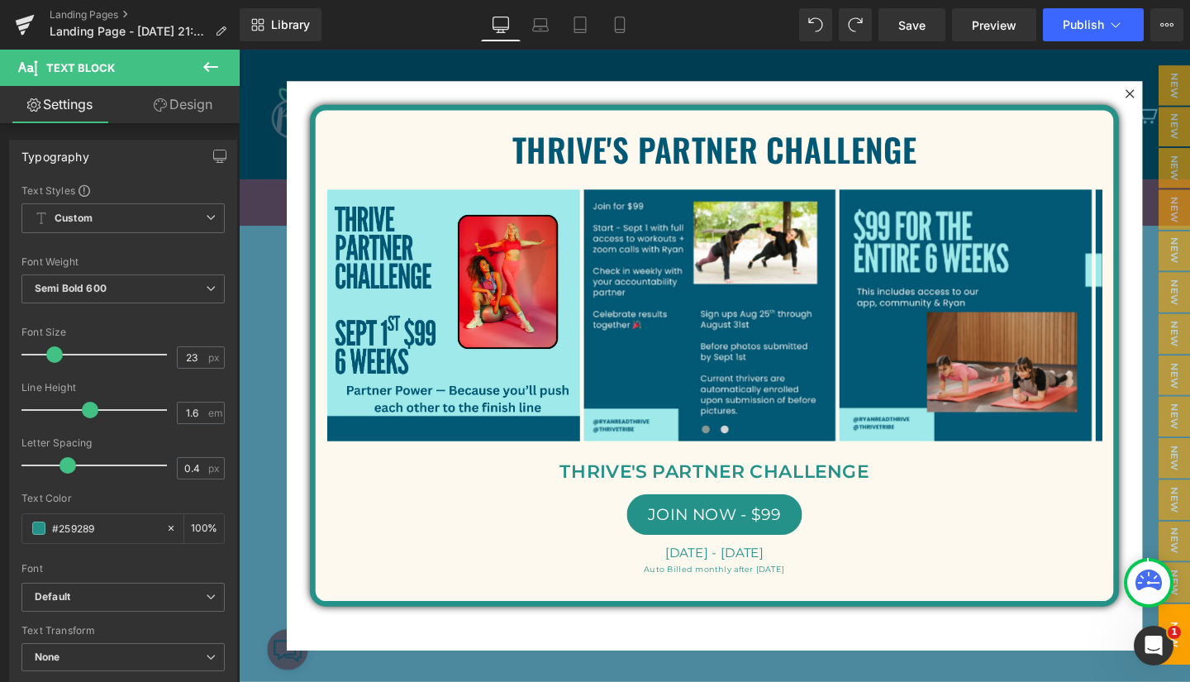
drag, startPoint x: 111, startPoint y: 531, endPoint x: 45, endPoint y: 526, distance: 65.5
click at [45, 526] on div "#259289" at bounding box center [93, 528] width 143 height 29
type input "#005875"
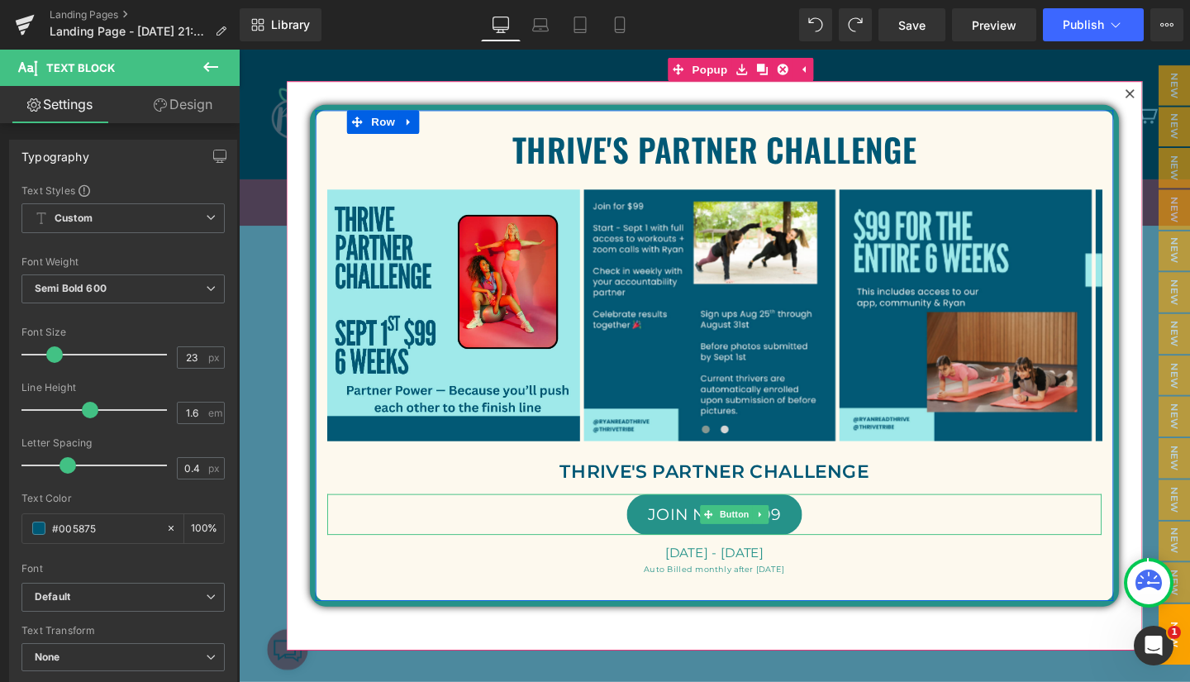
click at [655, 530] on link "JOIN NOW - $99" at bounding box center [739, 537] width 184 height 43
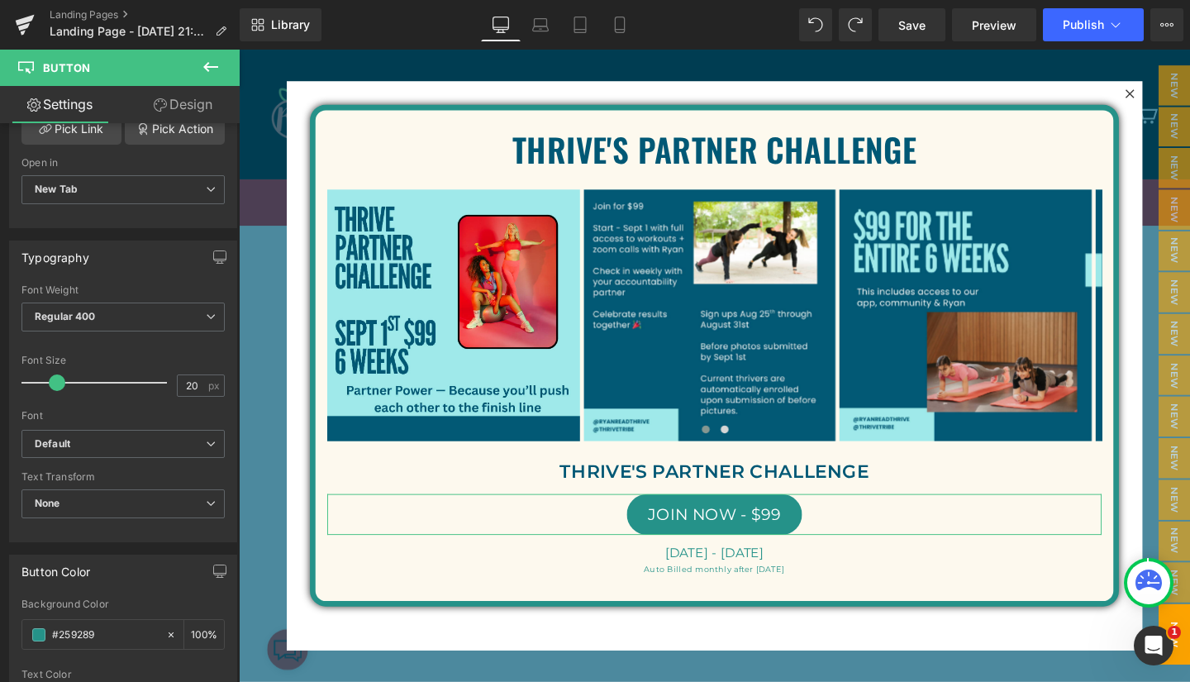
scroll to position [473, 0]
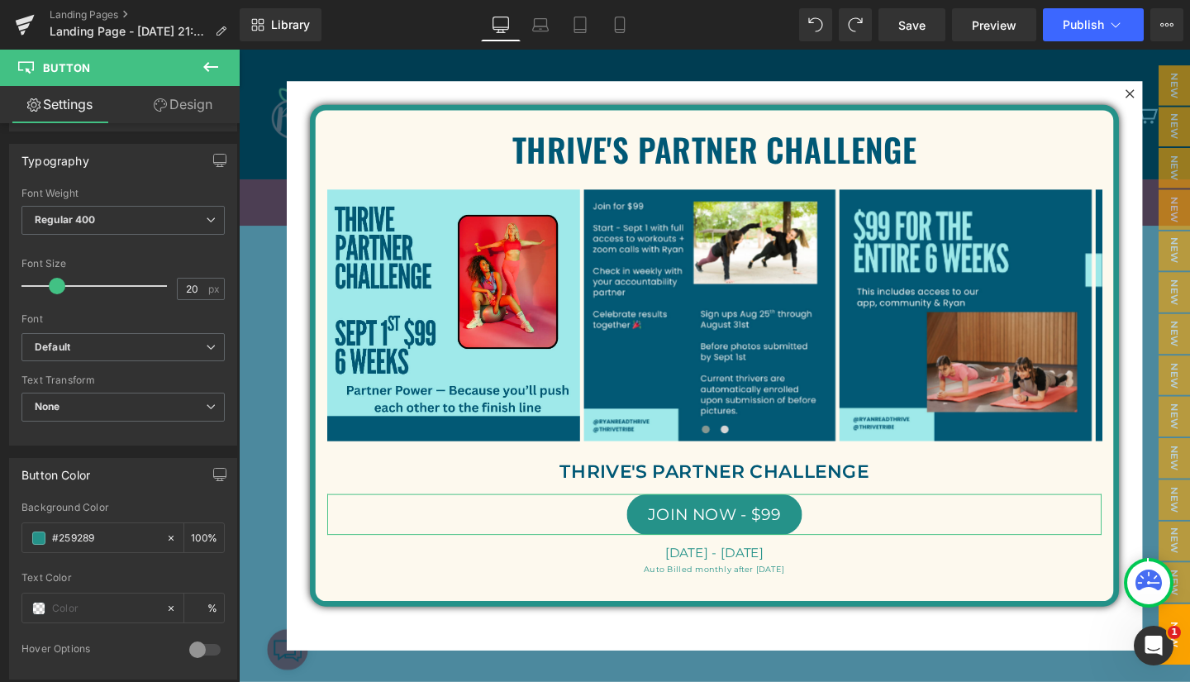
drag, startPoint x: 123, startPoint y: 537, endPoint x: 37, endPoint y: 543, distance: 86.1
click at [37, 543] on div "#259289" at bounding box center [93, 537] width 143 height 29
type input "#005875"
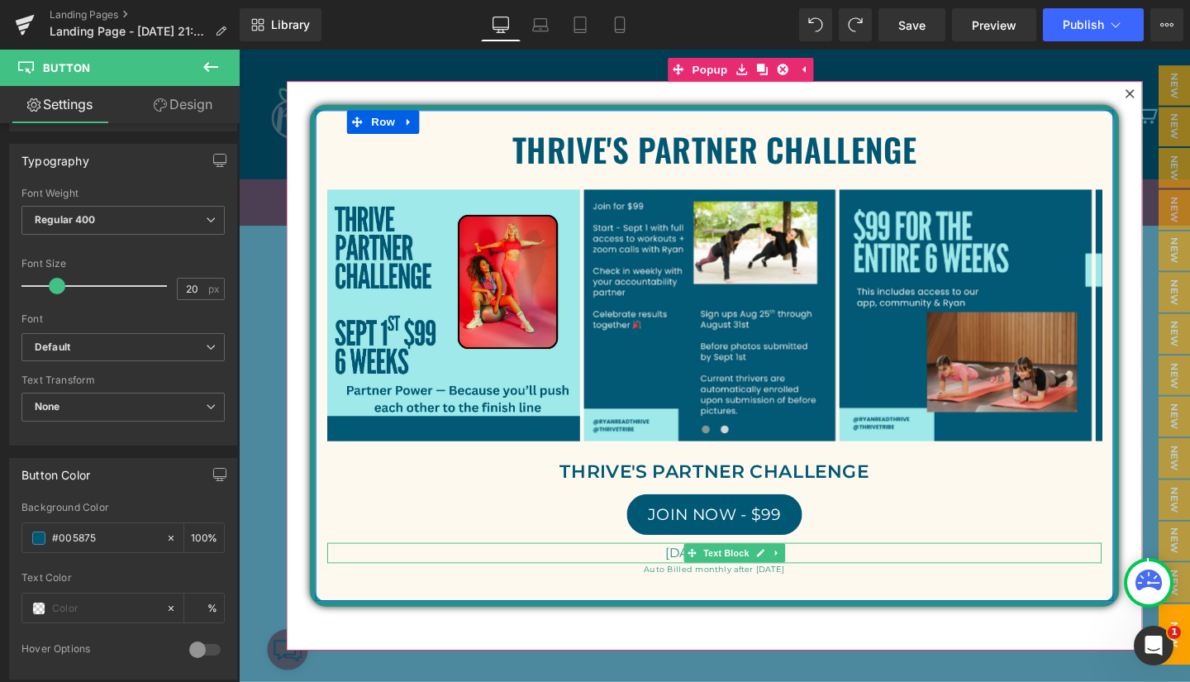
click at [671, 577] on p "Sept 1st - Oct 1" at bounding box center [739, 578] width 814 height 21
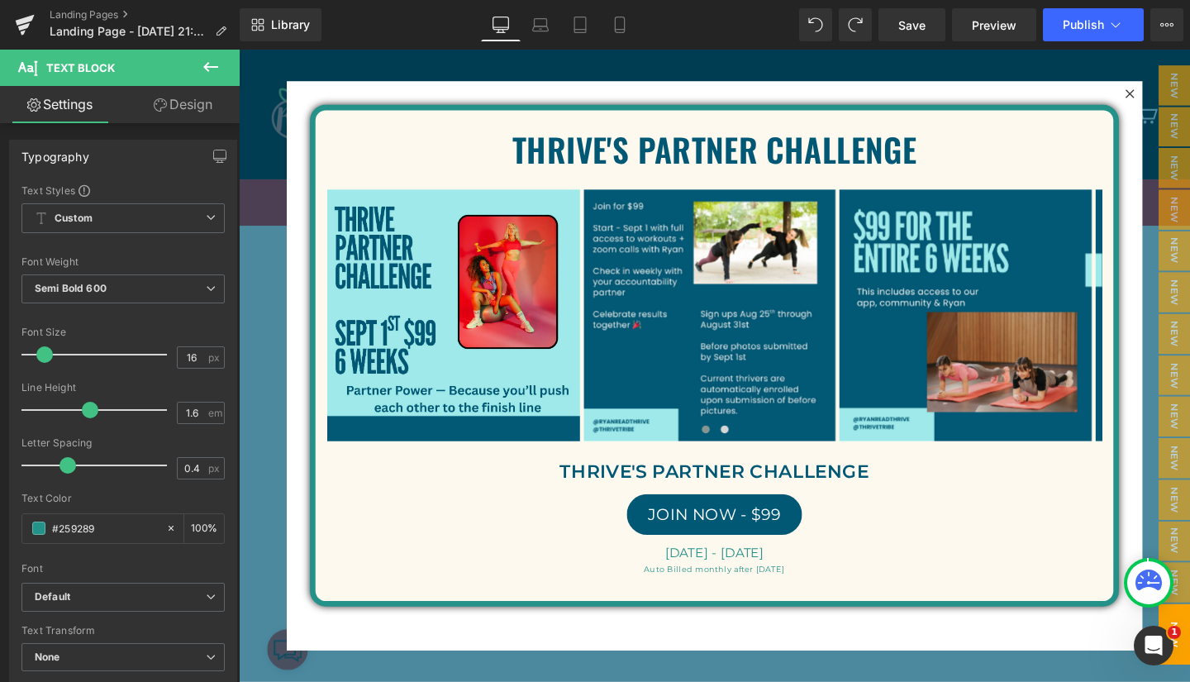
drag, startPoint x: 84, startPoint y: 522, endPoint x: 45, endPoint y: 520, distance: 38.9
click at [45, 520] on div "#259289" at bounding box center [93, 528] width 143 height 29
paste input "005875"
type input "#005875"
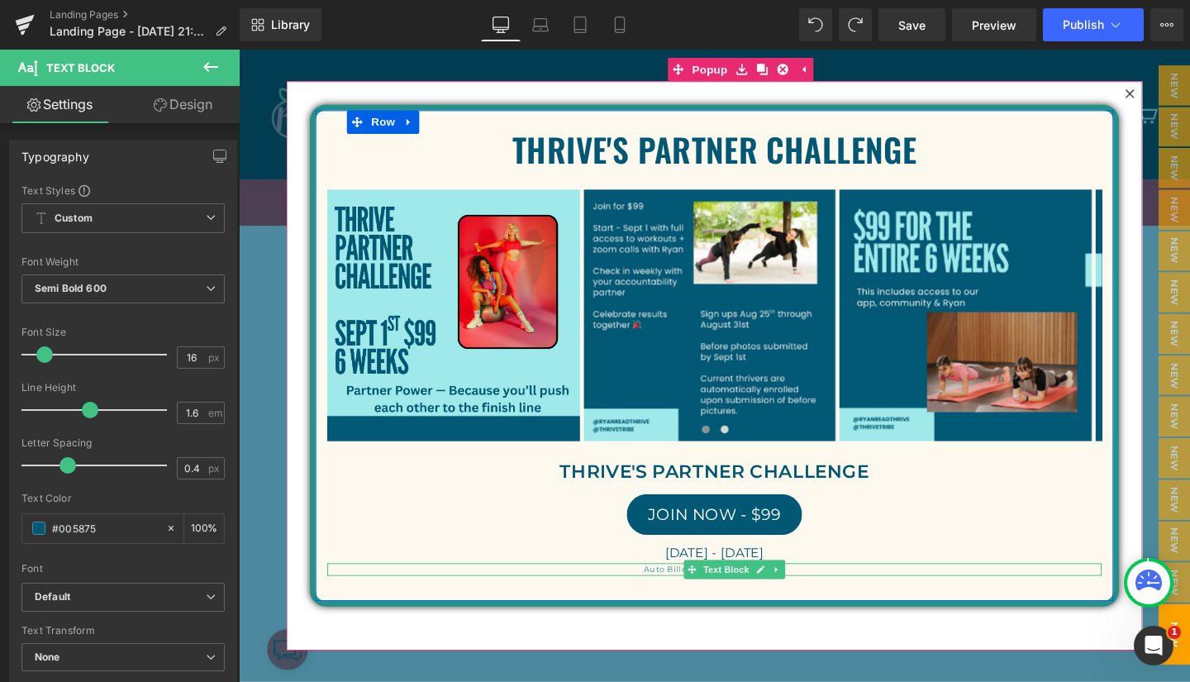
click at [688, 595] on p "Auto Billed monthly after [DATE]" at bounding box center [739, 595] width 814 height 13
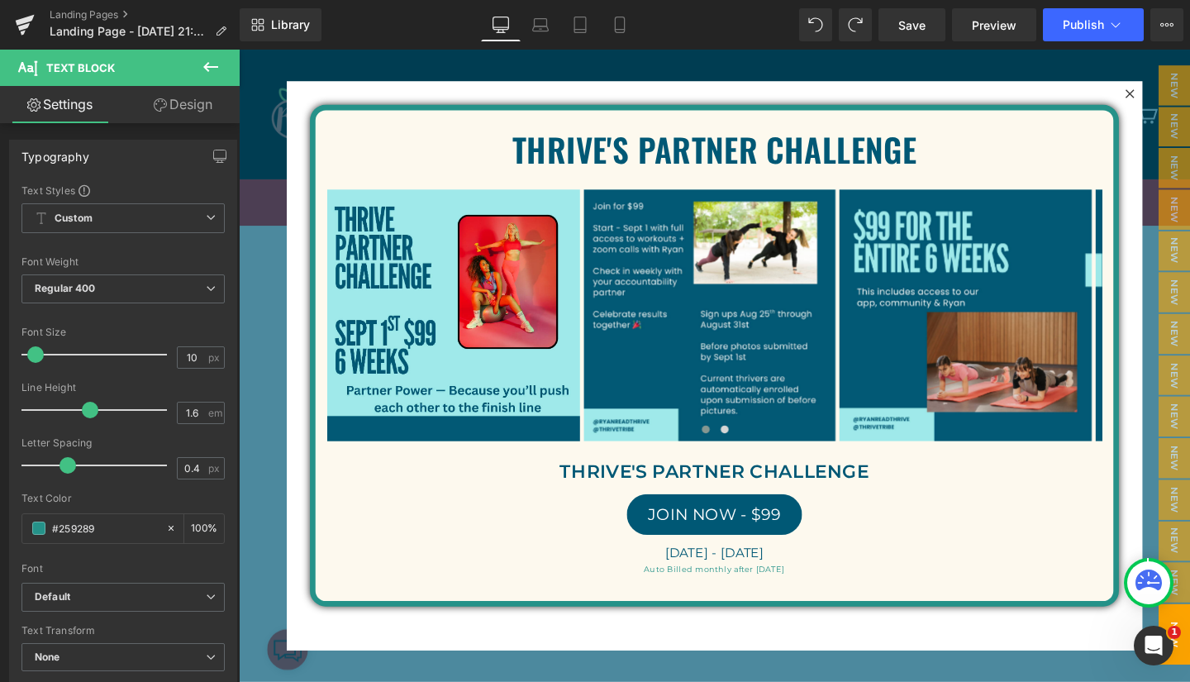
drag, startPoint x: 109, startPoint y: 529, endPoint x: 27, endPoint y: 526, distance: 81.8
click at [27, 526] on div "#259289" at bounding box center [93, 528] width 143 height 29
paste input "005875"
type input "#005875"
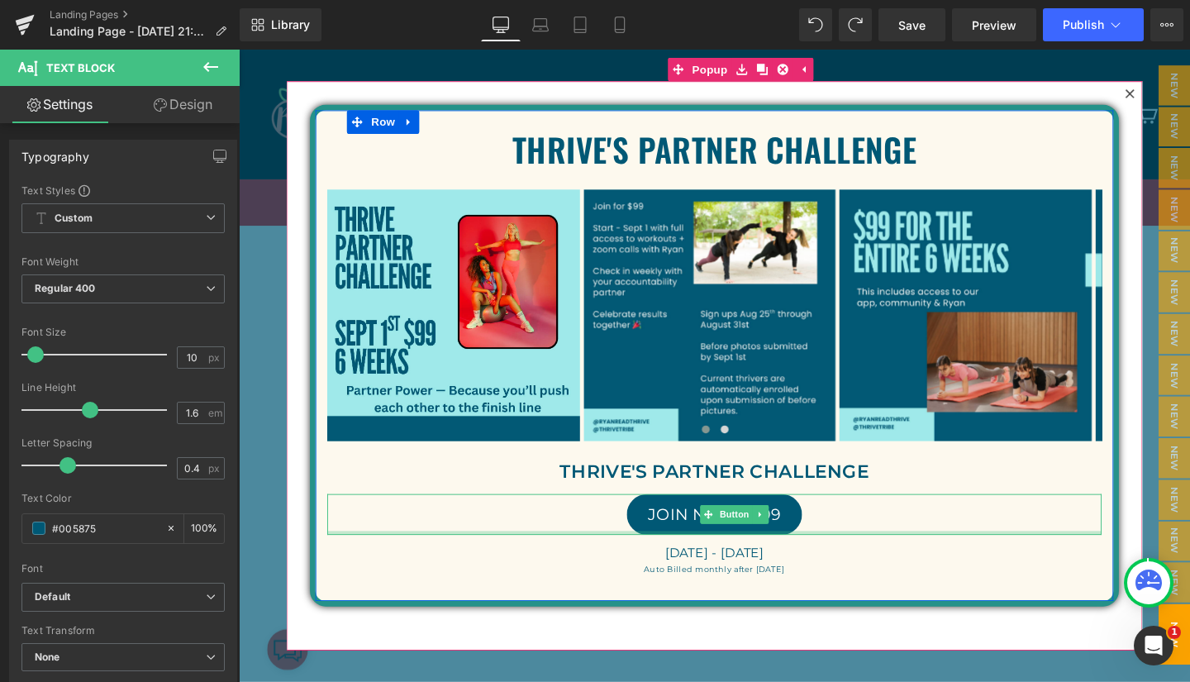
click at [508, 555] on div at bounding box center [739, 557] width 814 height 4
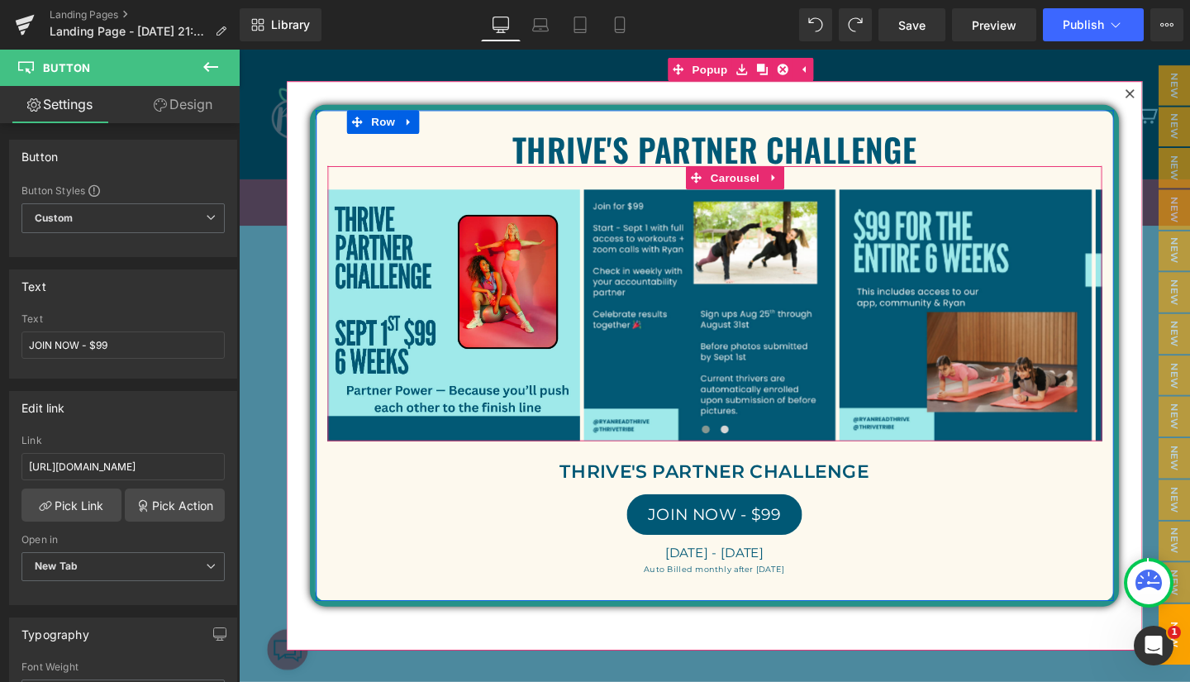
click at [1146, 327] on button "›" at bounding box center [1171, 329] width 50 height 50
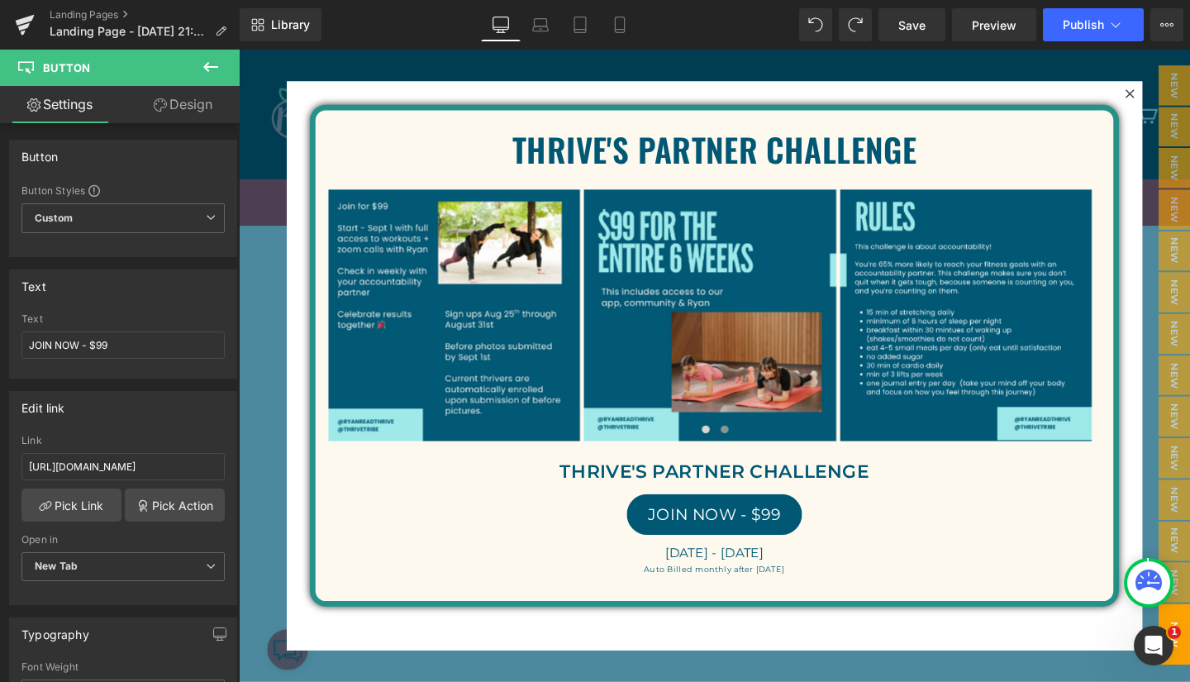
click at [917, 21] on span "Save" at bounding box center [911, 25] width 27 height 17
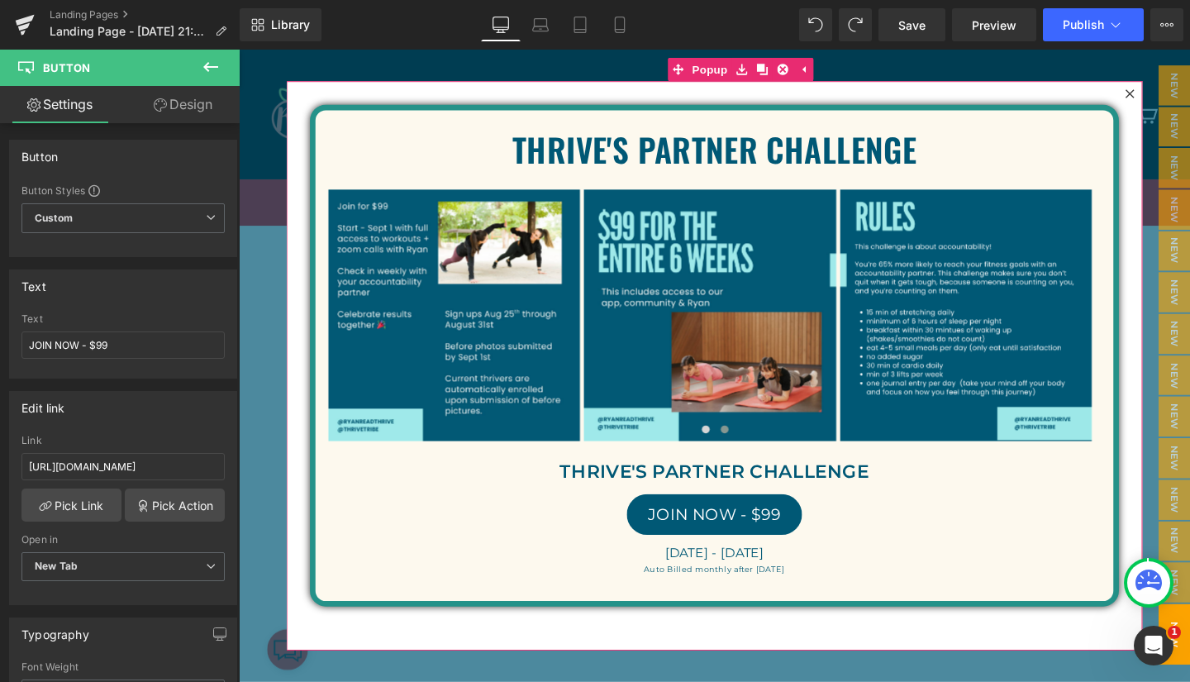
click at [614, 102] on div "THRIVE'S PARTNER CHALLENGE Text Block Image Image Image Image ‹ › Carousel" at bounding box center [739, 382] width 900 height 598
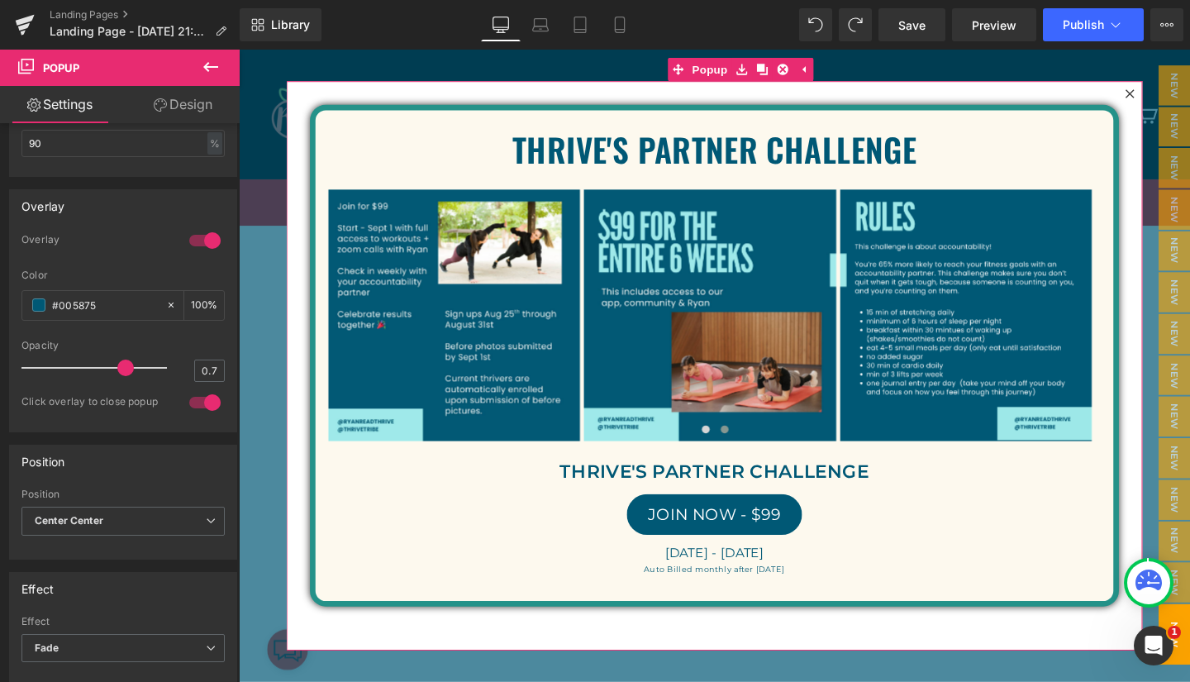
scroll to position [822, 0]
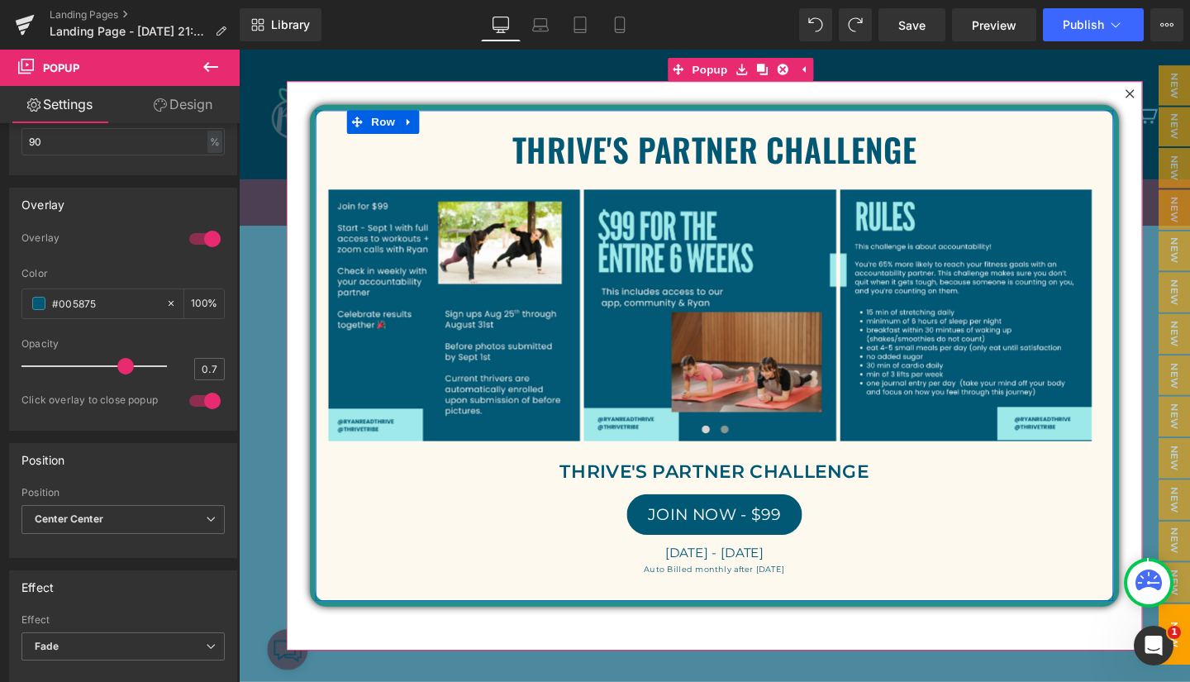
click at [346, 111] on div "THRIVE'S PARTNER CHALLENGE Text Block Image Image Image Image ‹ ›" at bounding box center [739, 370] width 850 height 527
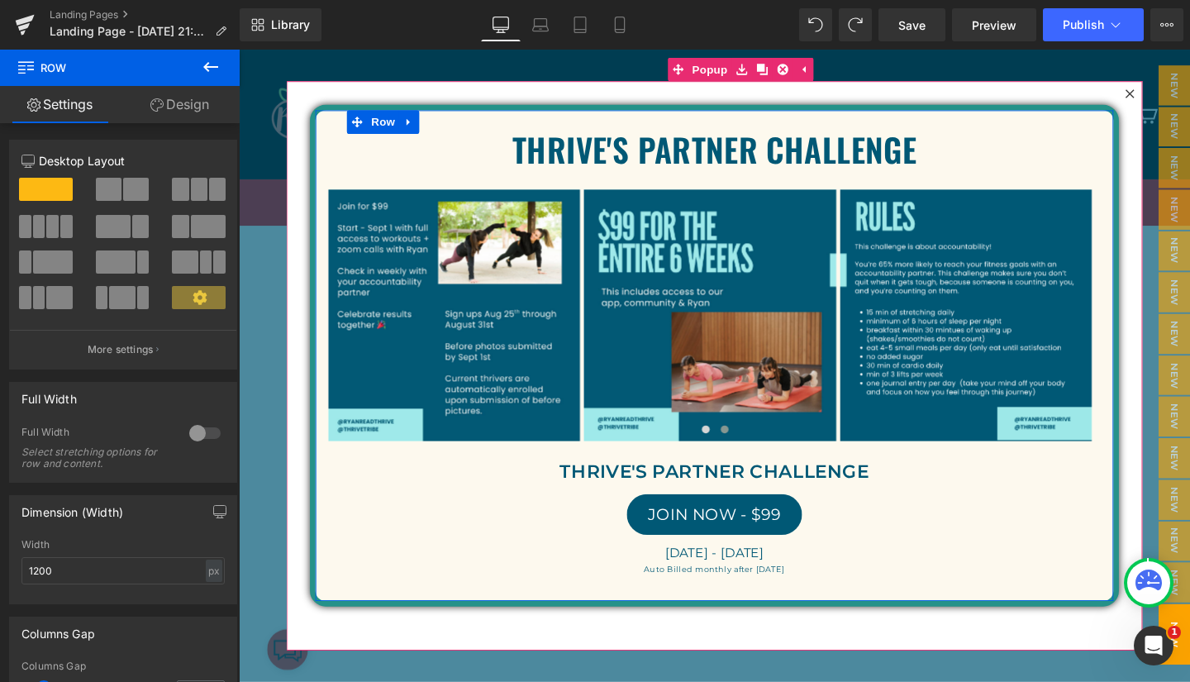
click at [338, 111] on div "THRIVE'S PARTNER CHALLENGE Text Block Image Image Image Image ‹ ›" at bounding box center [739, 370] width 850 height 527
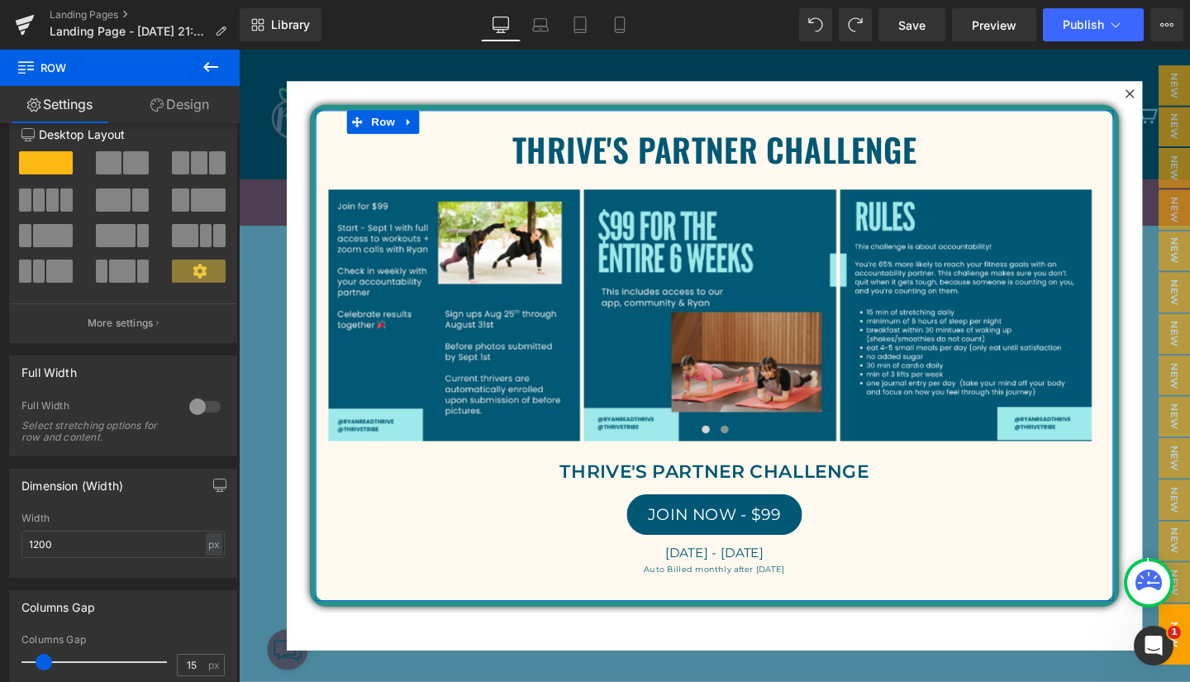
scroll to position [0, 0]
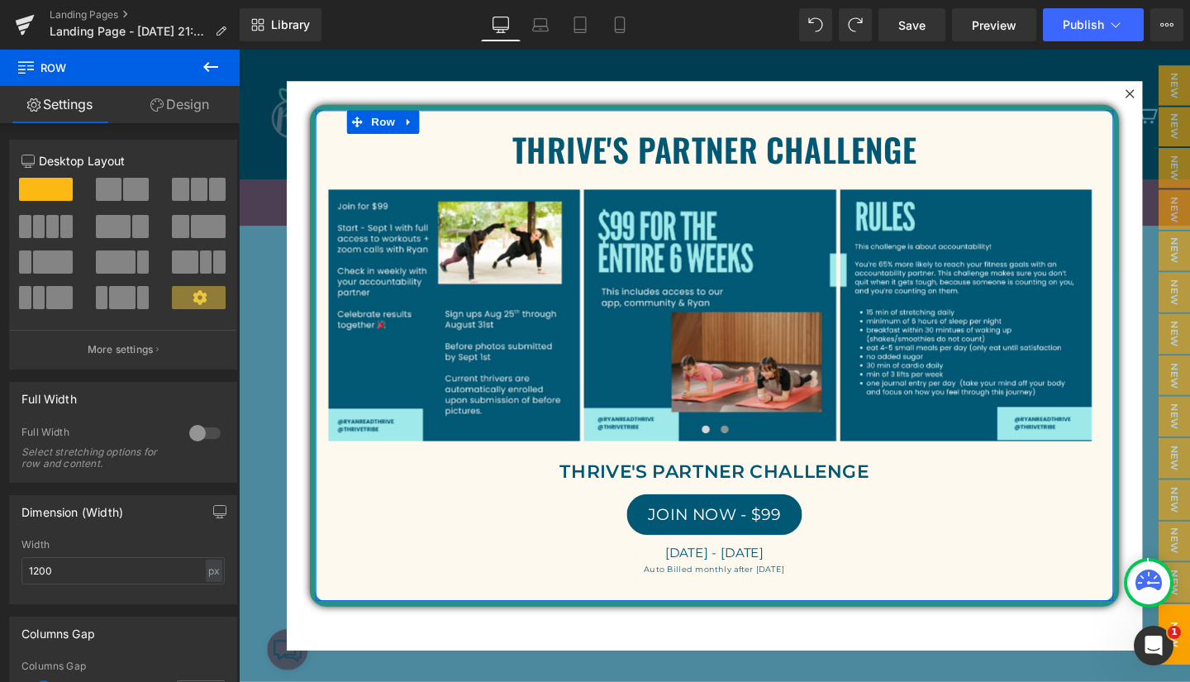
click at [457, 154] on p "THRIVE'S PARTNER CHALLENGE" at bounding box center [739, 154] width 814 height 17
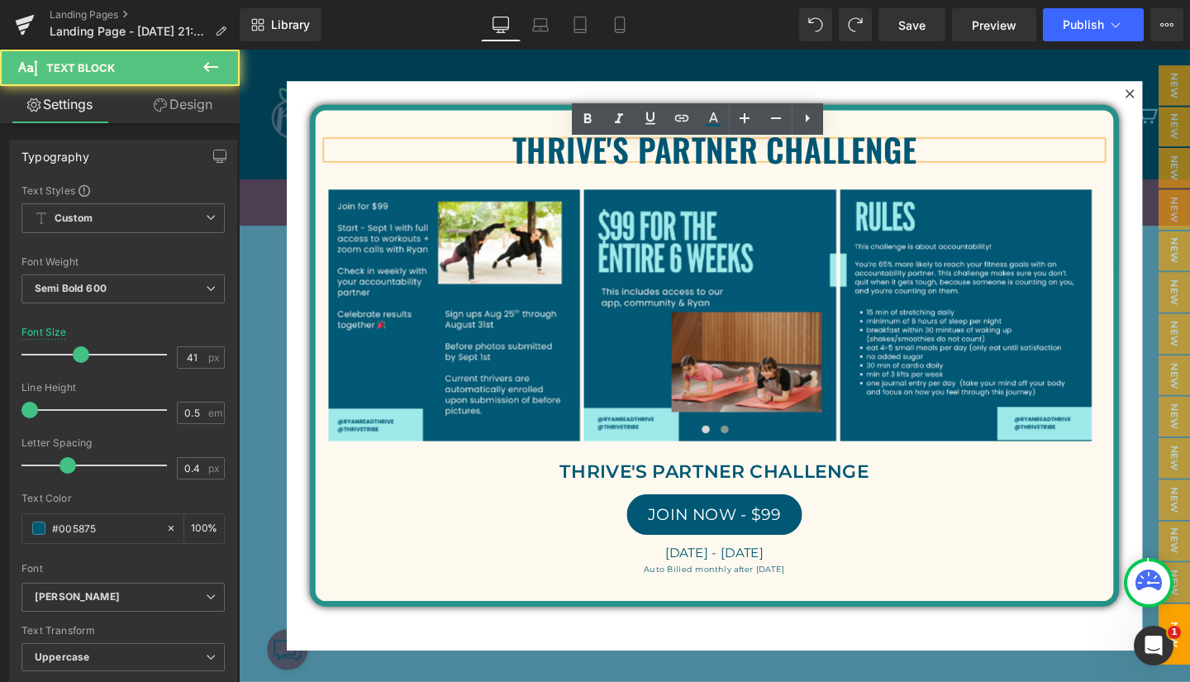
click at [460, 110] on div "THRIVE'S PARTNER CHALLENGE Text Block Image Image Image Image ‹ ›" at bounding box center [739, 370] width 850 height 527
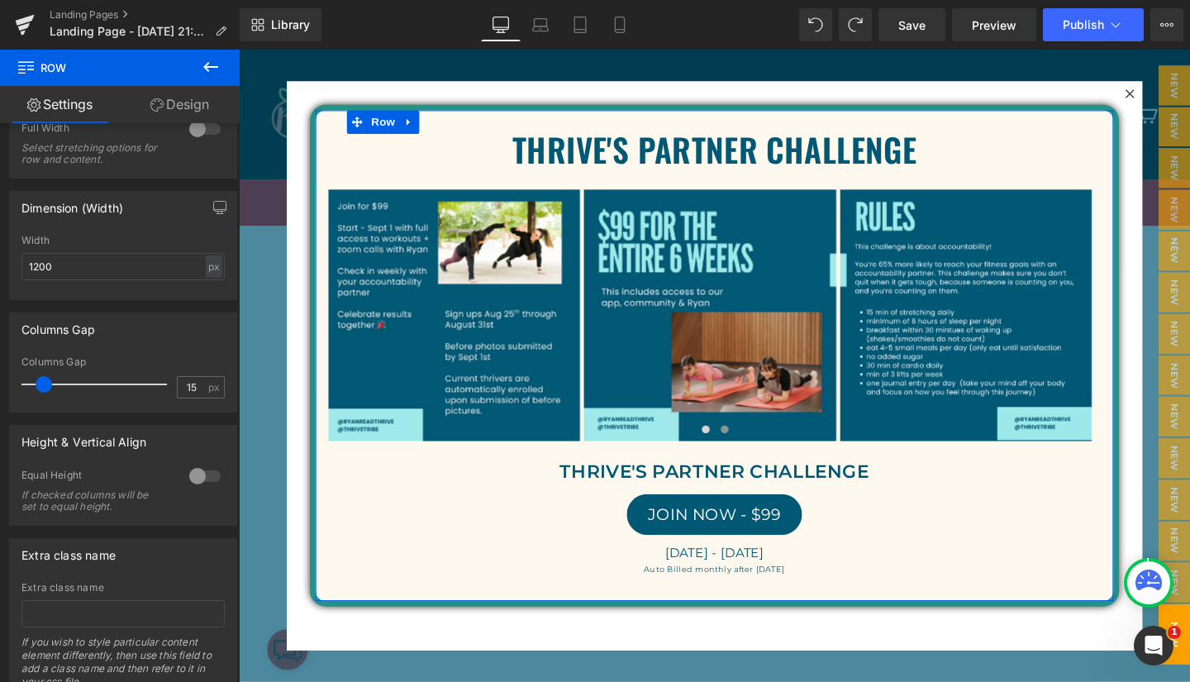
scroll to position [368, 0]
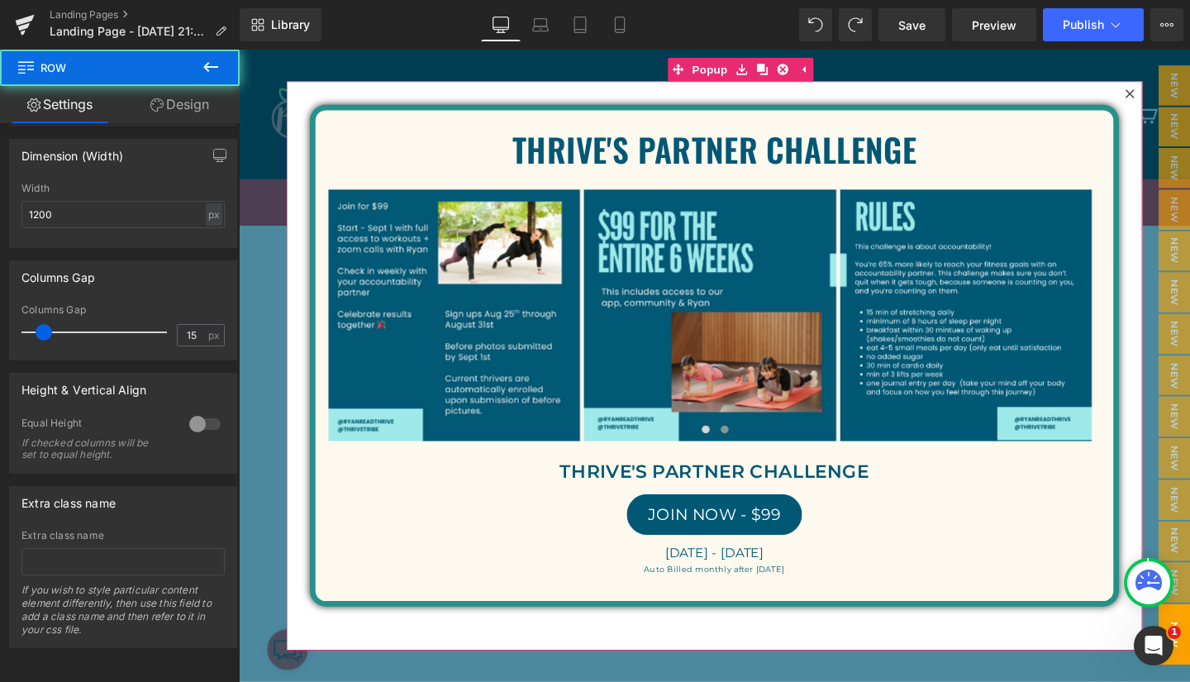
click at [386, 632] on div "THRIVE'S PARTNER CHALLENGE Text Block Image Image Image Image ‹ ›" at bounding box center [739, 370] width 850 height 527
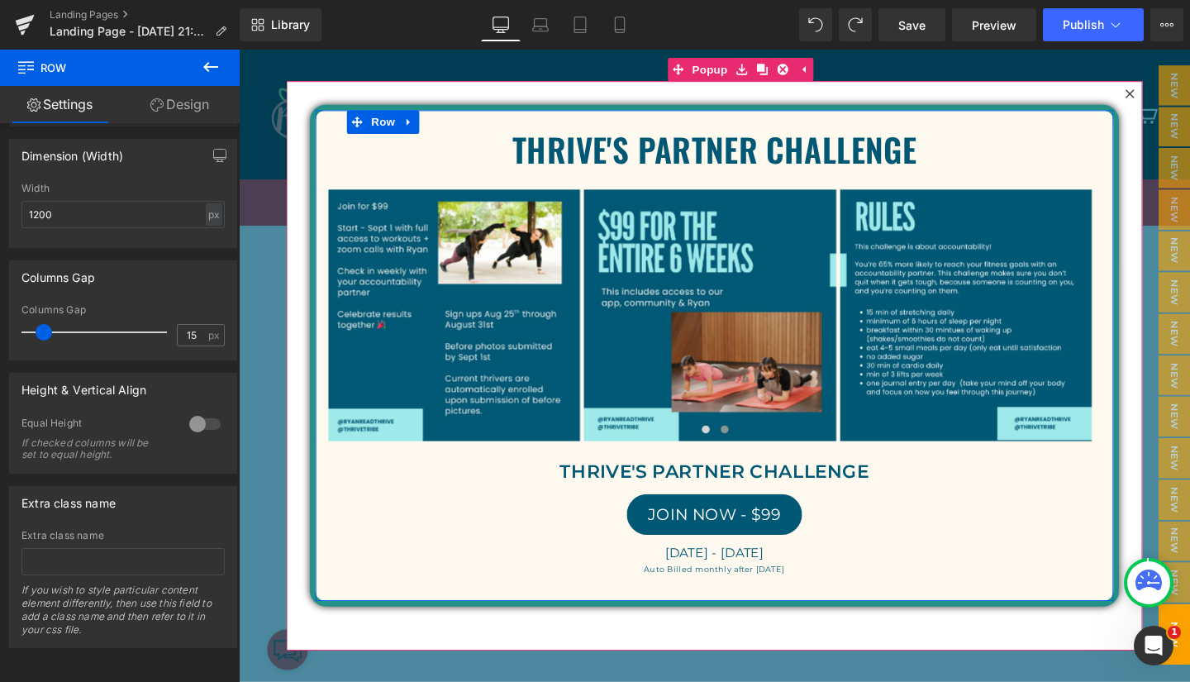
click at [390, 629] on div "THRIVE'S PARTNER CHALLENGE Text Block Image Image Image Image ‹ ›" at bounding box center [739, 370] width 850 height 527
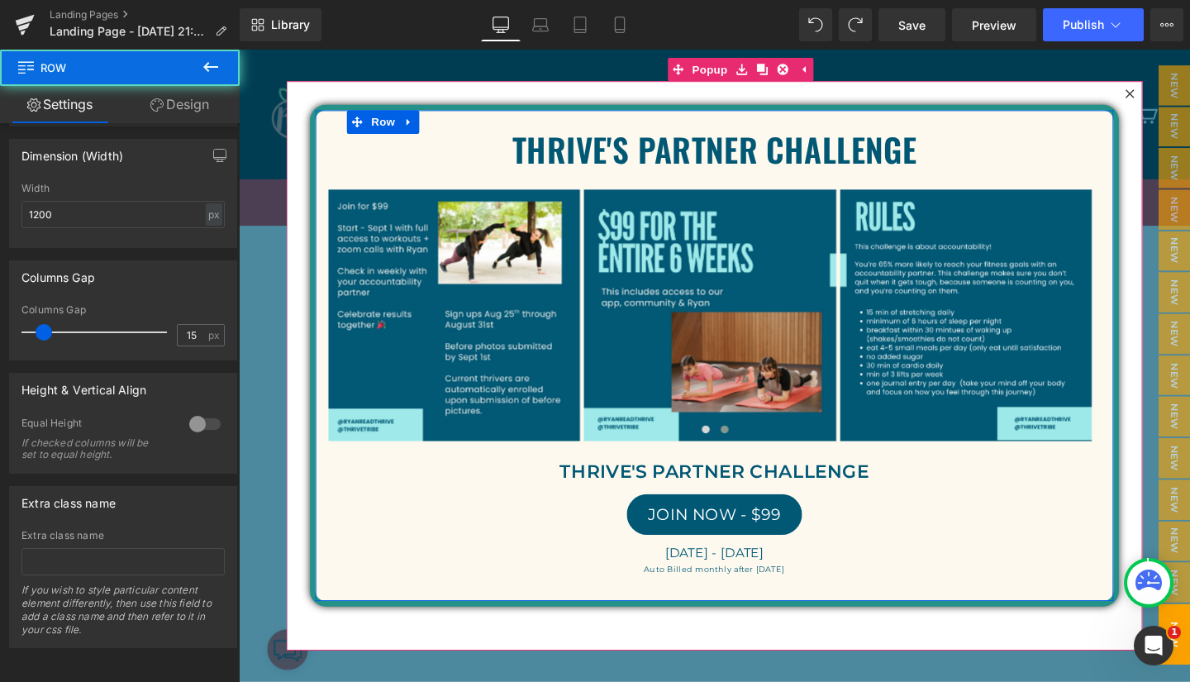
click at [390, 629] on div "THRIVE'S PARTNER CHALLENGE Text Block Image Image Image Image ‹ ›" at bounding box center [739, 370] width 850 height 527
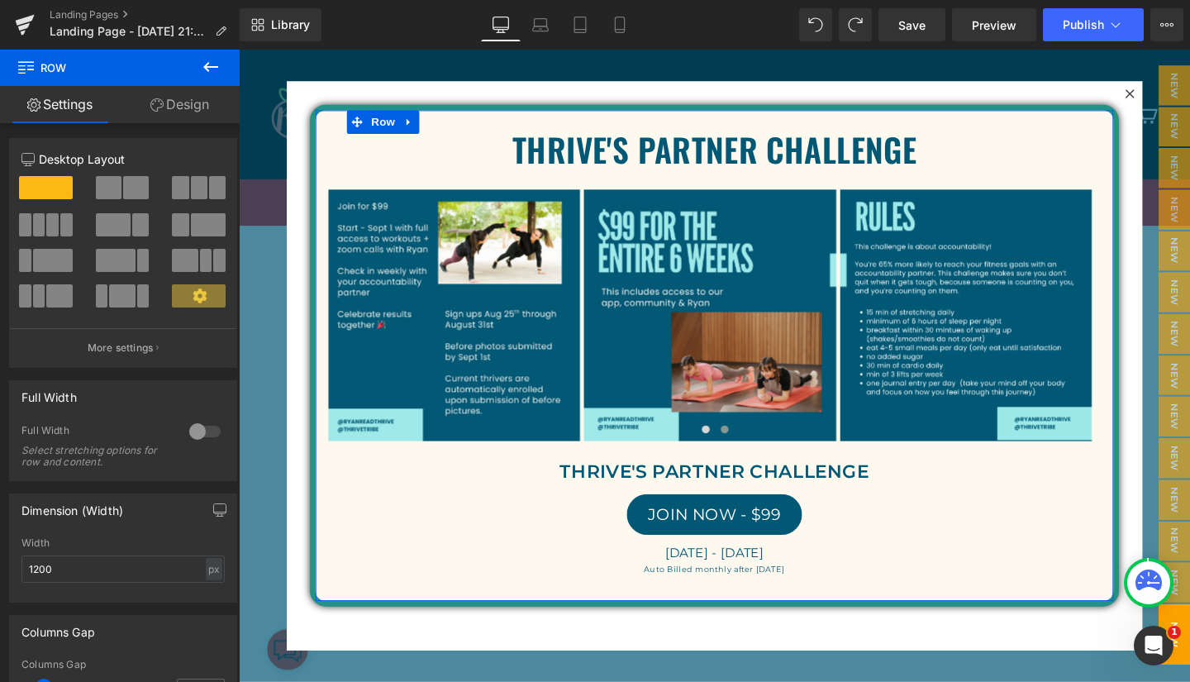
scroll to position [0, 0]
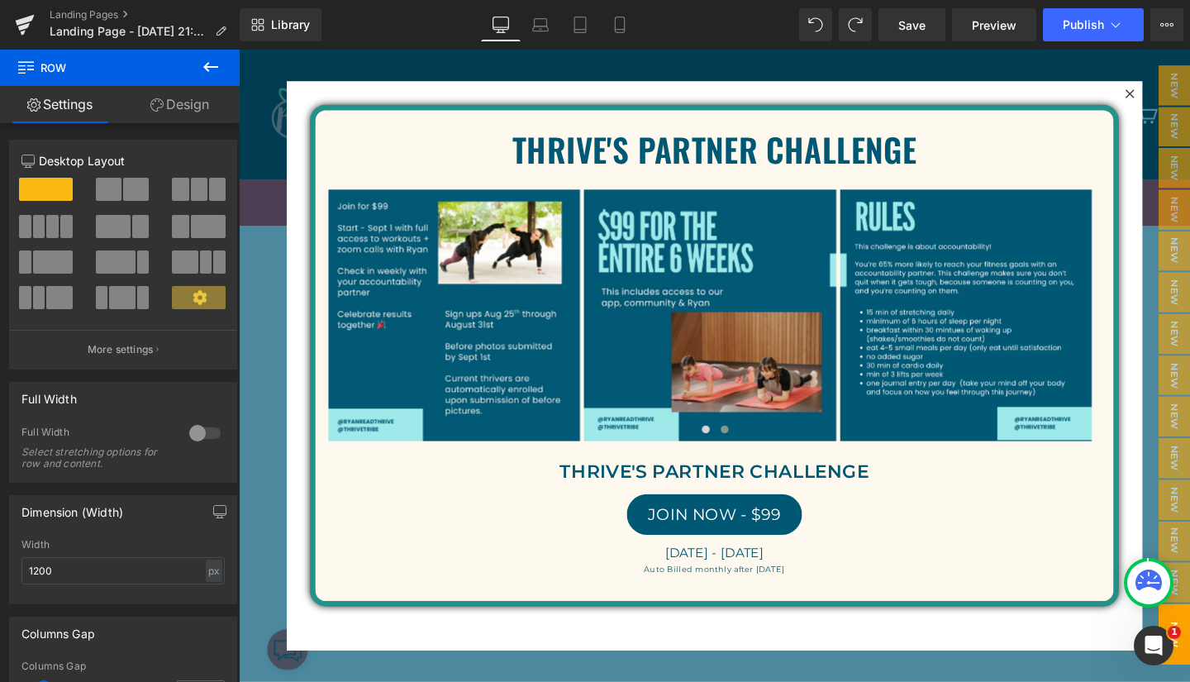
click at [218, 60] on icon at bounding box center [211, 67] width 20 height 20
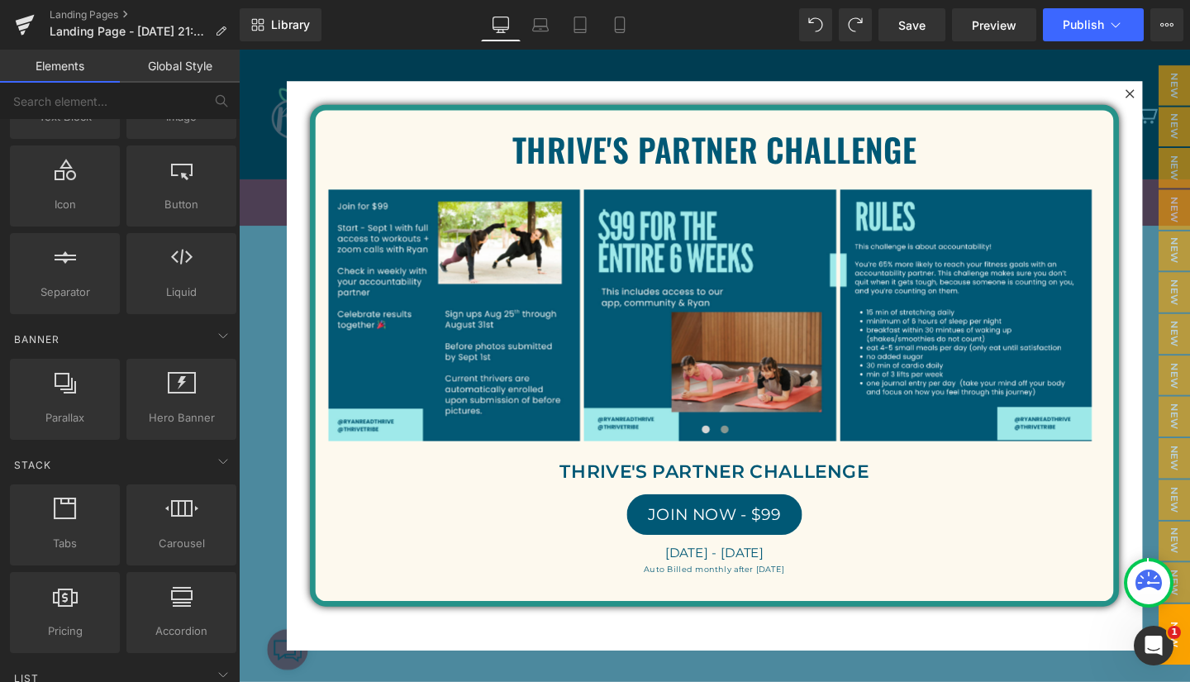
scroll to position [191, 0]
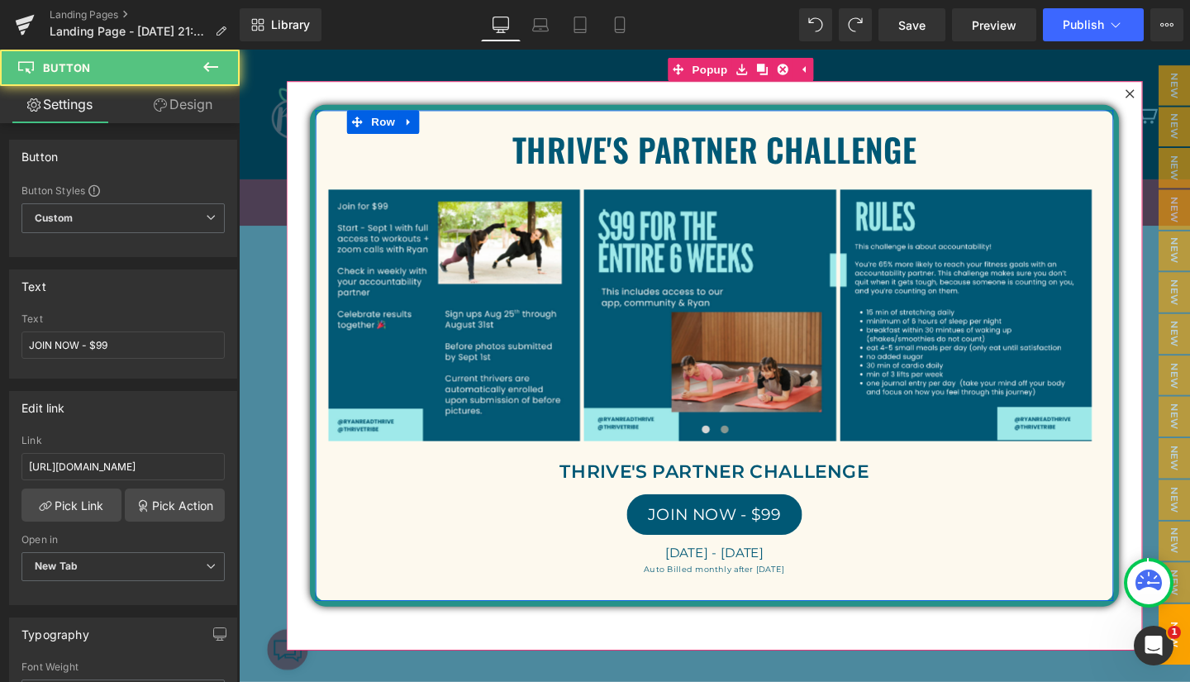
click at [374, 528] on div "JOIN NOW - $99" at bounding box center [739, 537] width 814 height 43
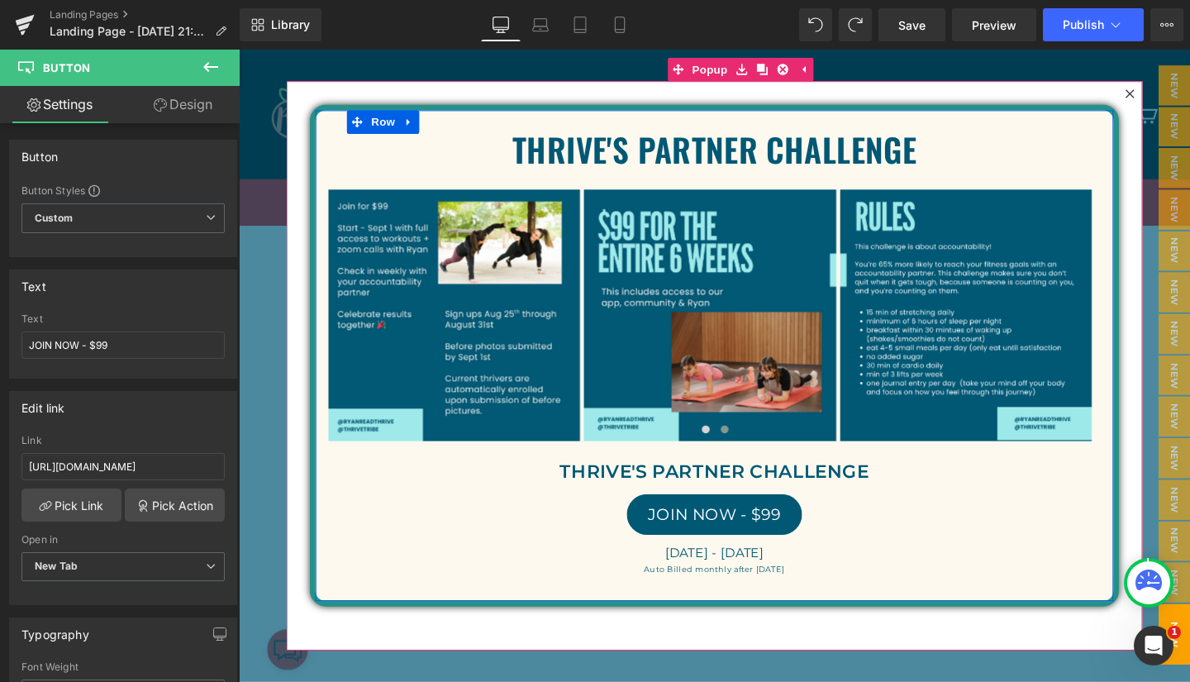
click at [415, 632] on div "THRIVE'S PARTNER CHALLENGE Text Block Image Image Image Image ‹ ›" at bounding box center [739, 370] width 850 height 527
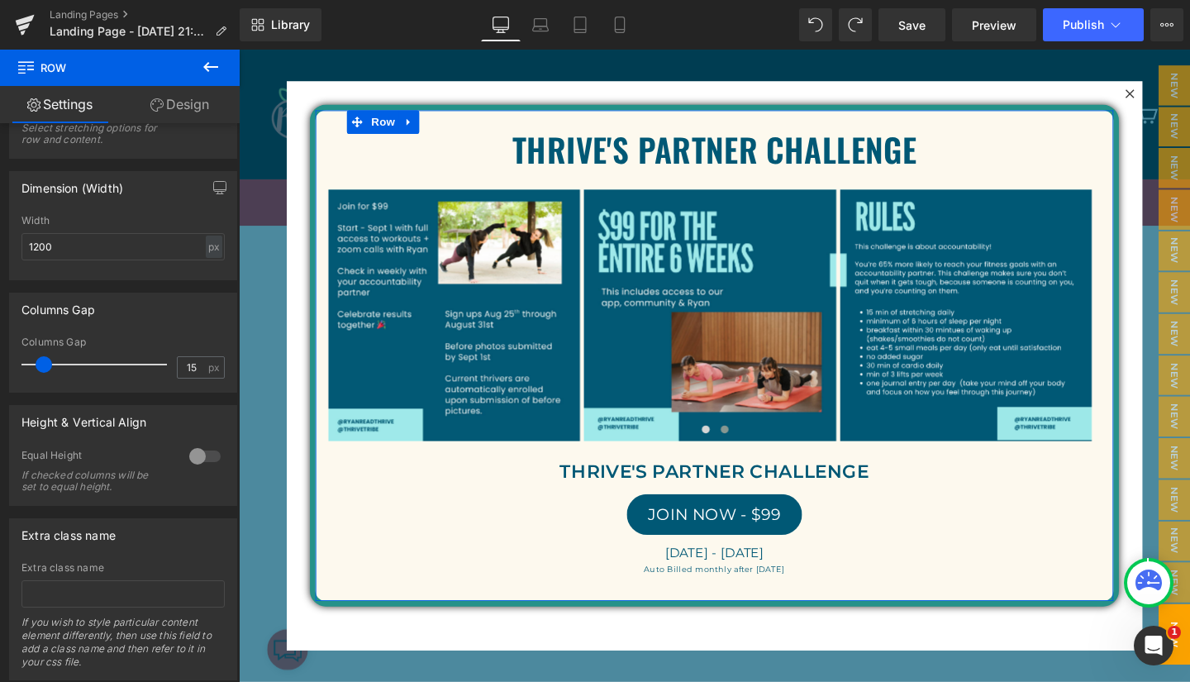
scroll to position [368, 0]
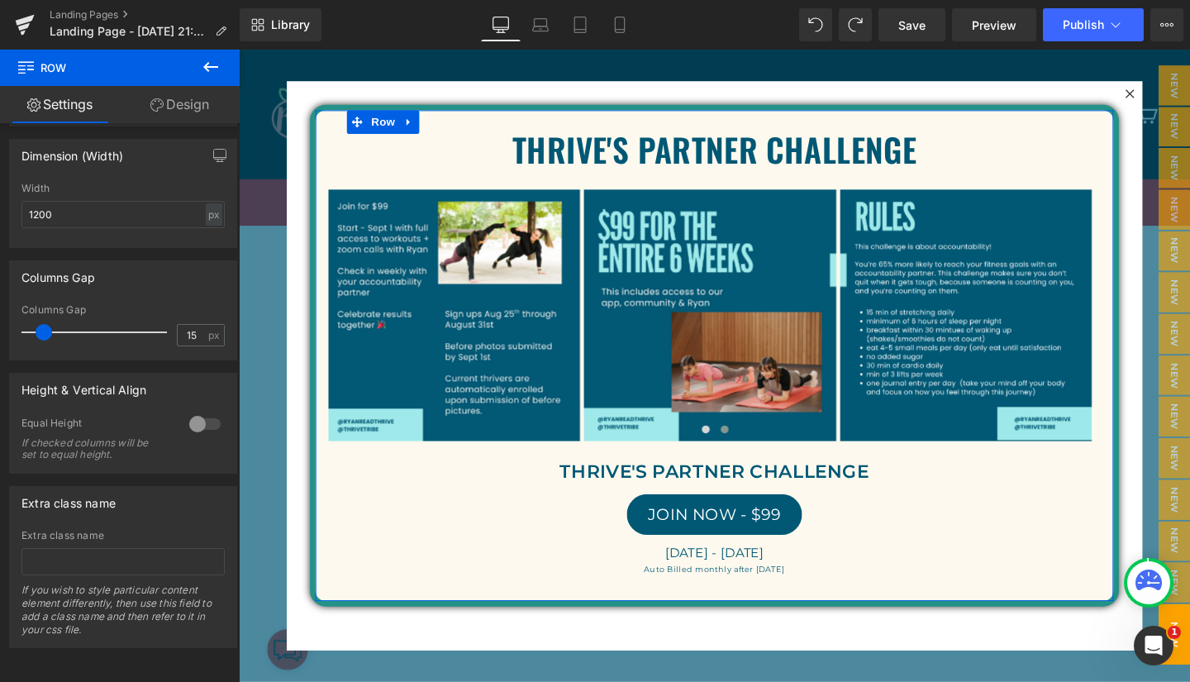
click at [207, 411] on div at bounding box center [205, 424] width 40 height 26
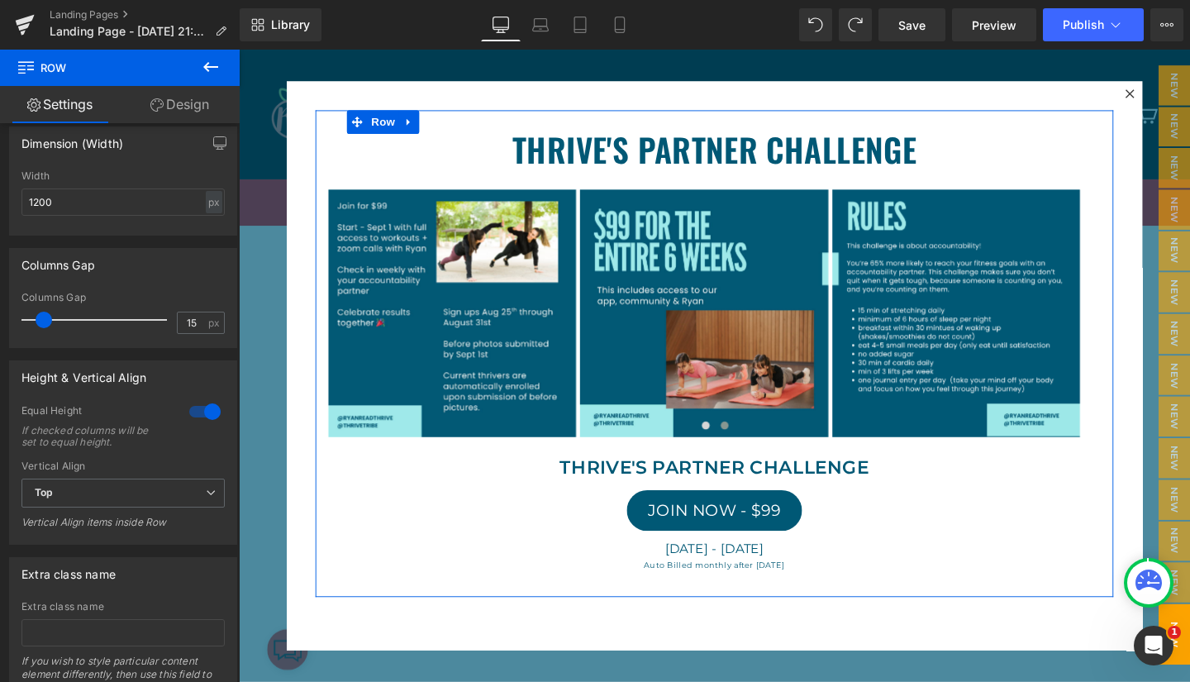
click at [192, 411] on div at bounding box center [205, 411] width 40 height 26
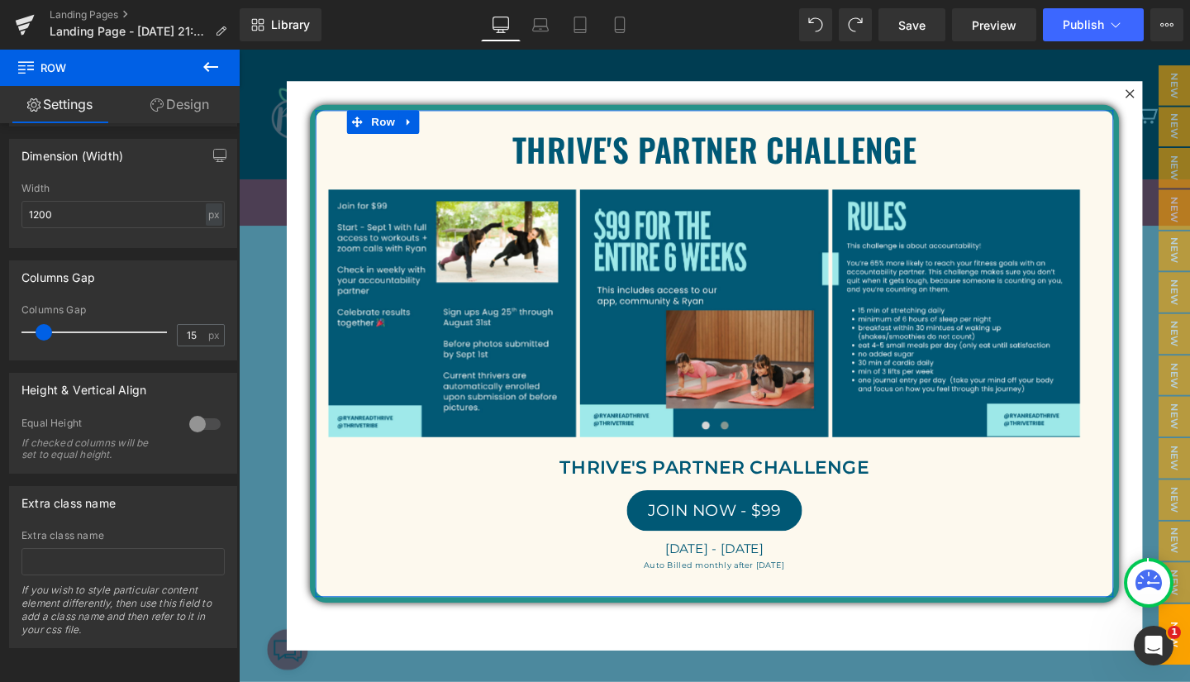
click at [205, 411] on div at bounding box center [205, 424] width 40 height 26
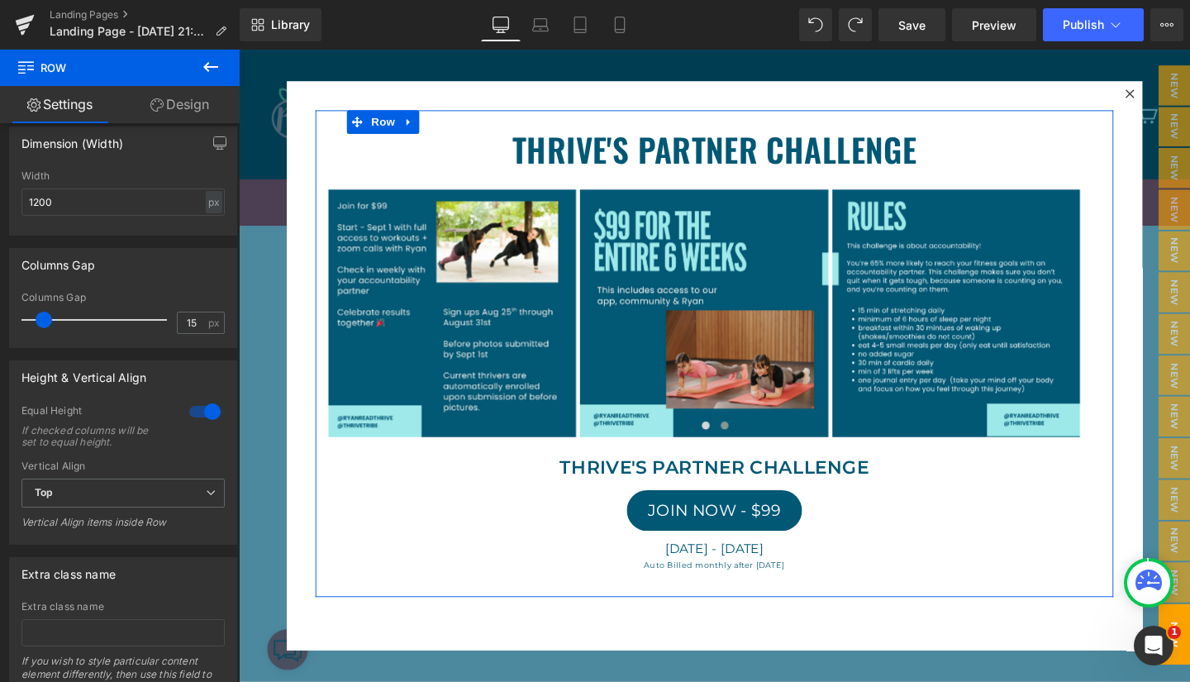
click at [192, 411] on div at bounding box center [205, 411] width 40 height 26
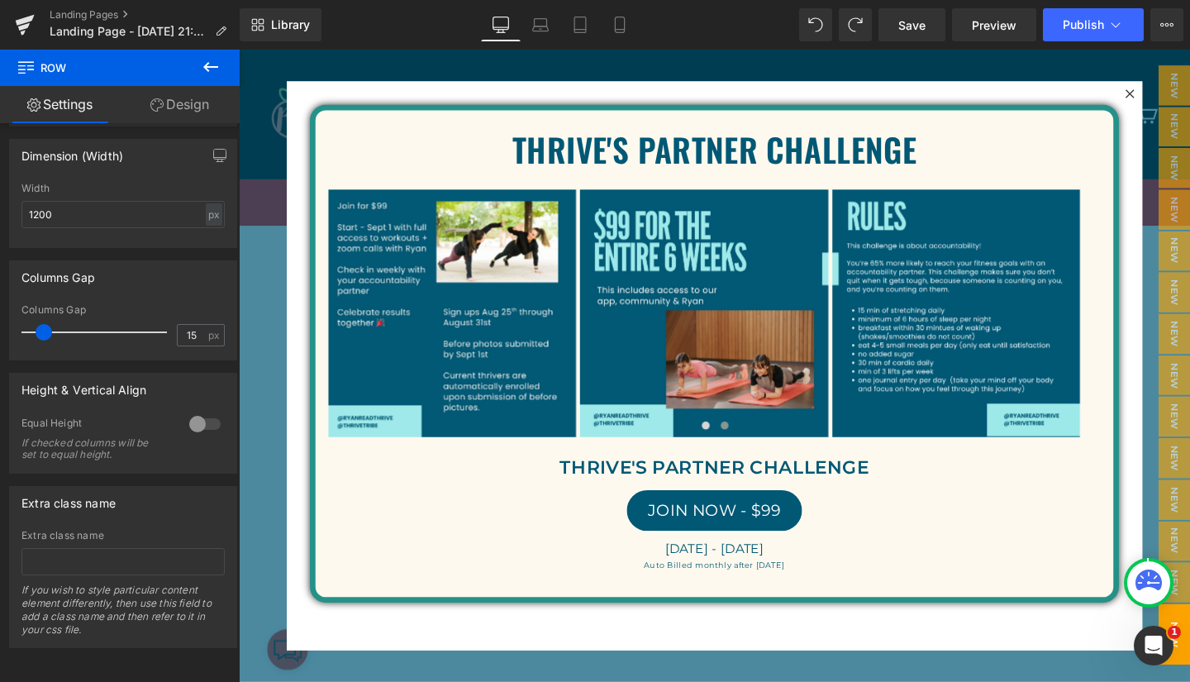
click at [919, 21] on span "Save" at bounding box center [911, 25] width 27 height 17
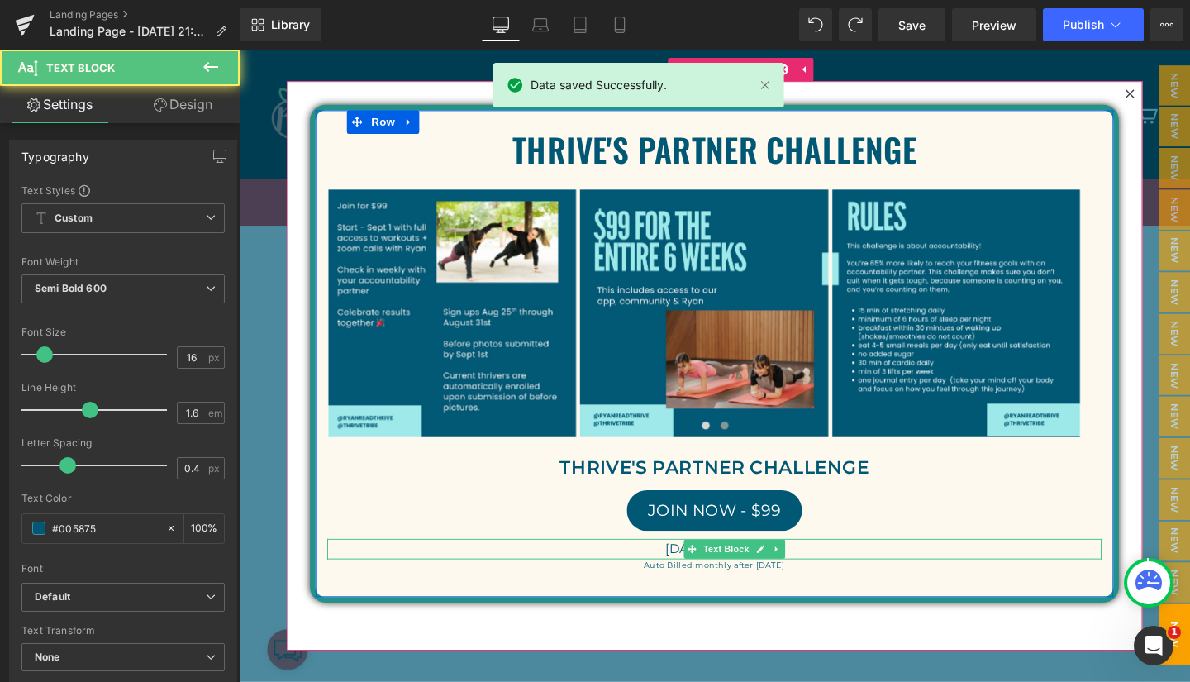
click at [691, 577] on span "Sept 1st - Oct 1" at bounding box center [739, 574] width 104 height 16
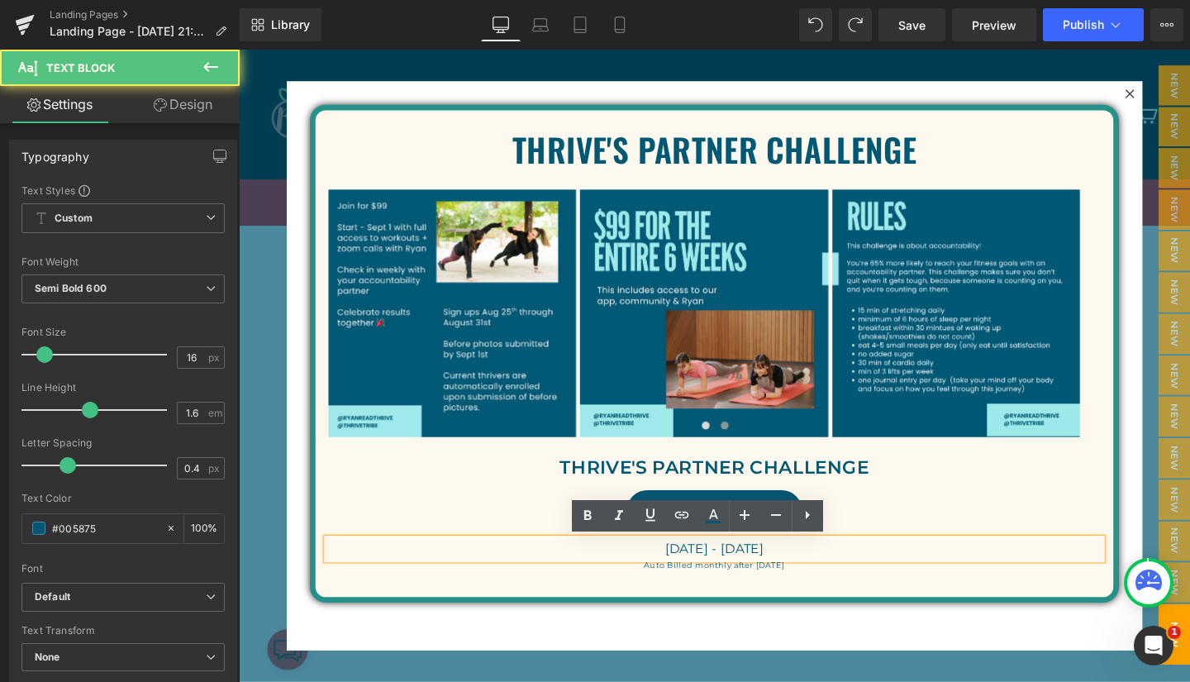
click at [785, 577] on p "Sept 1st - Oct 1" at bounding box center [739, 573] width 814 height 21
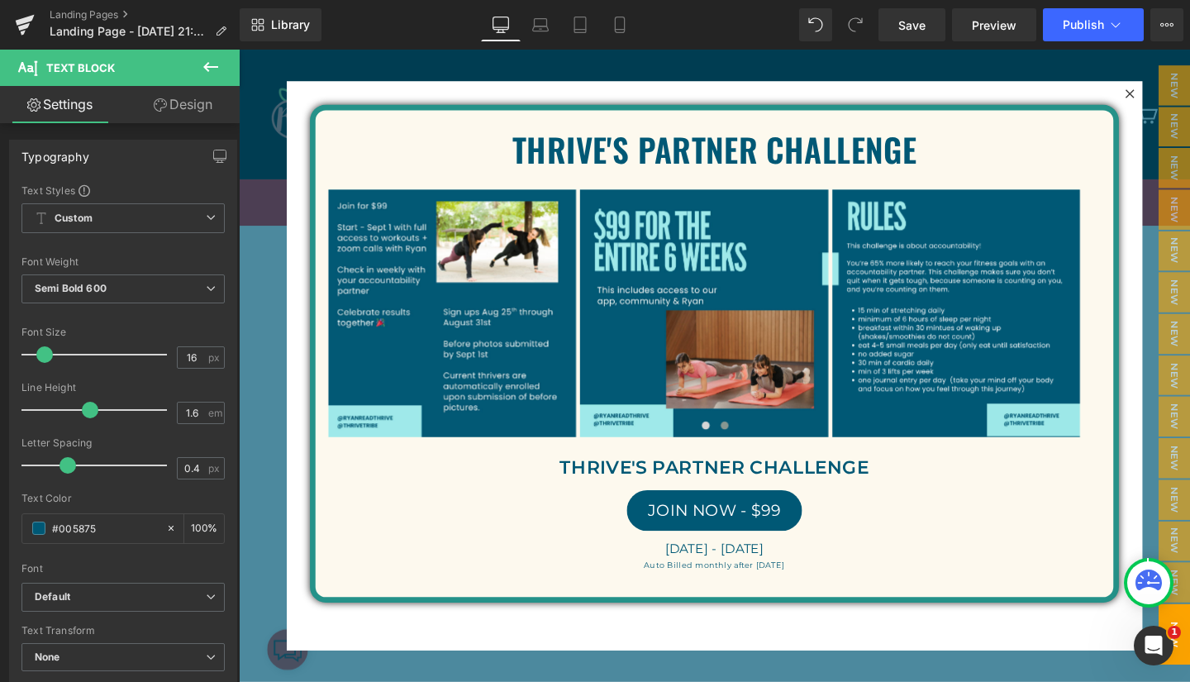
click at [912, 21] on span "Save" at bounding box center [911, 25] width 27 height 17
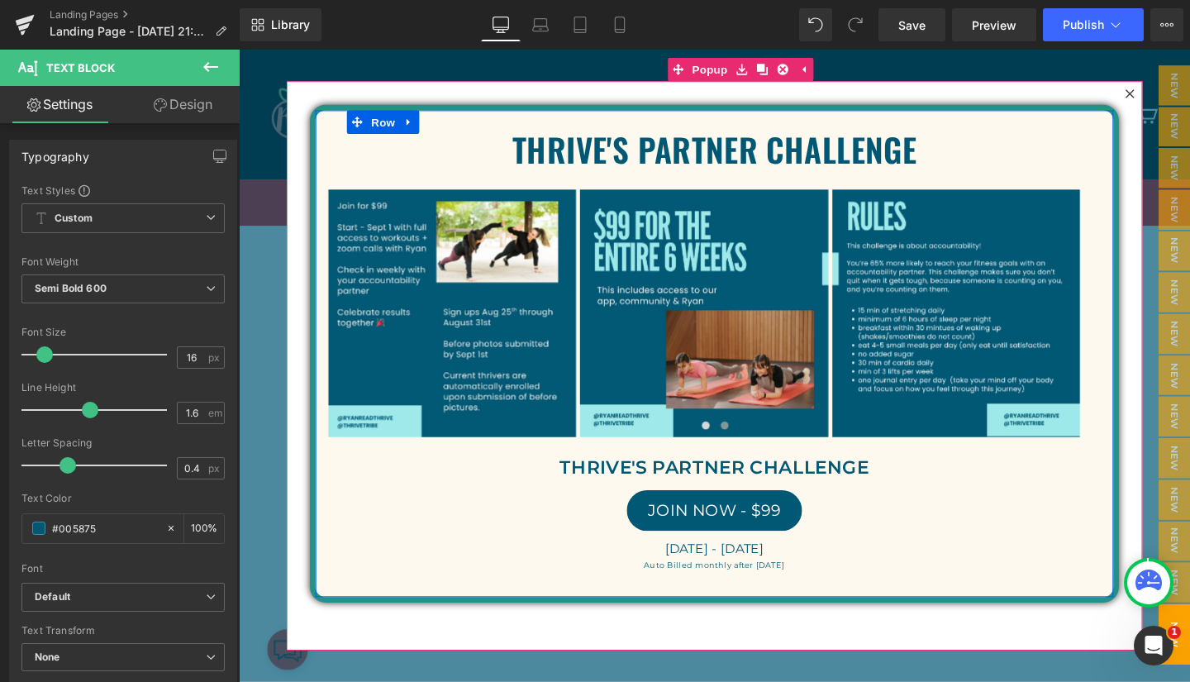
click at [381, 124] on span "Row" at bounding box center [390, 126] width 33 height 25
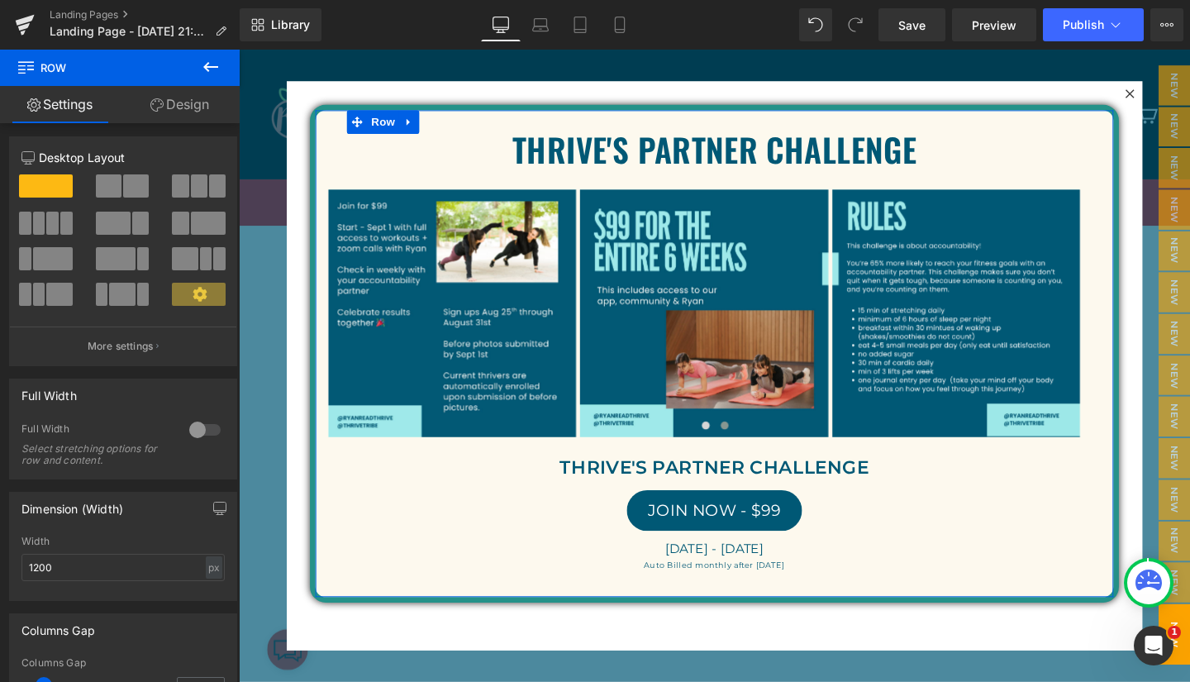
scroll to position [0, 0]
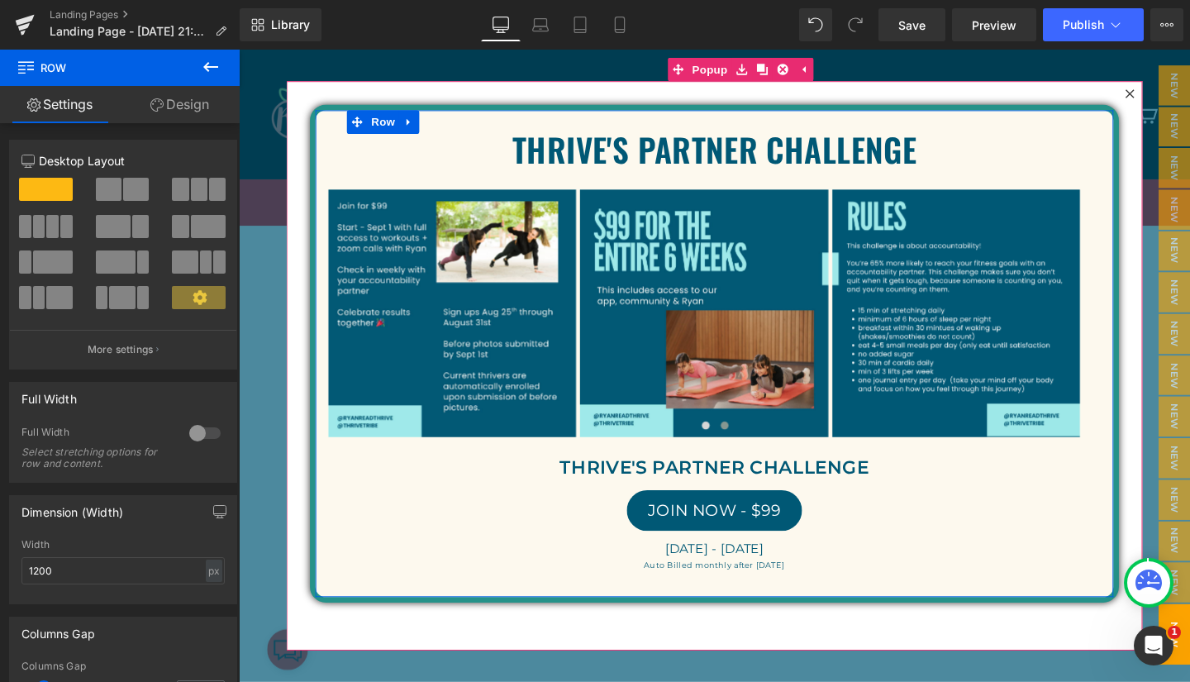
click at [416, 122] on icon at bounding box center [418, 126] width 12 height 12
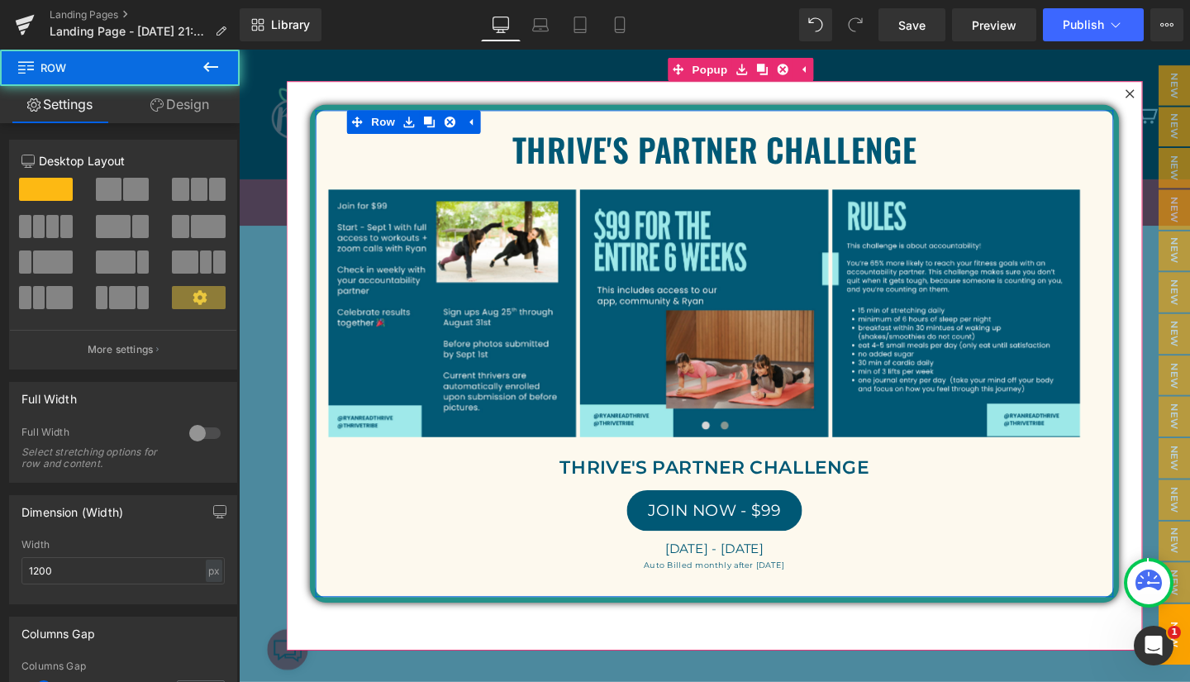
click at [509, 111] on div "THRIVE'S PARTNER CHALLENGE Text Block Image Image Image Image ‹ ›" at bounding box center [739, 368] width 850 height 523
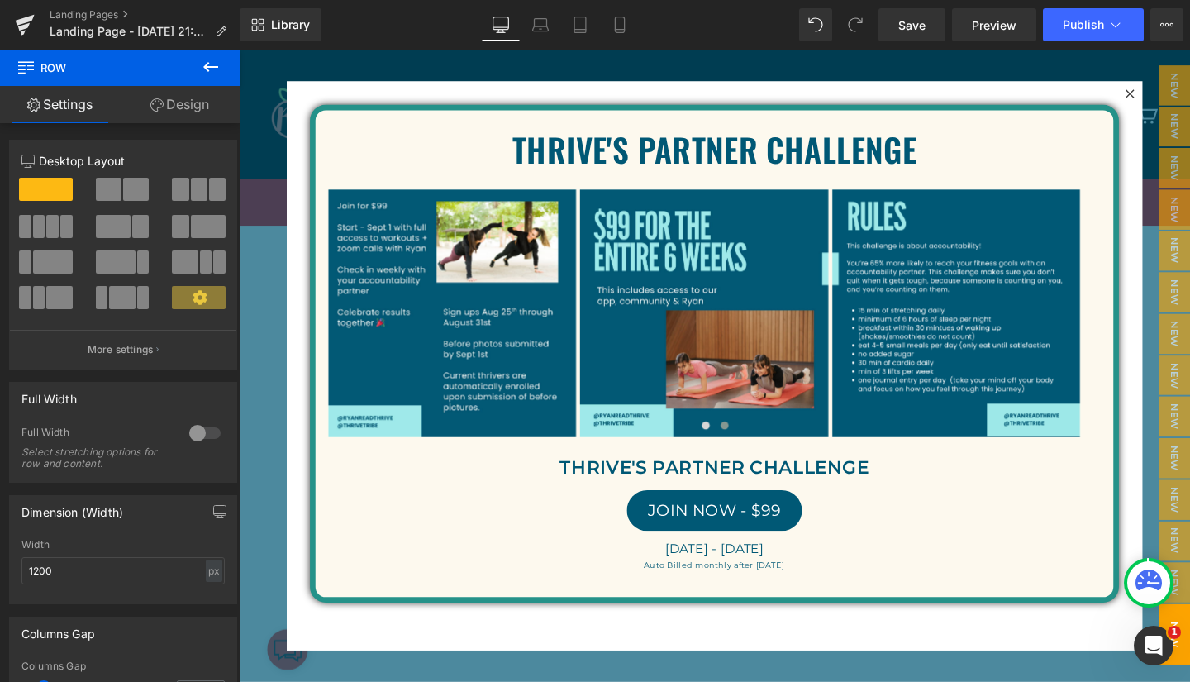
click at [208, 59] on icon at bounding box center [211, 67] width 20 height 20
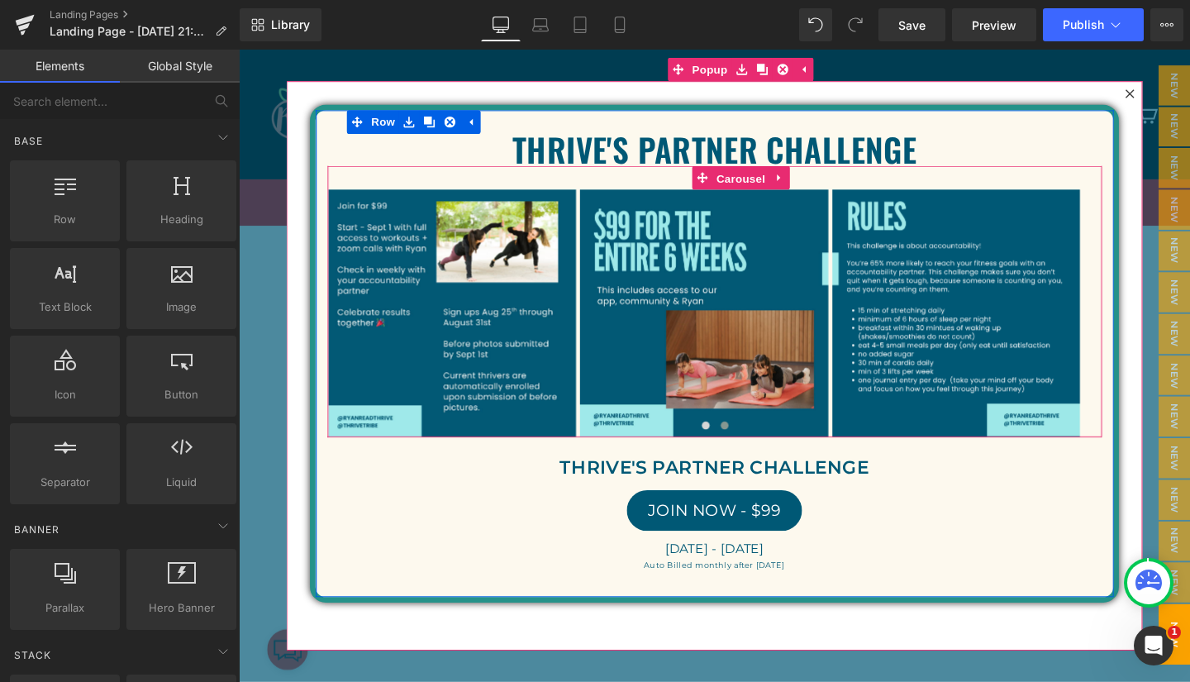
click at [770, 180] on span "Carousel" at bounding box center [765, 185] width 59 height 25
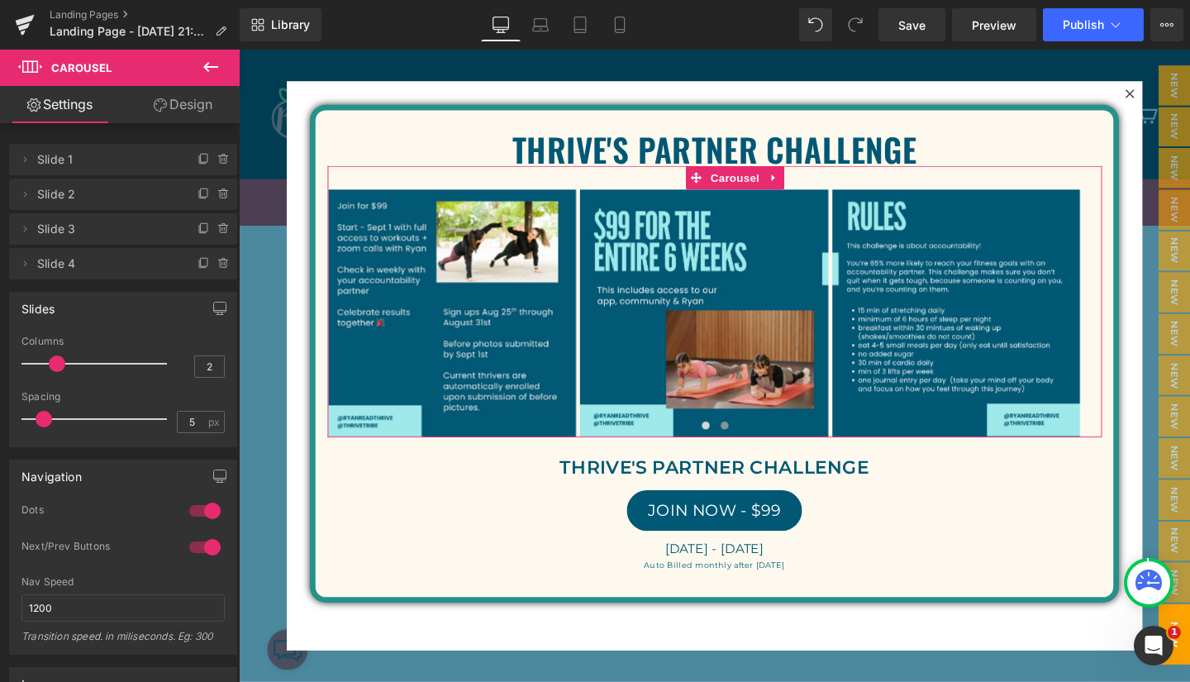
drag, startPoint x: 83, startPoint y: 359, endPoint x: 69, endPoint y: 359, distance: 14.0
click at [69, 359] on div at bounding box center [98, 363] width 137 height 33
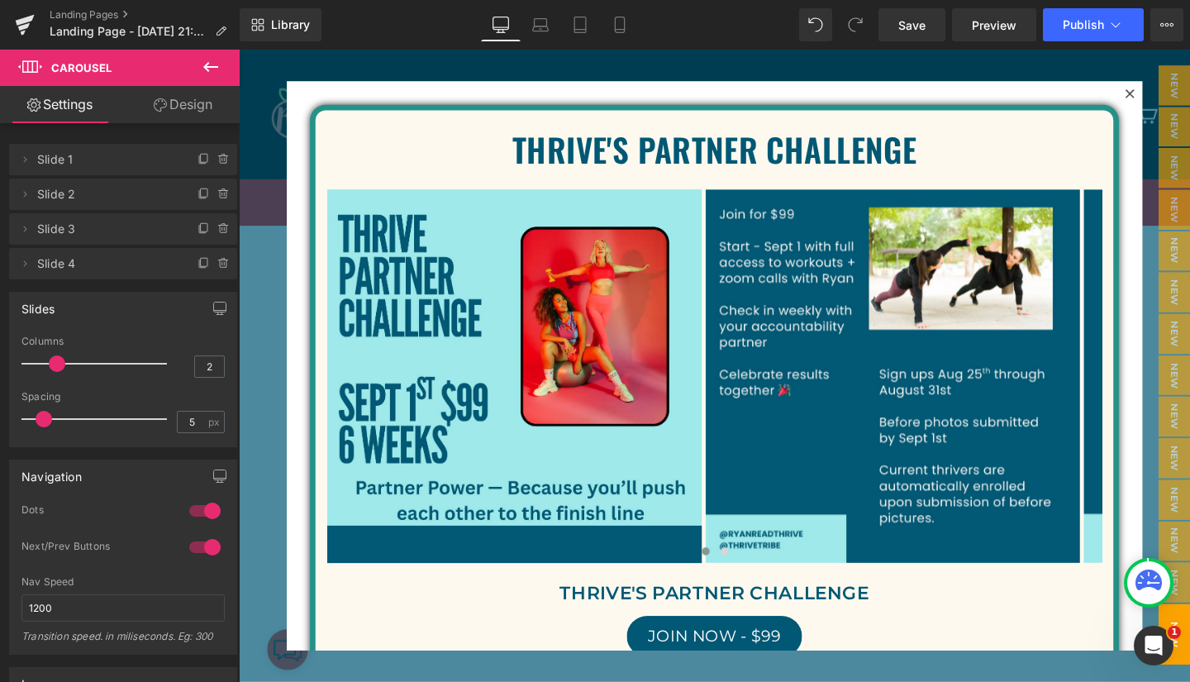
click at [69, 359] on div at bounding box center [98, 363] width 137 height 33
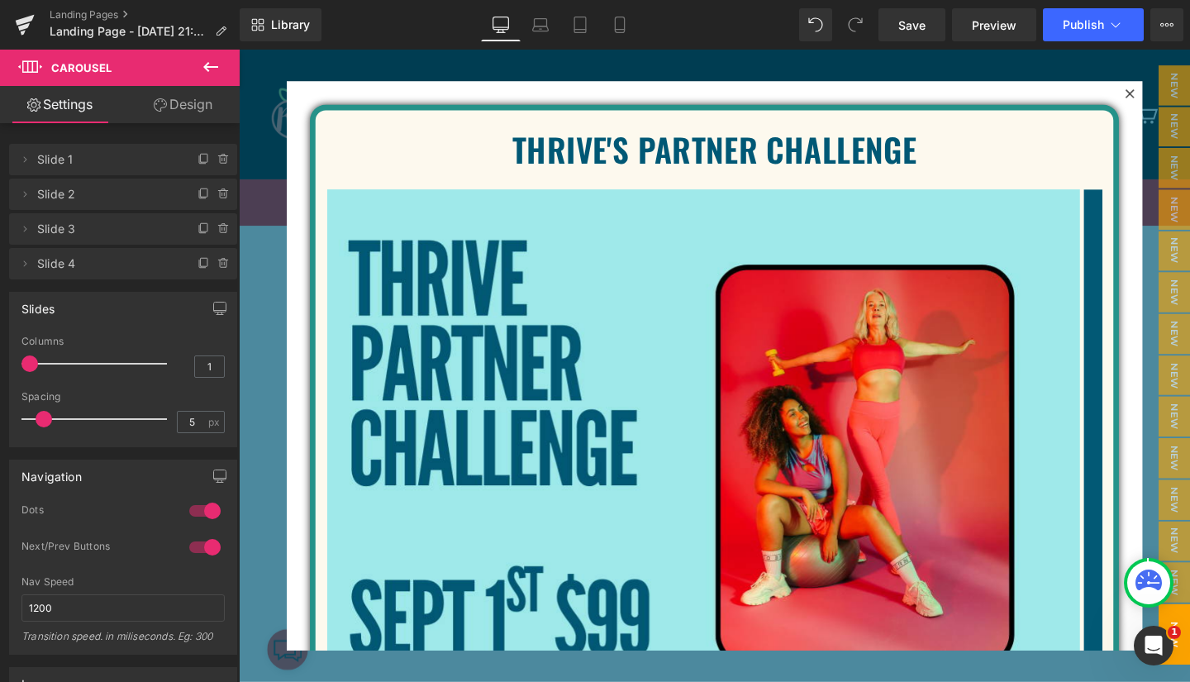
drag, startPoint x: 50, startPoint y: 361, endPoint x: 28, endPoint y: 362, distance: 21.5
click at [28, 362] on span at bounding box center [29, 363] width 17 height 17
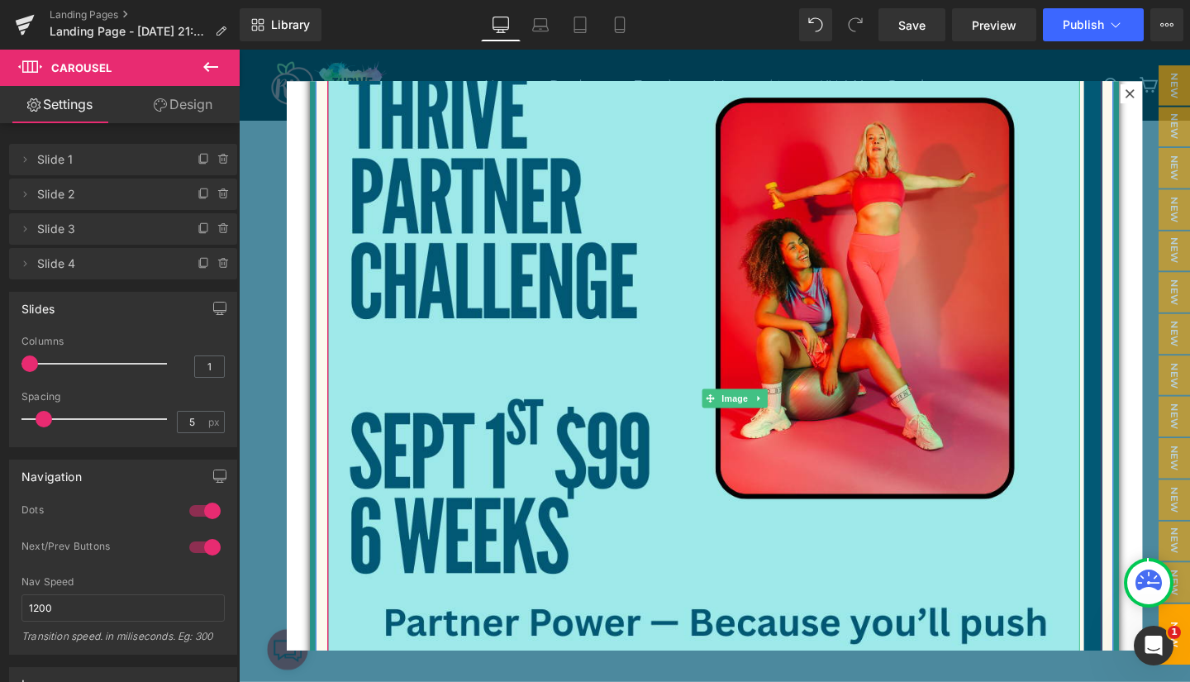
scroll to position [177, 0]
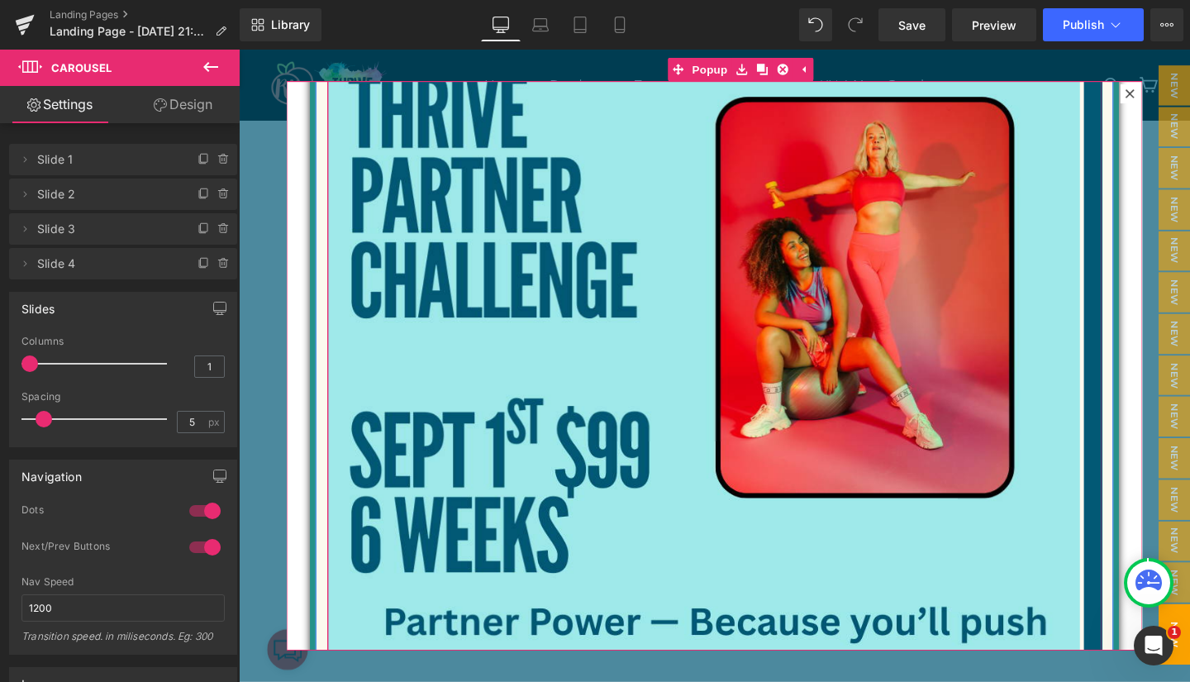
click at [1146, 417] on button "›" at bounding box center [1171, 415] width 50 height 50
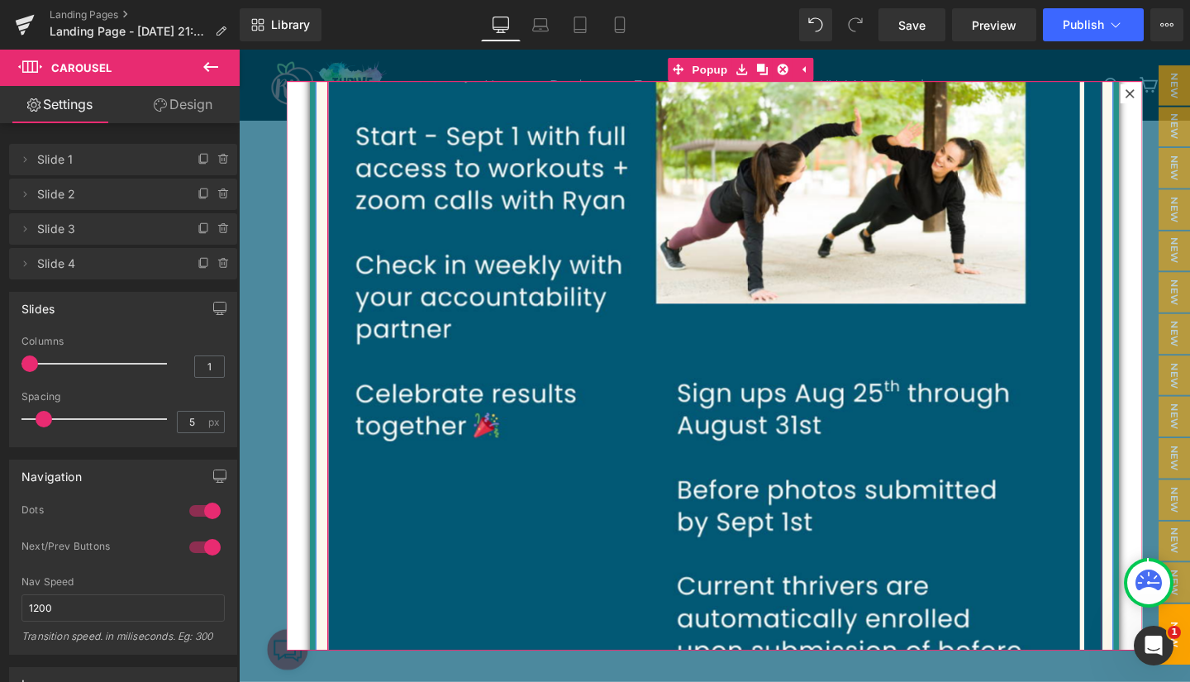
click at [1146, 417] on button "›" at bounding box center [1171, 415] width 50 height 50
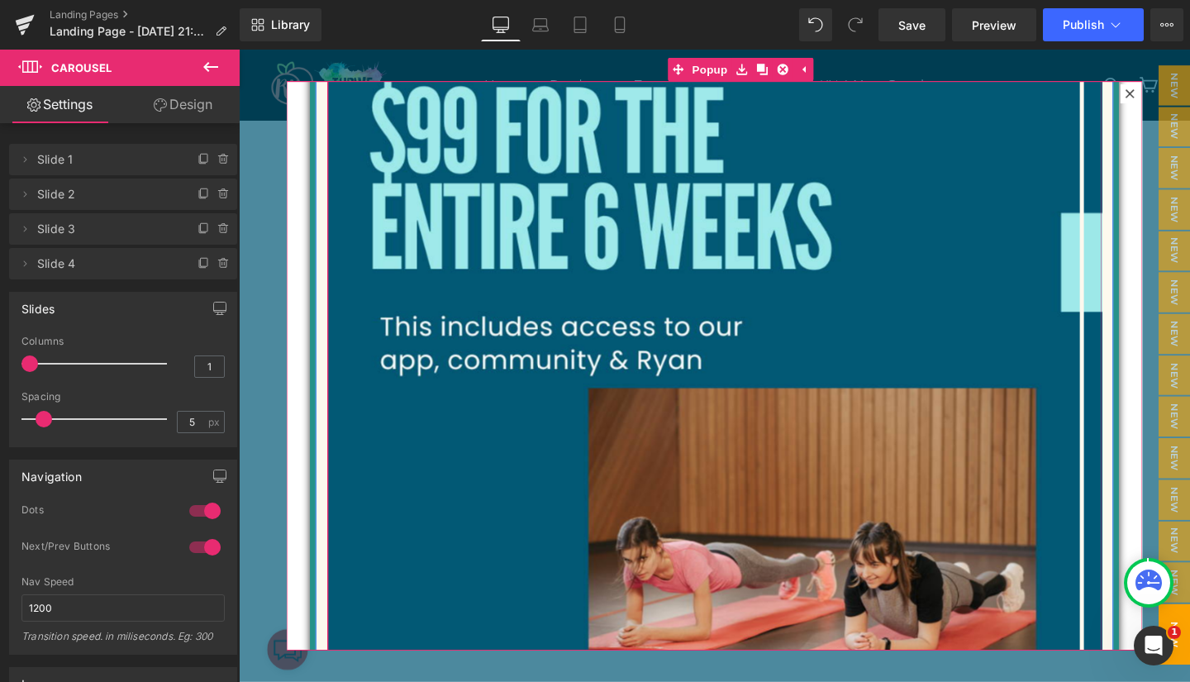
click at [1146, 417] on button "›" at bounding box center [1171, 415] width 50 height 50
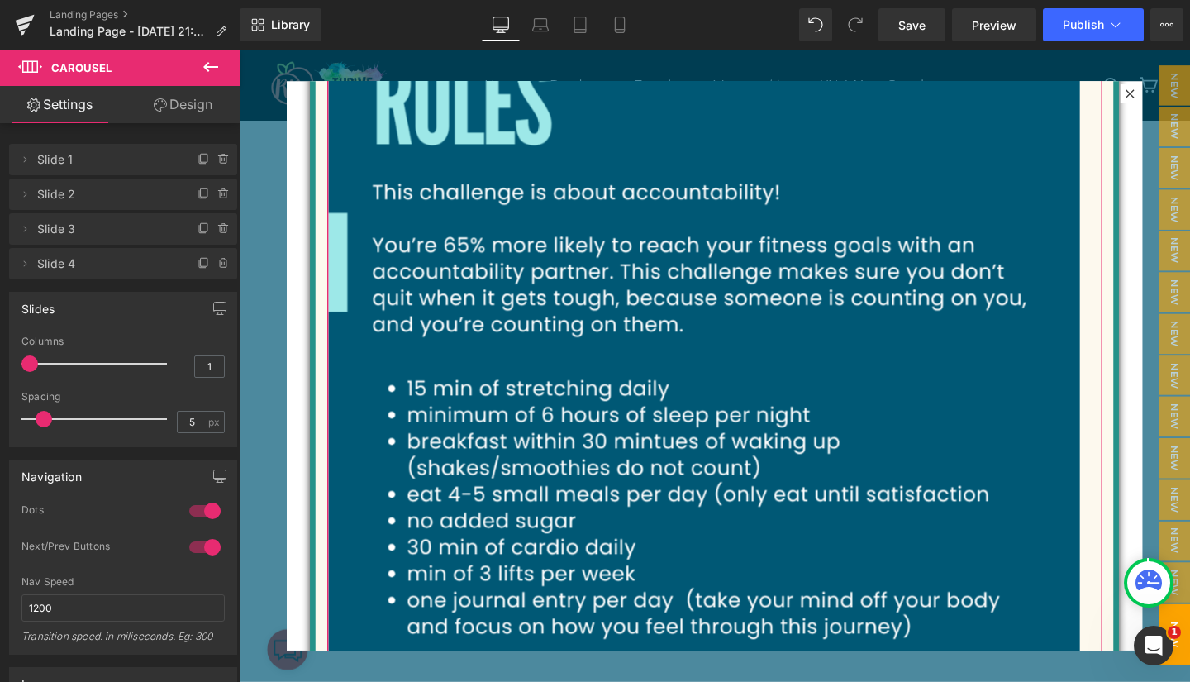
type input "2"
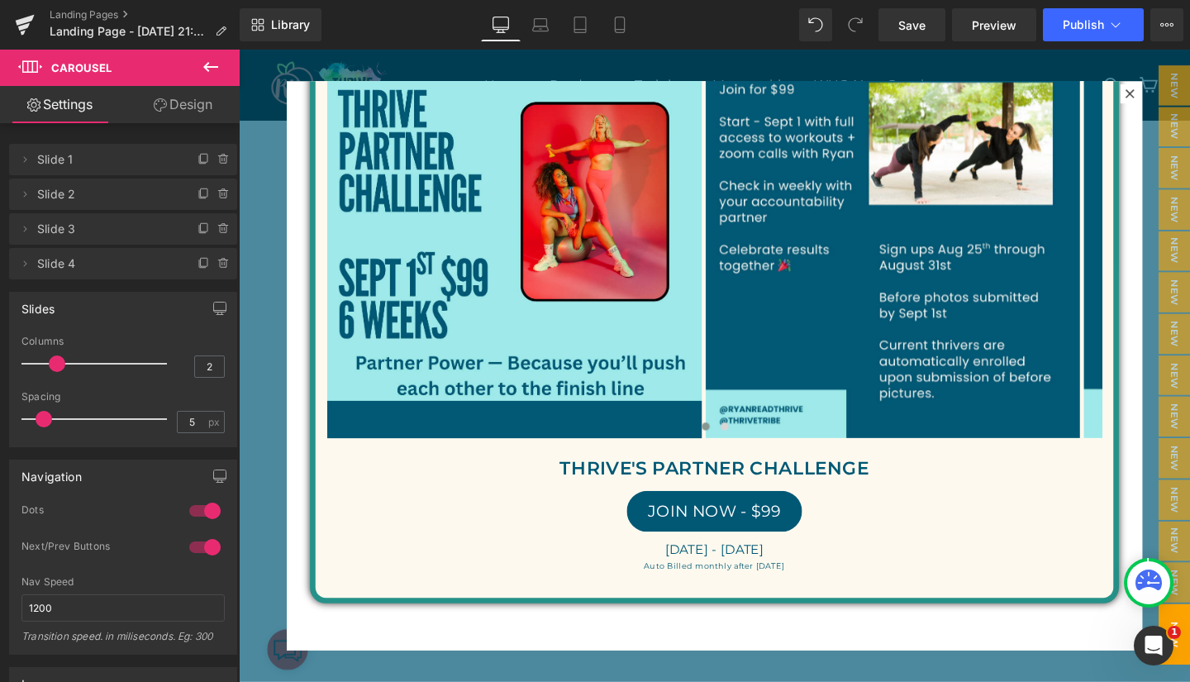
scroll to position [144, 0]
drag, startPoint x: 24, startPoint y: 370, endPoint x: 42, endPoint y: 370, distance: 18.2
click at [42, 370] on div at bounding box center [98, 363] width 137 height 33
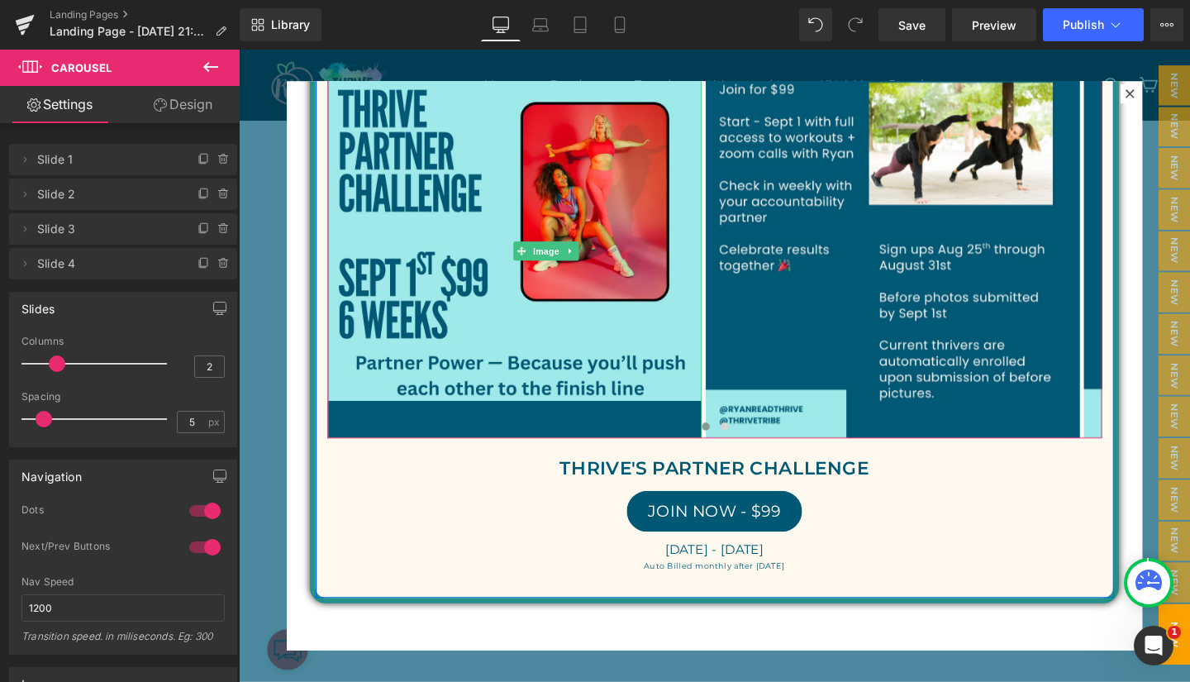
scroll to position [0, 0]
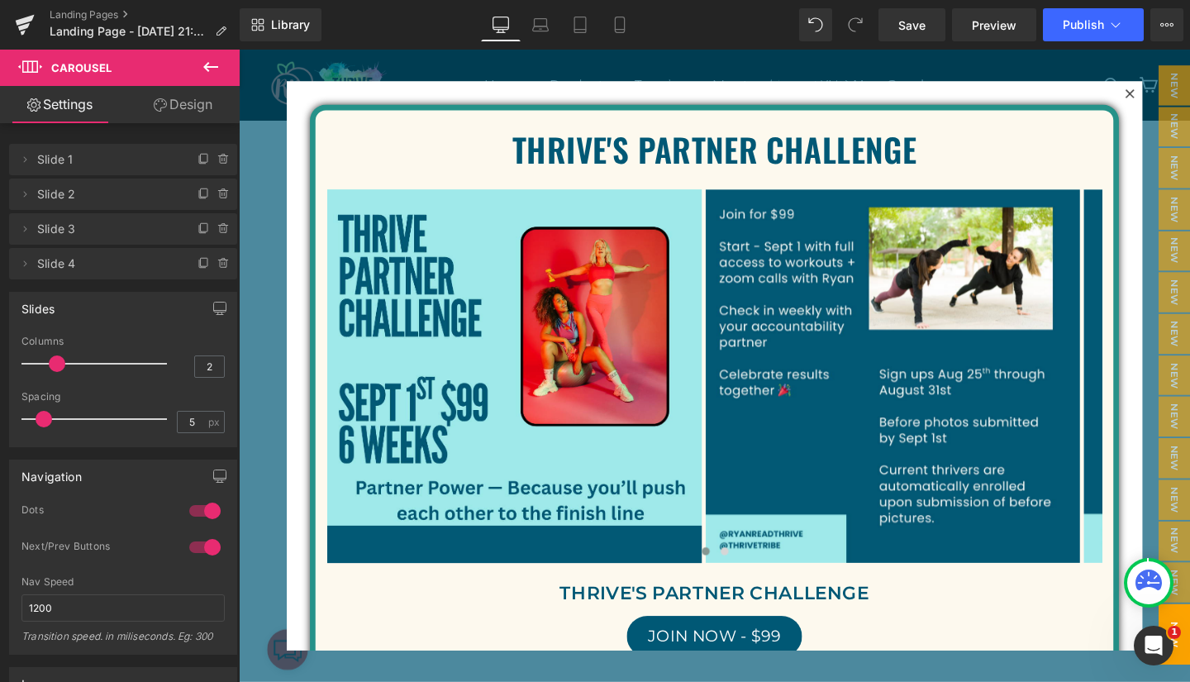
click at [910, 26] on span "Save" at bounding box center [911, 25] width 27 height 17
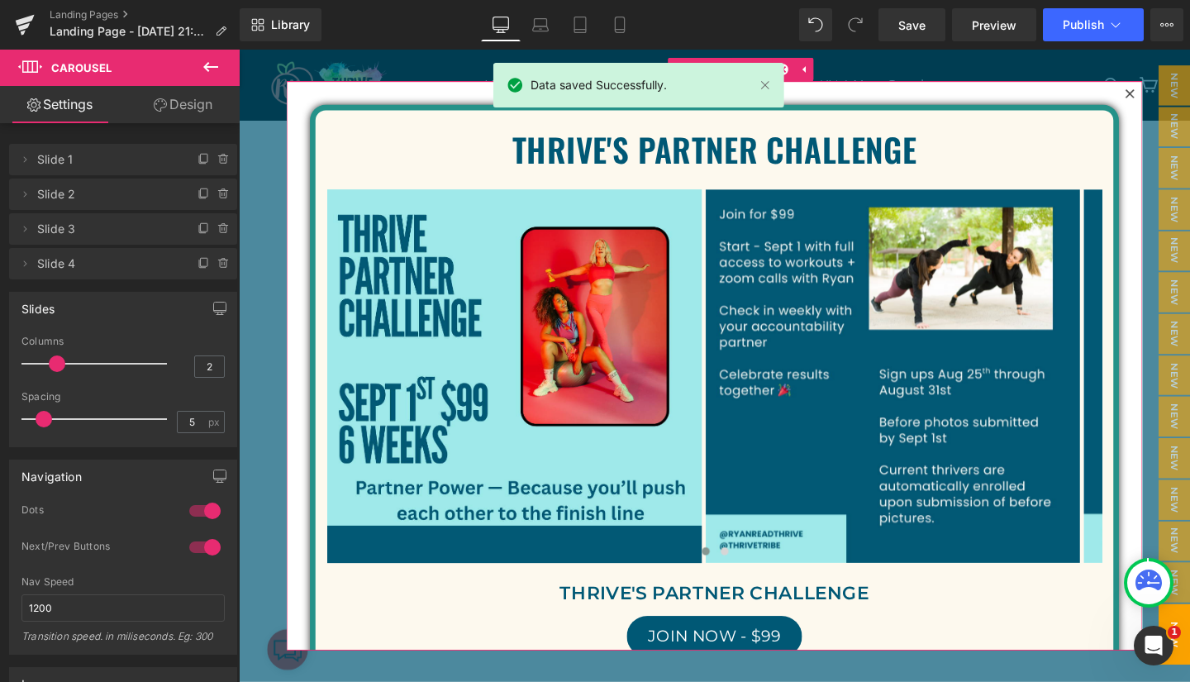
click at [1171, 97] on icon at bounding box center [1176, 96] width 10 height 10
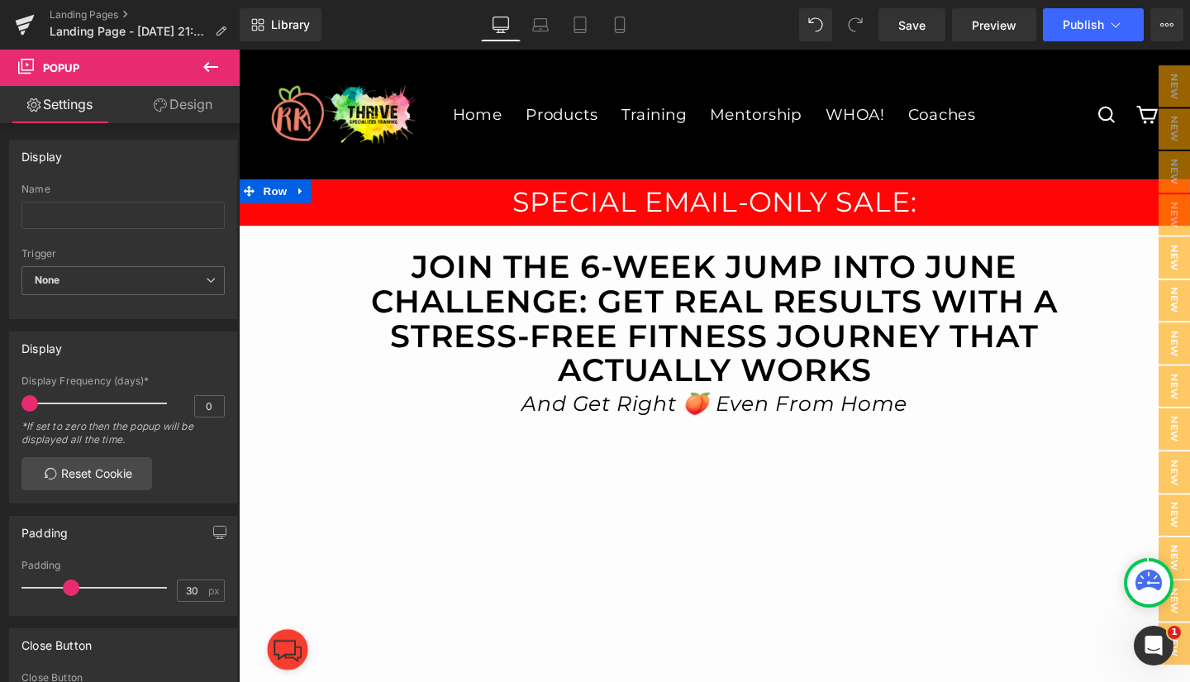
click at [300, 198] on icon at bounding box center [304, 198] width 12 height 12
click at [341, 199] on icon at bounding box center [347, 198] width 12 height 12
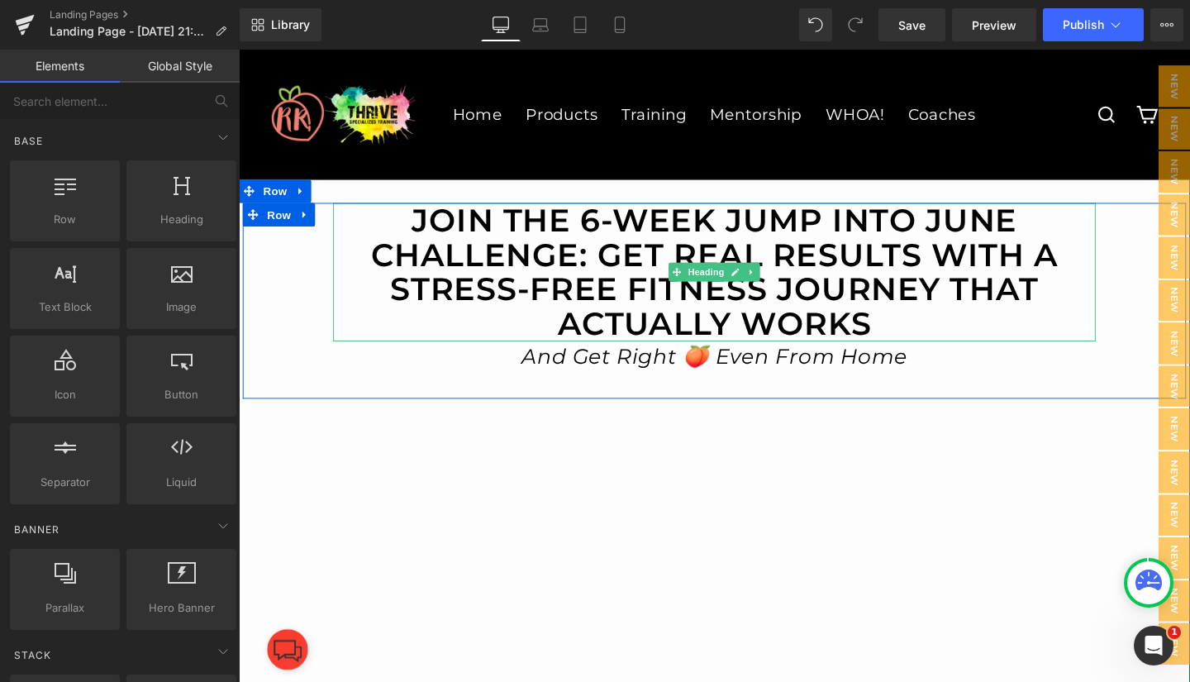
click at [772, 230] on h1 "JOIN THE 6-WEEK JUMP INTO JUNE CHALLENGE: GET REAL RESULTS WITH A STRESS-FREE F…" at bounding box center [738, 283] width 801 height 145
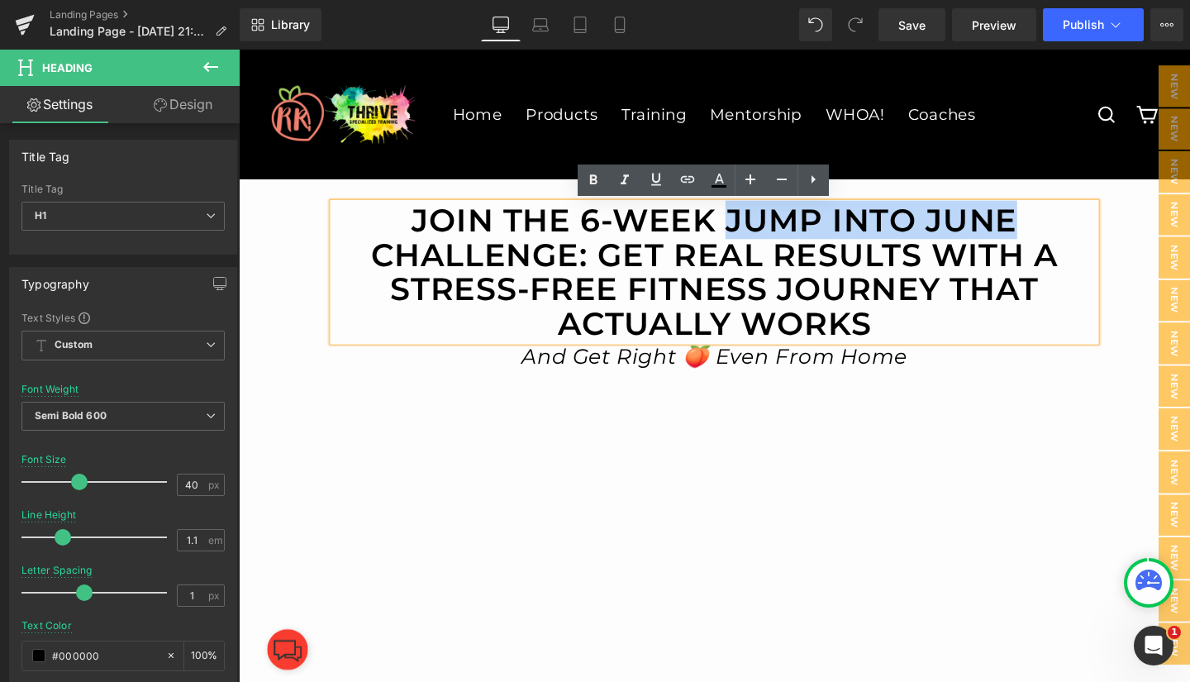
drag, startPoint x: 747, startPoint y: 227, endPoint x: 1046, endPoint y: 235, distance: 299.2
click at [1046, 235] on h1 "JOIN THE 6-WEEK JUMP INTO JUNE CHALLENGE: GET REAL RESULTS WITH A STRESS-FREE F…" at bounding box center [738, 283] width 801 height 145
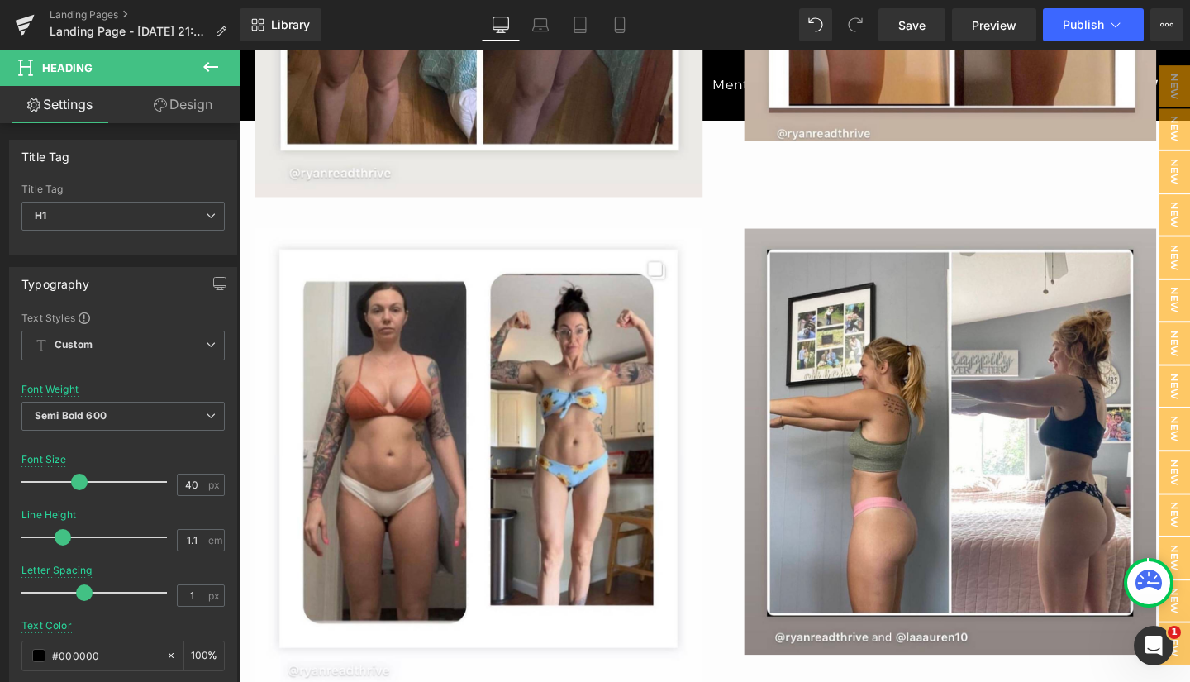
scroll to position [4901, 0]
drag, startPoint x: 900, startPoint y: 24, endPoint x: 801, endPoint y: 26, distance: 99.2
click at [900, 24] on span "Save" at bounding box center [911, 25] width 27 height 17
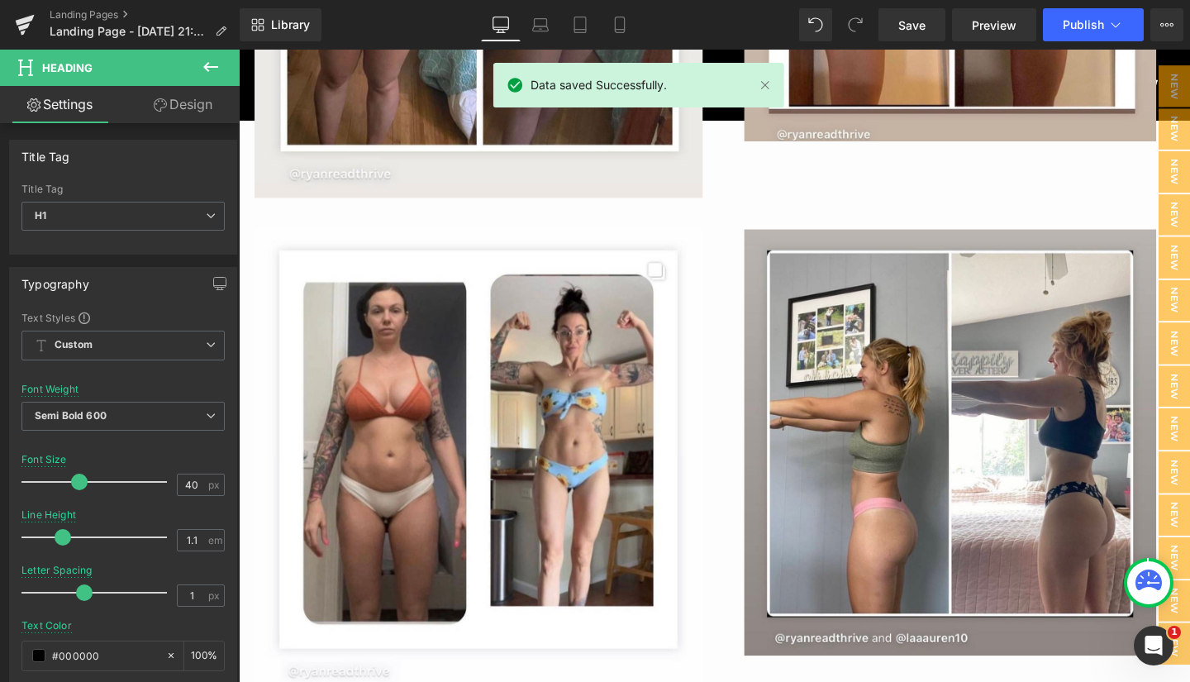
click at [1001, 31] on span "Preview" at bounding box center [994, 25] width 45 height 17
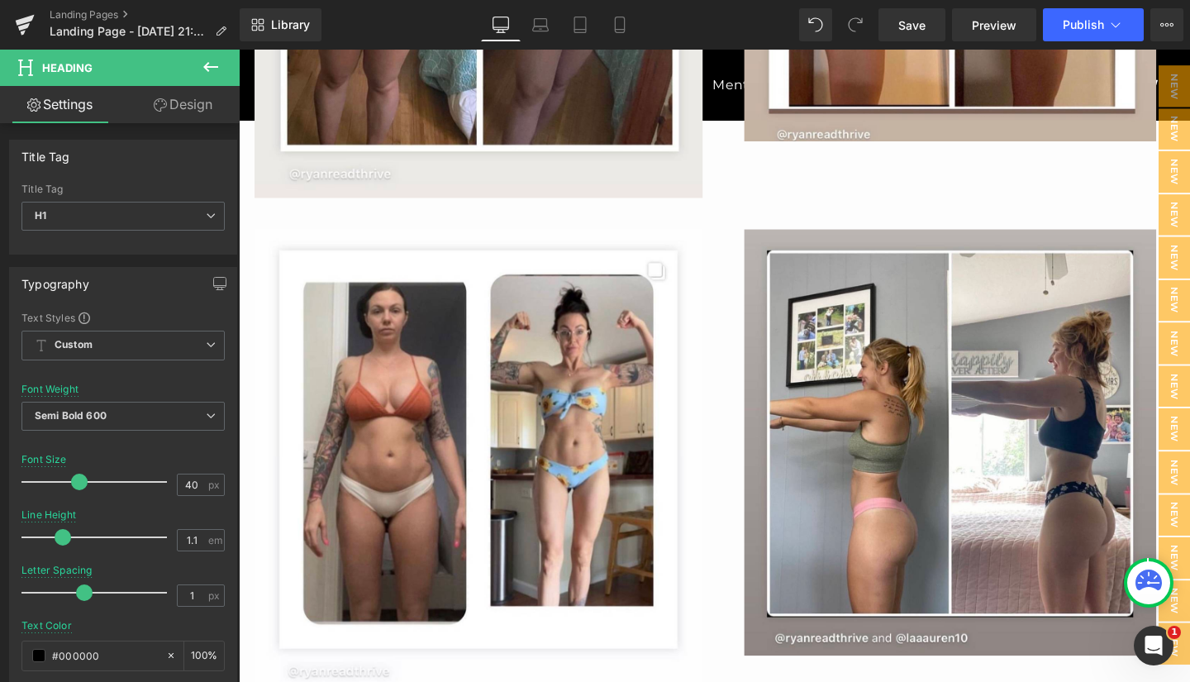
click at [24, 17] on icon at bounding box center [25, 24] width 20 height 41
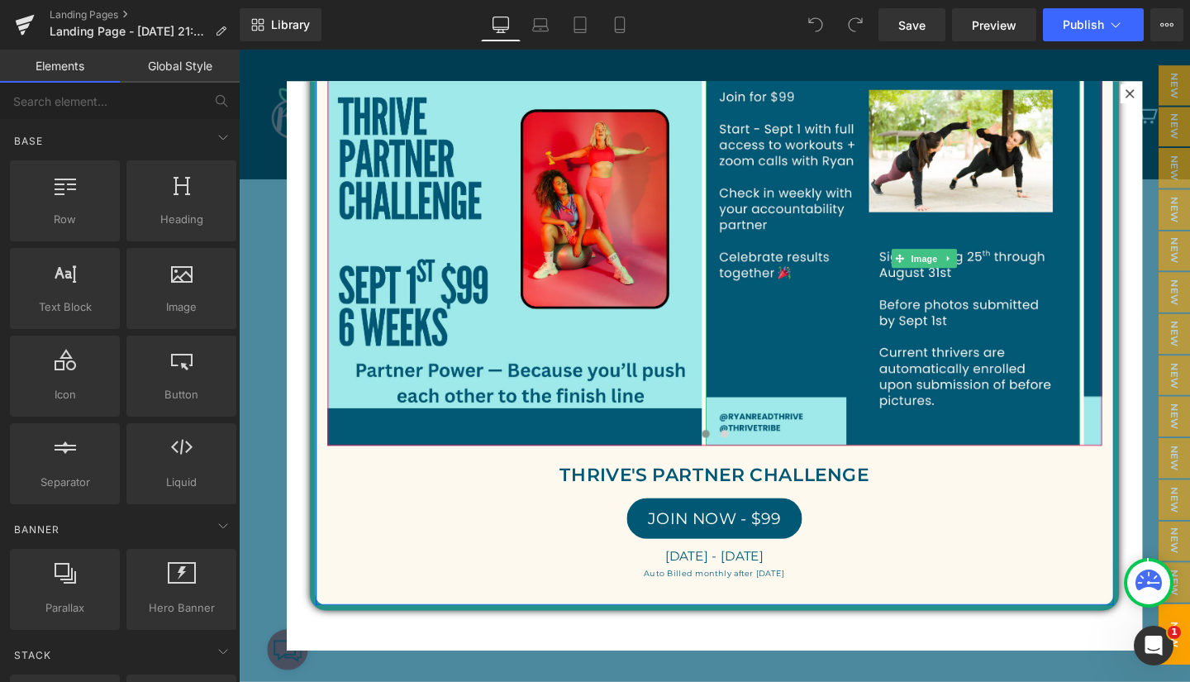
scroll to position [122, 0]
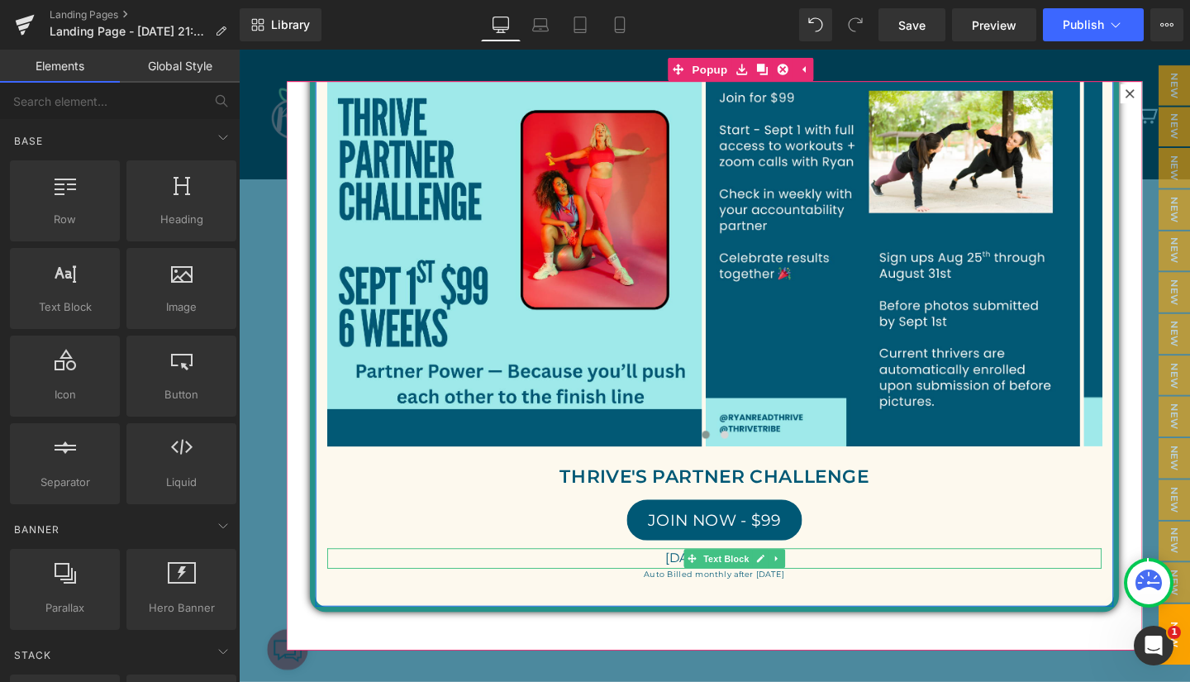
click at [768, 594] on span "Text Block" at bounding box center [751, 585] width 55 height 20
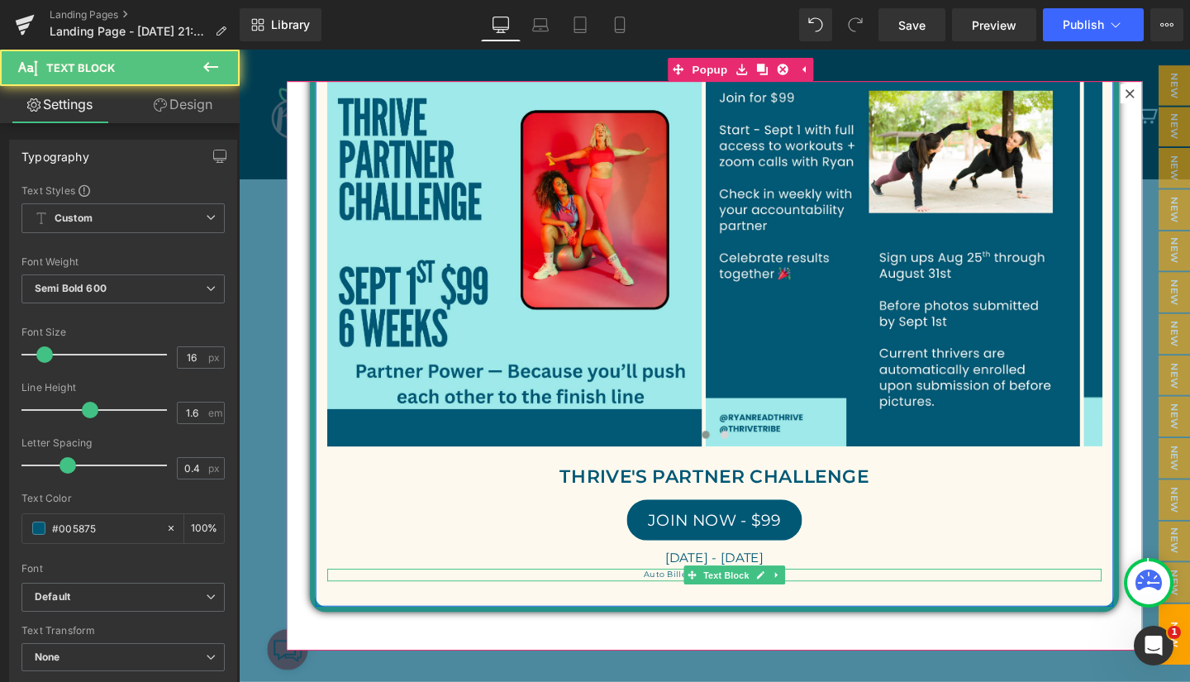
click at [776, 599] on span "Text Block" at bounding box center [751, 602] width 55 height 20
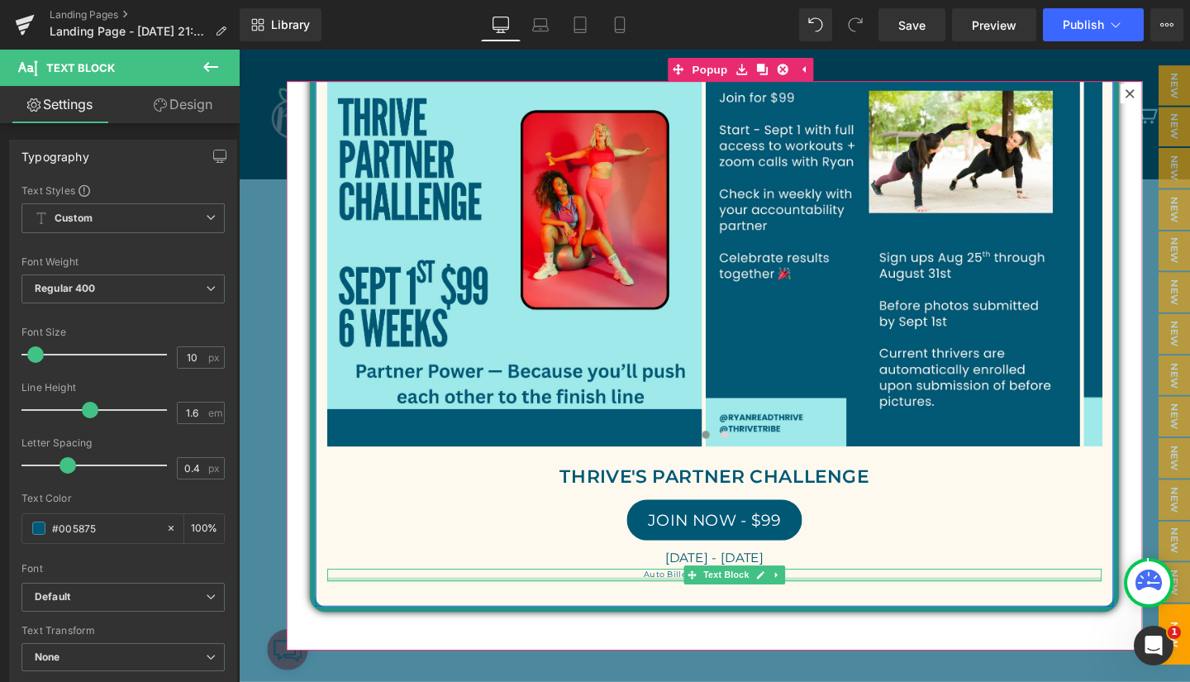
click at [685, 606] on div at bounding box center [739, 606] width 814 height 4
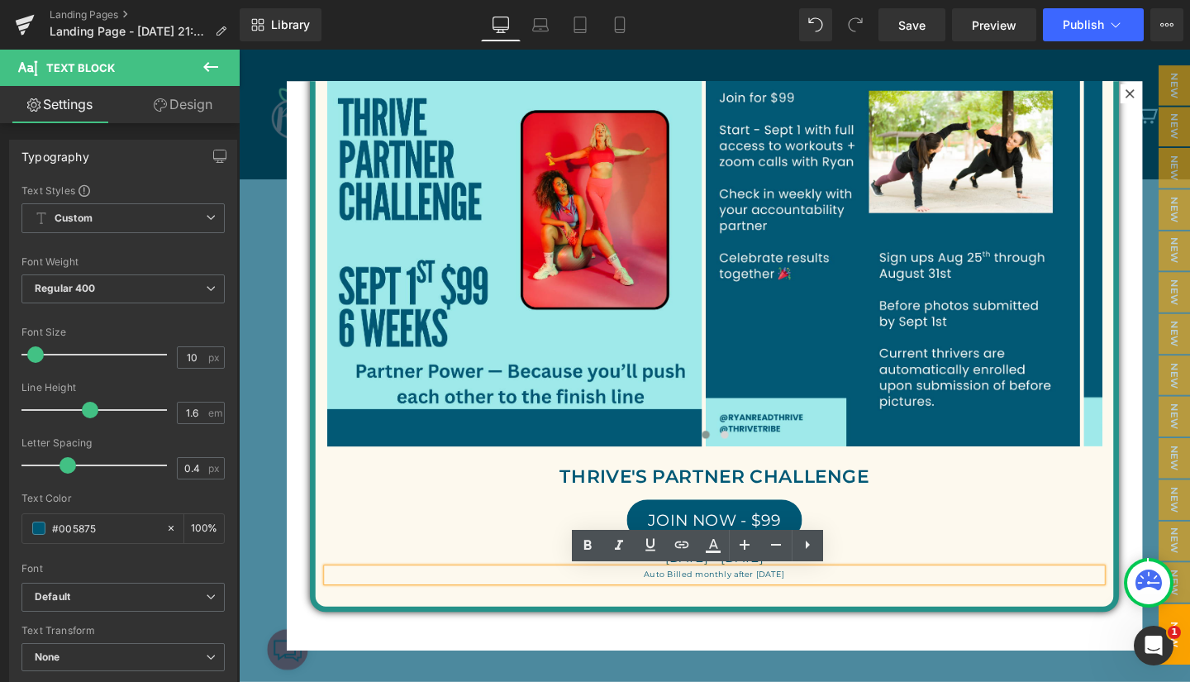
click at [810, 598] on p "Auto Billed monthly after [DATE]" at bounding box center [739, 601] width 814 height 13
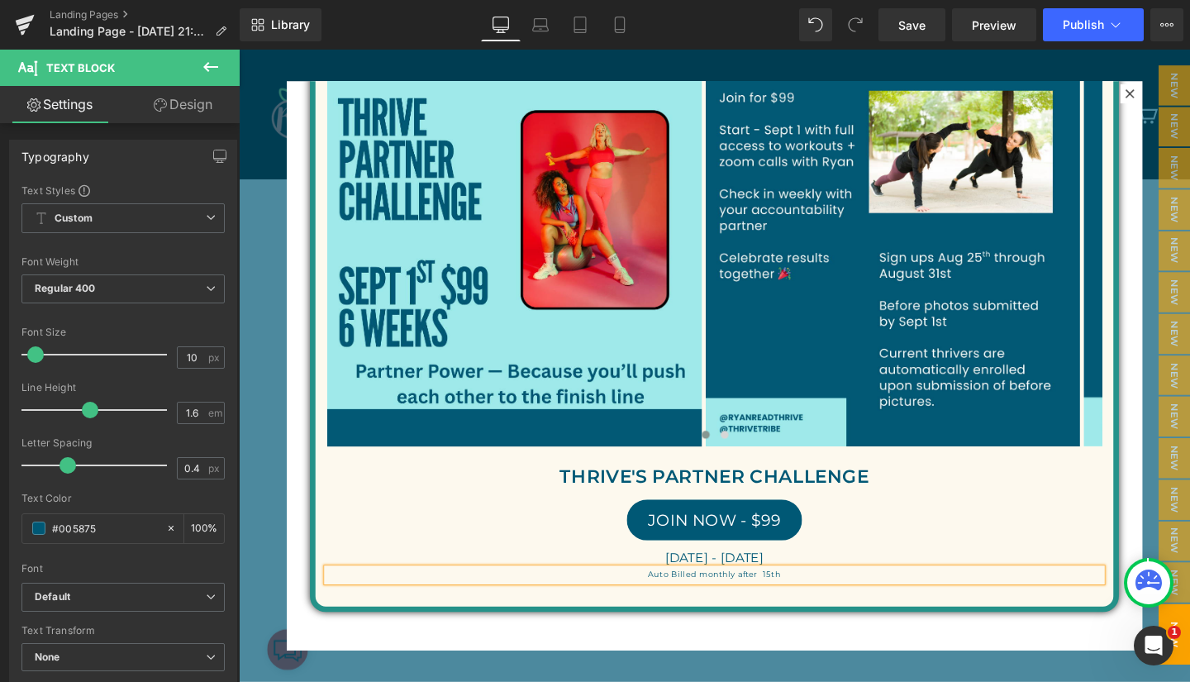
click at [810, 598] on p "Auto Billed monthly after 15th" at bounding box center [739, 601] width 814 height 13
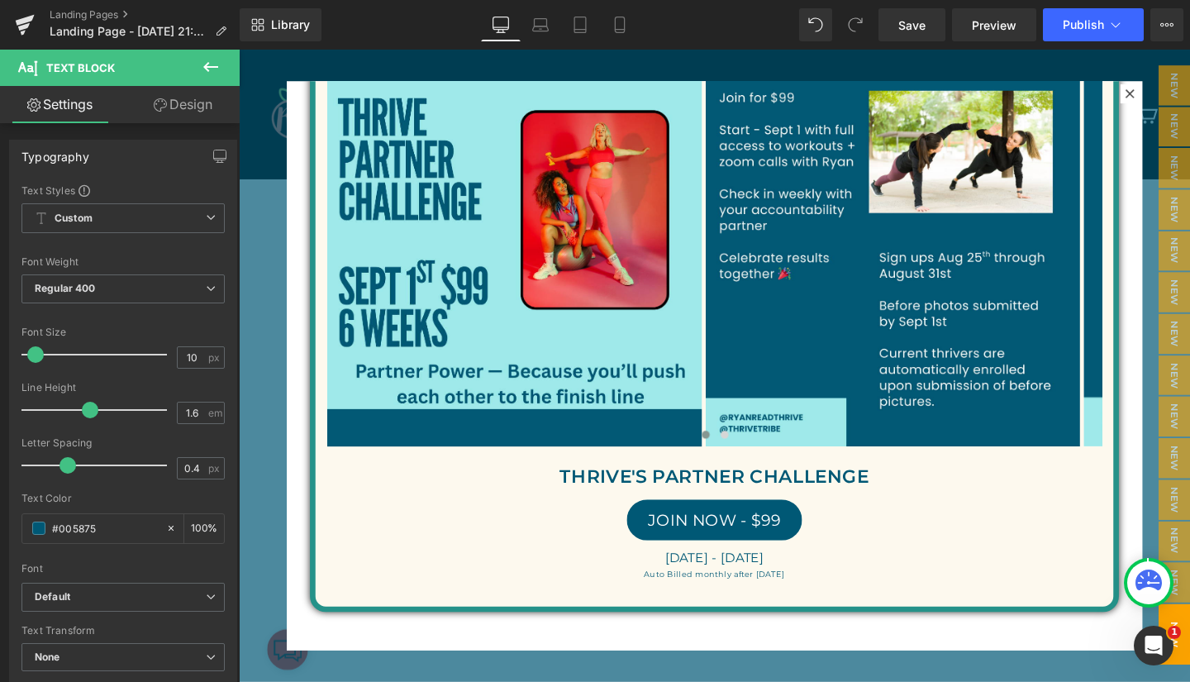
drag, startPoint x: 915, startPoint y: 28, endPoint x: 734, endPoint y: 145, distance: 214.9
click at [915, 28] on span "Save" at bounding box center [911, 25] width 27 height 17
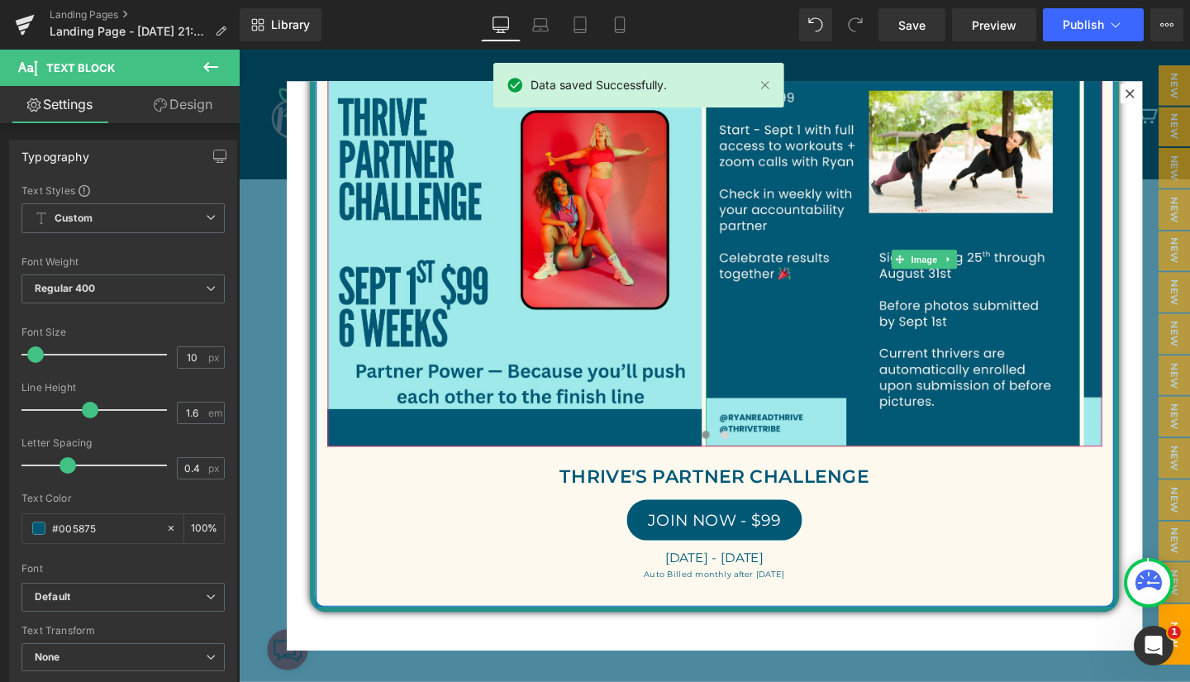
scroll to position [0, 0]
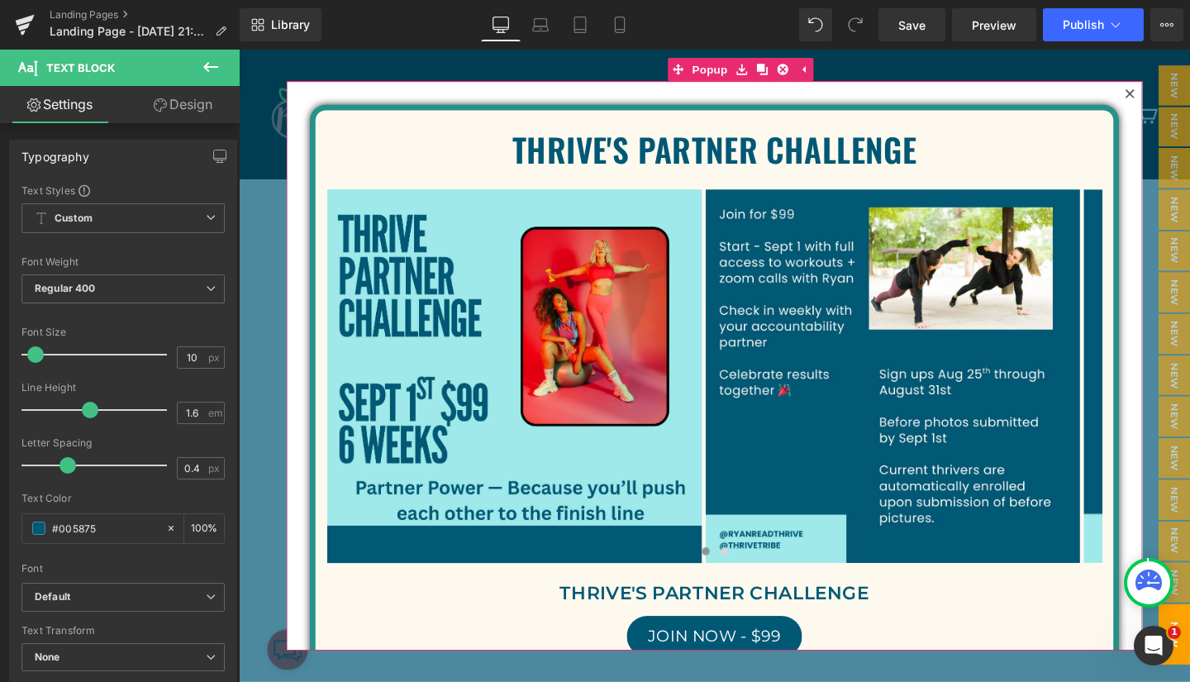
click at [1171, 91] on icon at bounding box center [1176, 96] width 10 height 10
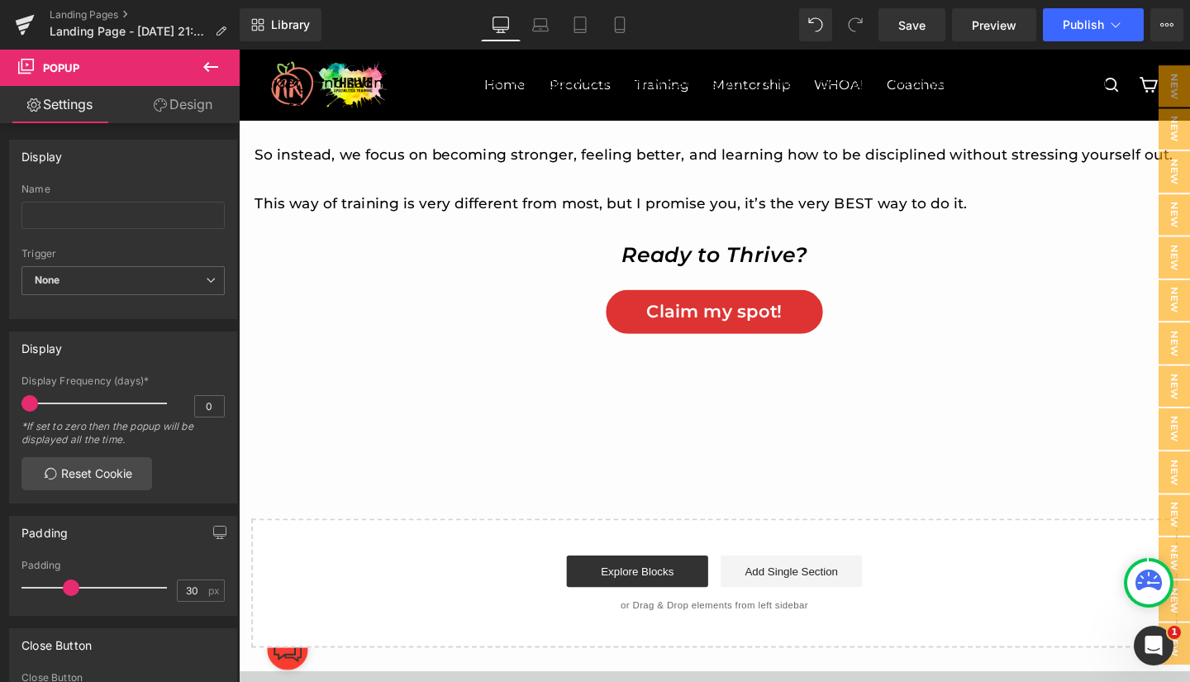
scroll to position [12529, 0]
click at [906, 22] on span "Save" at bounding box center [911, 25] width 27 height 17
